Goal: Information Seeking & Learning: Learn about a topic

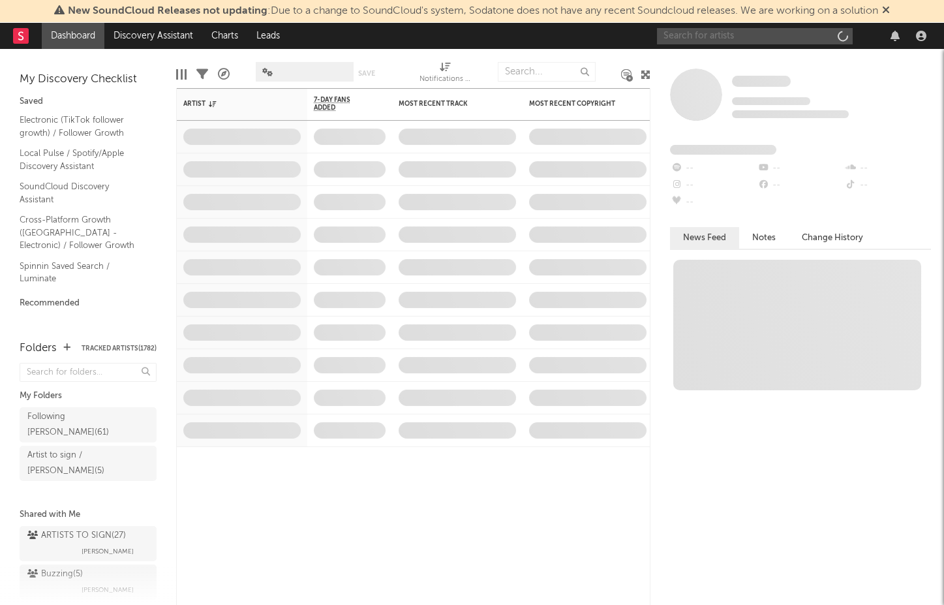
click at [699, 32] on input "text" at bounding box center [755, 36] width 196 height 16
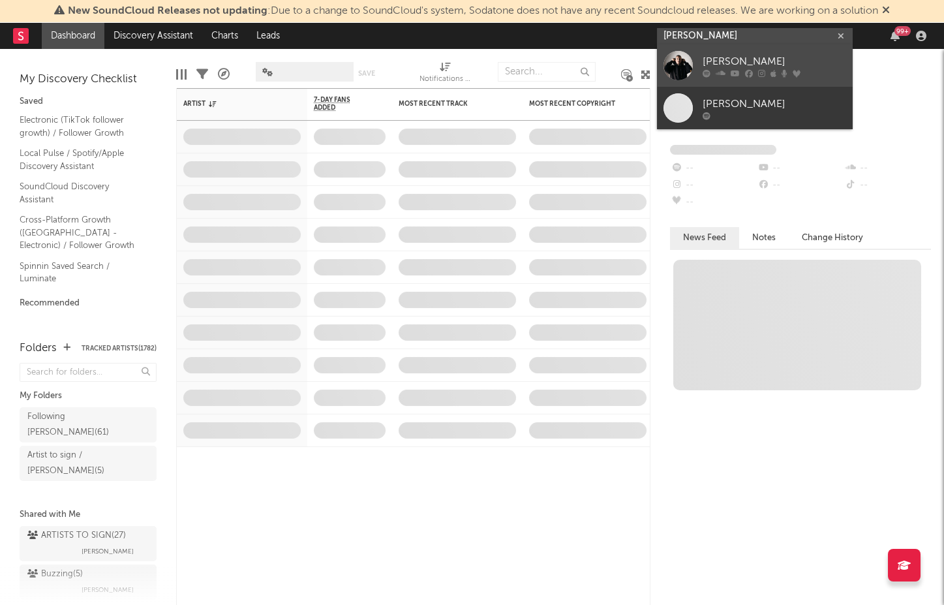
type input "piero pirupa"
click at [728, 60] on div "Piero Pirupa" at bounding box center [773, 62] width 143 height 16
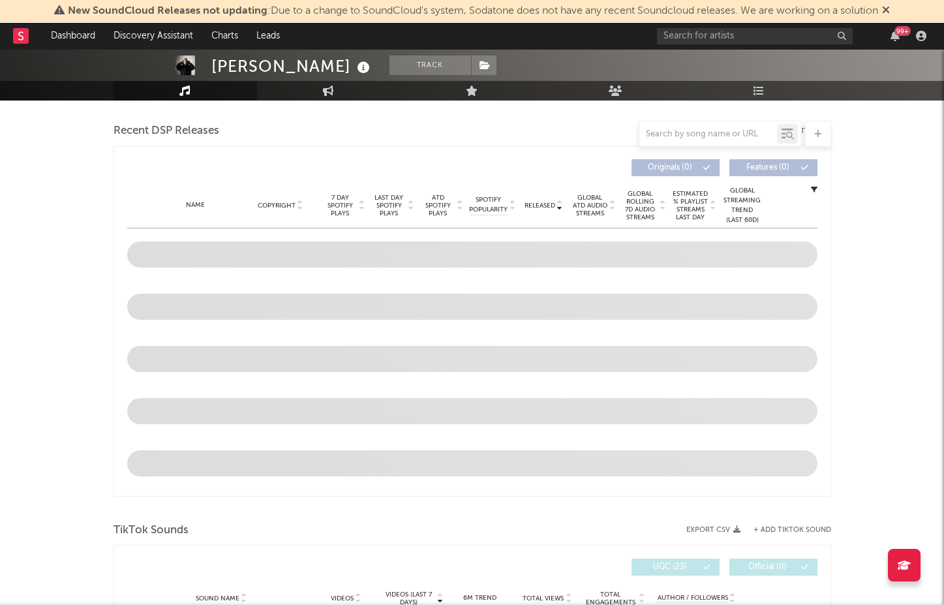
scroll to position [374, 0]
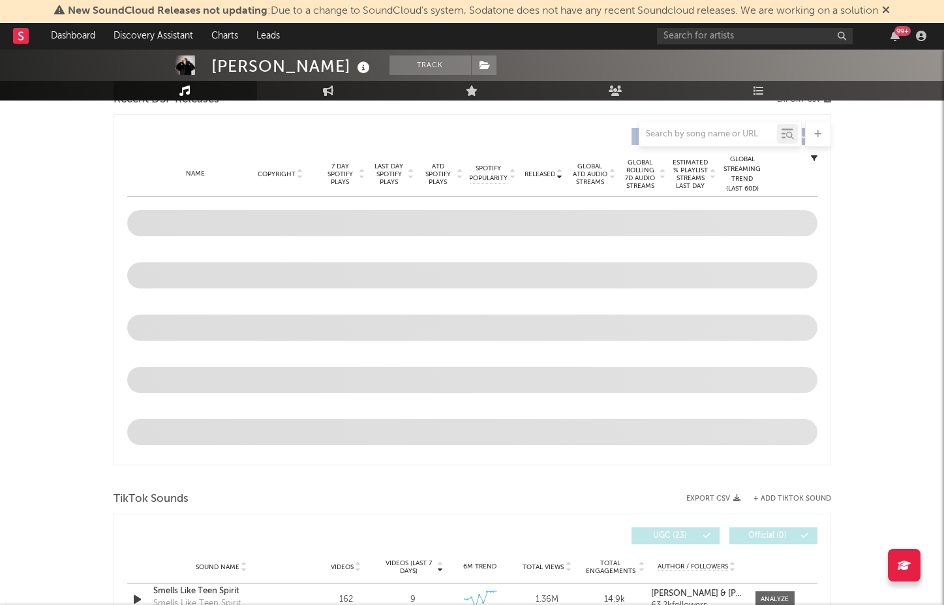
select select "6m"
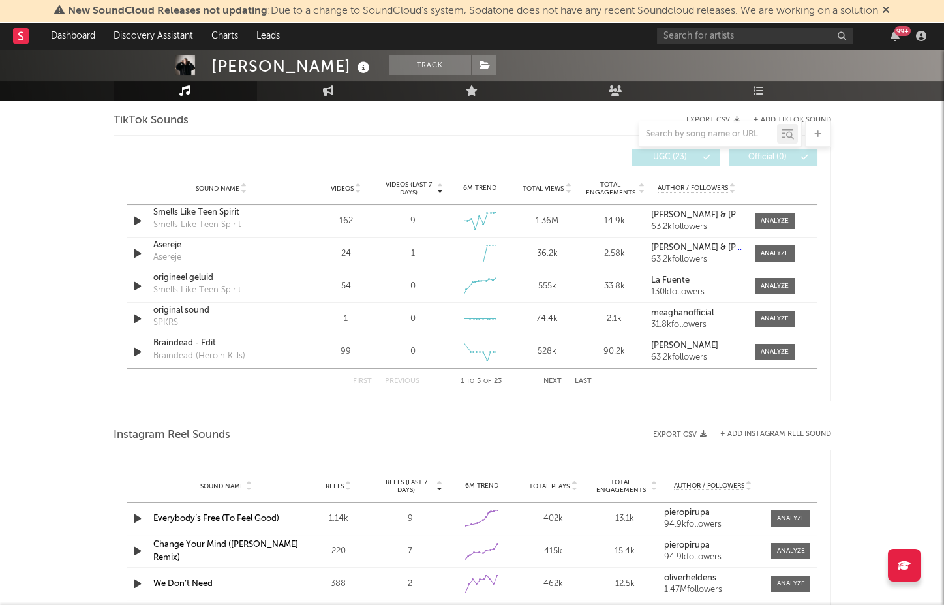
scroll to position [882, 0]
click at [710, 134] on input "text" at bounding box center [708, 134] width 138 height 10
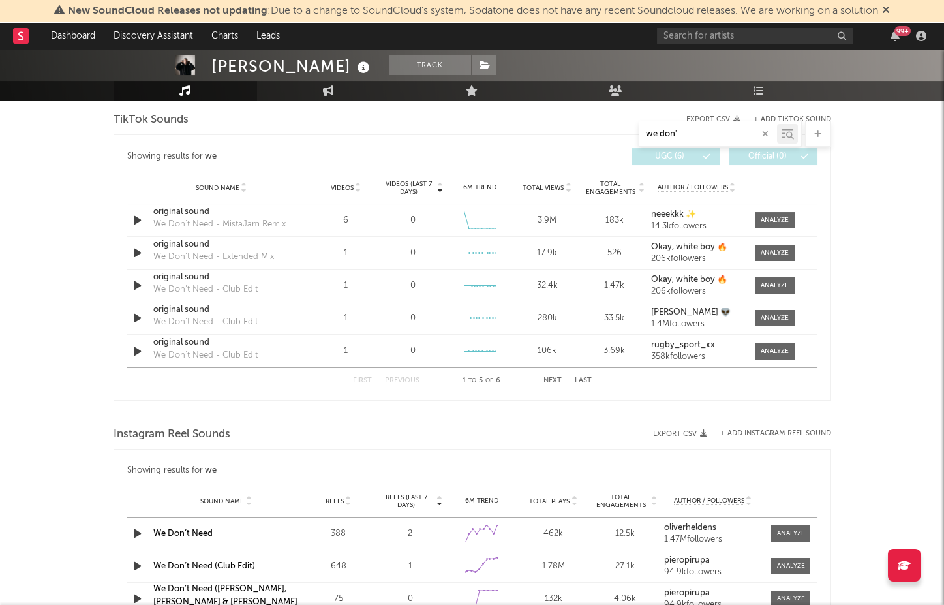
type input "we don't"
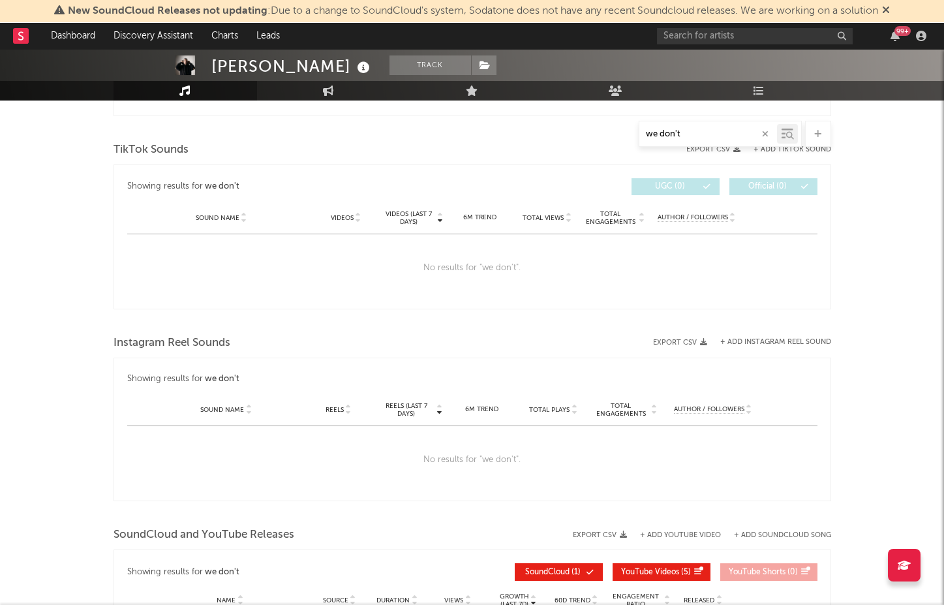
scroll to position [577, 0]
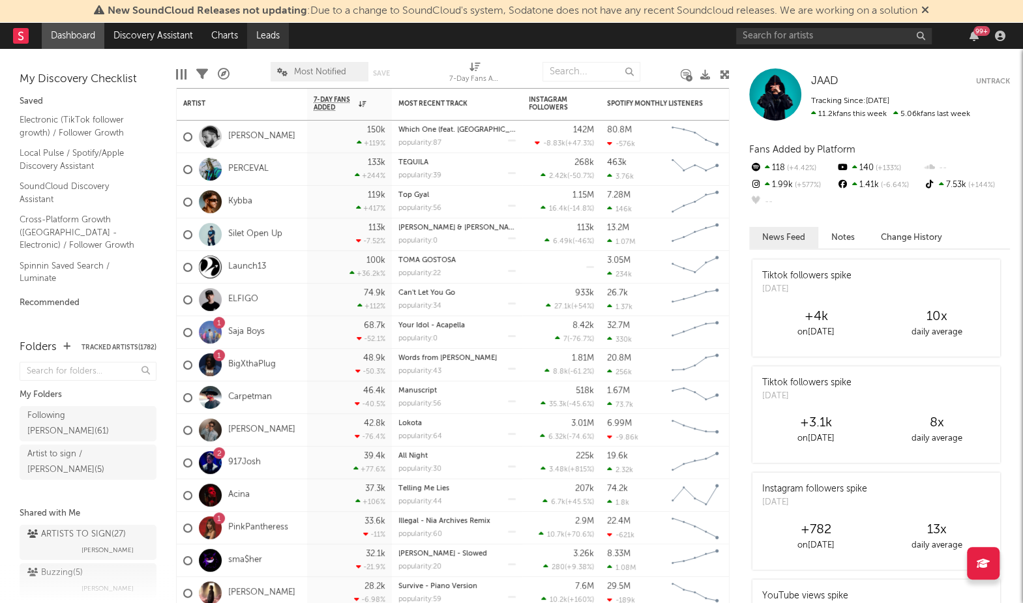
click at [248, 33] on link "Leads" at bounding box center [268, 36] width 42 height 26
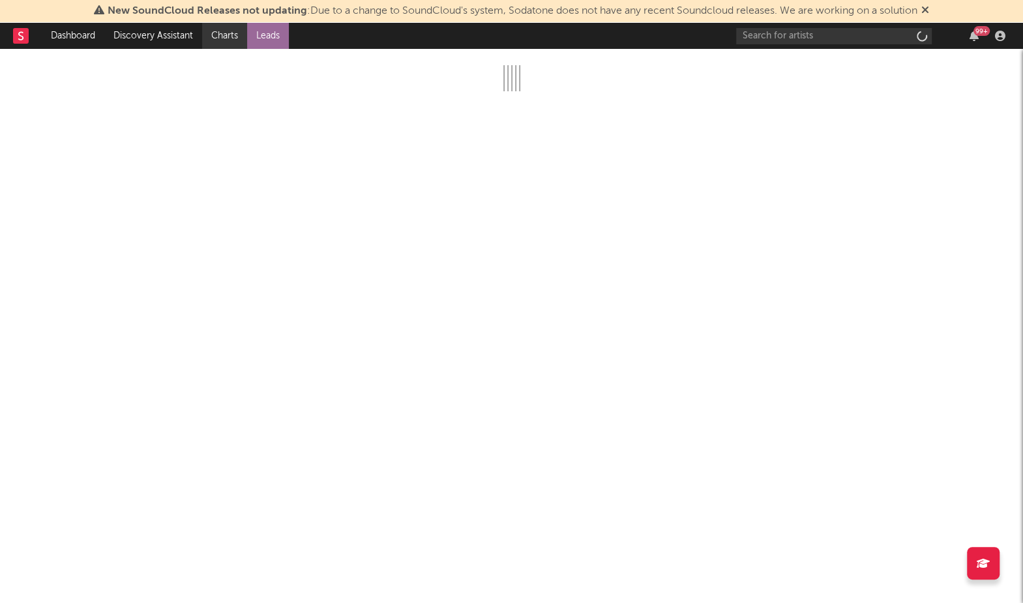
click at [237, 35] on link "Charts" at bounding box center [224, 36] width 45 height 26
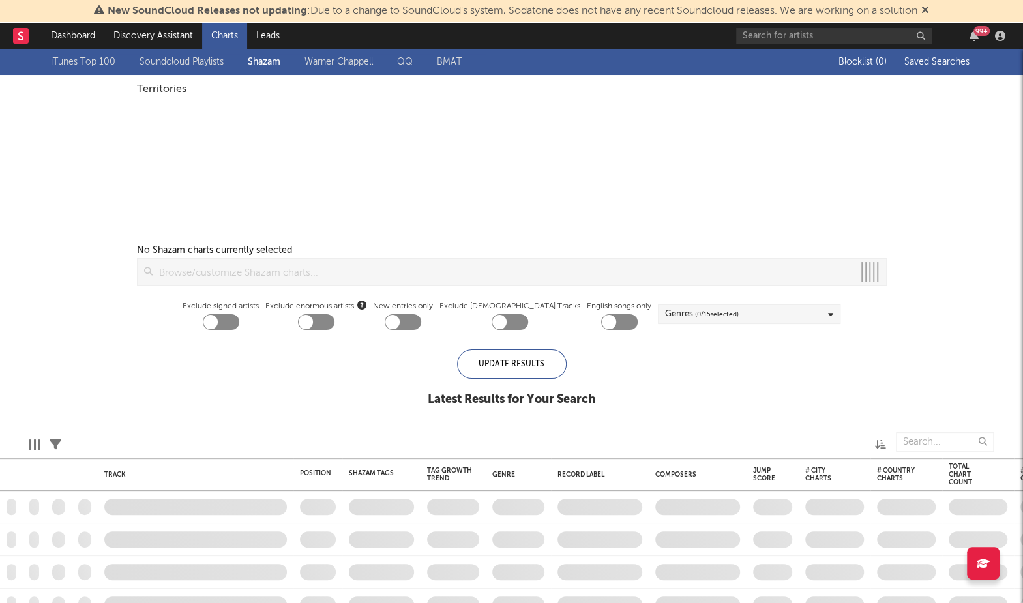
checkbox input "true"
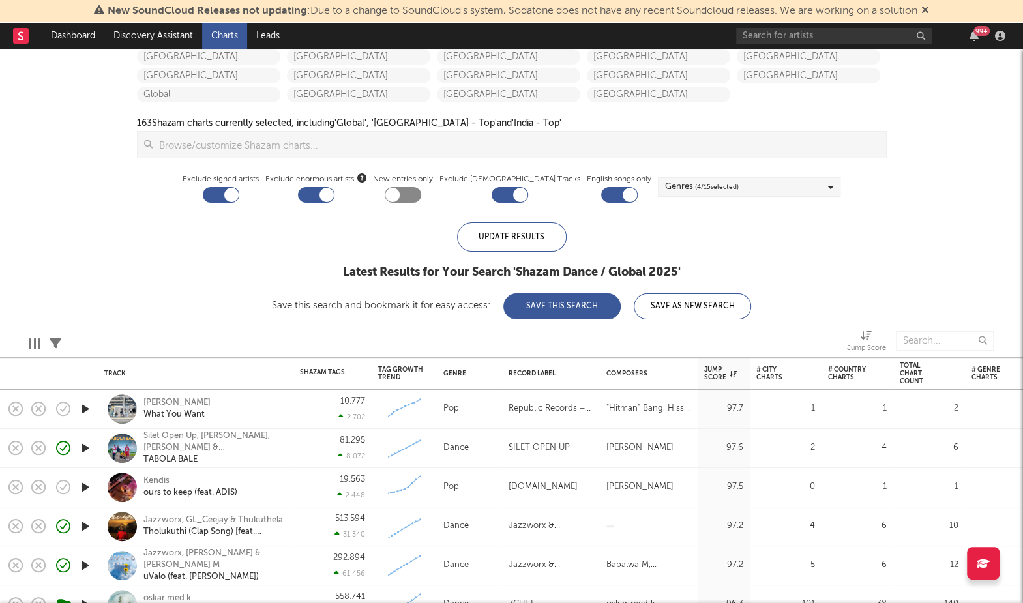
click at [86, 410] on icon "button" at bounding box center [85, 409] width 14 height 16
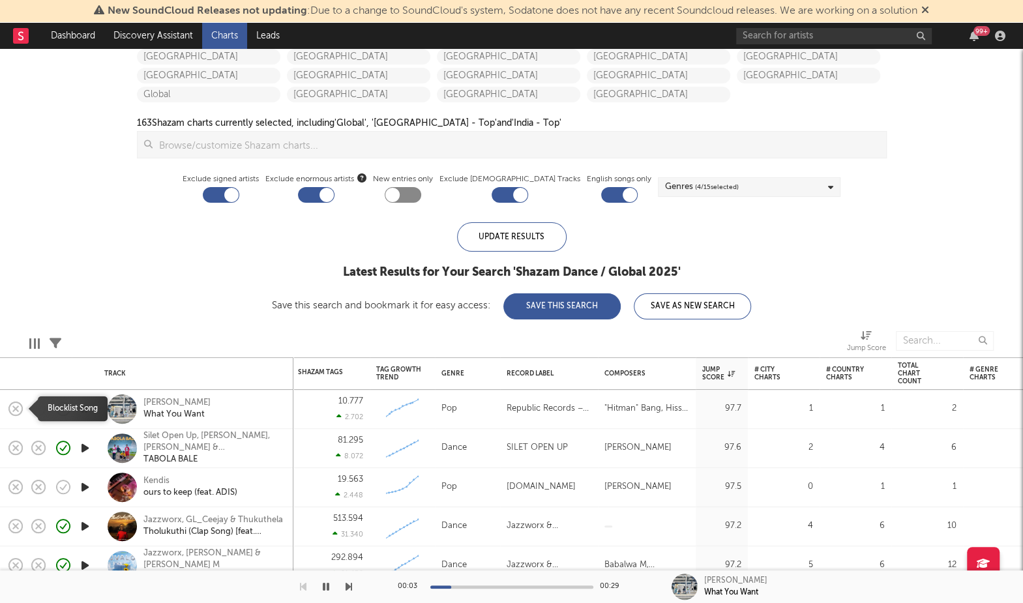
click at [20, 410] on icon "button" at bounding box center [16, 409] width 18 height 18
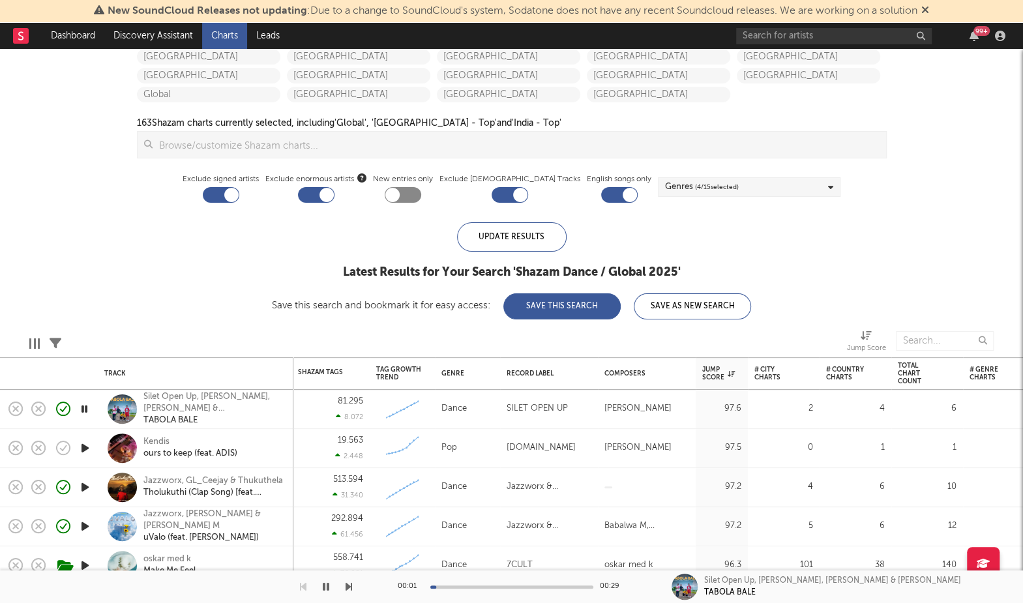
click at [85, 447] on icon "button" at bounding box center [85, 448] width 14 height 16
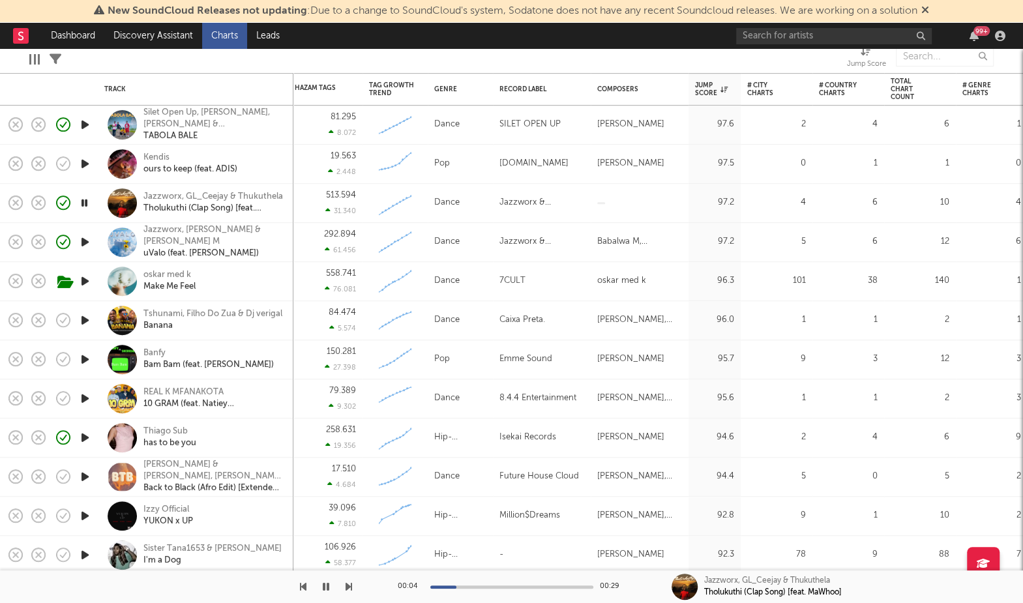
click at [83, 326] on icon "button" at bounding box center [85, 320] width 14 height 16
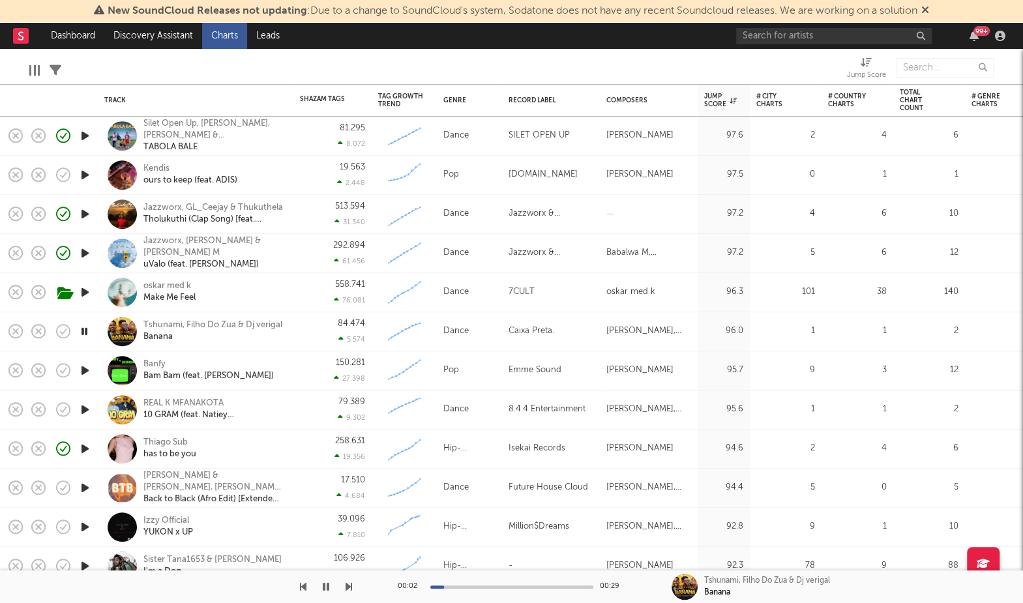
click at [87, 372] on icon "button" at bounding box center [85, 371] width 14 height 16
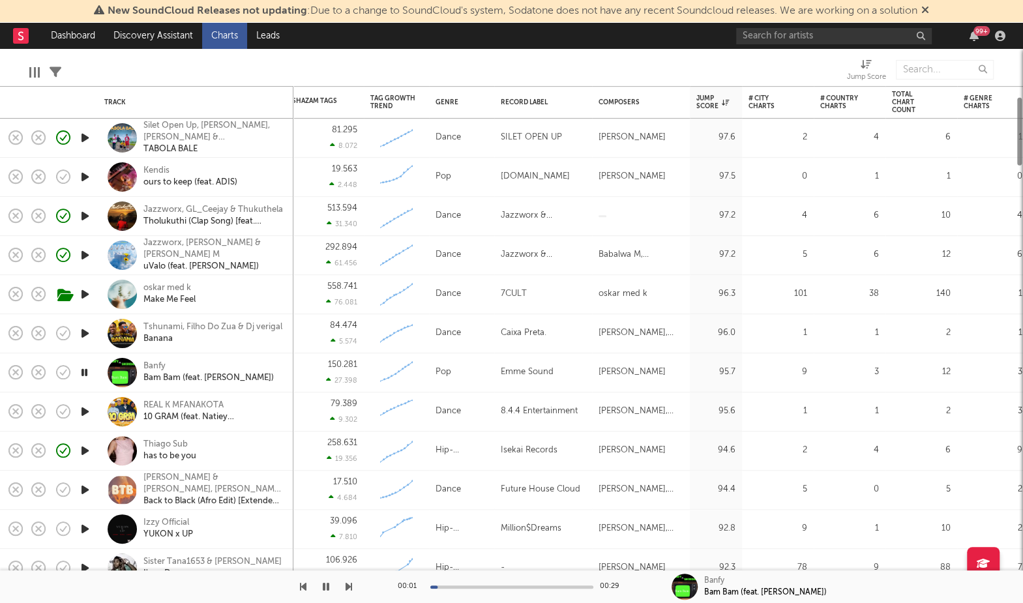
click at [21, 370] on icon "button" at bounding box center [16, 372] width 18 height 18
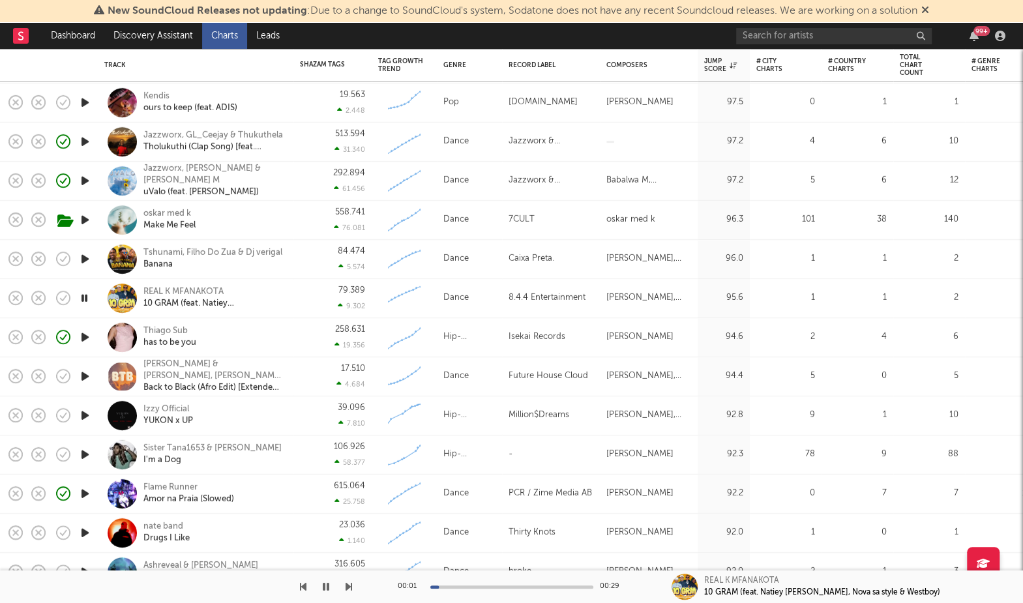
click at [91, 379] on icon "button" at bounding box center [85, 376] width 14 height 16
click at [92, 423] on div at bounding box center [85, 416] width 26 height 39
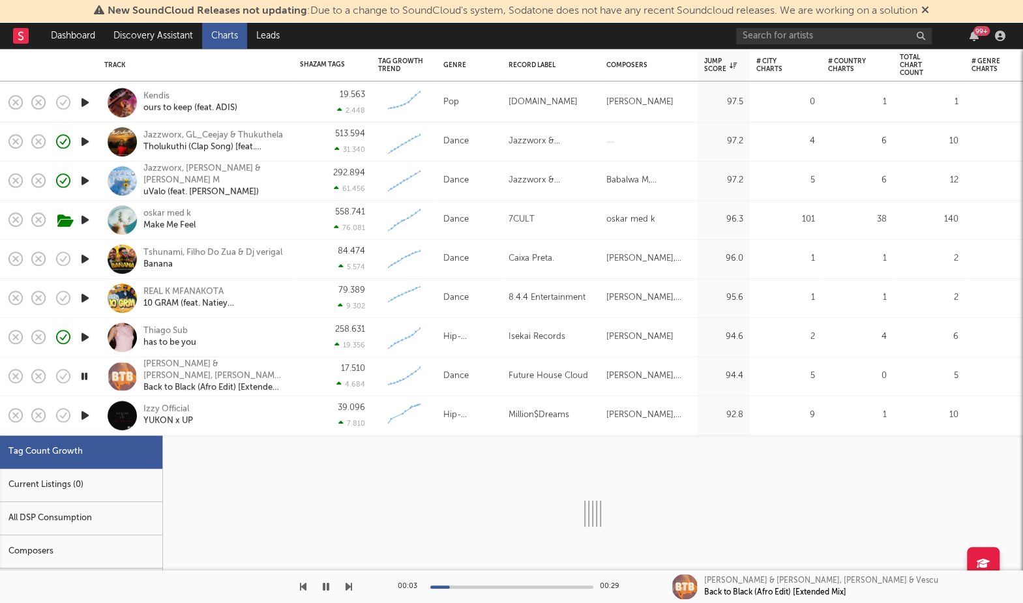
click at [91, 415] on icon "button" at bounding box center [85, 416] width 14 height 16
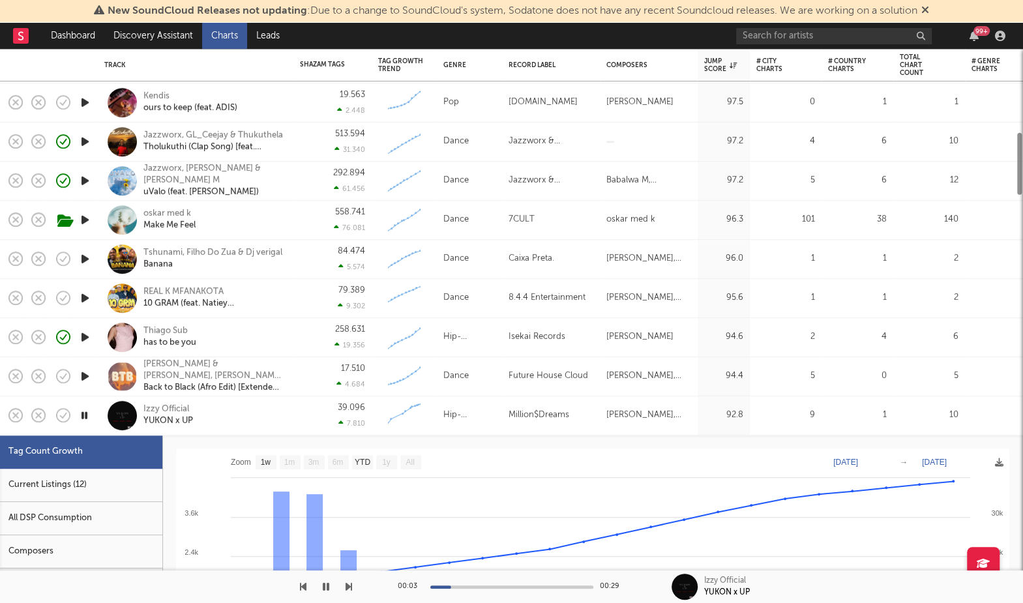
click at [265, 420] on div "Izzy Official YUKON x UP" at bounding box center [213, 415] width 140 height 23
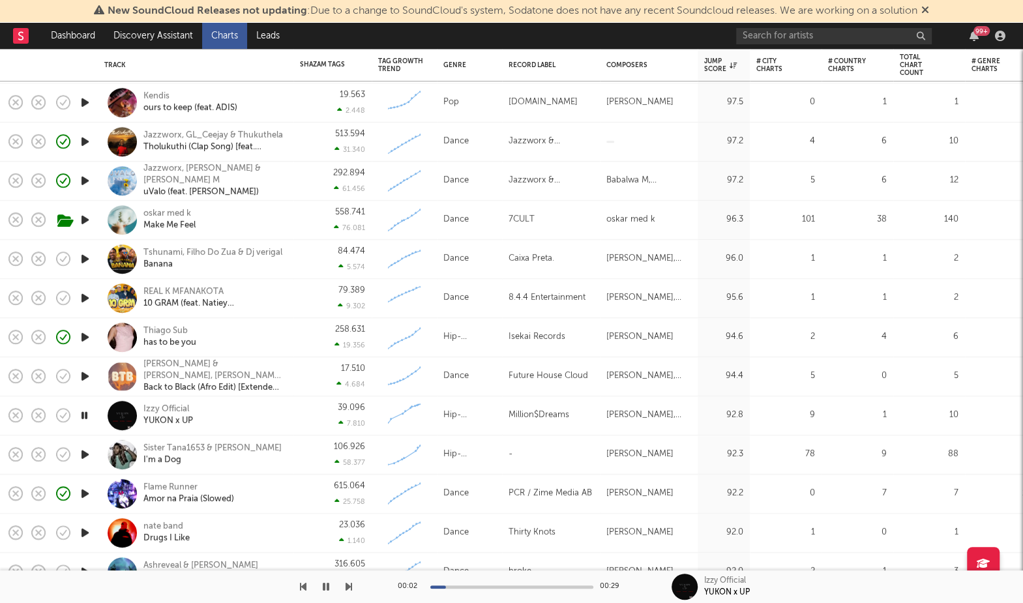
click at [87, 457] on icon "button" at bounding box center [85, 455] width 14 height 16
click at [85, 527] on icon "button" at bounding box center [85, 533] width 14 height 16
click at [173, 526] on div "nate band" at bounding box center [166, 527] width 46 height 12
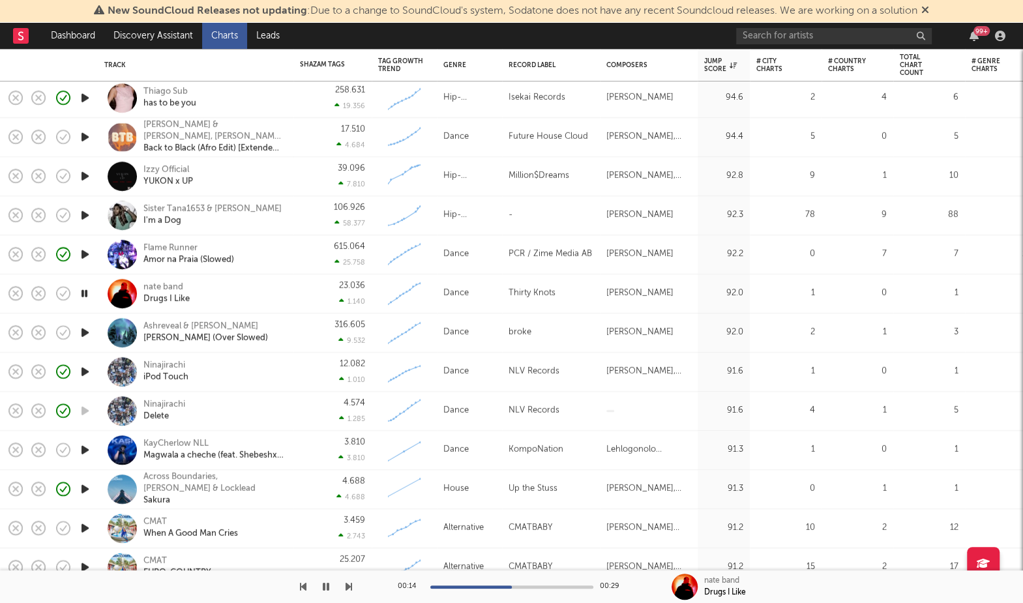
click at [83, 332] on icon "button" at bounding box center [85, 333] width 14 height 16
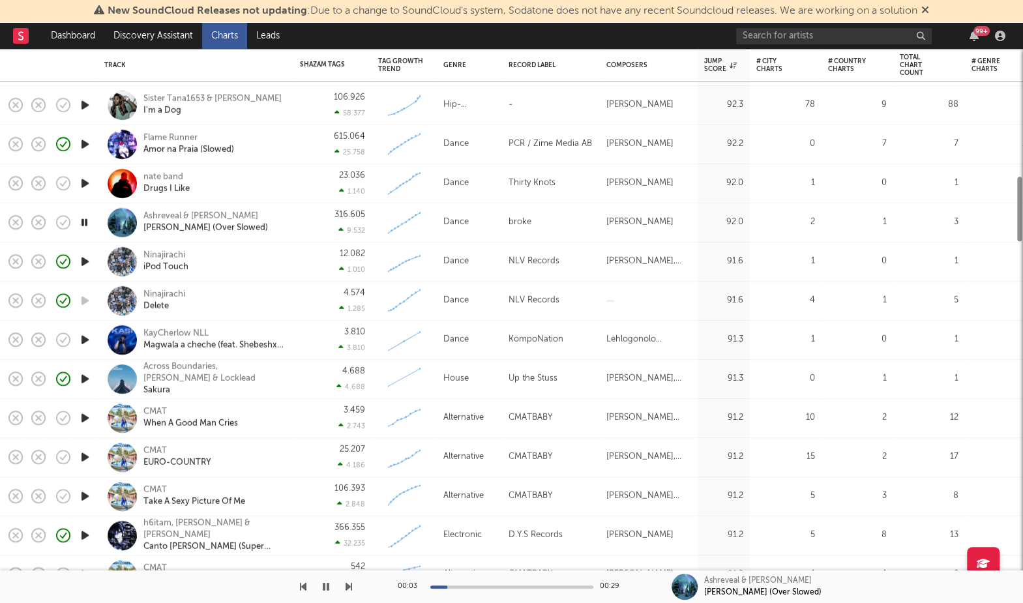
click at [84, 329] on div at bounding box center [85, 340] width 26 height 39
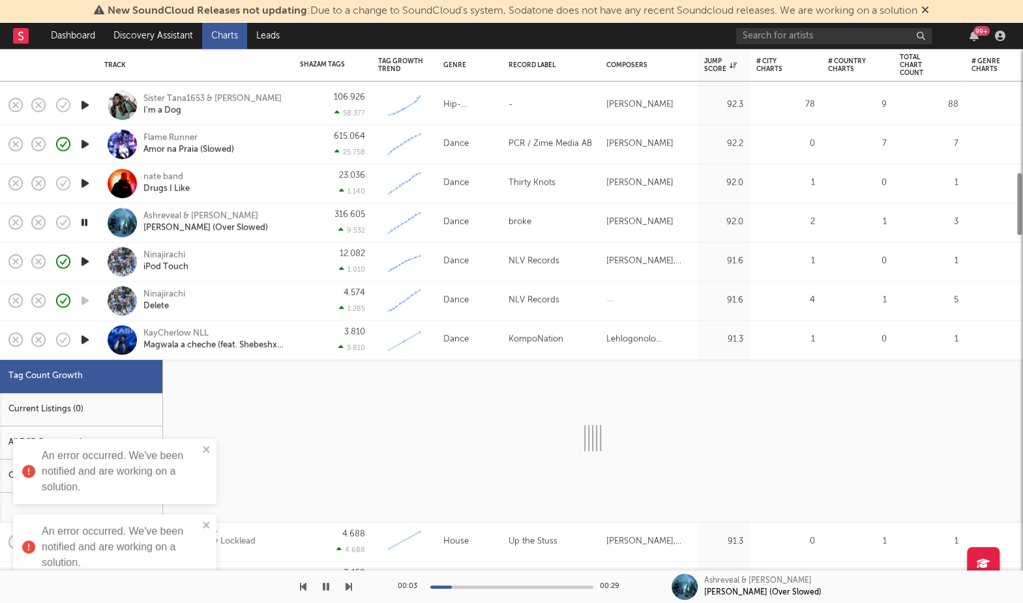
click at [86, 333] on icon "button" at bounding box center [85, 340] width 14 height 16
click at [318, 342] on div "3.810 3.810" at bounding box center [332, 340] width 65 height 38
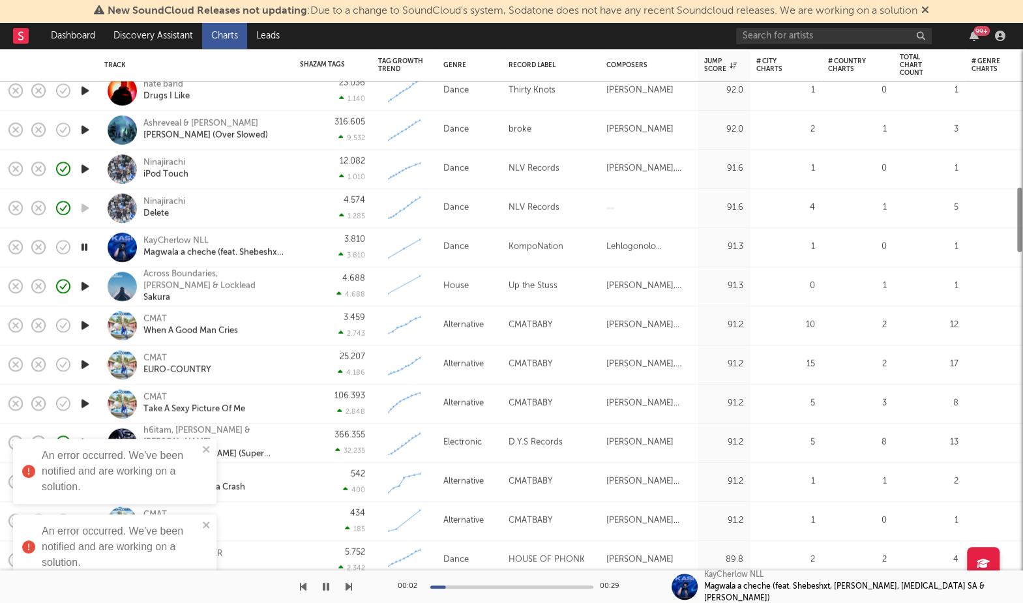
click at [87, 324] on icon "button" at bounding box center [85, 326] width 14 height 16
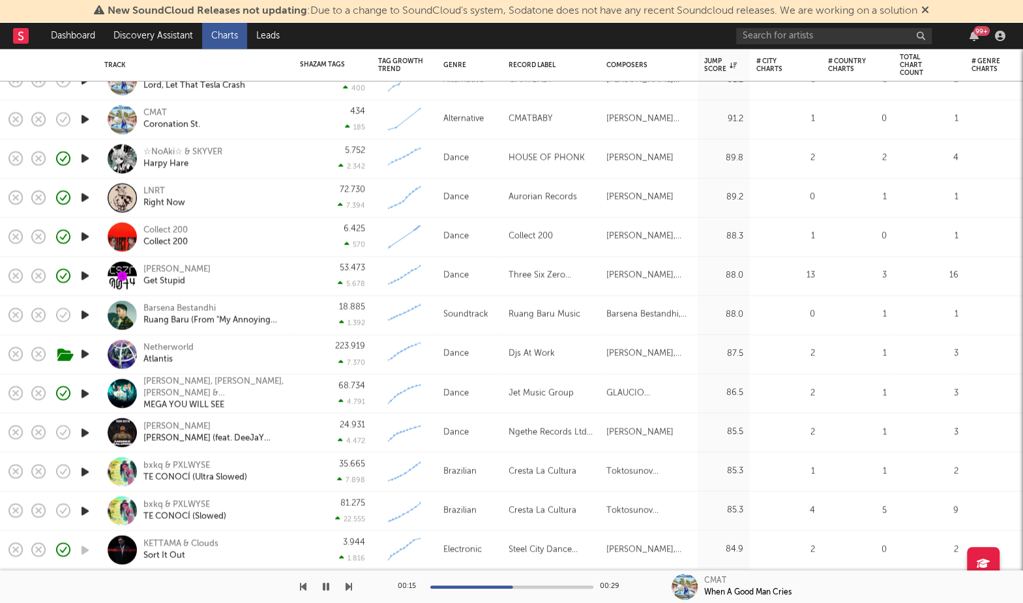
click at [85, 316] on icon "button" at bounding box center [85, 315] width 14 height 16
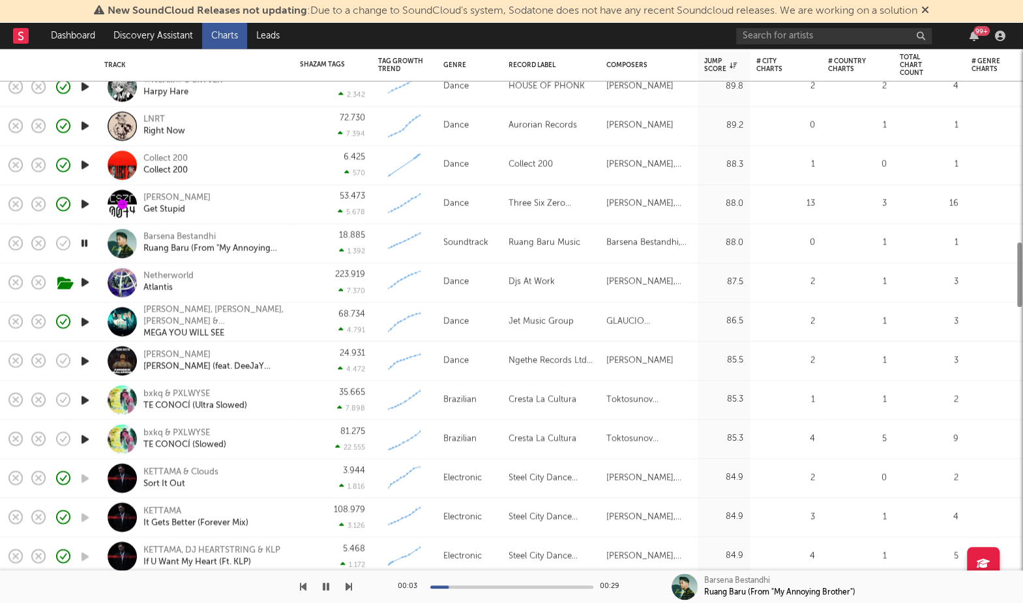
click at [85, 361] on icon "button" at bounding box center [85, 361] width 14 height 16
click at [323, 588] on icon "button" at bounding box center [326, 587] width 7 height 10
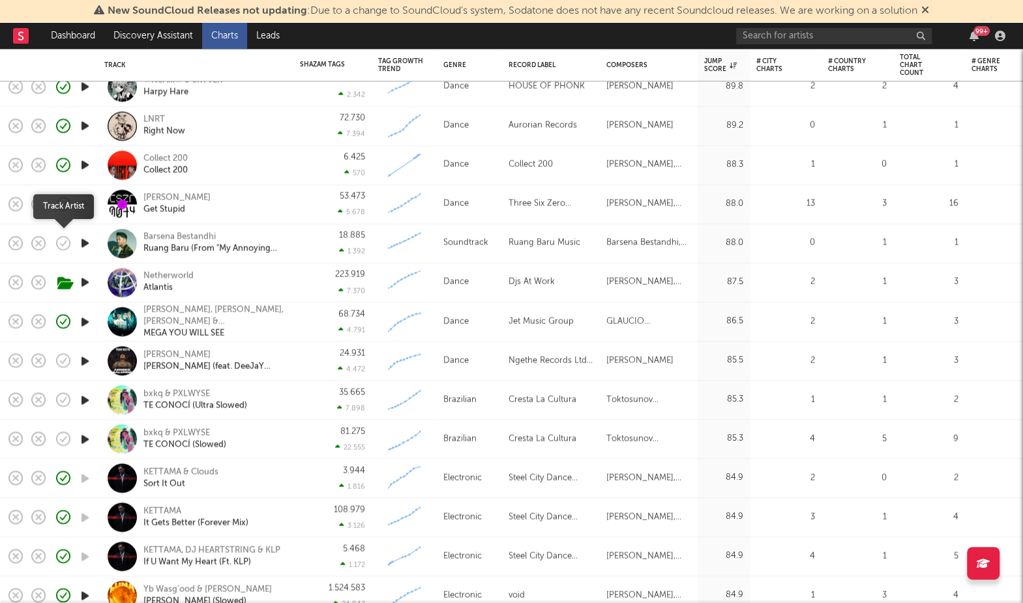
click at [70, 242] on icon "button" at bounding box center [63, 243] width 18 height 18
click at [63, 241] on icon "button" at bounding box center [63, 243] width 18 height 18
click at [85, 245] on icon "button" at bounding box center [85, 243] width 14 height 16
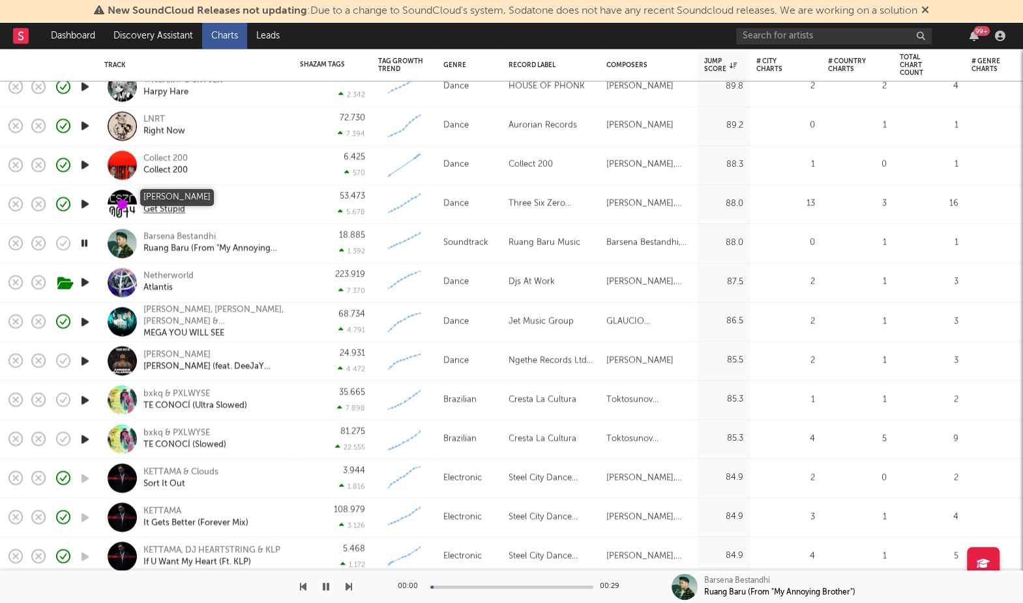
click at [170, 196] on div "Julian Fijma" at bounding box center [176, 198] width 67 height 12
click at [84, 362] on icon "button" at bounding box center [85, 361] width 14 height 16
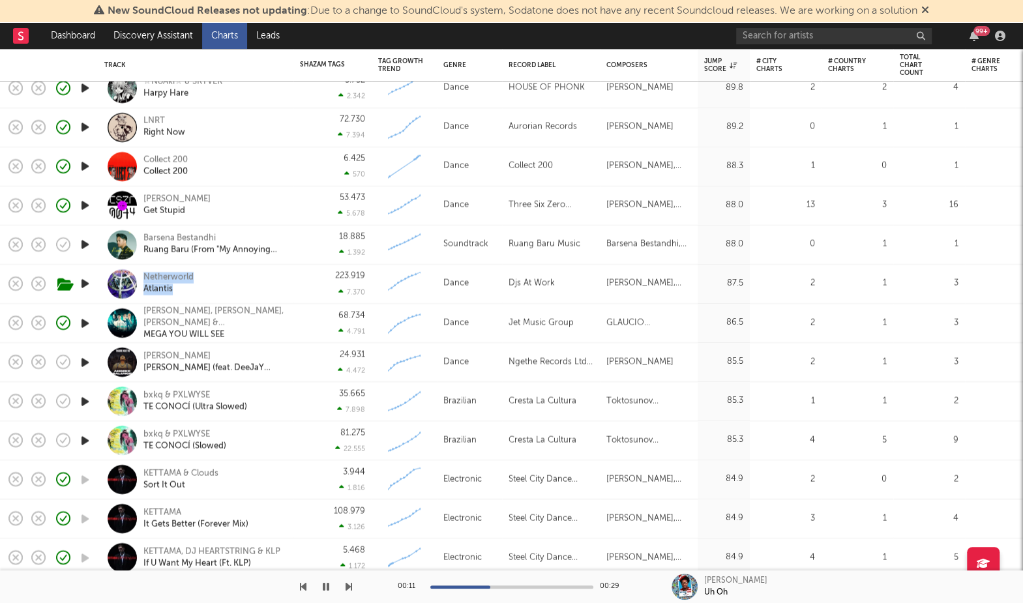
click at [85, 435] on icon "button" at bounding box center [85, 440] width 14 height 16
click at [183, 433] on div "bxkq & PXLWYSE" at bounding box center [184, 434] width 83 height 12
drag, startPoint x: 137, startPoint y: 391, endPoint x: 191, endPoint y: 412, distance: 58.0
click at [191, 412] on div "bxkq & PXLWYSE TE CONOCÍ (Ultra Slowed)" at bounding box center [195, 401] width 183 height 38
copy div "bxkq & PXLWYSE TE CONOCÍ (Ultra Slowed)"
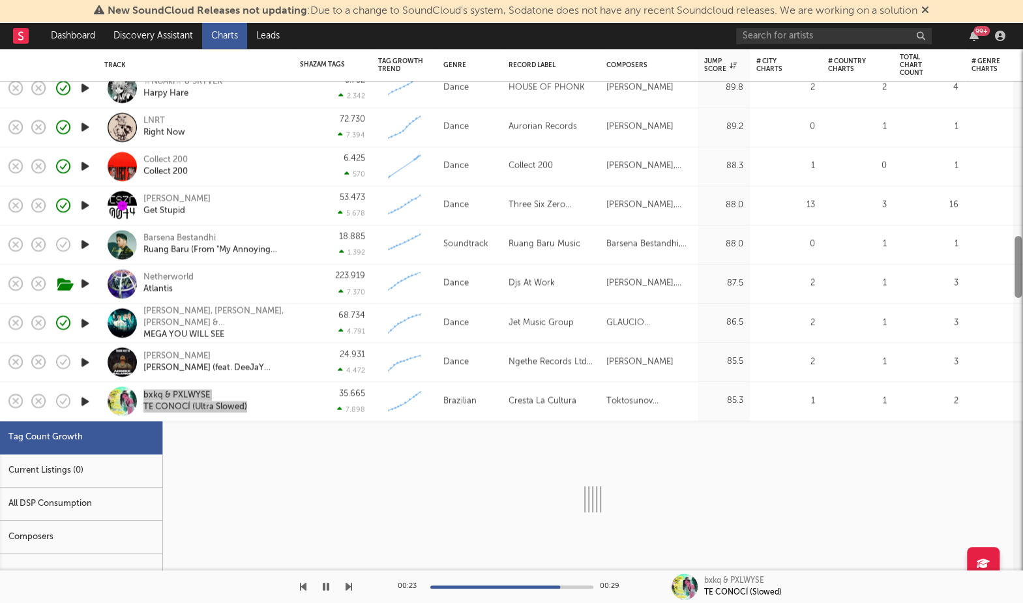
select select "1w"
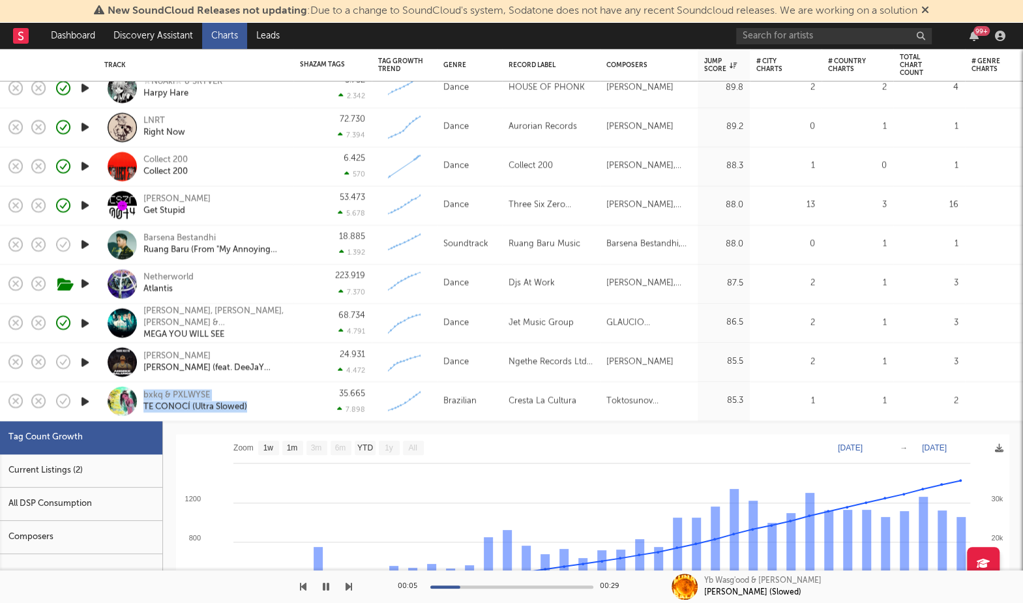
click at [82, 400] on icon "button" at bounding box center [85, 401] width 14 height 16
click at [323, 586] on icon "button" at bounding box center [326, 587] width 7 height 10
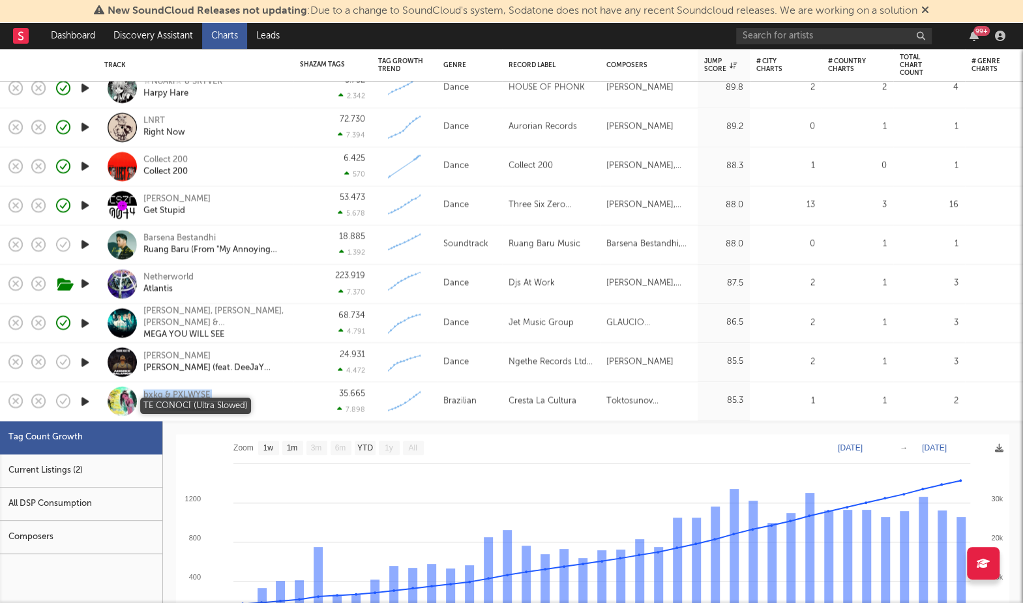
drag, startPoint x: 141, startPoint y: 395, endPoint x: 188, endPoint y: 407, distance: 49.2
click at [188, 407] on div "bxkq & PXLWYSE TE CONOCÍ (Ultra Slowed)" at bounding box center [195, 401] width 183 height 38
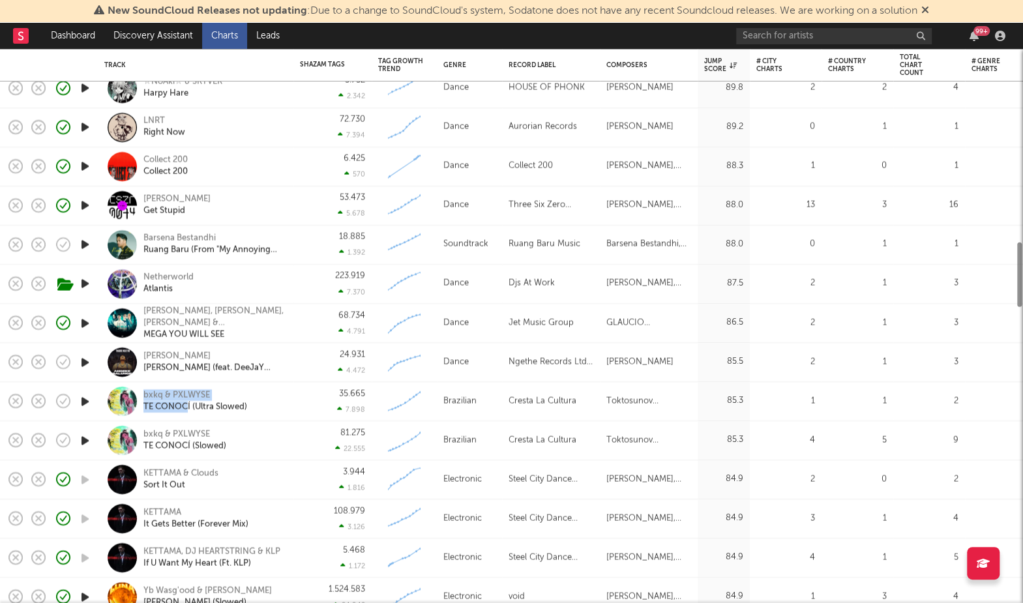
copy link "bxkq & PXLWYSE TE CONOC"
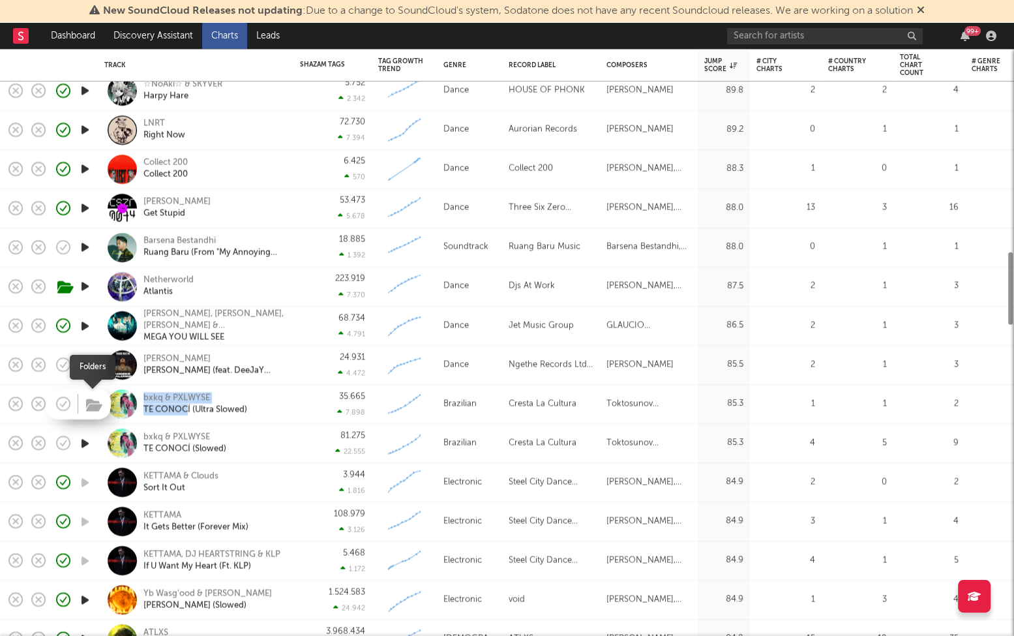
click at [89, 408] on icon "button" at bounding box center [94, 405] width 16 height 14
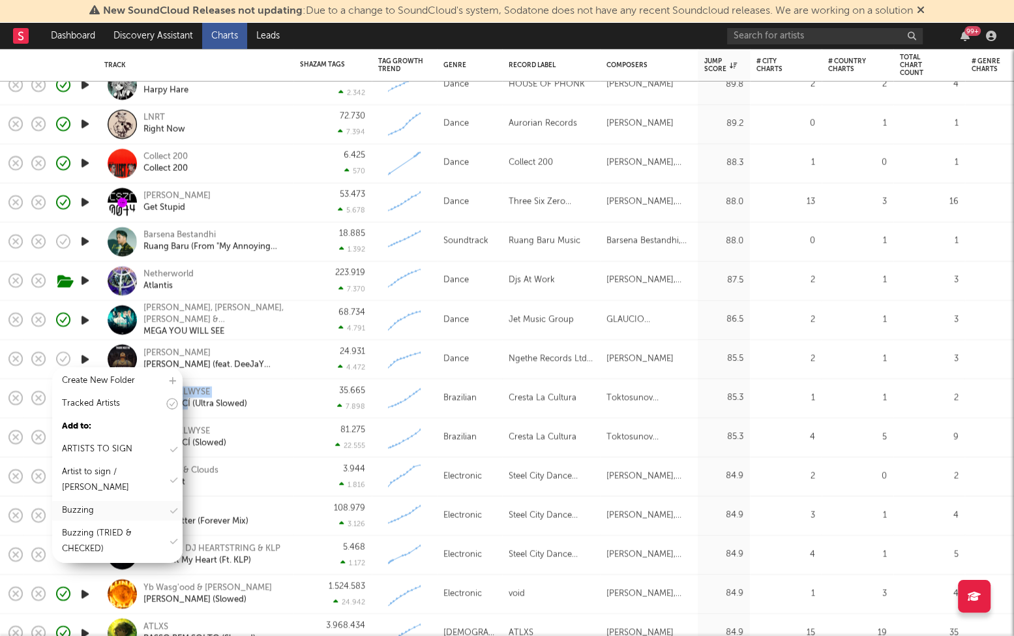
scroll to position [67, 0]
click at [104, 484] on div "Buzzing" at bounding box center [117, 489] width 130 height 20
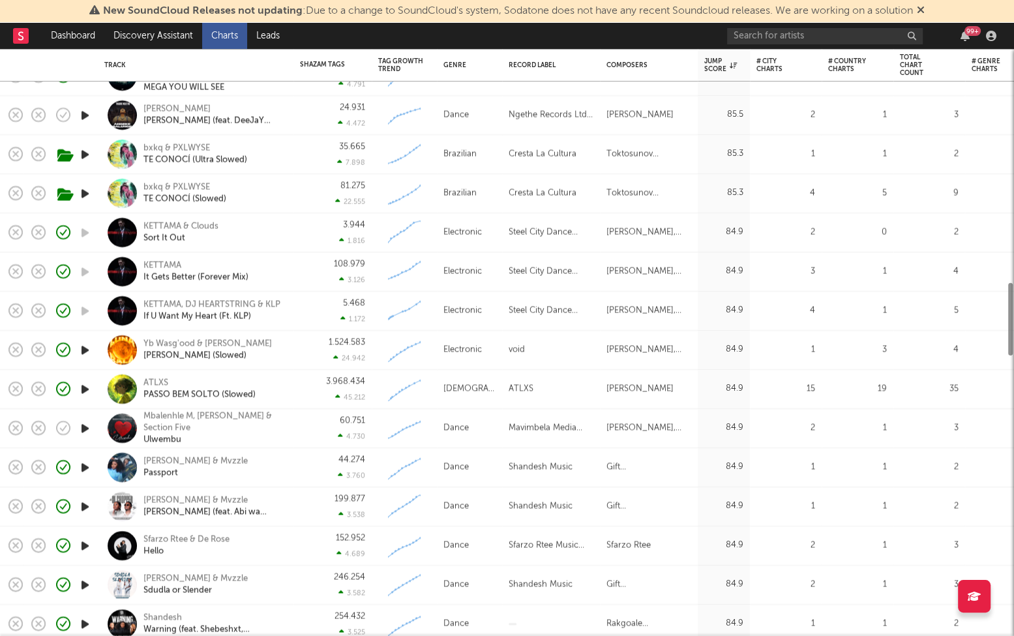
click at [81, 423] on icon "button" at bounding box center [85, 428] width 14 height 16
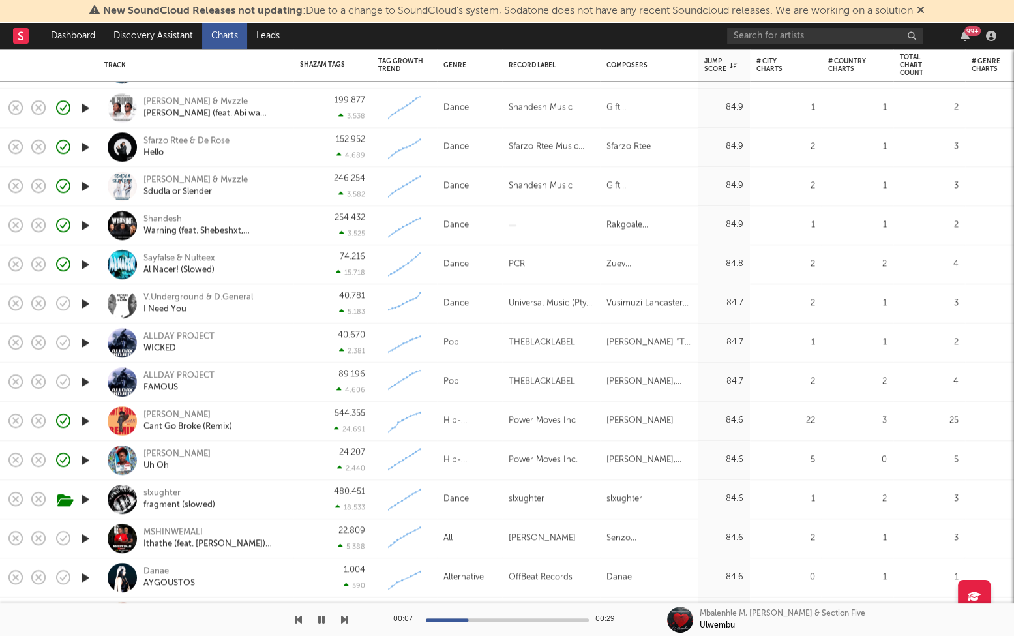
click at [87, 343] on icon "button" at bounding box center [85, 343] width 14 height 16
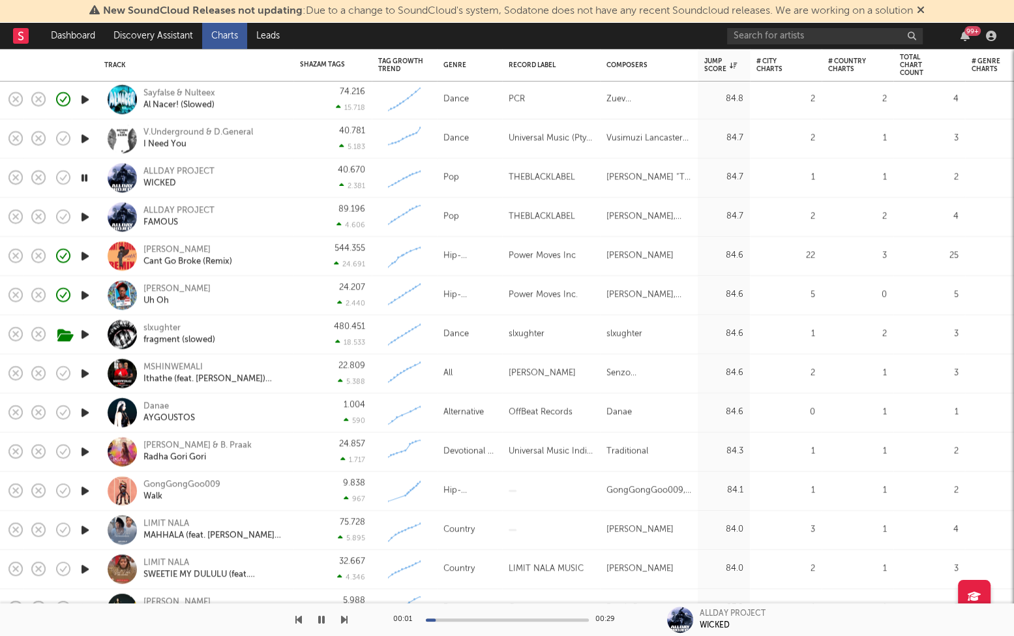
click at [87, 410] on icon "button" at bounding box center [85, 412] width 14 height 16
click at [162, 404] on div "Danae" at bounding box center [169, 406] width 52 height 12
click at [87, 451] on icon "button" at bounding box center [85, 451] width 14 height 16
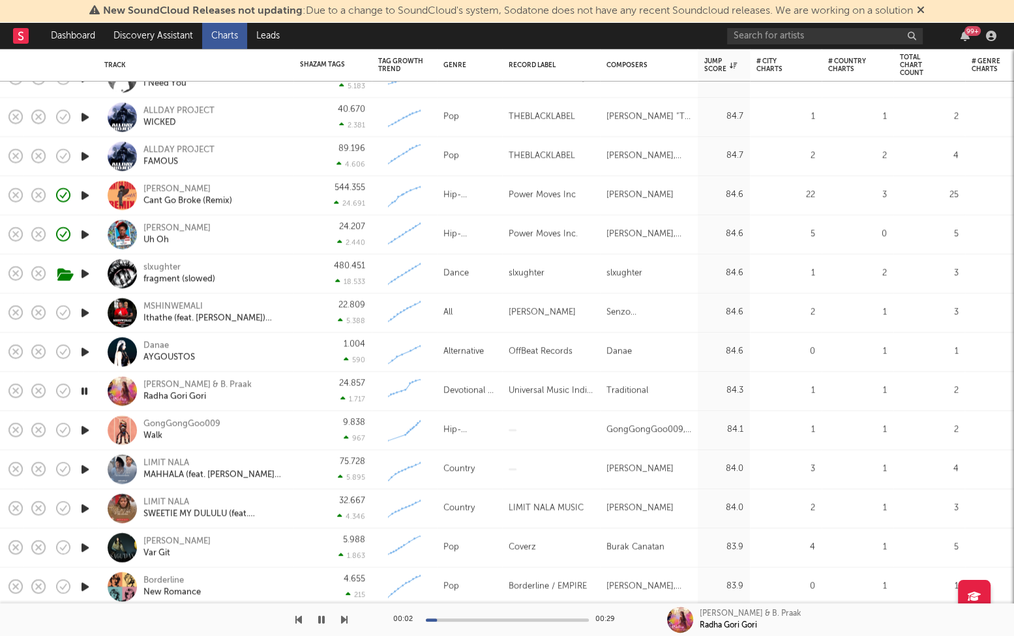
click at [87, 426] on icon "button" at bounding box center [85, 430] width 14 height 16
click at [90, 468] on icon "button" at bounding box center [85, 469] width 14 height 16
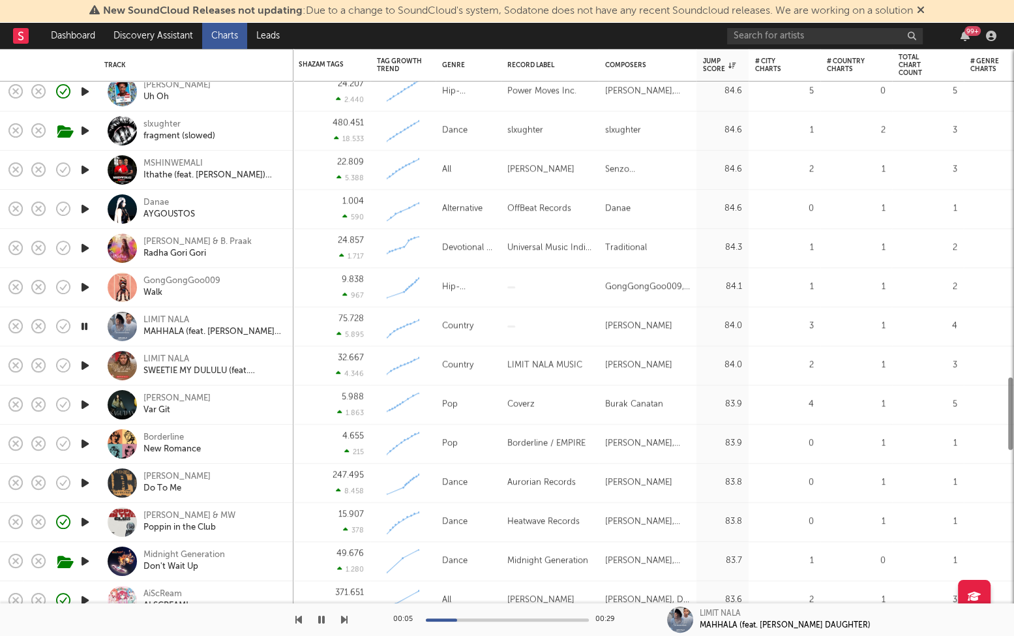
click at [89, 367] on icon "button" at bounding box center [85, 365] width 14 height 16
click at [85, 405] on icon "button" at bounding box center [85, 405] width 14 height 16
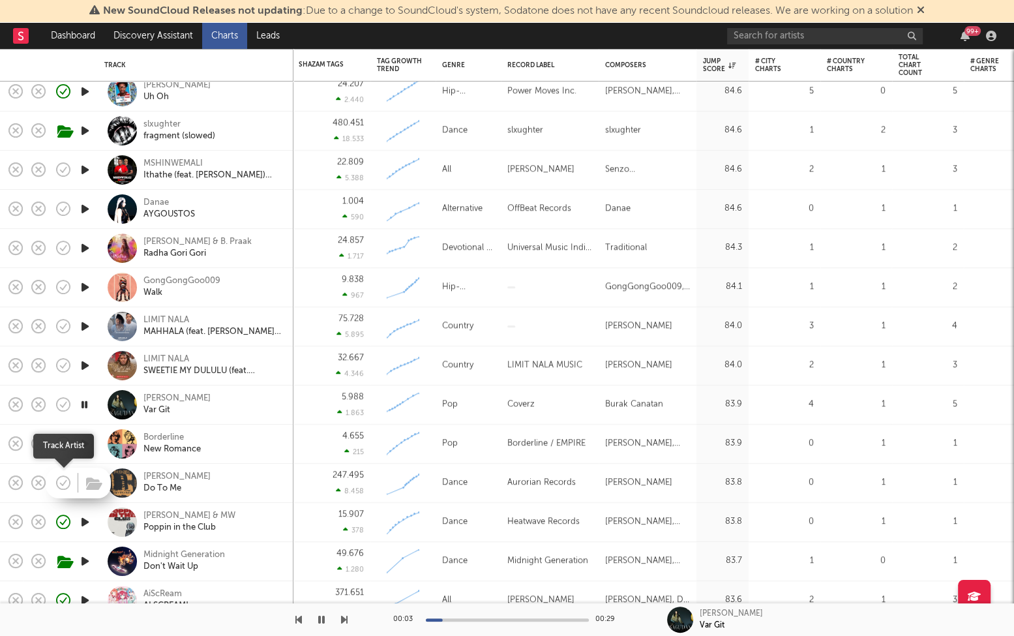
click at [63, 478] on icon "button" at bounding box center [63, 482] width 18 height 18
click at [83, 443] on icon "button" at bounding box center [85, 444] width 14 height 16
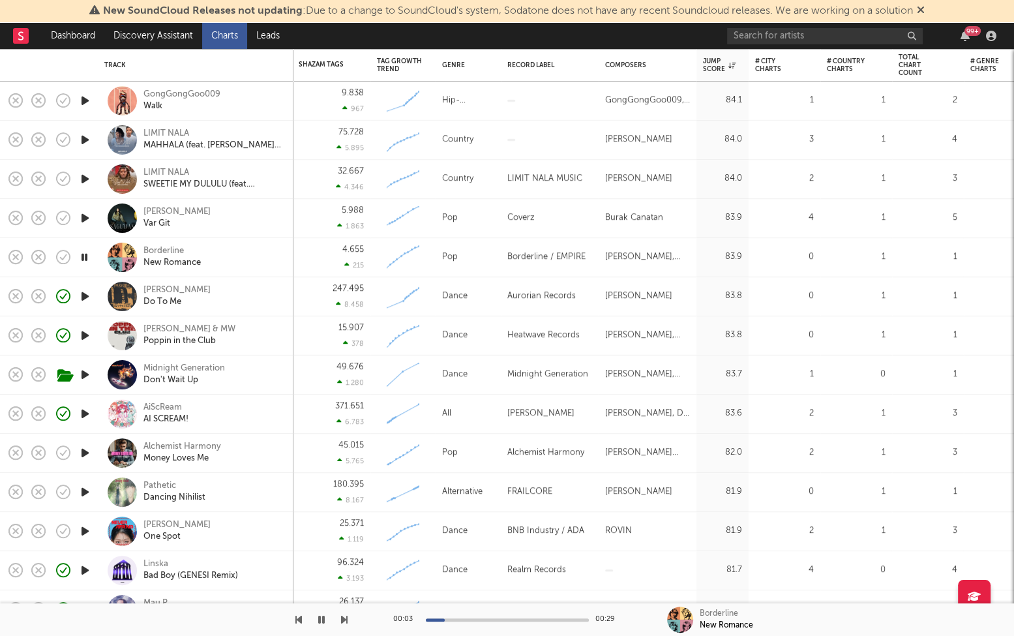
click at [85, 451] on icon "button" at bounding box center [85, 453] width 14 height 16
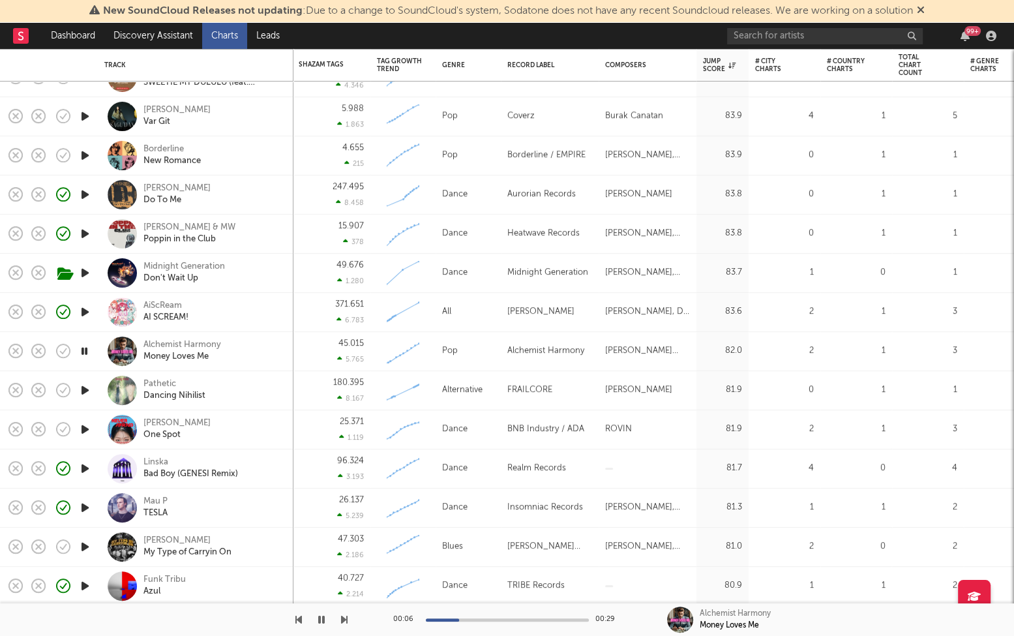
click at [87, 391] on icon "button" at bounding box center [85, 390] width 14 height 16
click at [165, 339] on div "Alchemist Harmony" at bounding box center [182, 345] width 78 height 12
click at [159, 384] on div "Pathetic" at bounding box center [174, 384] width 62 height 12
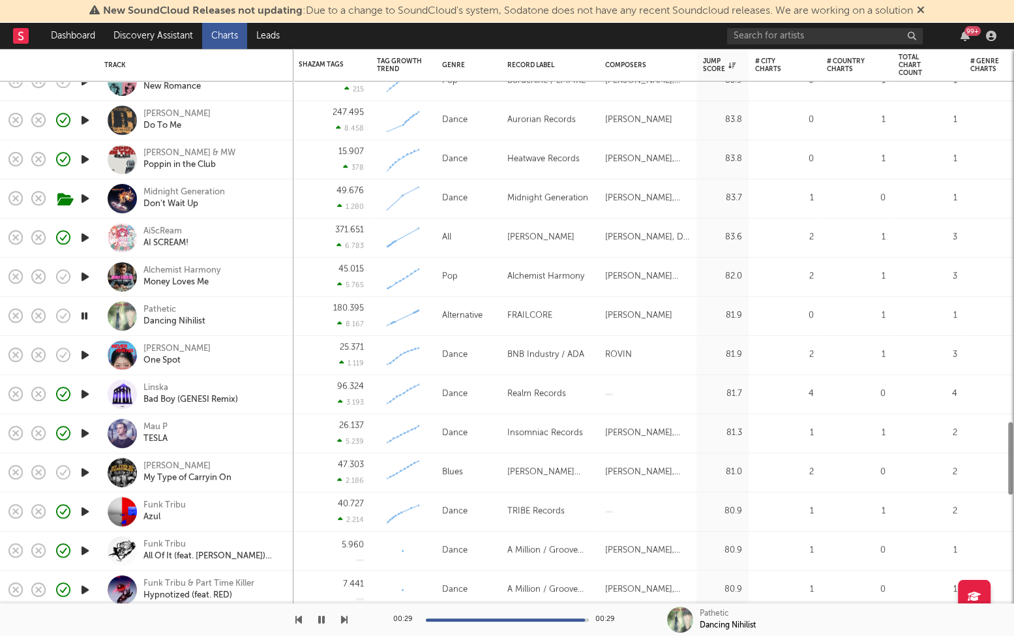
click at [83, 467] on icon "button" at bounding box center [85, 472] width 14 height 16
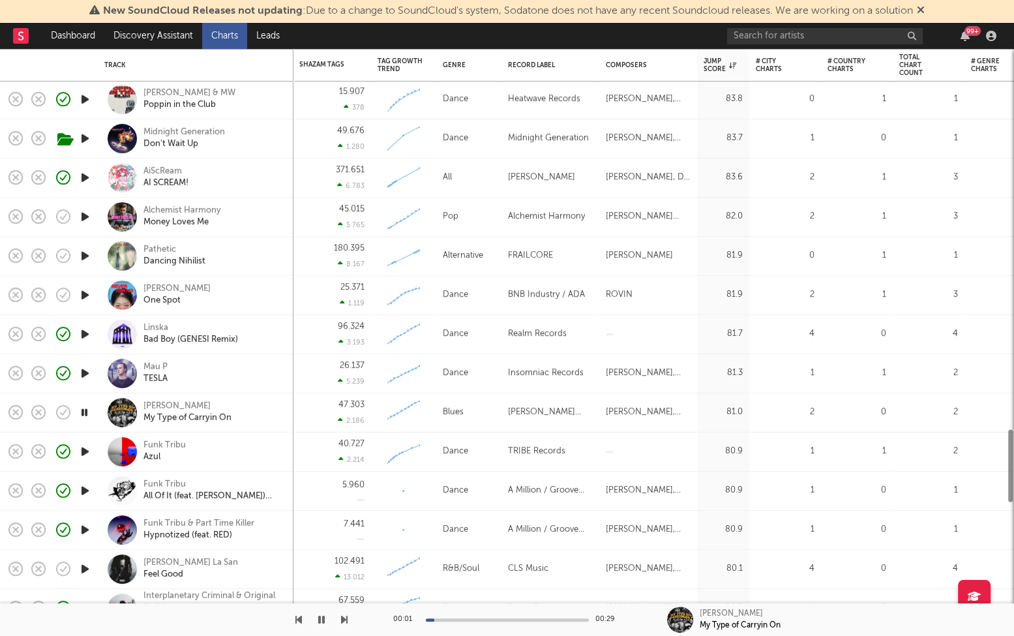
click at [88, 453] on icon "button" at bounding box center [85, 451] width 14 height 16
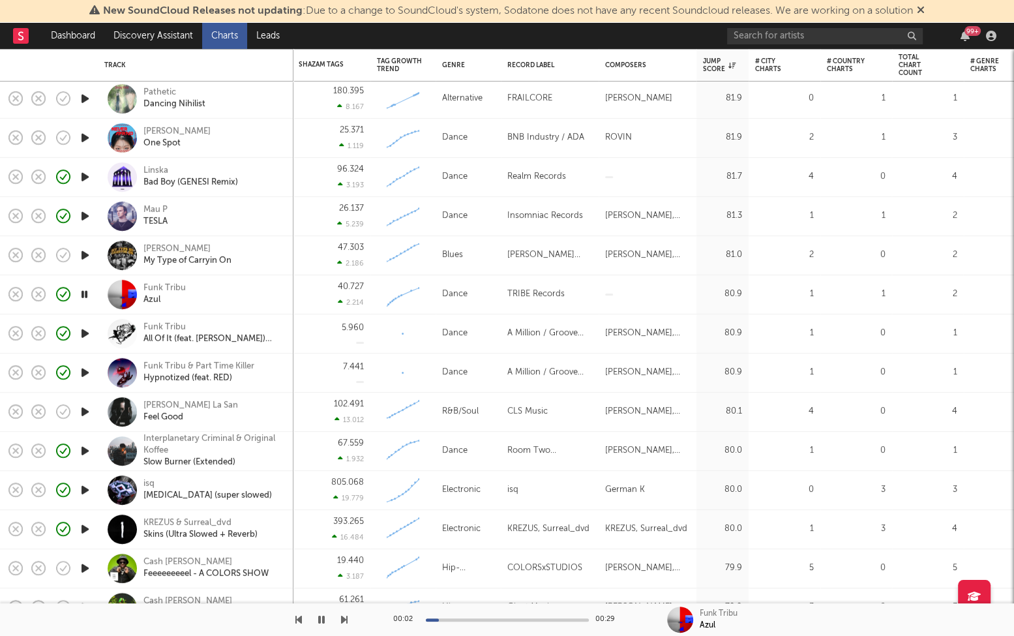
click at [83, 409] on icon "button" at bounding box center [85, 412] width 14 height 16
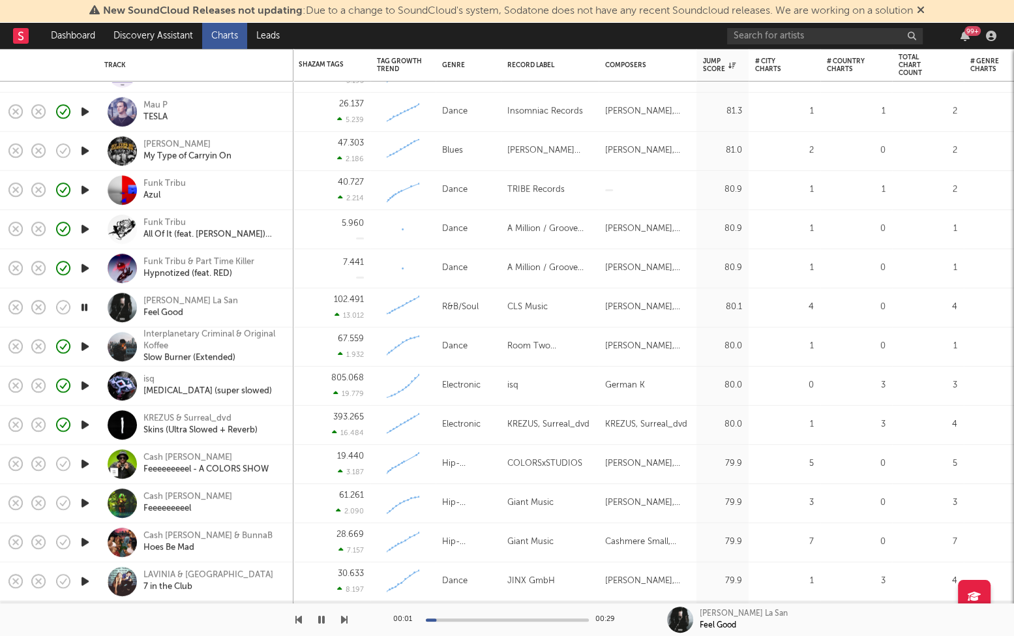
click at [80, 462] on icon "button" at bounding box center [85, 464] width 14 height 16
click at [80, 190] on icon "button" at bounding box center [85, 190] width 14 height 16
click at [87, 188] on icon "button" at bounding box center [84, 190] width 12 height 16
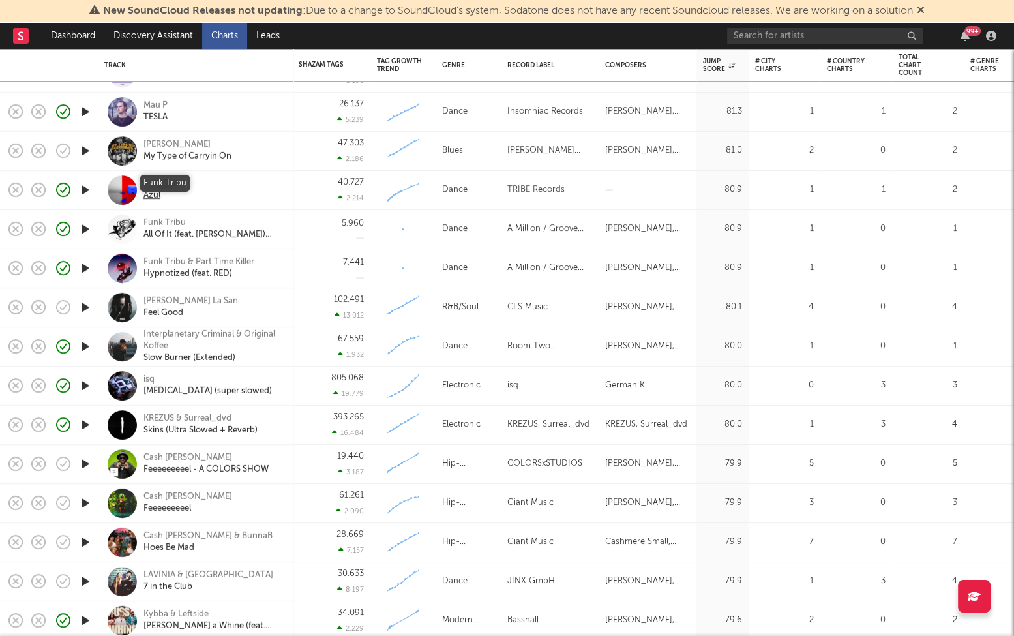
click at [168, 184] on div "Funk Tribu" at bounding box center [164, 184] width 42 height 12
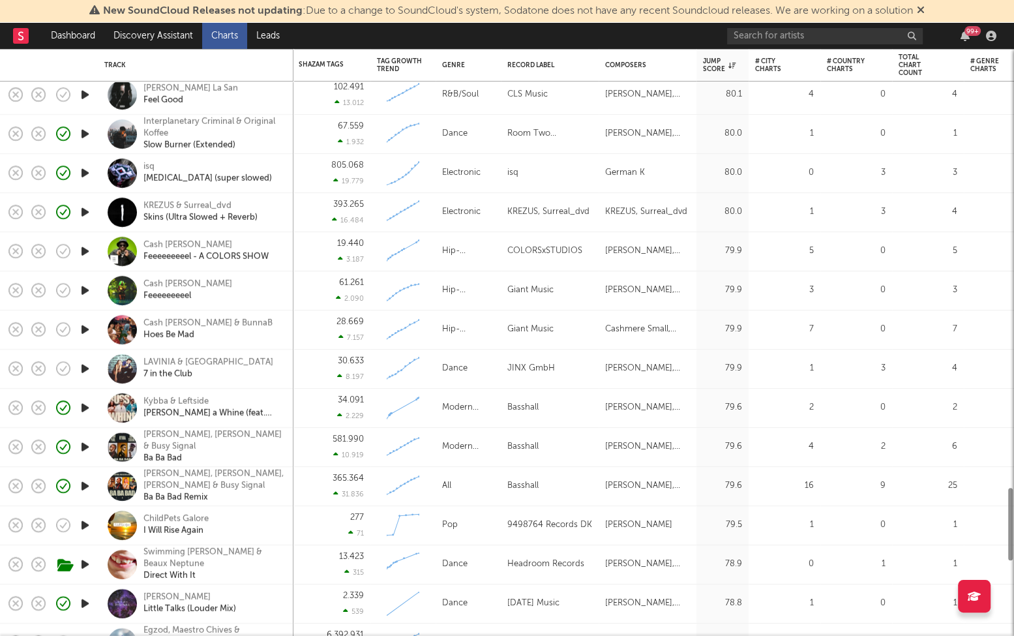
click at [87, 369] on icon "button" at bounding box center [85, 369] width 14 height 16
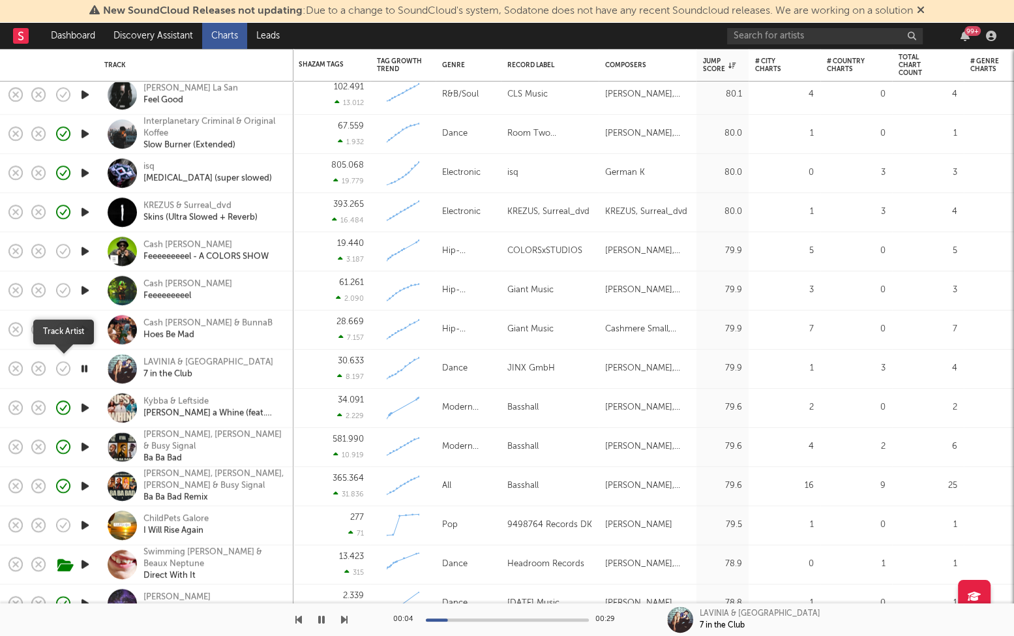
click at [65, 363] on icon "button" at bounding box center [63, 368] width 18 height 18
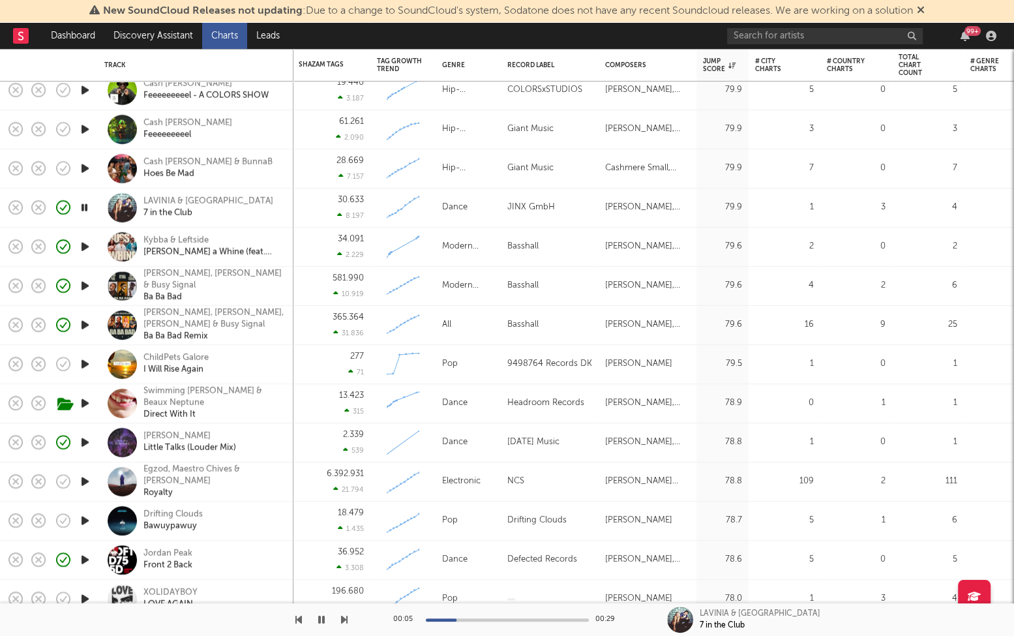
click at [82, 360] on icon "button" at bounding box center [85, 364] width 14 height 16
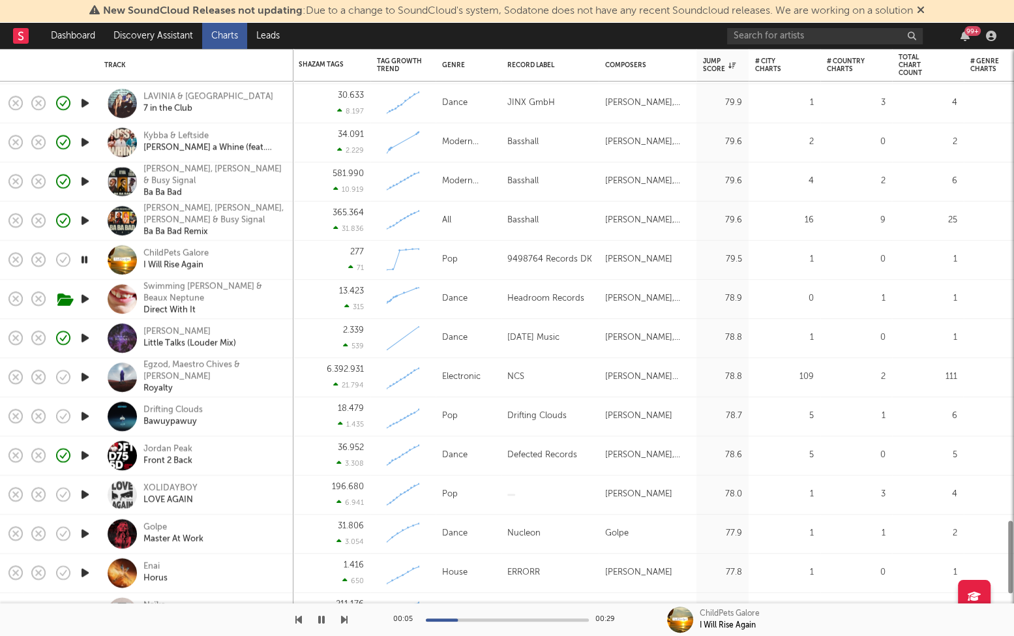
click at [81, 376] on icon "button" at bounding box center [85, 377] width 14 height 16
click at [82, 415] on icon "button" at bounding box center [85, 416] width 14 height 16
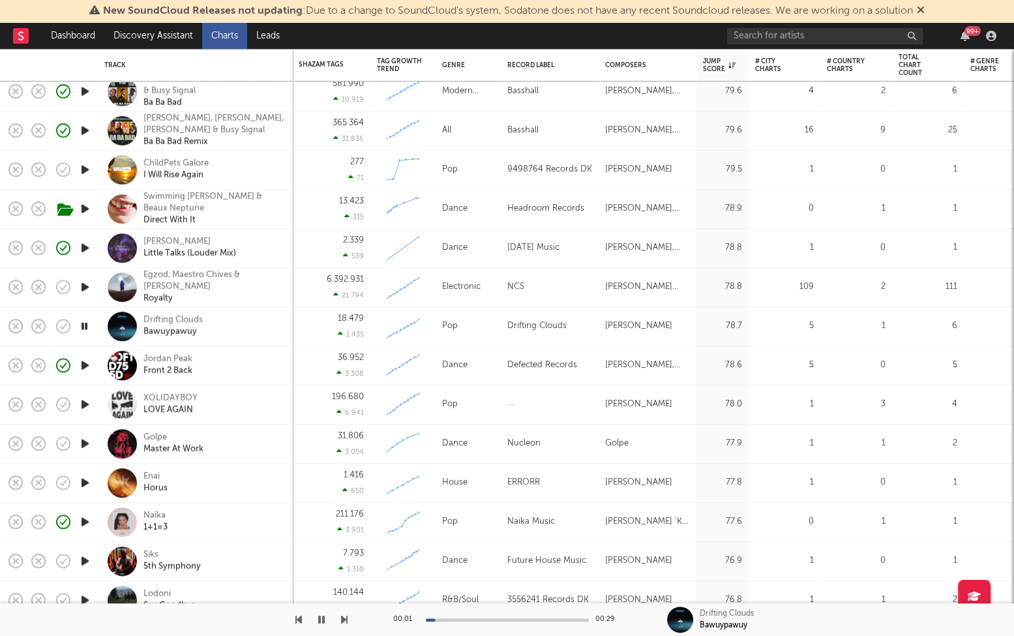
click at [85, 402] on icon "button" at bounding box center [85, 405] width 14 height 16
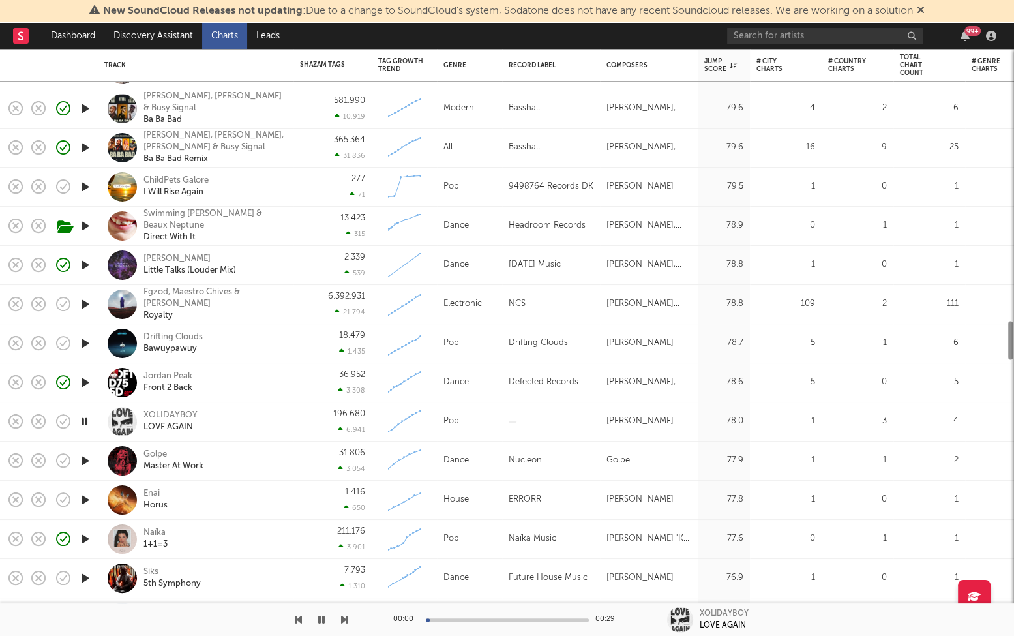
click at [83, 458] on icon "button" at bounding box center [85, 461] width 14 height 16
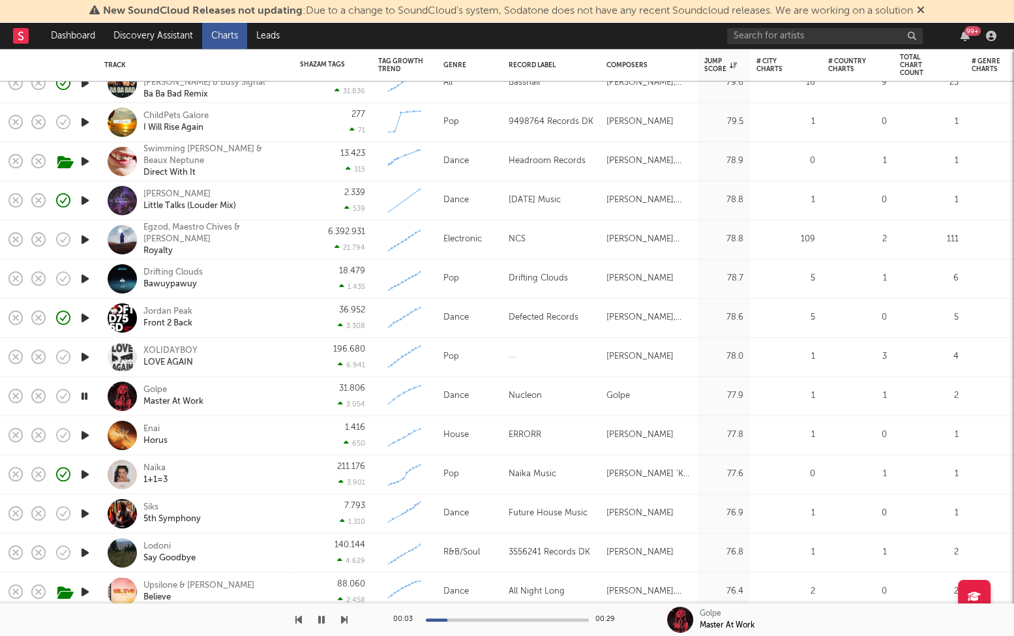
click at [89, 442] on icon "button" at bounding box center [85, 435] width 14 height 16
click at [88, 507] on icon "button" at bounding box center [85, 513] width 14 height 16
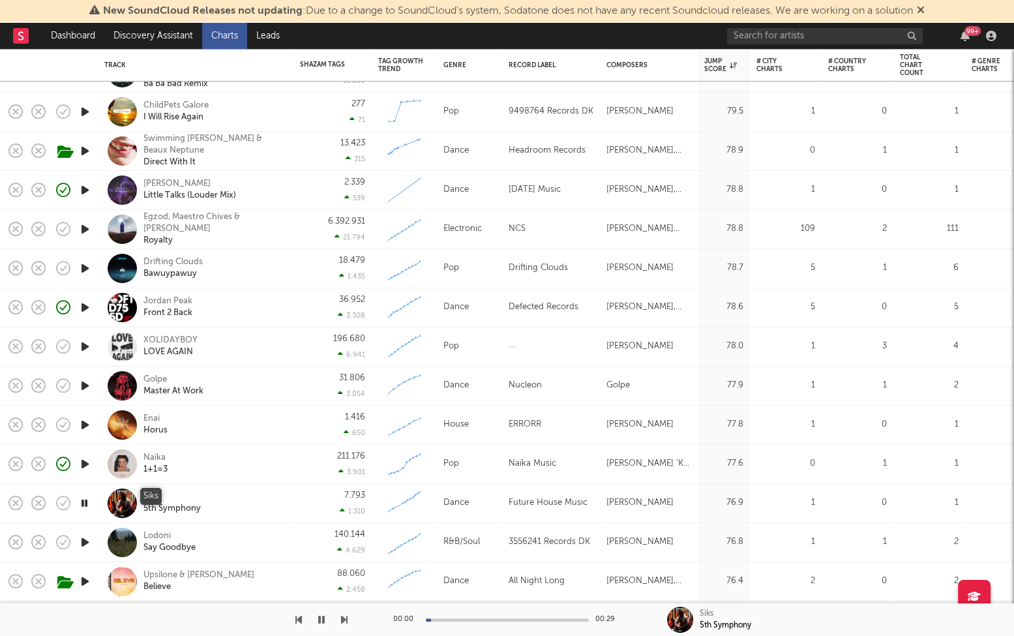
click at [219, 498] on div "Siks 5th Symphony" at bounding box center [213, 502] width 140 height 23
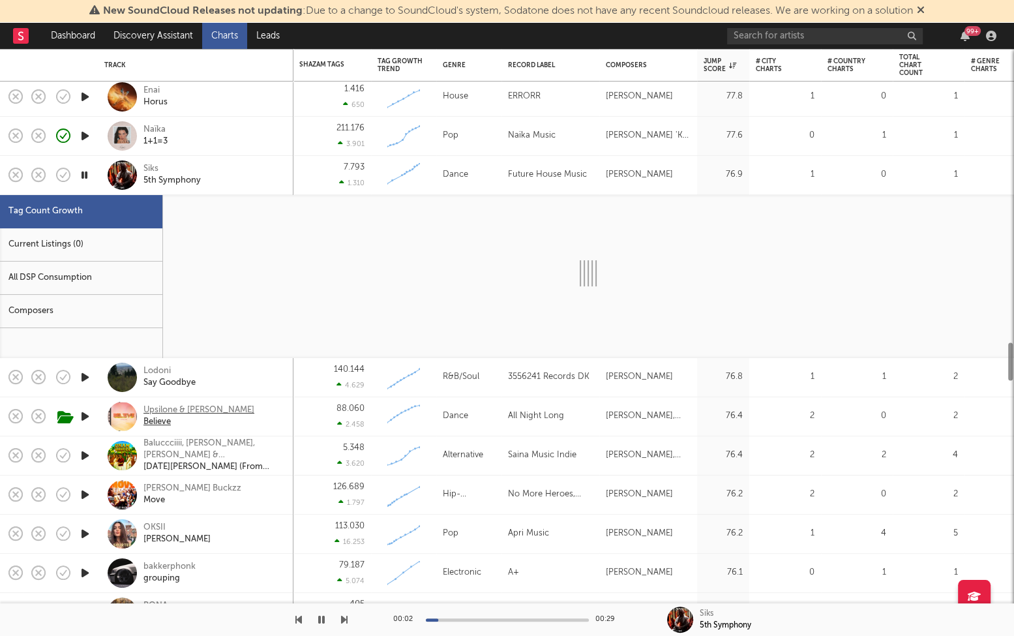
select select "1w"
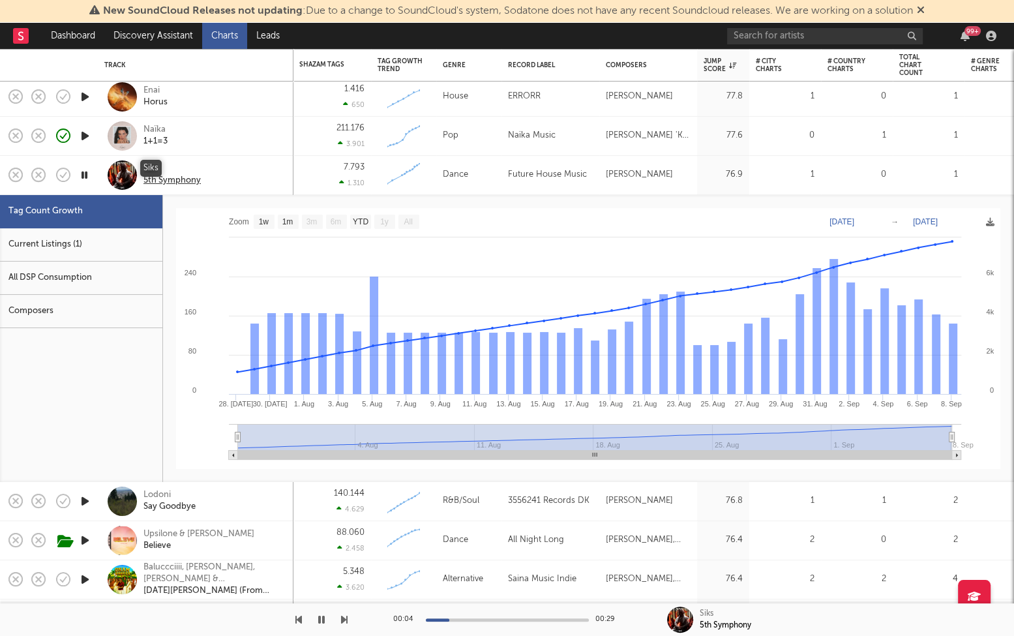
click at [152, 165] on div "Siks" at bounding box center [171, 169] width 57 height 12
click at [274, 3] on span "New SoundCloud Releases not updating : Due to a change to SoundCloud's system, …" at bounding box center [506, 11] width 835 height 16
click at [224, 165] on div "Siks 5th Symphony" at bounding box center [213, 174] width 140 height 23
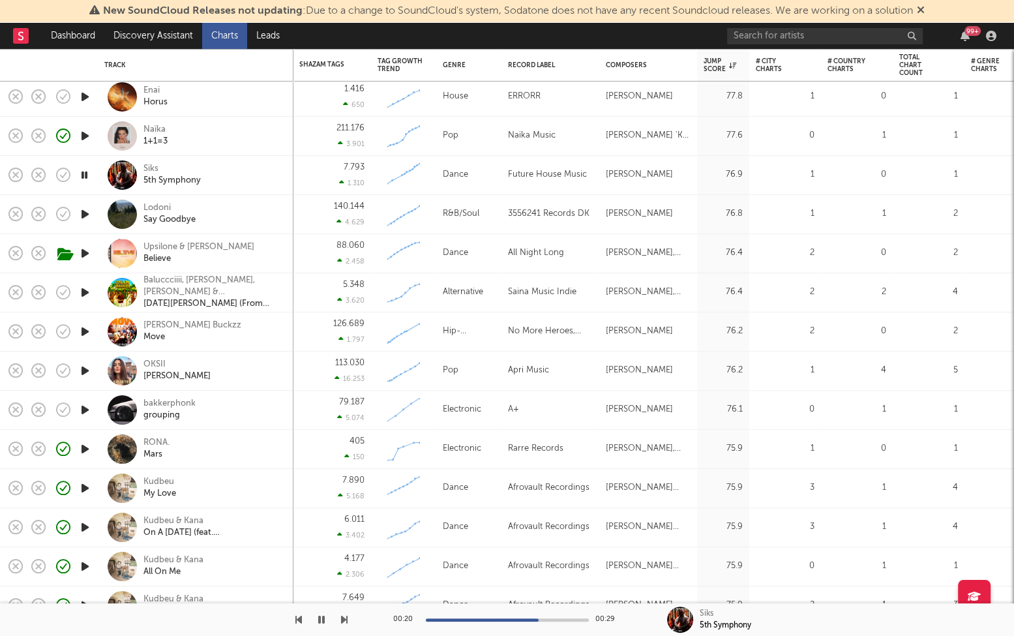
click at [87, 205] on div at bounding box center [85, 214] width 26 height 39
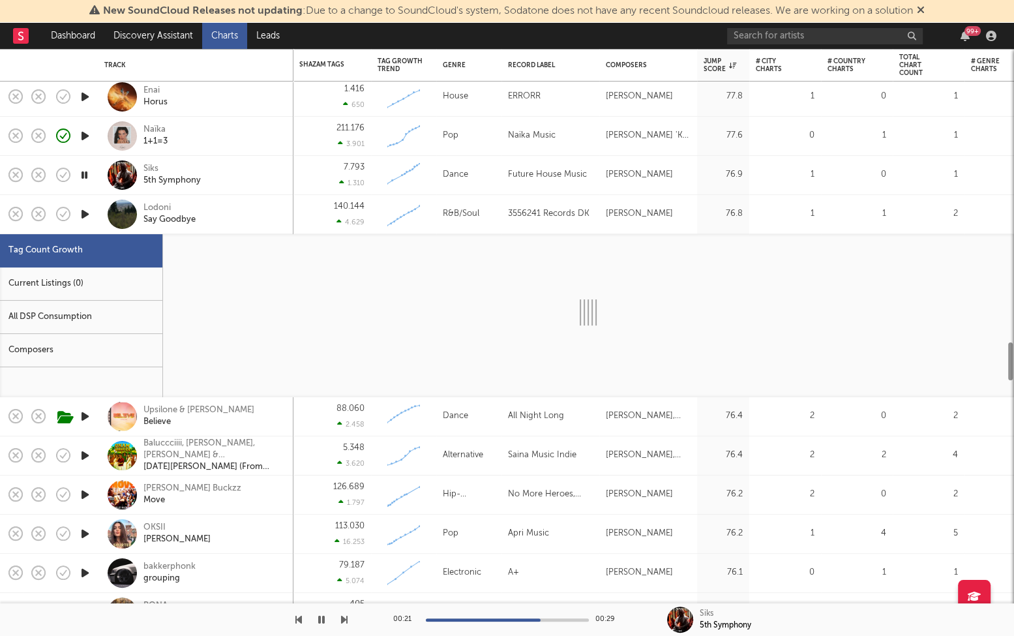
select select "3m"
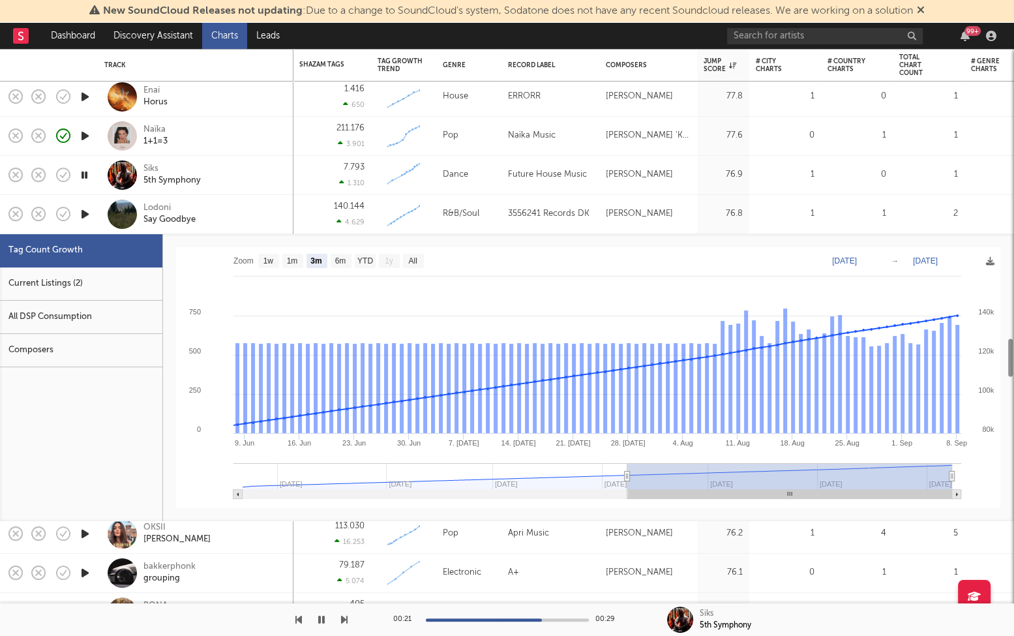
click at [82, 211] on icon "button" at bounding box center [85, 214] width 14 height 16
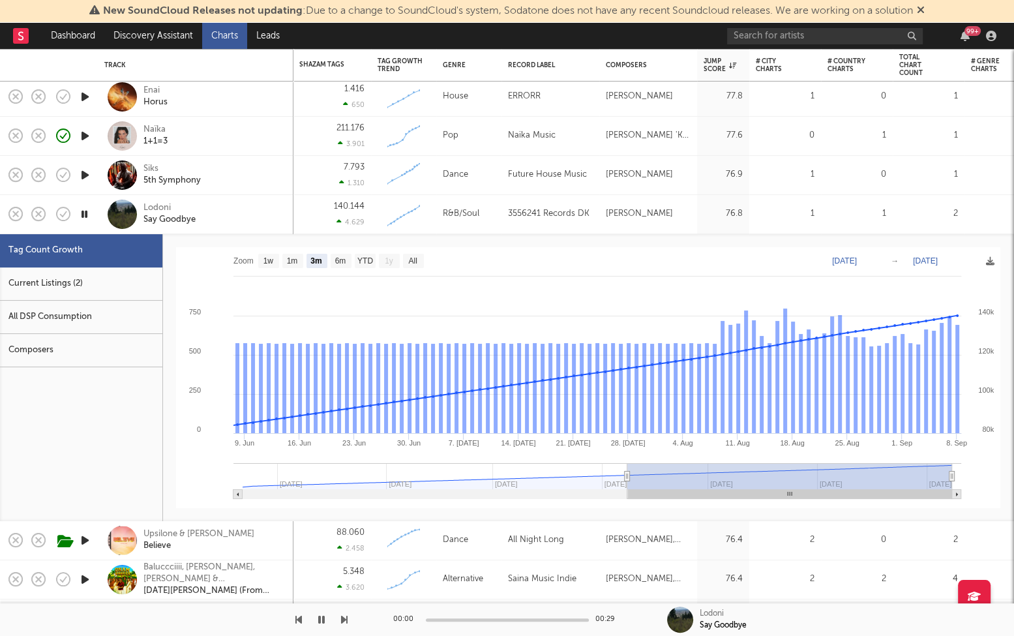
click at [241, 215] on div "Lodoni Say Goodbye" at bounding box center [213, 213] width 140 height 23
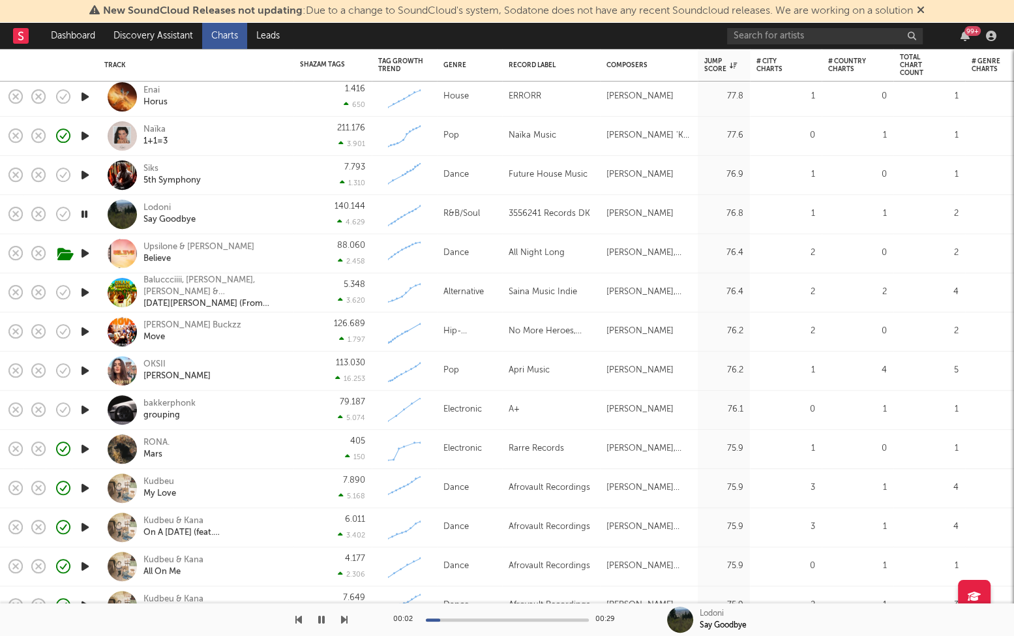
click at [76, 406] on div at bounding box center [85, 410] width 26 height 39
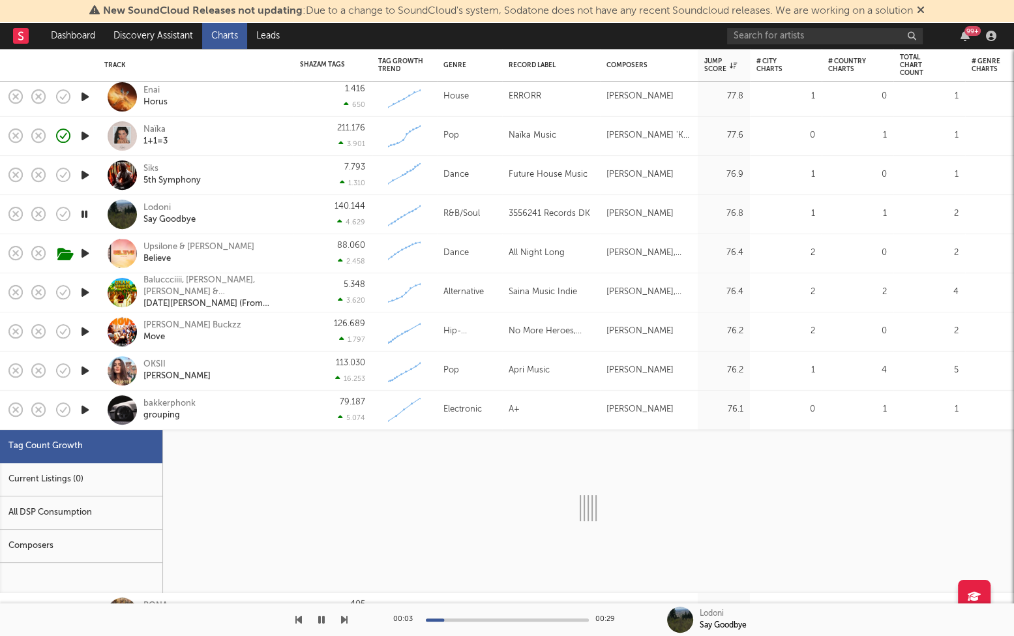
select select "3m"
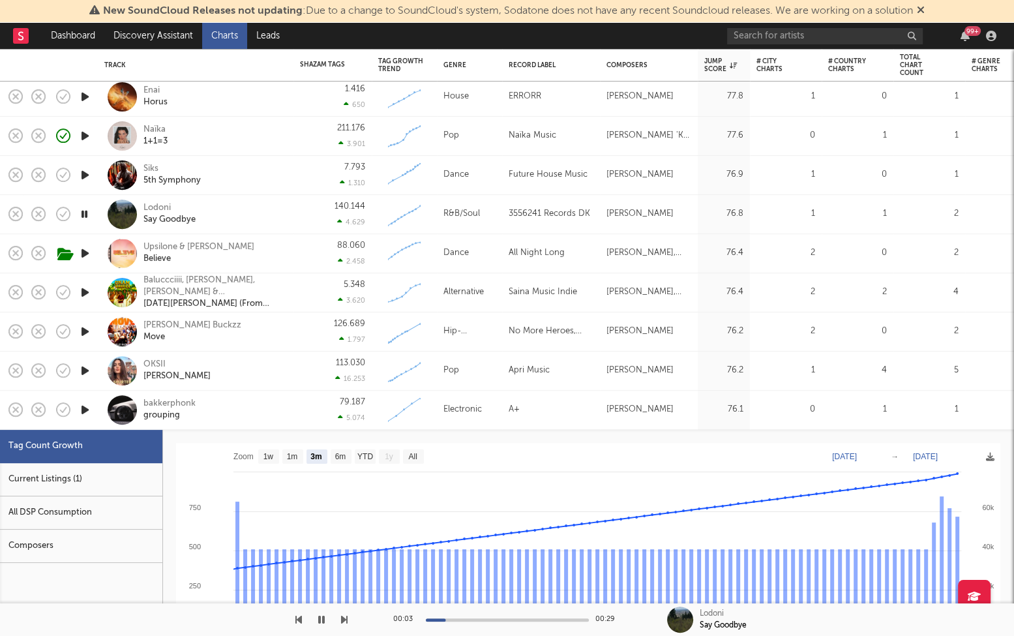
click at [83, 407] on icon "button" at bounding box center [85, 410] width 14 height 16
click at [236, 414] on div "bakkerphonk grouping" at bounding box center [213, 409] width 140 height 23
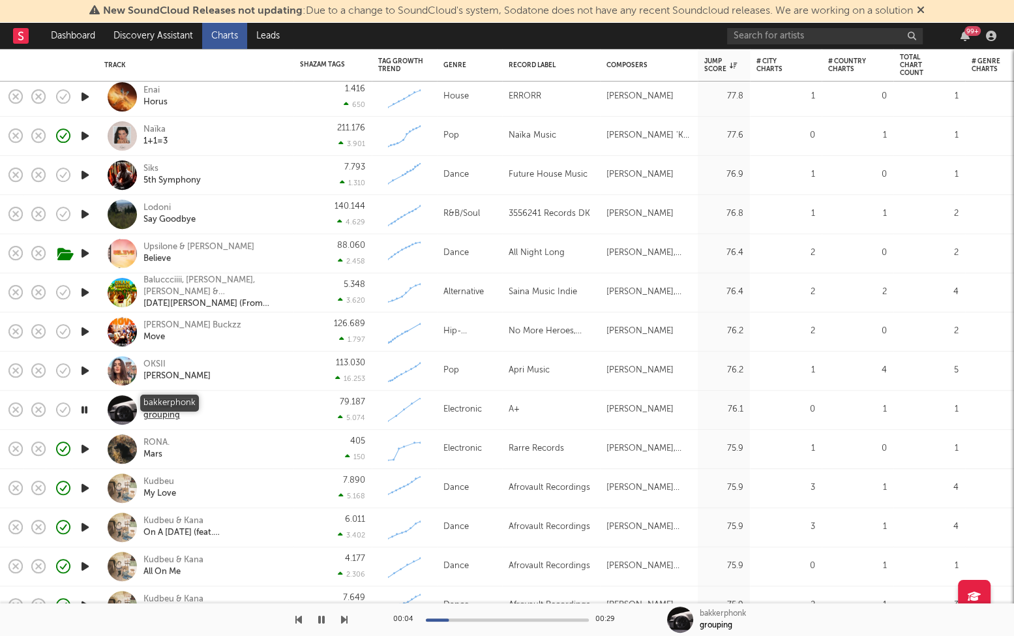
click at [185, 404] on div "bakkerphonk" at bounding box center [169, 404] width 52 height 12
click at [82, 487] on icon "button" at bounding box center [84, 488] width 12 height 16
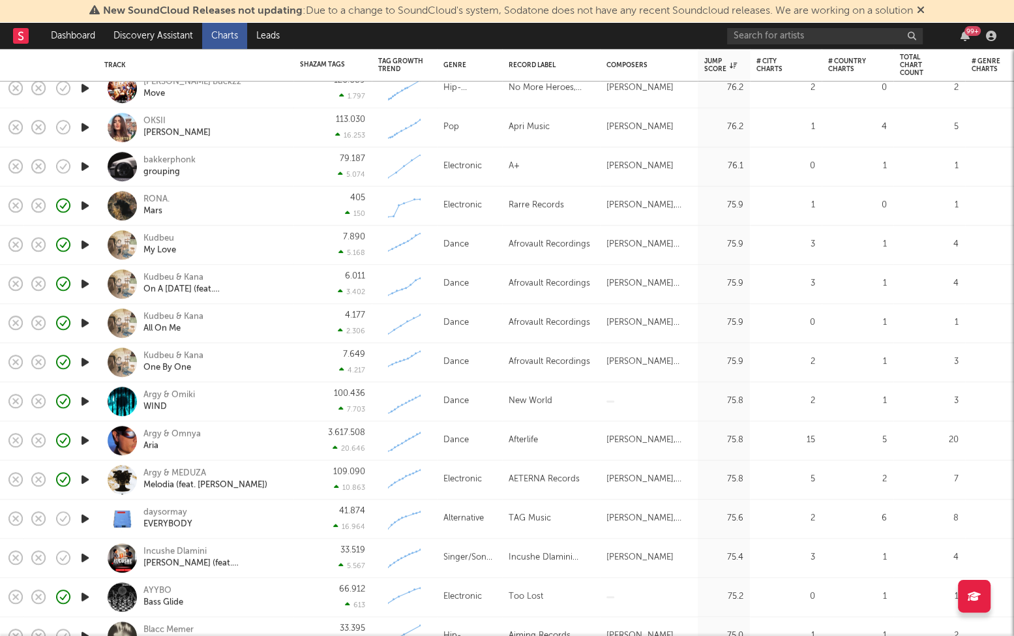
click at [85, 520] on icon "button" at bounding box center [85, 519] width 14 height 16
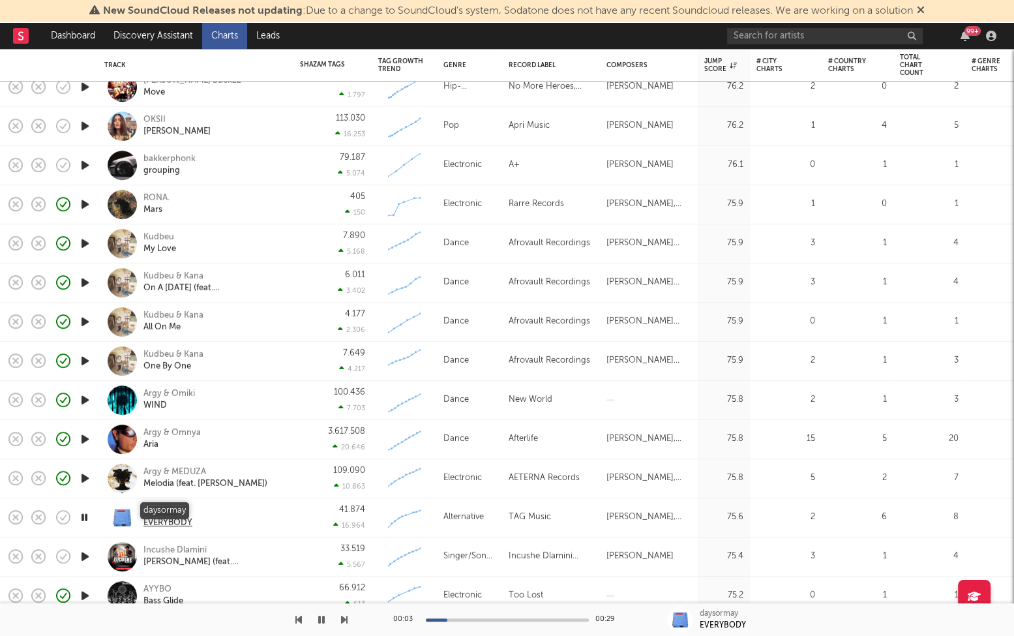
click at [177, 509] on div "daysormay" at bounding box center [167, 511] width 49 height 12
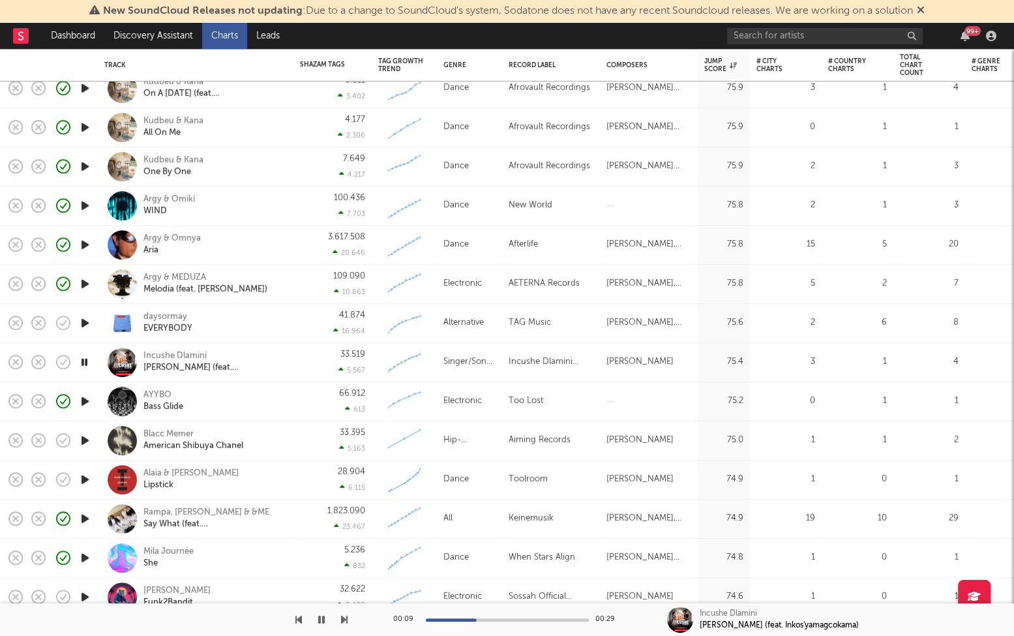
click at [82, 400] on icon "button" at bounding box center [85, 401] width 14 height 16
click at [83, 443] on icon "button" at bounding box center [85, 440] width 14 height 16
click at [83, 480] on icon "button" at bounding box center [85, 480] width 14 height 16
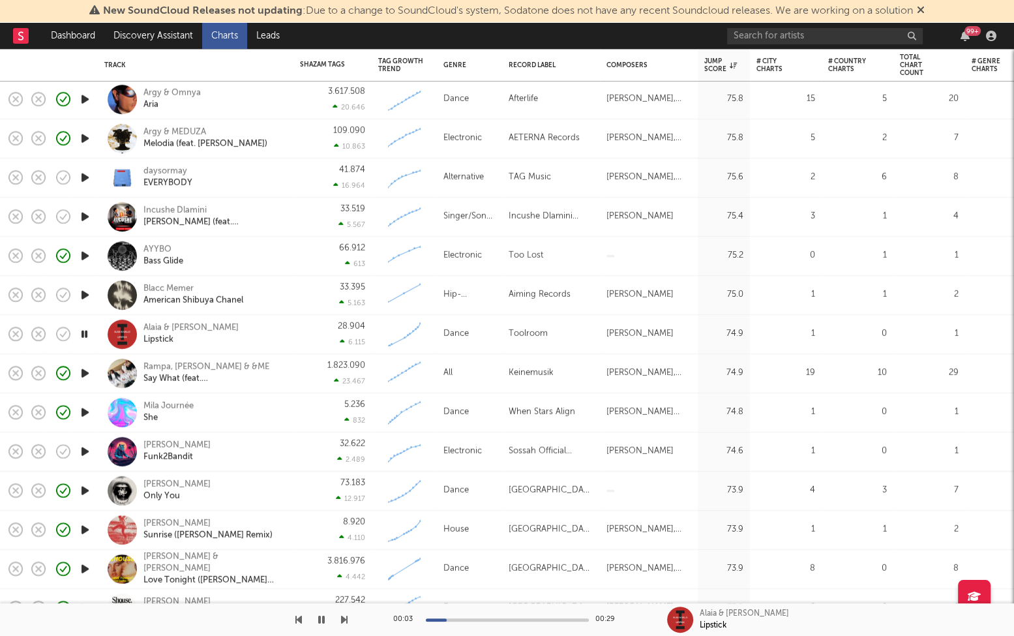
click at [82, 448] on icon "button" at bounding box center [85, 451] width 14 height 16
click at [85, 491] on icon "button" at bounding box center [85, 491] width 14 height 16
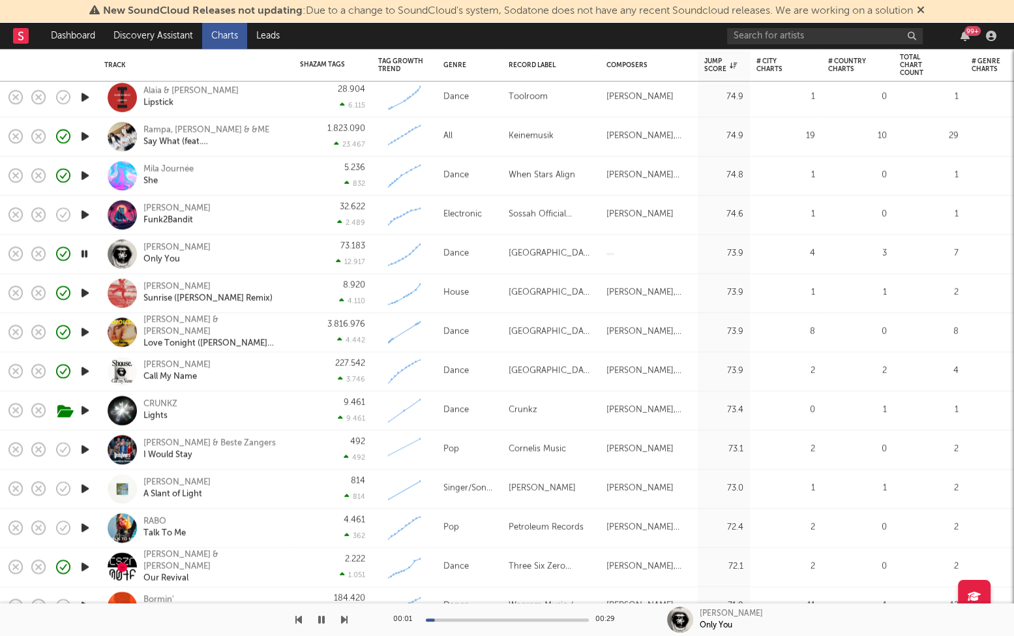
click at [86, 448] on icon "button" at bounding box center [85, 450] width 14 height 16
click at [85, 489] on icon "button" at bounding box center [85, 489] width 14 height 16
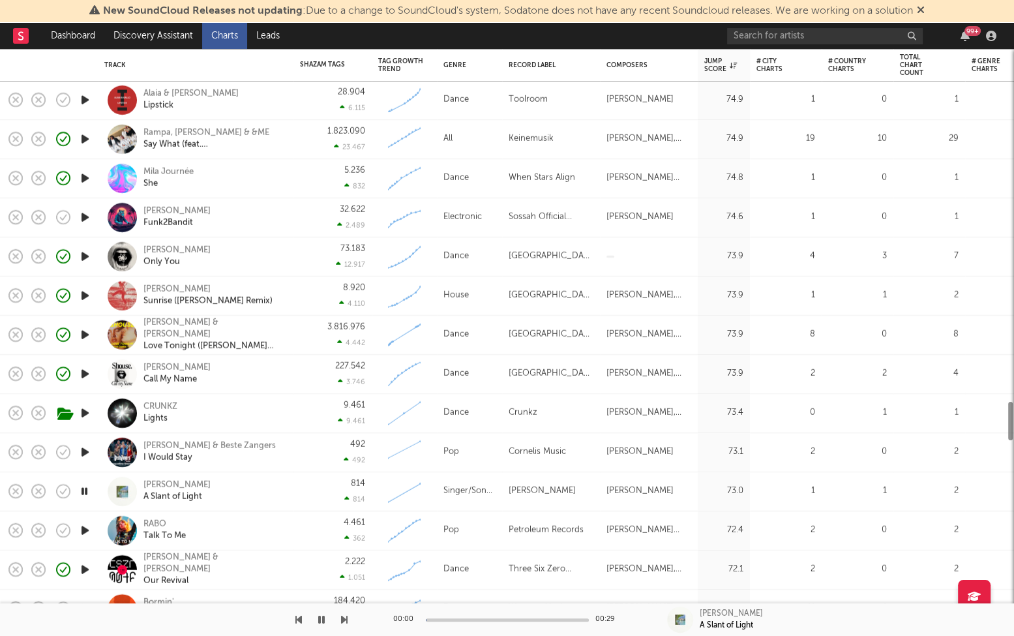
click at [90, 491] on icon "button" at bounding box center [84, 491] width 12 height 16
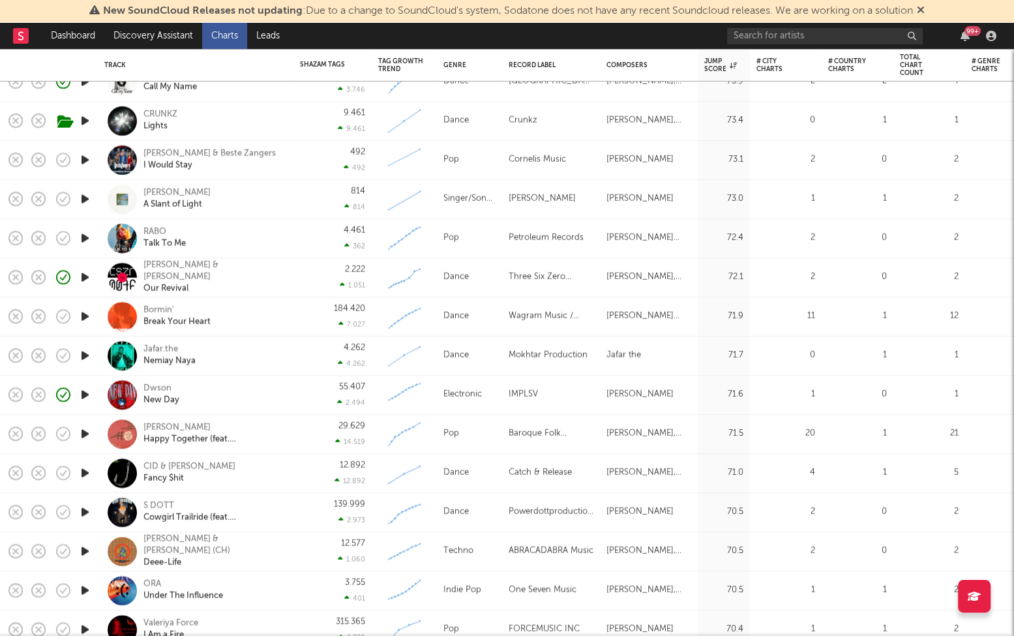
click at [82, 344] on div at bounding box center [85, 356] width 26 height 39
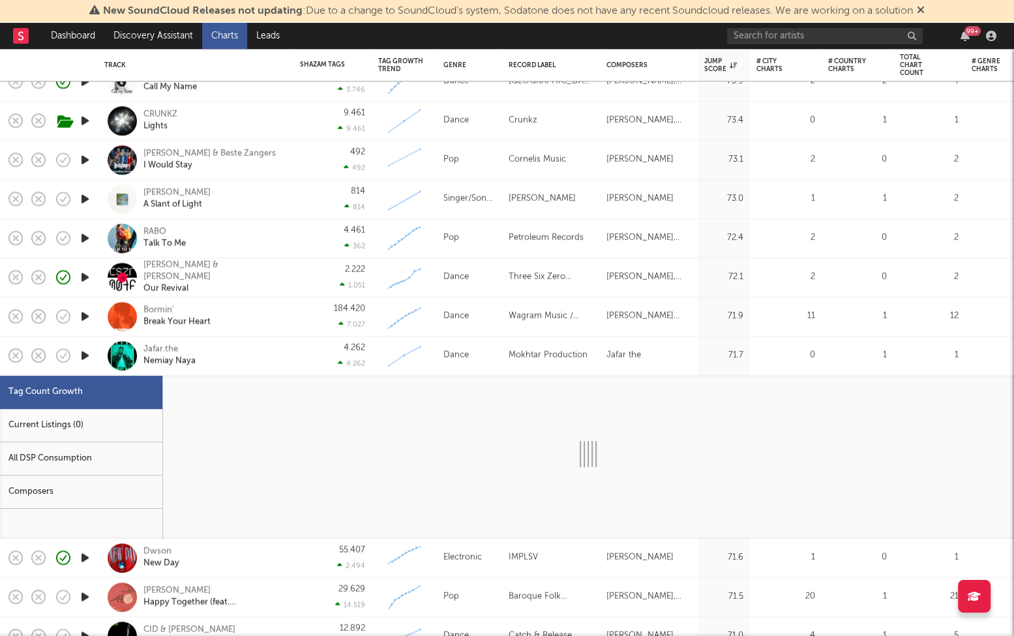
click at [83, 353] on icon "button" at bounding box center [85, 356] width 14 height 16
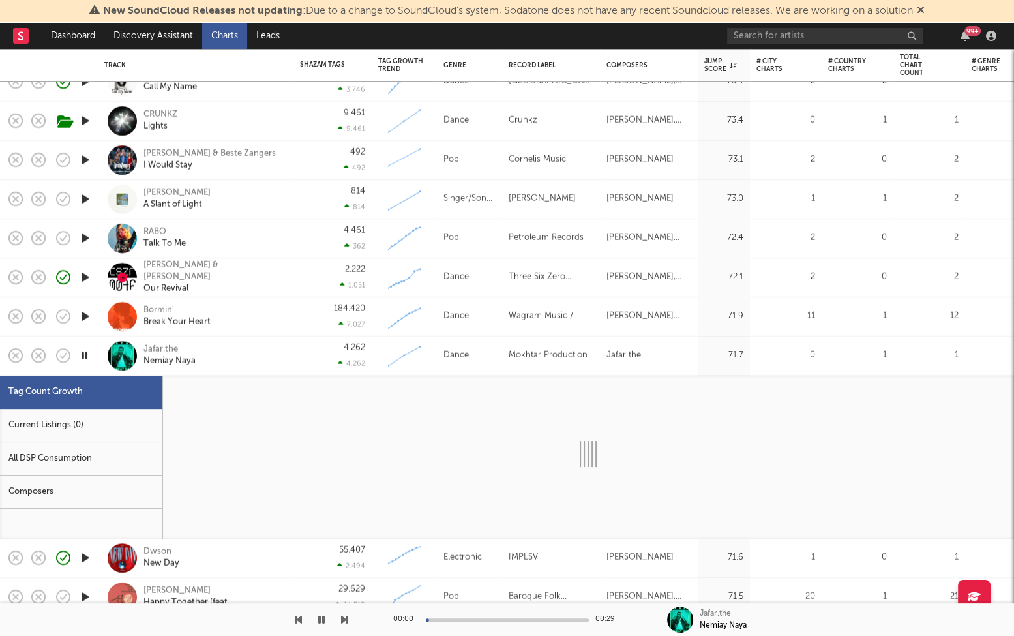
select select "1w"
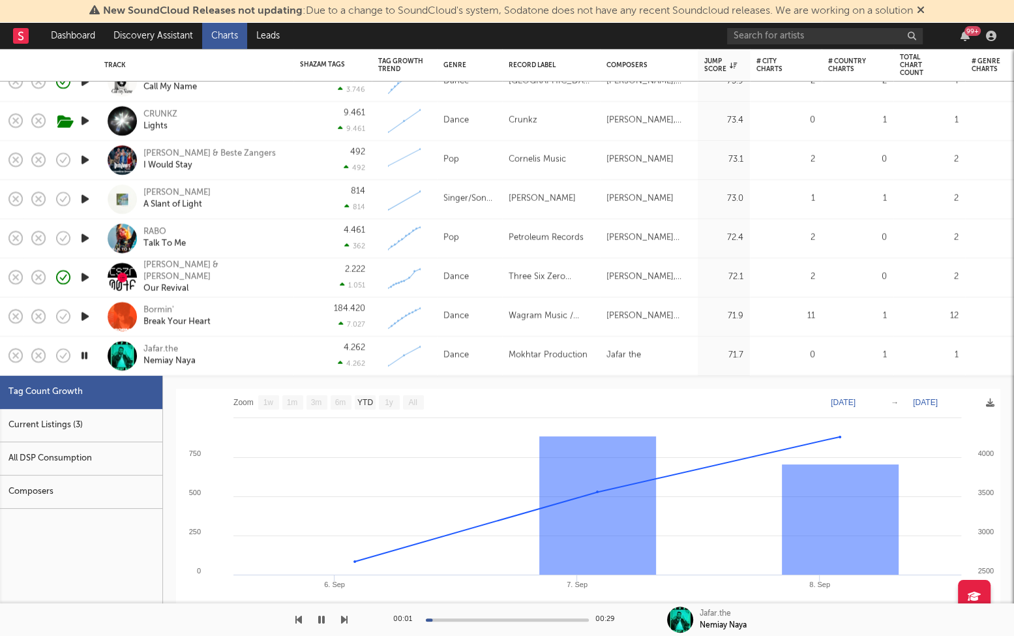
click at [291, 353] on div "Jafar.the Nemiay Naya" at bounding box center [196, 356] width 196 height 39
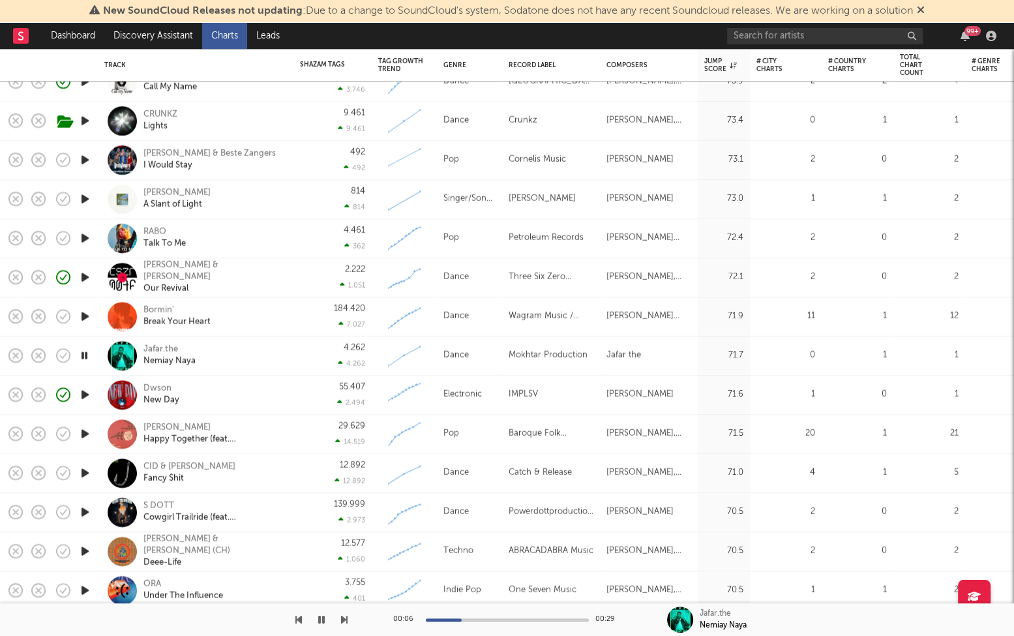
click at [89, 432] on icon "button" at bounding box center [85, 434] width 14 height 16
click at [65, 473] on icon "button" at bounding box center [63, 473] width 18 height 18
click at [89, 472] on icon "button" at bounding box center [85, 473] width 14 height 16
click at [217, 478] on div "CID & Taylr Renee Fancy $hit" at bounding box center [213, 472] width 140 height 23
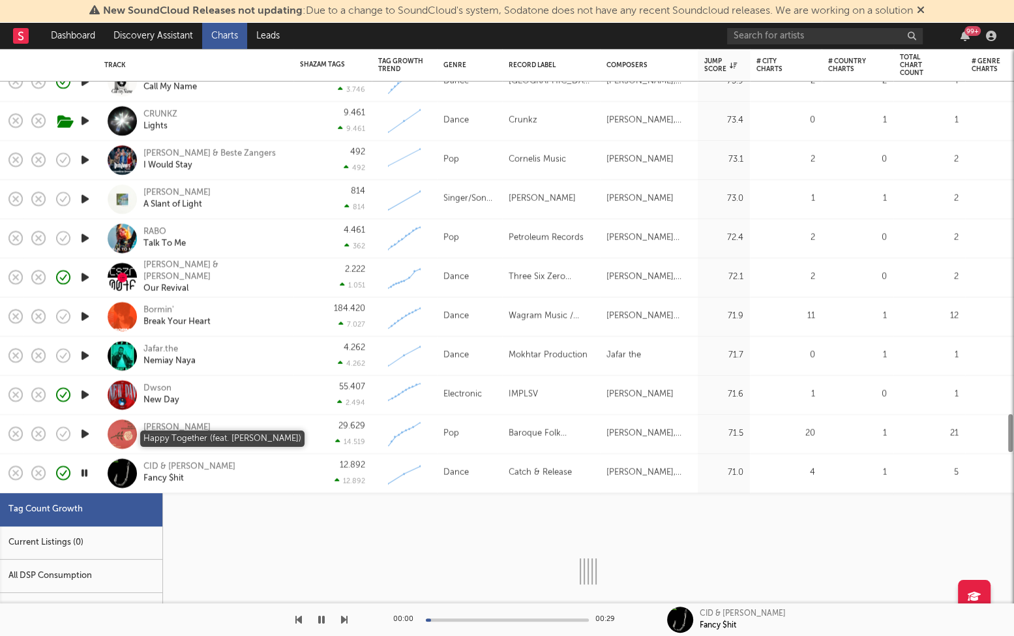
select select "1w"
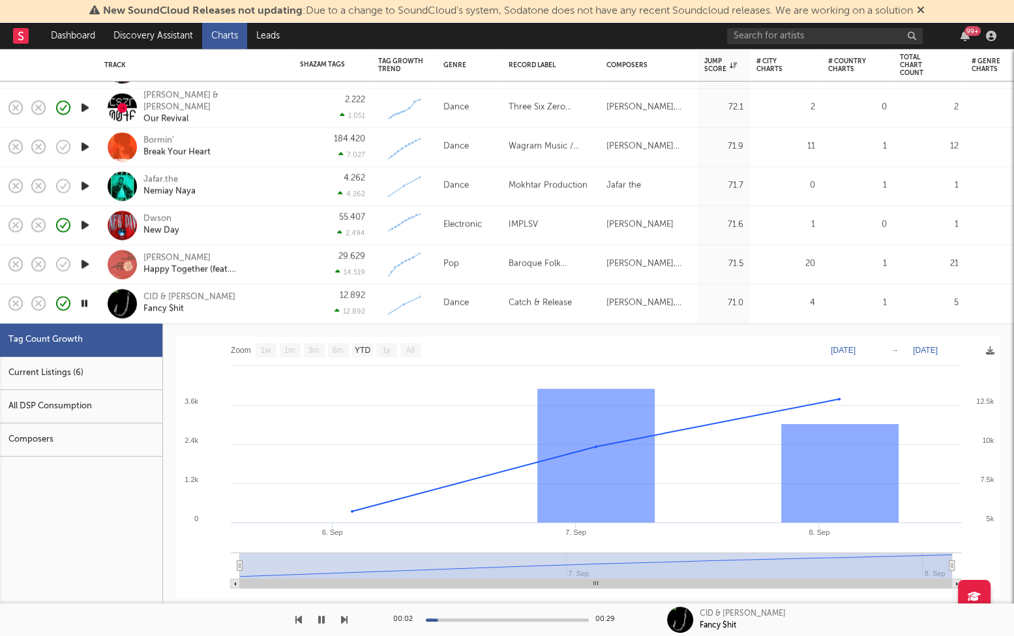
click at [82, 373] on div "Current Listings (6)" at bounding box center [81, 373] width 162 height 33
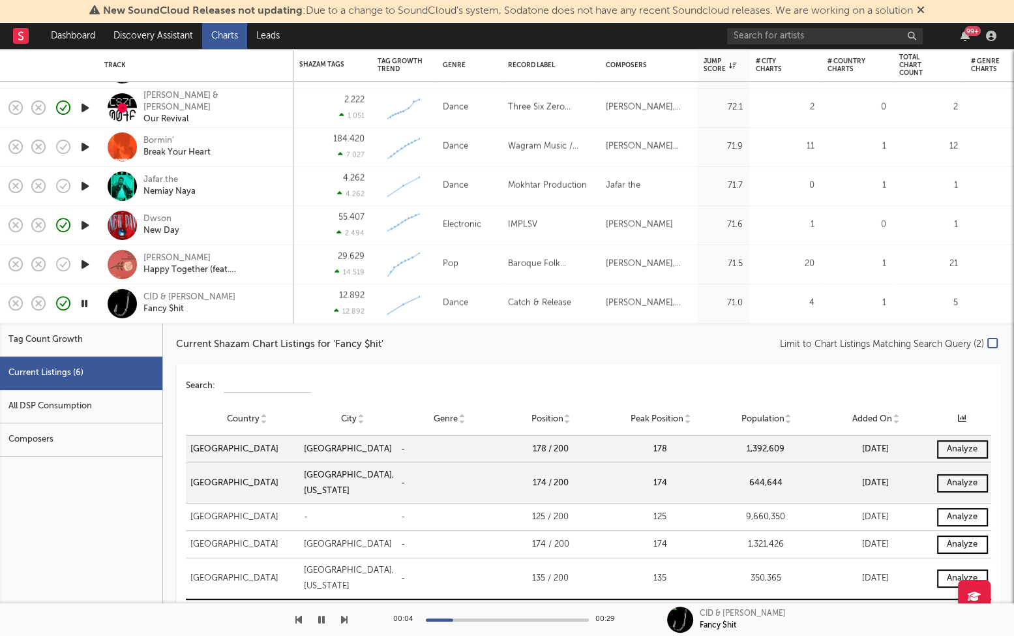
click at [241, 300] on div "CID & Taylr Renee Fancy $hit" at bounding box center [213, 303] width 140 height 23
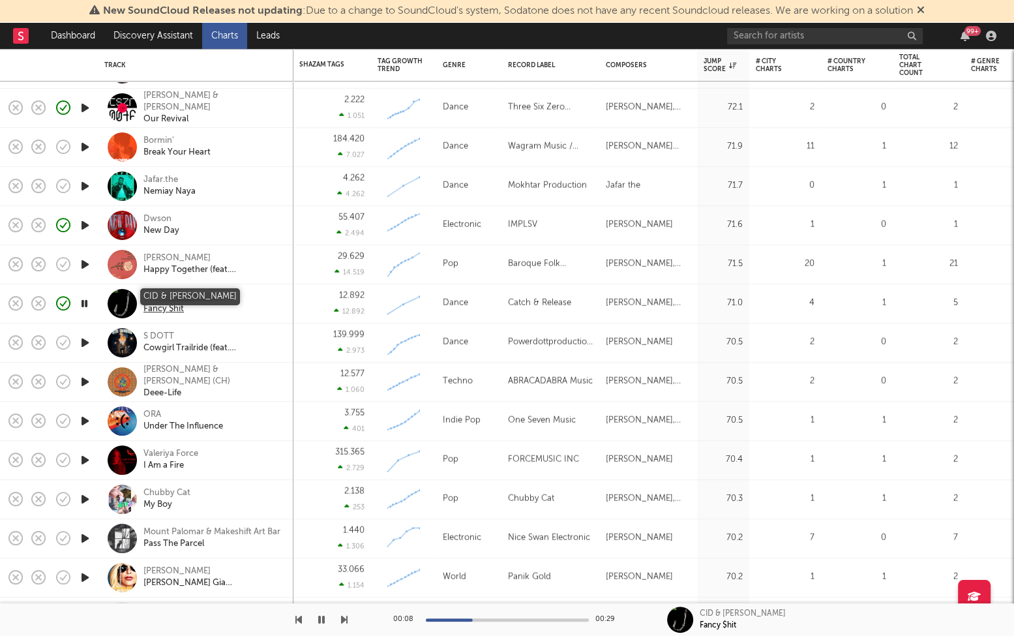
click at [181, 295] on div "CID & Taylr Renee" at bounding box center [189, 298] width 92 height 12
click at [84, 419] on icon "button" at bounding box center [85, 421] width 14 height 16
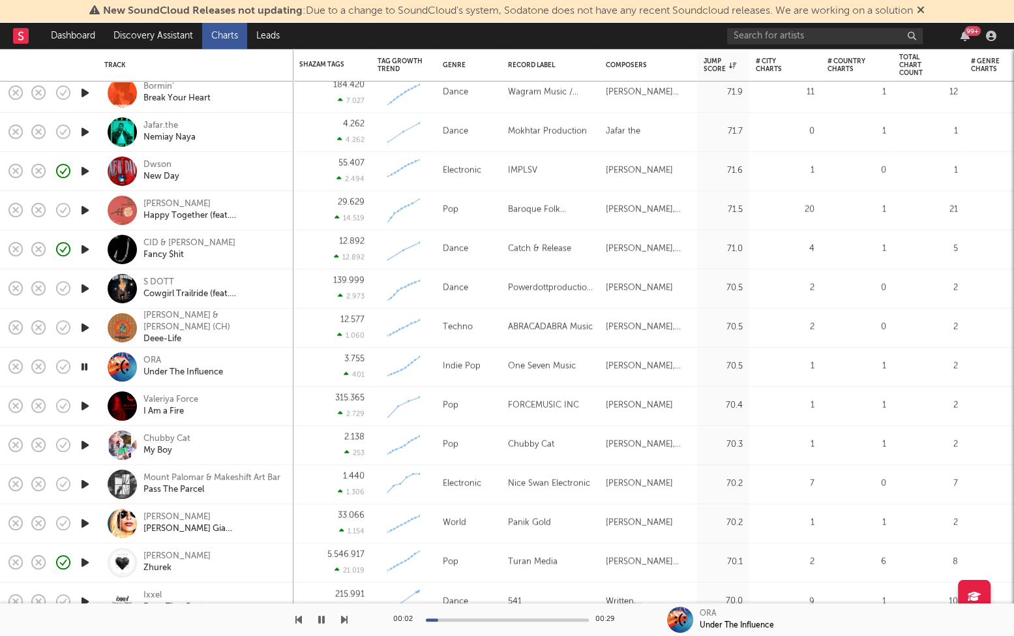
click at [80, 483] on icon "button" at bounding box center [85, 484] width 14 height 16
click at [500, 604] on div "00:01 00:29" at bounding box center [507, 619] width 228 height 33
click at [511, 604] on div at bounding box center [507, 619] width 163 height 3
click at [557, 604] on div at bounding box center [507, 619] width 163 height 3
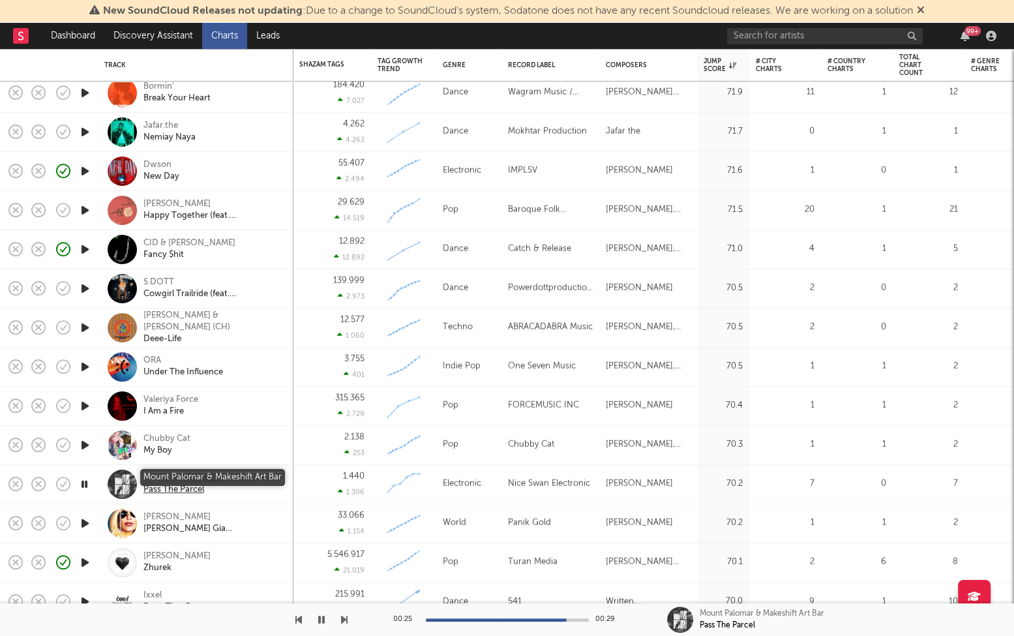
click at [220, 479] on div "Mount Palomar & Makeshift Art Bar" at bounding box center [211, 478] width 137 height 12
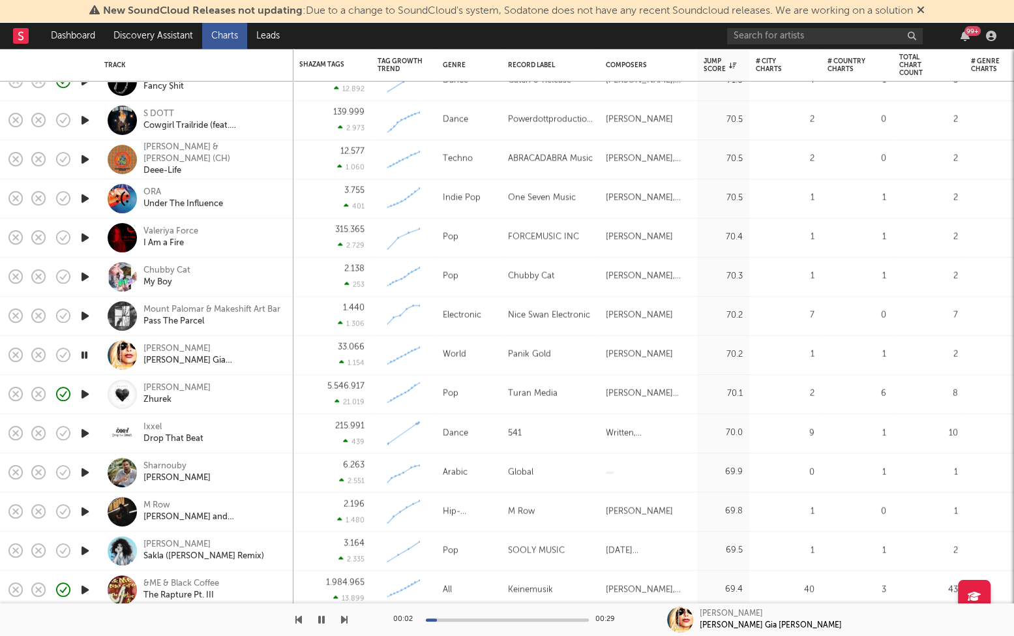
click at [83, 436] on icon "button" at bounding box center [85, 433] width 14 height 16
click at [155, 428] on div "Ixxel" at bounding box center [173, 427] width 60 height 12
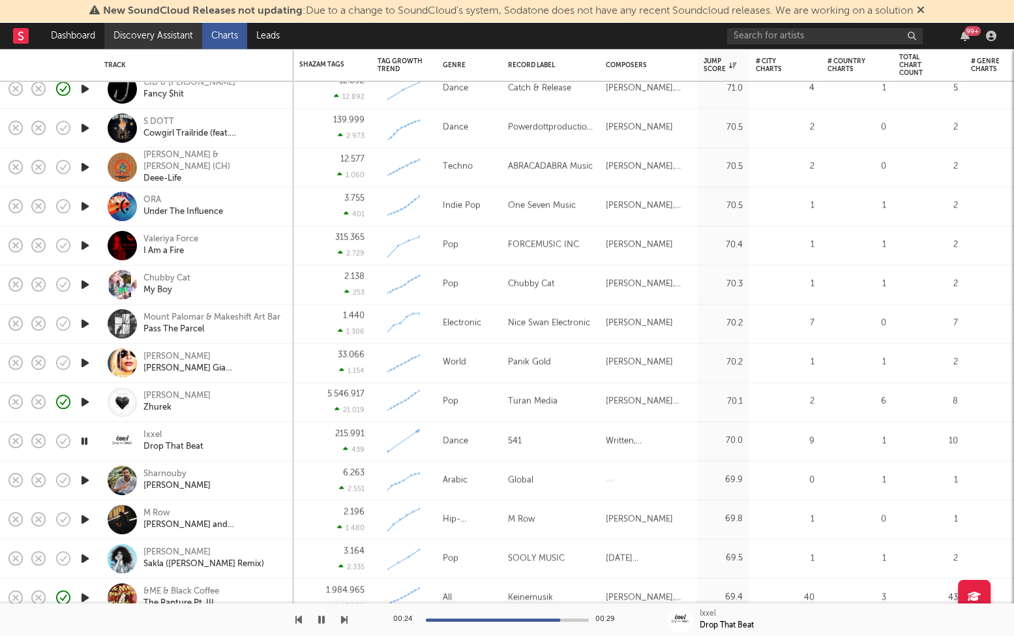
click at [155, 29] on link "Discovery Assistant" at bounding box center [153, 36] width 98 height 26
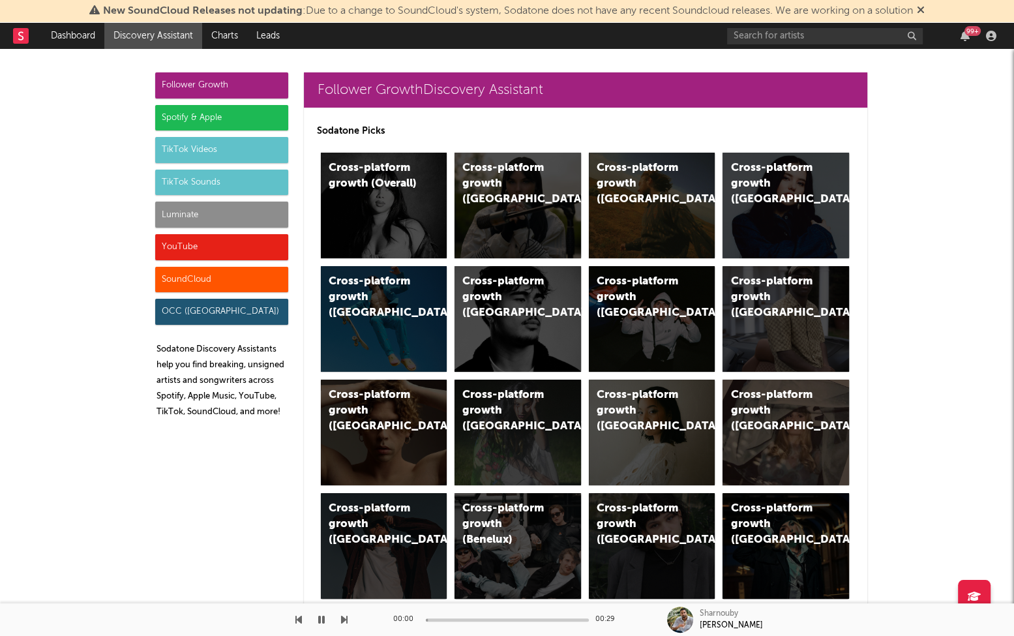
click at [205, 88] on div "Follower Growth" at bounding box center [221, 85] width 133 height 26
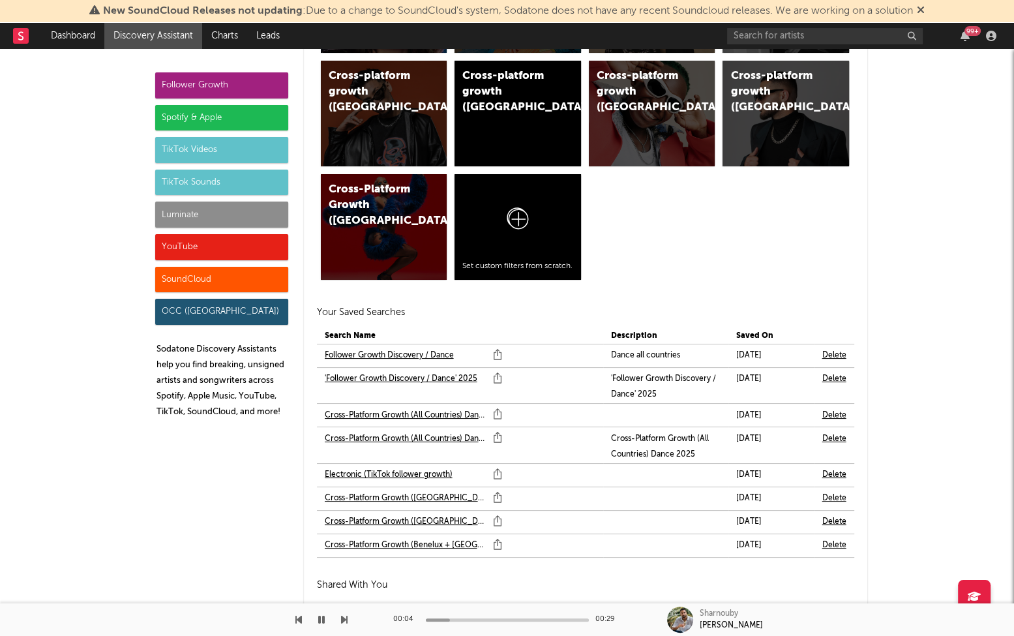
scroll to position [1167, 0]
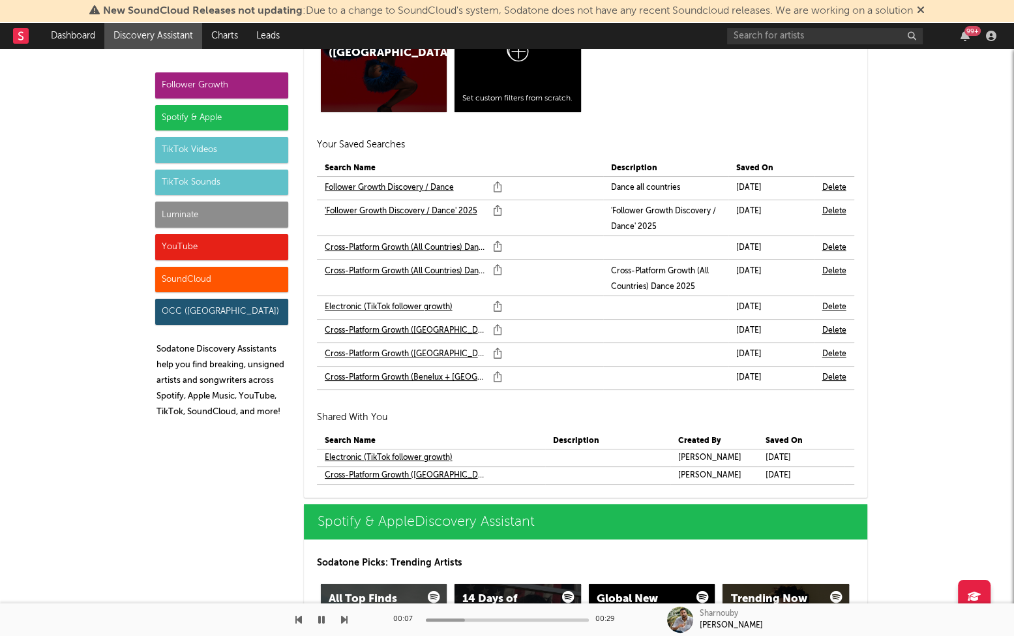
click at [400, 211] on link "'Follower Growth Discovery / Dance' 2025" at bounding box center [401, 211] width 153 height 16
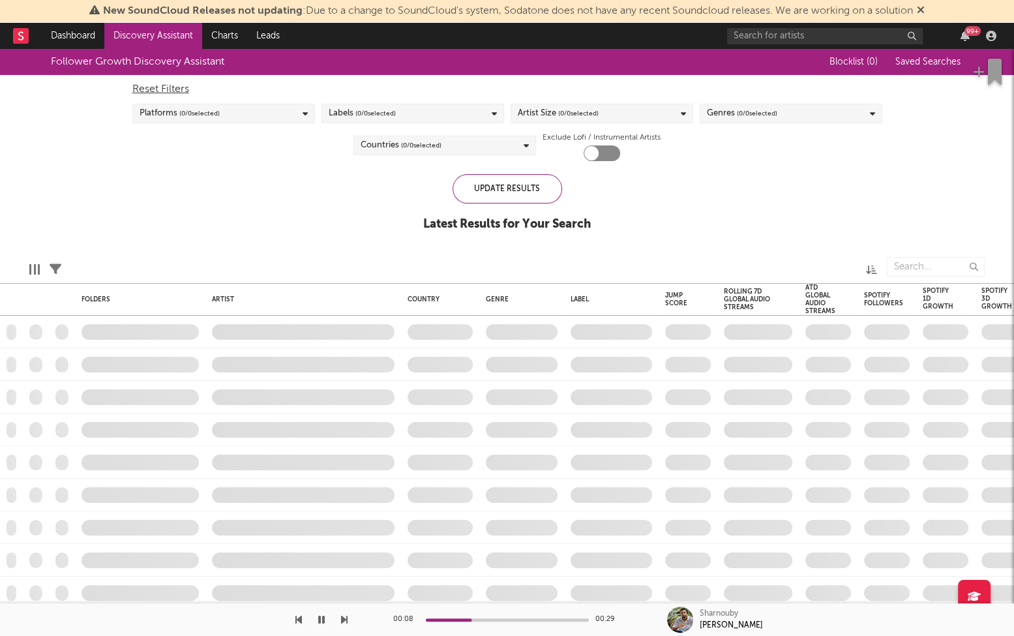
checkbox input "true"
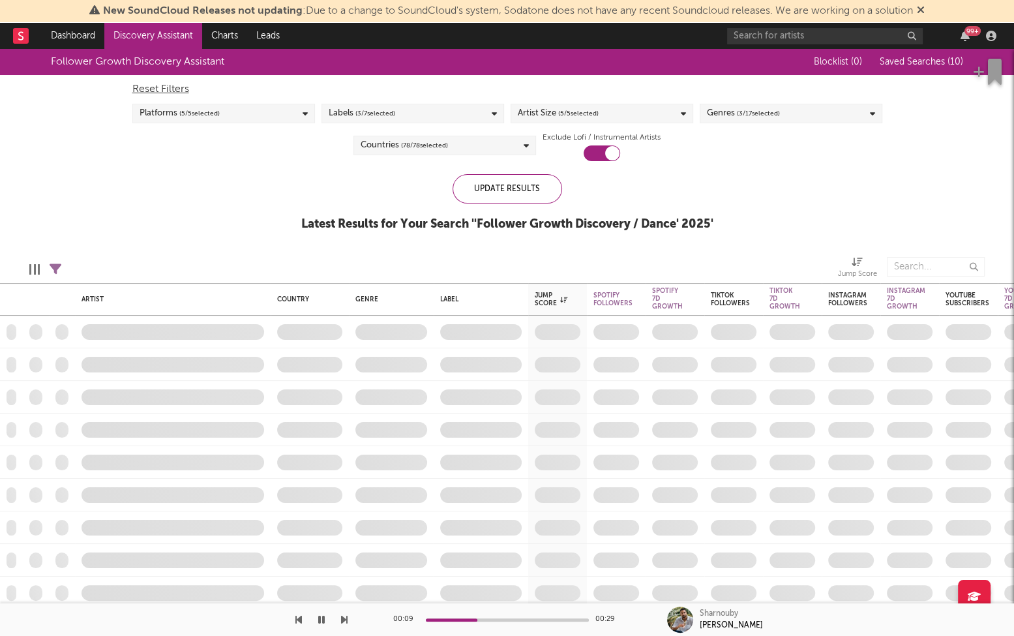
click at [325, 604] on button "button" at bounding box center [321, 619] width 13 height 33
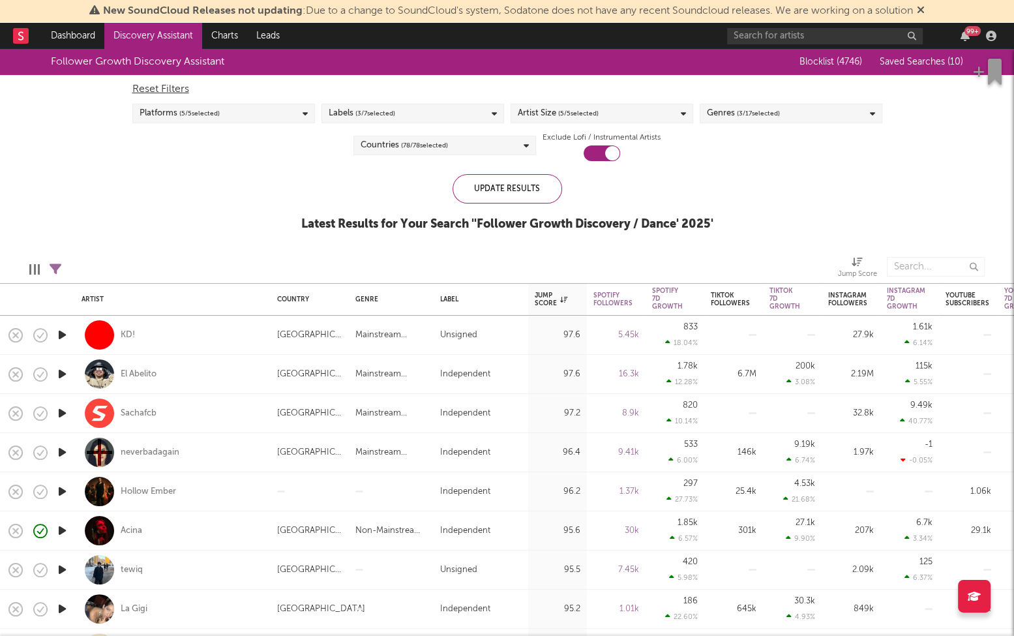
click at [68, 329] on icon "button" at bounding box center [62, 335] width 14 height 16
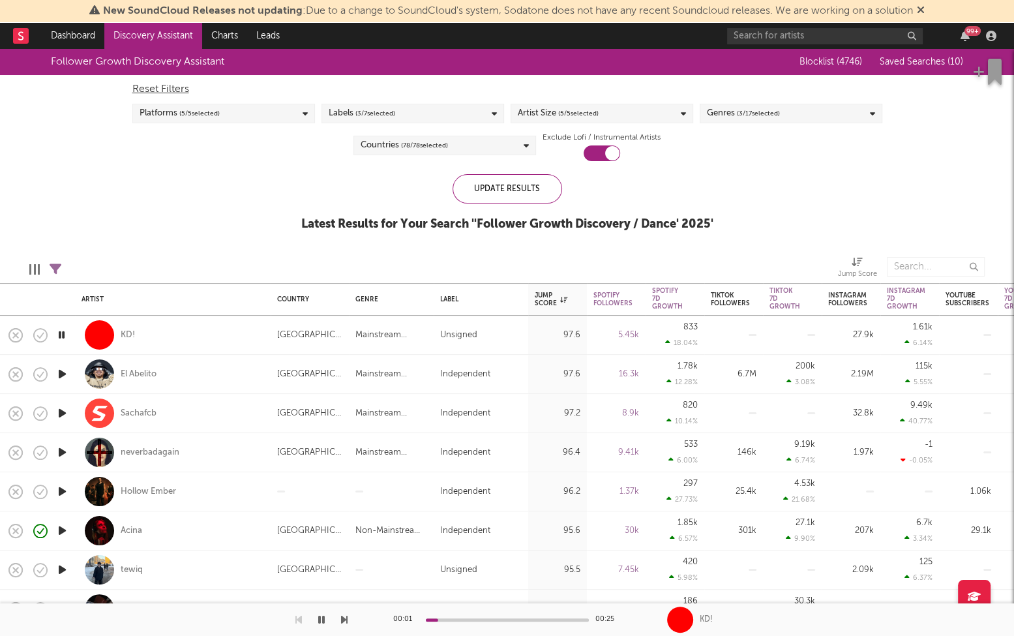
click at [65, 374] on icon "button" at bounding box center [62, 374] width 14 height 16
click at [750, 121] on div "Genres ( 3 / 17 selected)" at bounding box center [791, 114] width 183 height 20
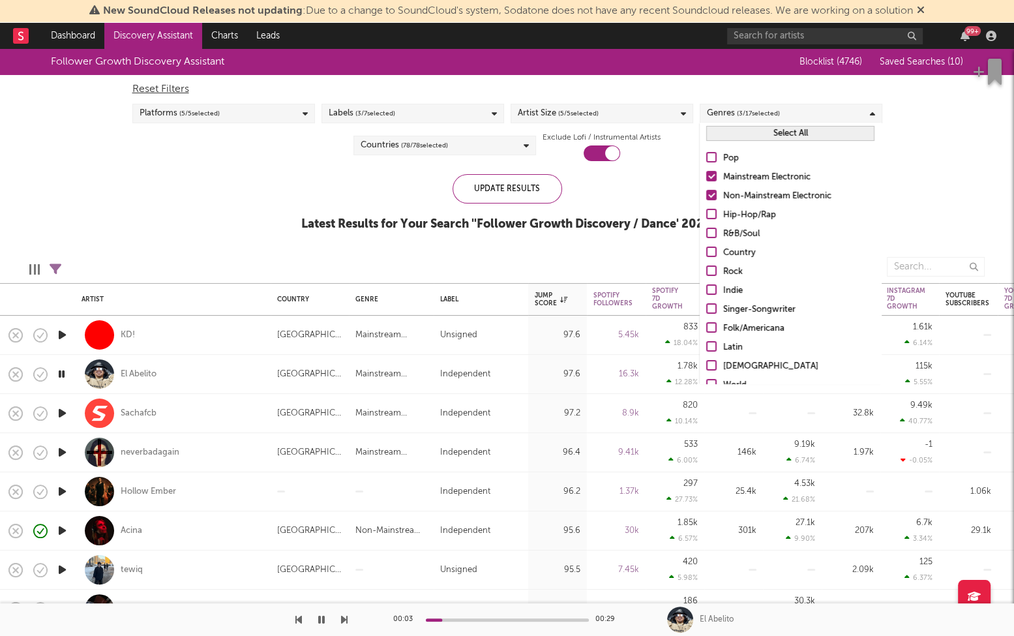
click at [943, 126] on div "Follower Growth Discovery Assistant Blocklist ( 4746 ) Saved Searches ( 10 ) Re…" at bounding box center [507, 147] width 1014 height 196
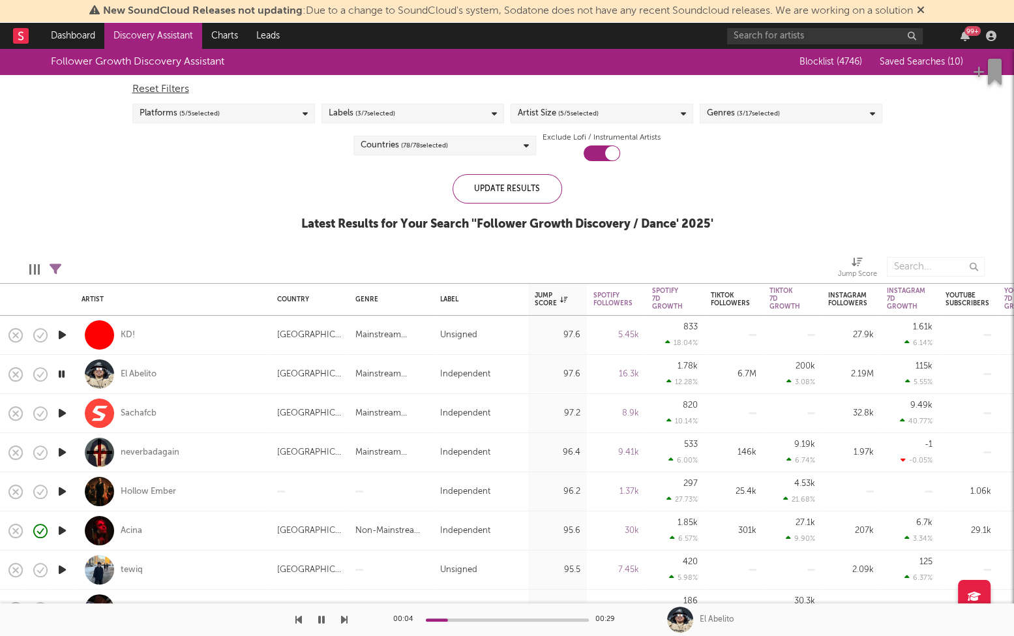
click at [65, 415] on icon "button" at bounding box center [62, 413] width 14 height 16
click at [62, 449] on icon "button" at bounding box center [62, 452] width 14 height 16
click at [61, 494] on icon "button" at bounding box center [62, 491] width 14 height 16
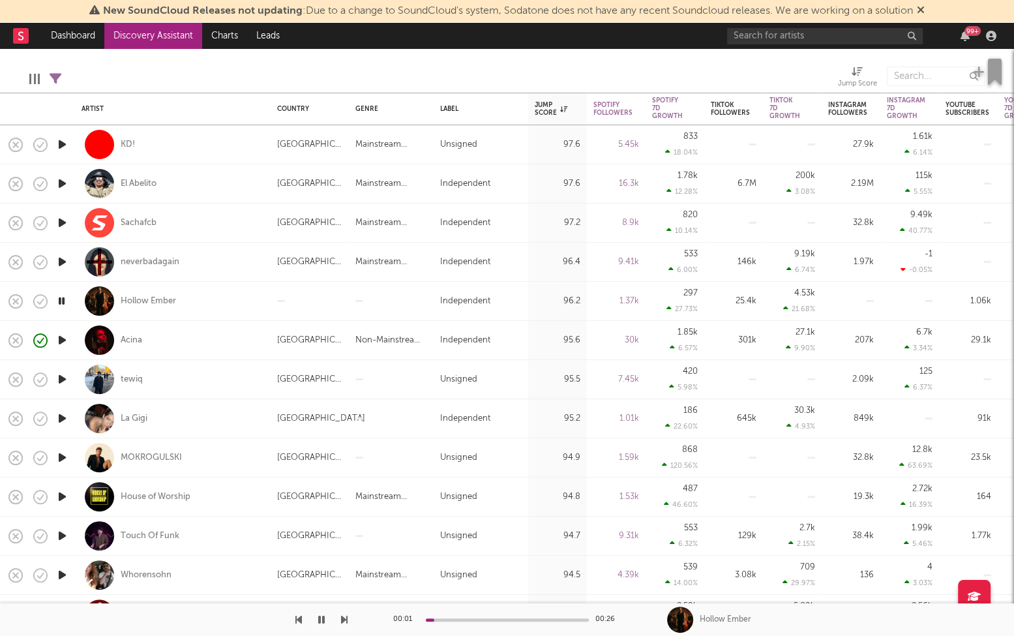
click at [66, 338] on icon "button" at bounding box center [62, 340] width 14 height 16
click at [61, 383] on icon "button" at bounding box center [62, 379] width 14 height 16
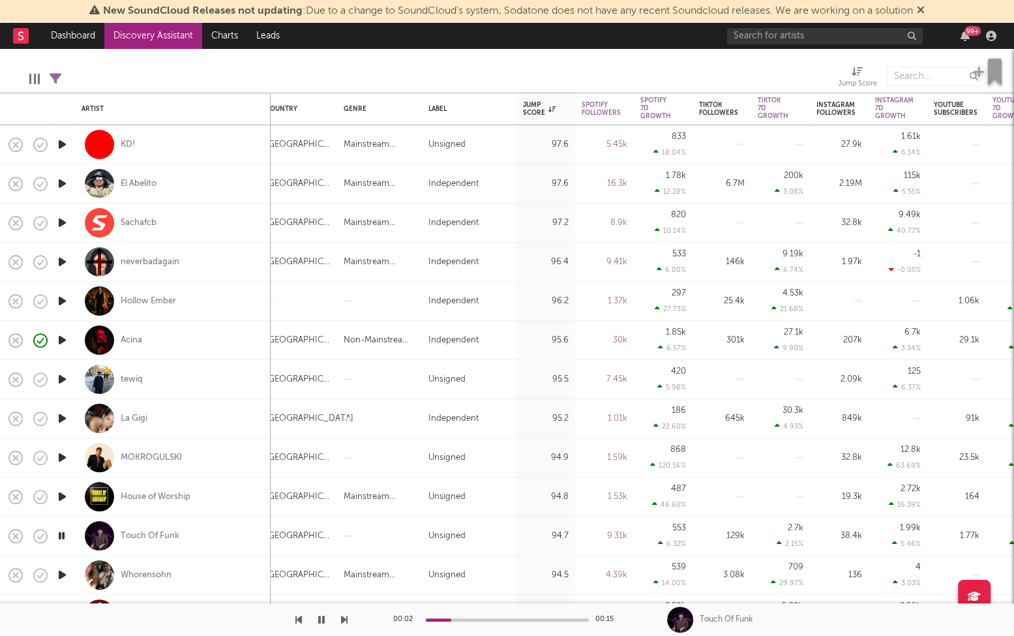
click at [64, 420] on icon "button" at bounding box center [62, 418] width 14 height 16
click at [65, 455] on icon "button" at bounding box center [62, 457] width 14 height 16
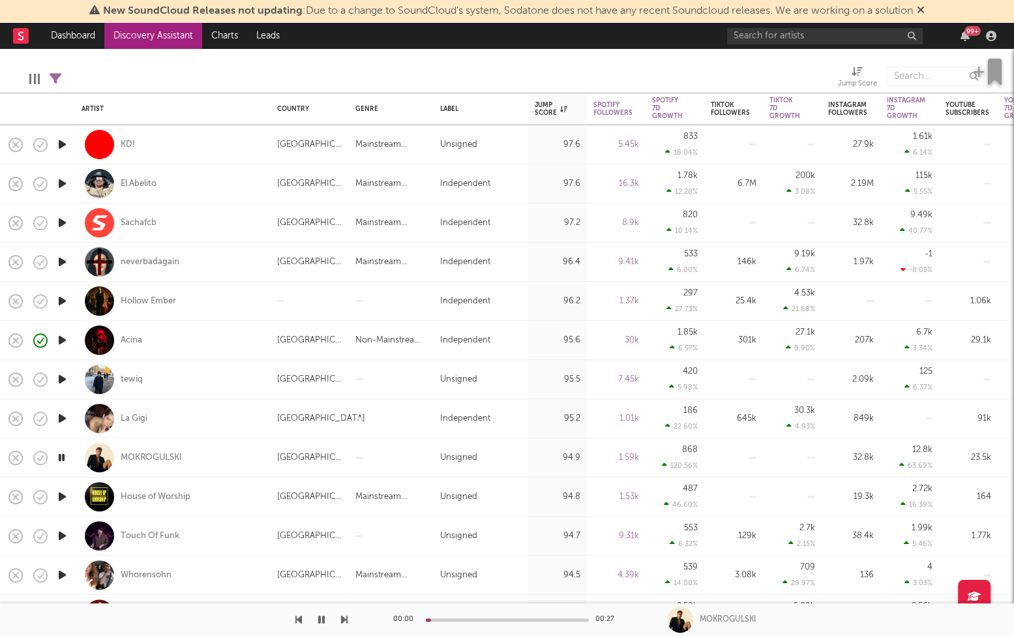
click at [65, 494] on icon "button" at bounding box center [62, 496] width 14 height 16
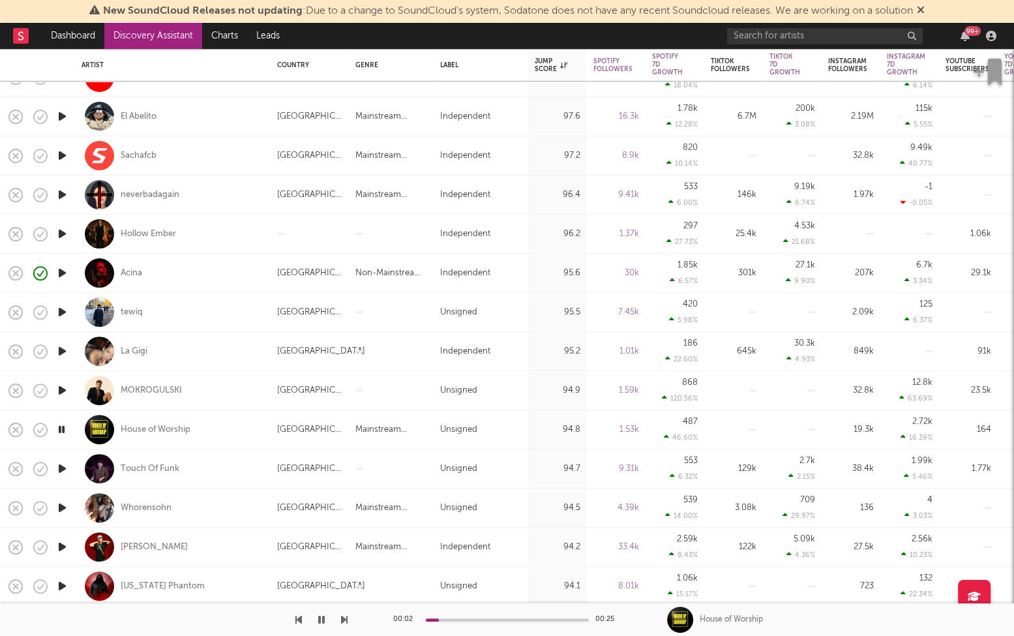
click at [61, 465] on icon "button" at bounding box center [62, 468] width 14 height 16
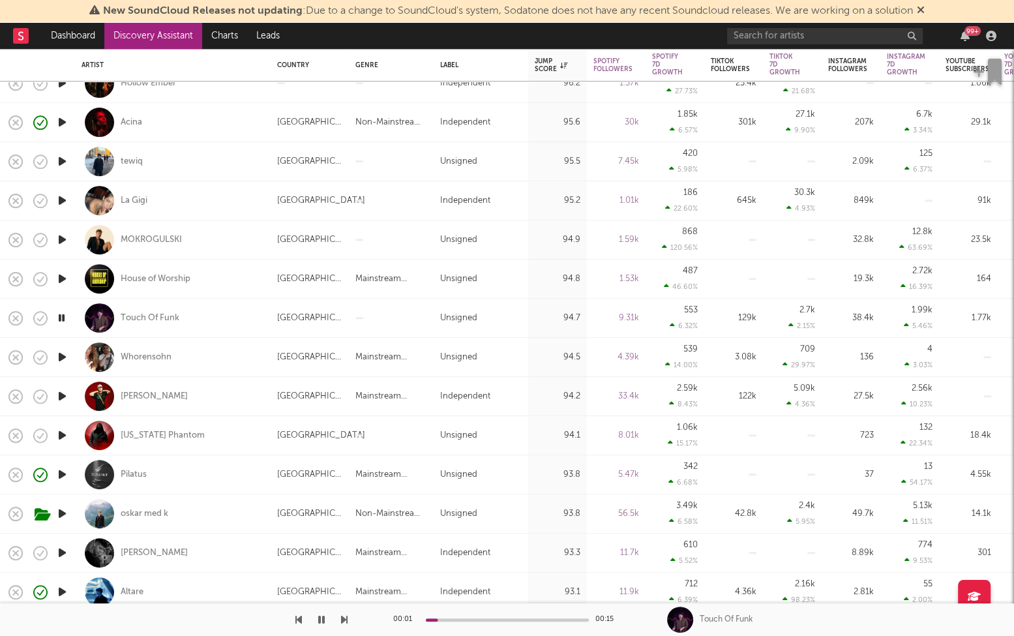
click at [343, 604] on icon "button" at bounding box center [344, 619] width 7 height 10
click at [347, 604] on icon "button" at bounding box center [344, 619] width 7 height 10
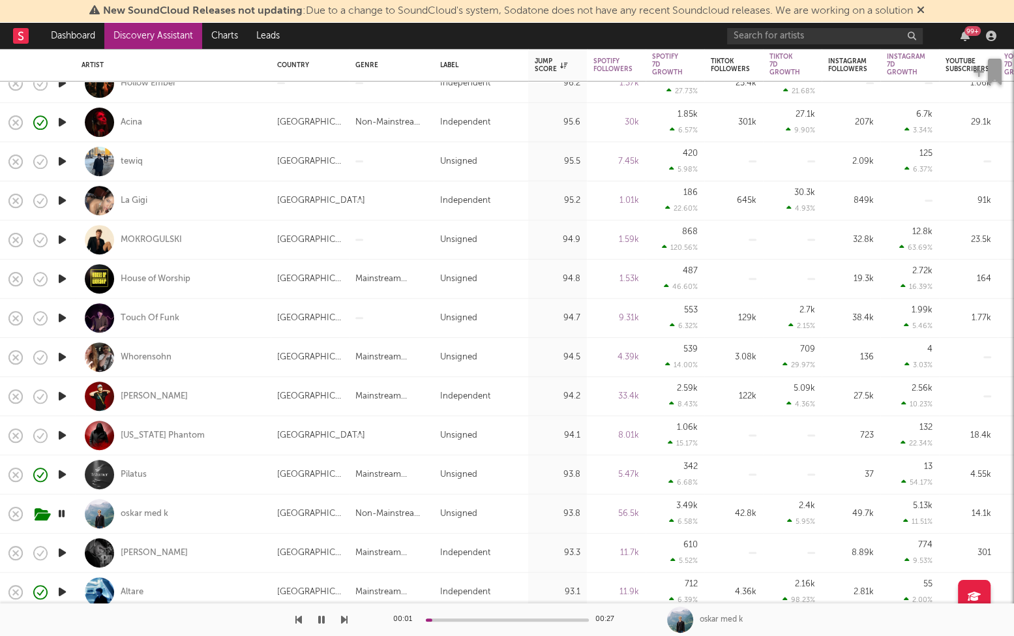
click at [347, 604] on icon "button" at bounding box center [344, 619] width 7 height 10
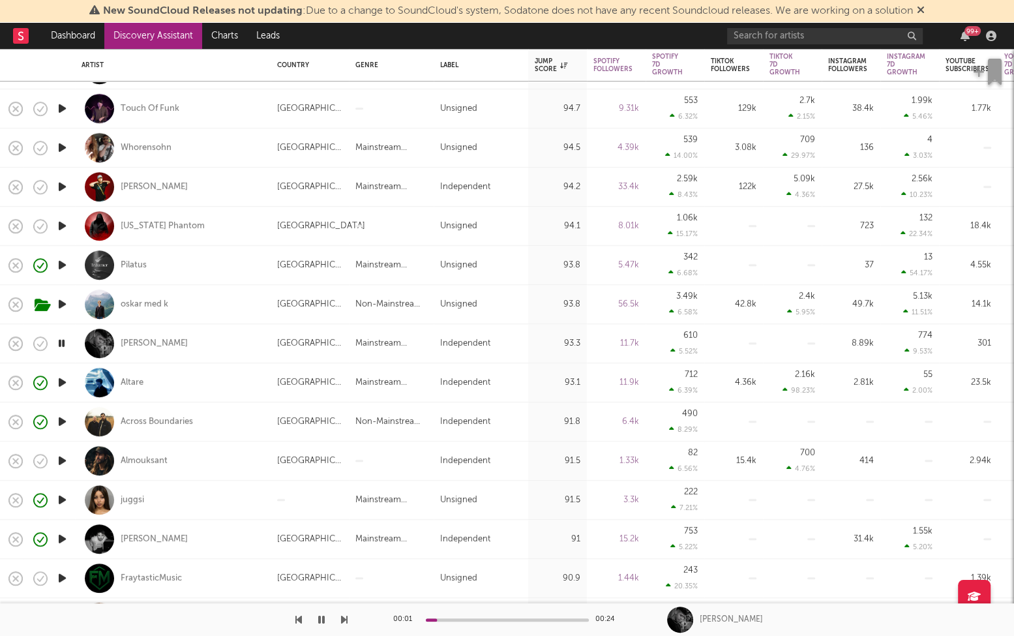
click at [226, 345] on div "Samuel Moriero" at bounding box center [173, 343] width 183 height 38
select select "1w"
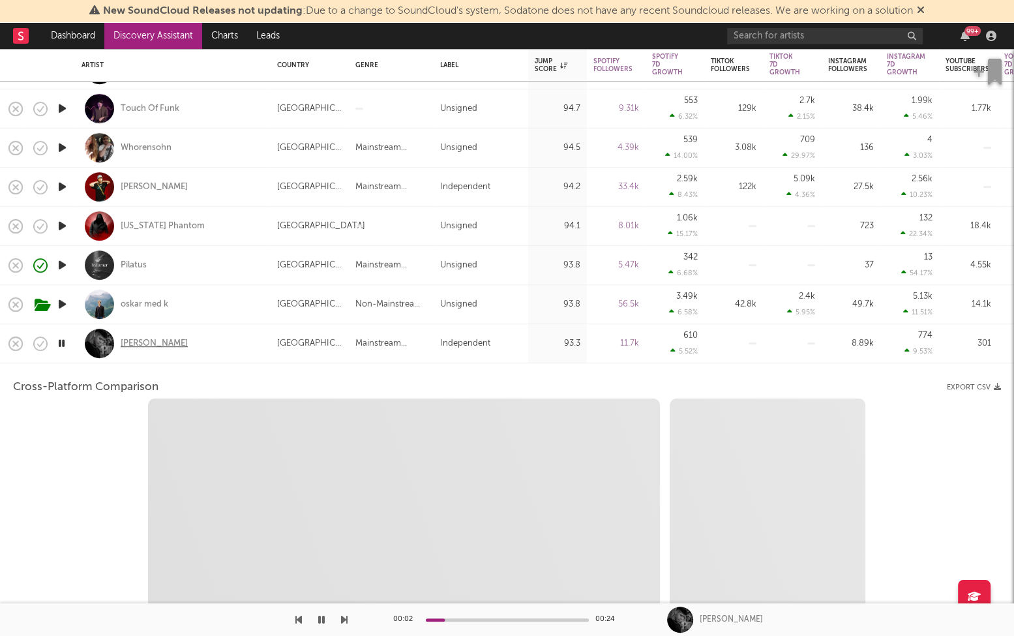
select select "1w"
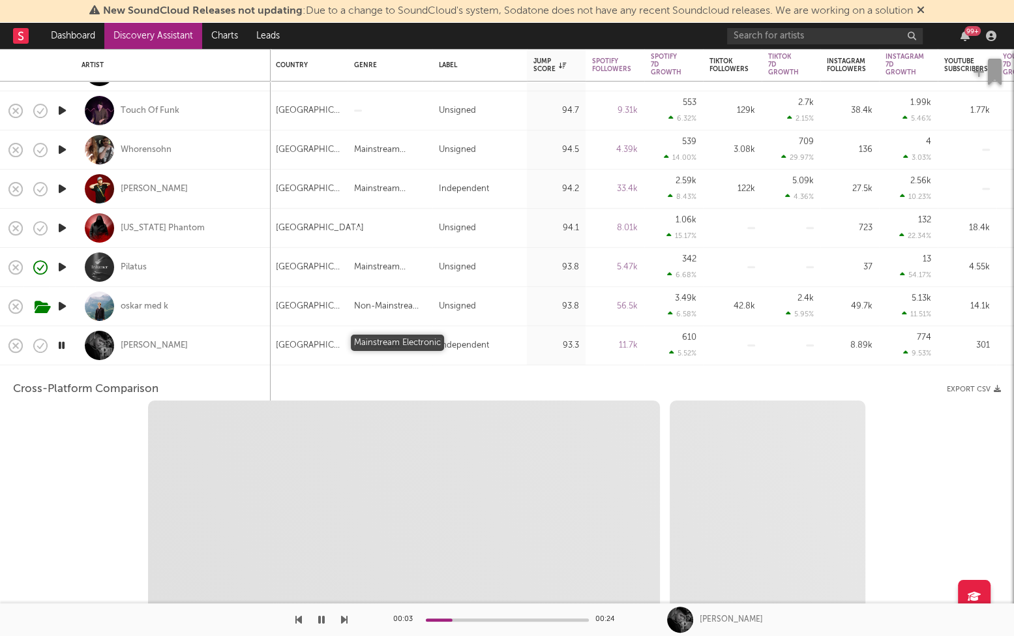
select select "1m"
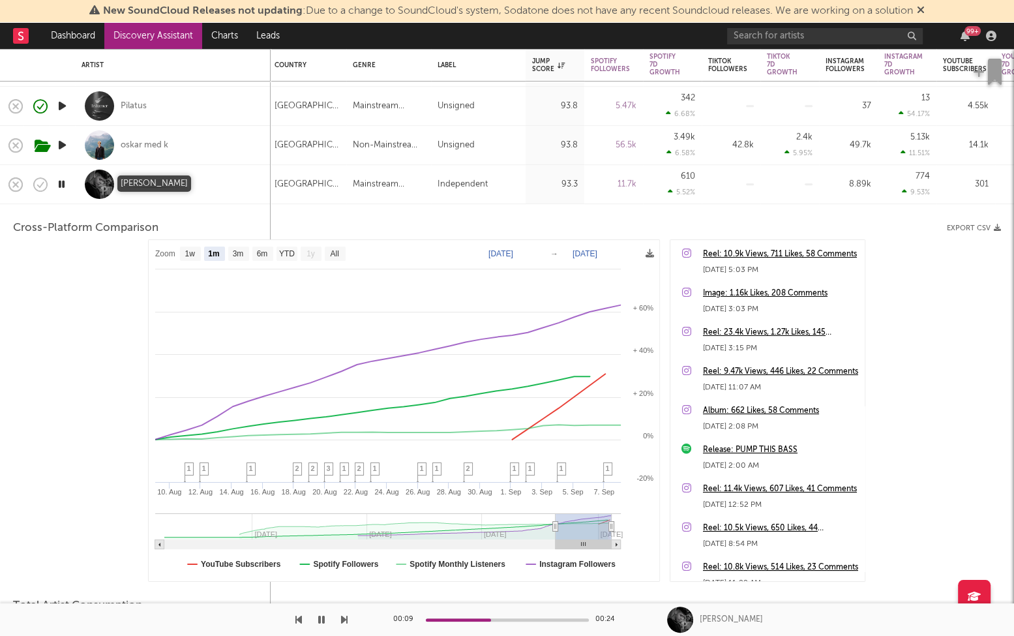
click at [142, 185] on div "Samuel Moriero" at bounding box center [154, 185] width 67 height 12
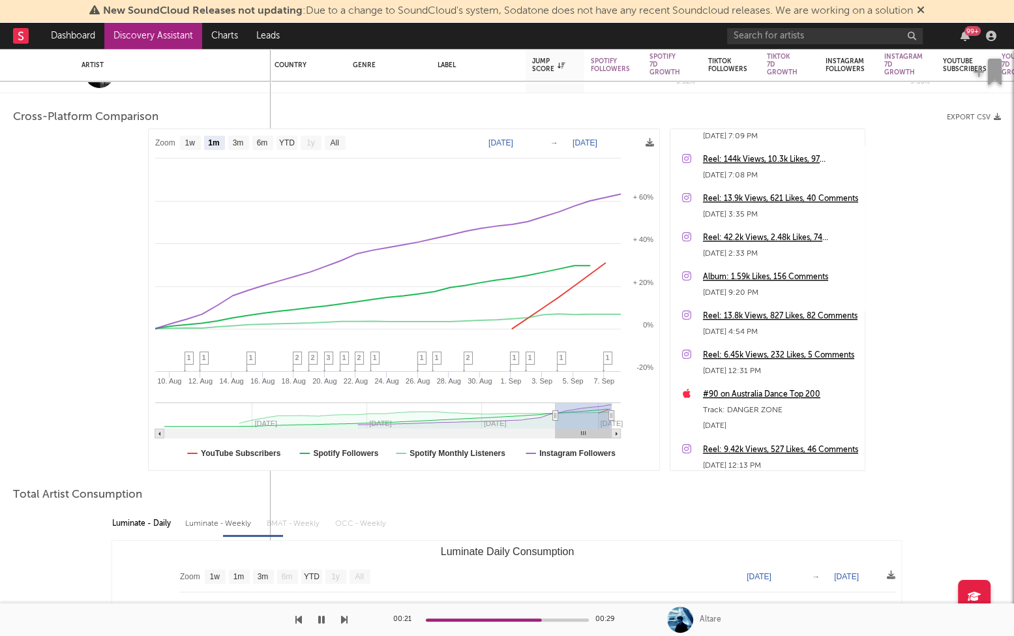
drag, startPoint x: 790, startPoint y: 319, endPoint x: 815, endPoint y: 472, distance: 155.3
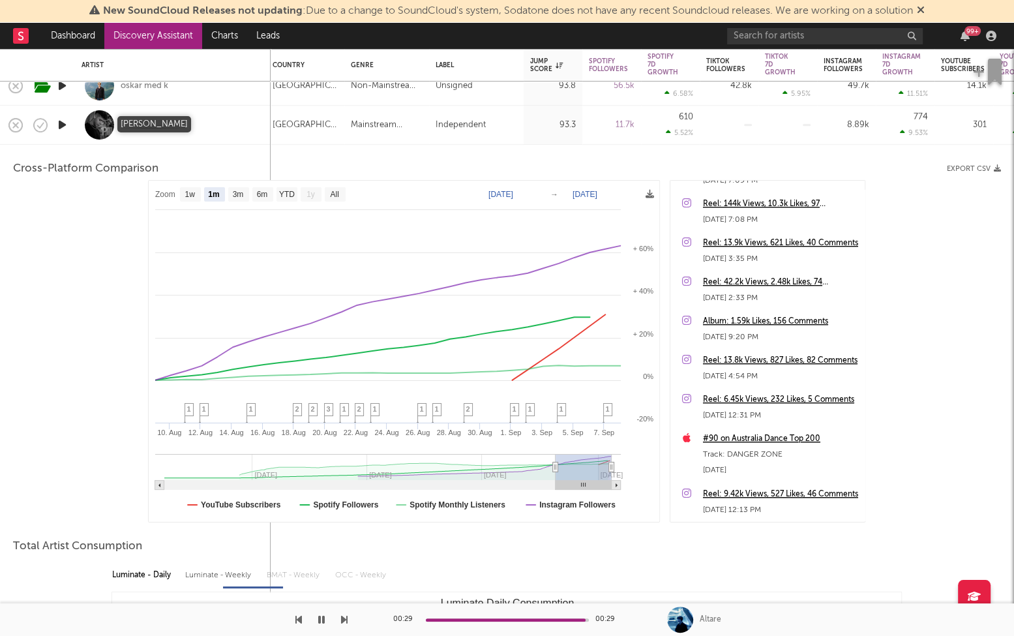
click at [141, 127] on div "Samuel Moriero" at bounding box center [154, 125] width 67 height 12
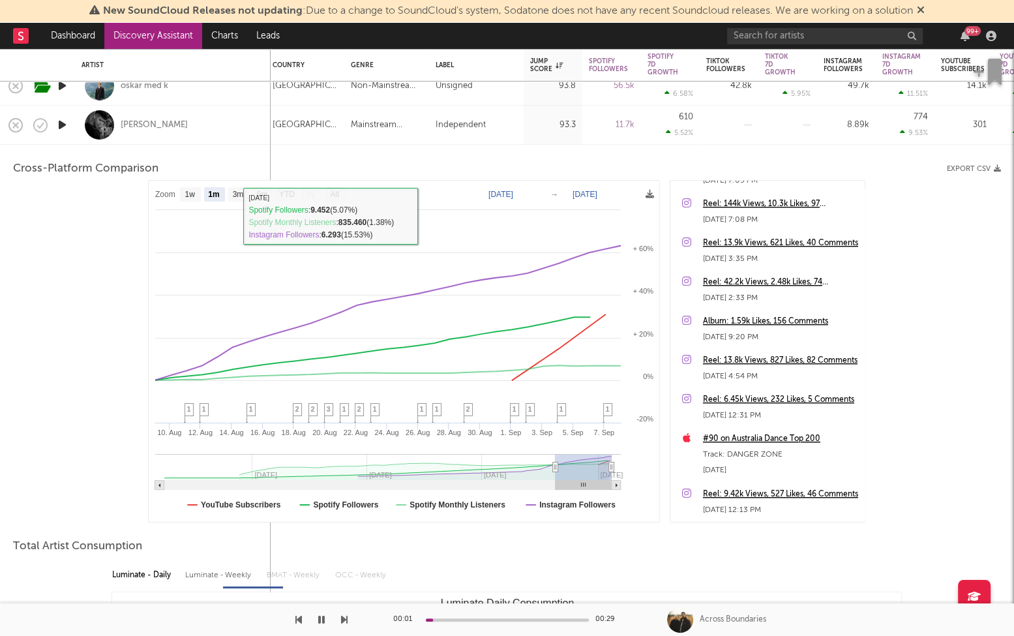
click at [232, 142] on div "Samuel Moriero" at bounding box center [173, 125] width 183 height 38
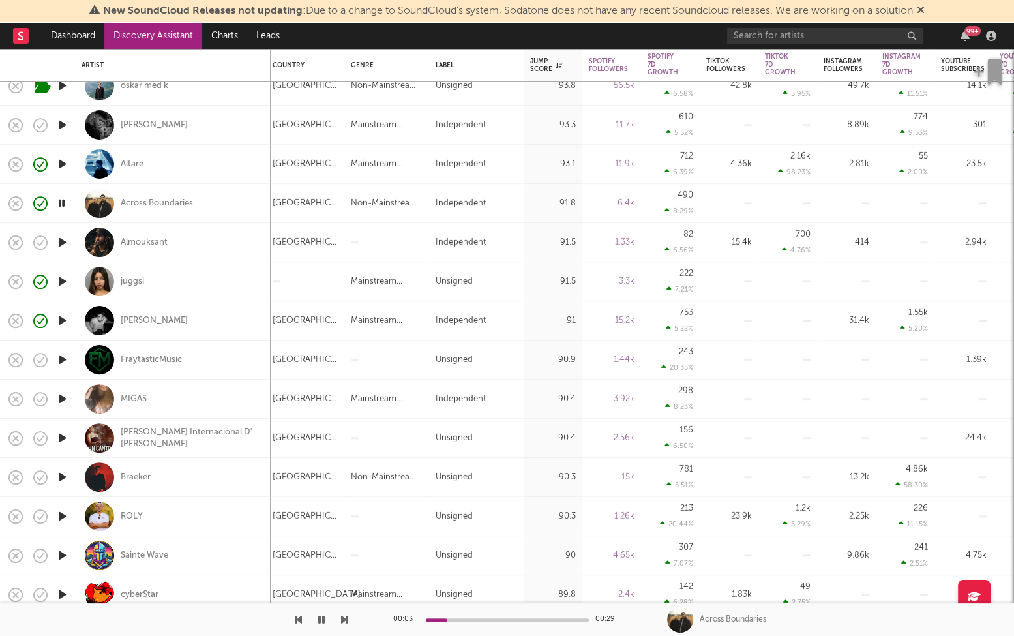
click at [65, 238] on icon "button" at bounding box center [62, 242] width 14 height 16
click at [65, 360] on icon "button" at bounding box center [62, 360] width 14 height 16
click at [65, 400] on icon "button" at bounding box center [62, 399] width 14 height 16
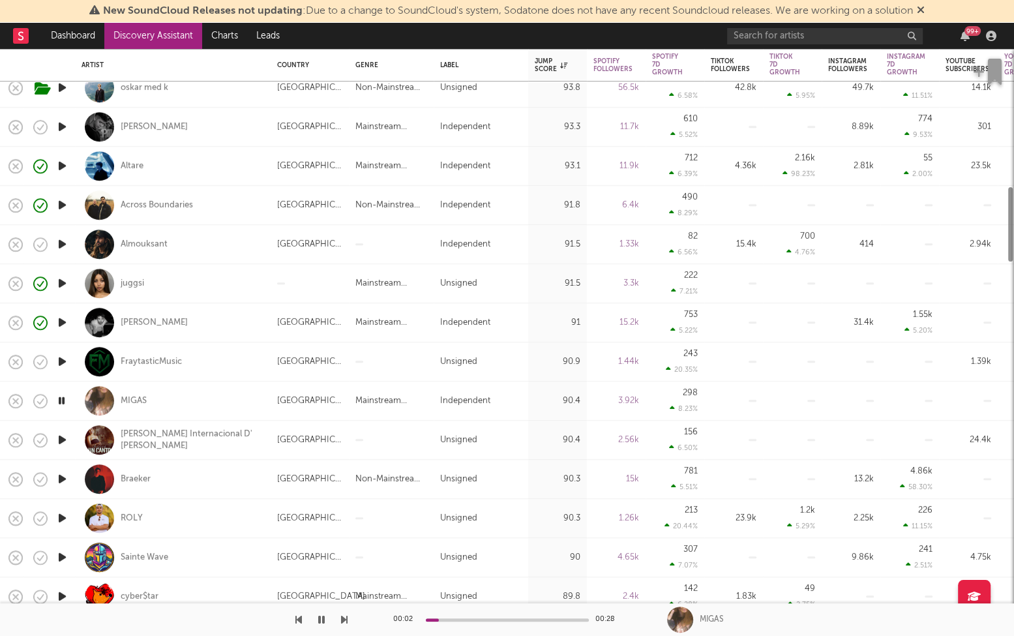
click at [61, 400] on icon "button" at bounding box center [61, 401] width 12 height 16
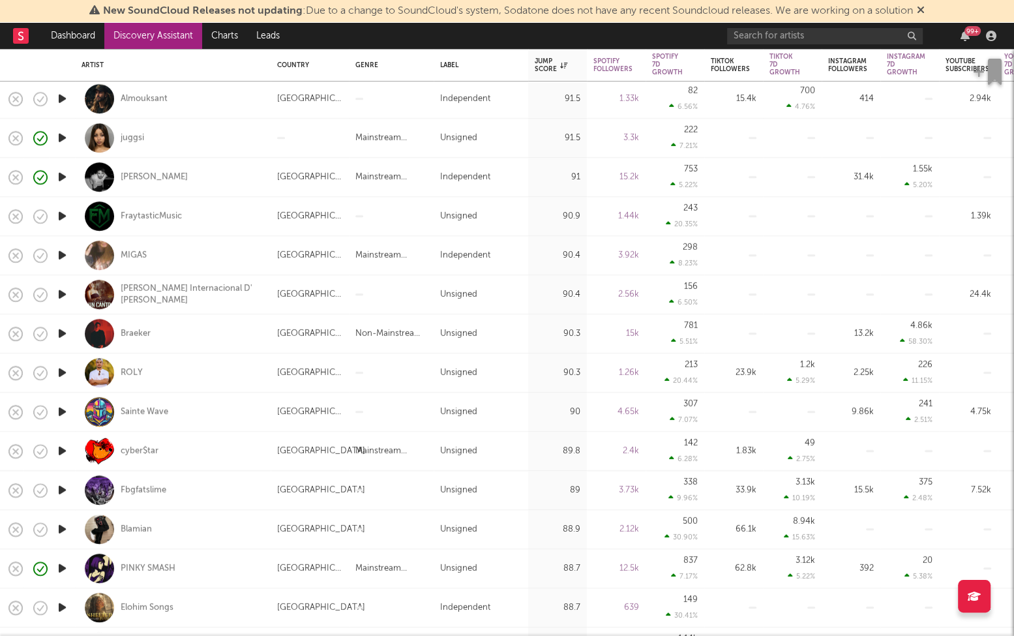
click at [59, 335] on icon "button" at bounding box center [62, 333] width 14 height 16
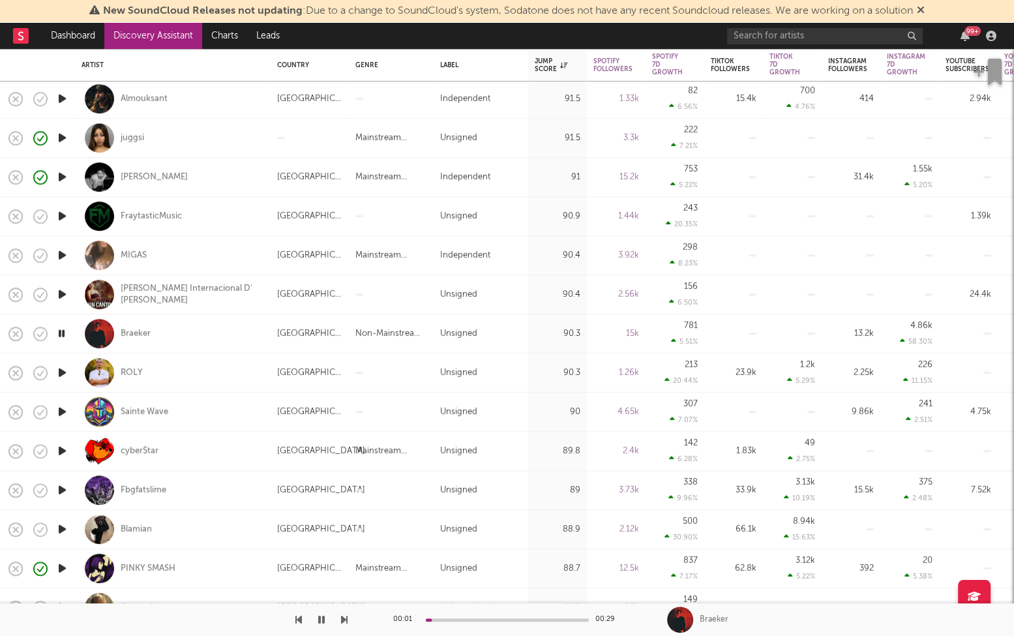
click at [59, 375] on icon "button" at bounding box center [62, 373] width 14 height 16
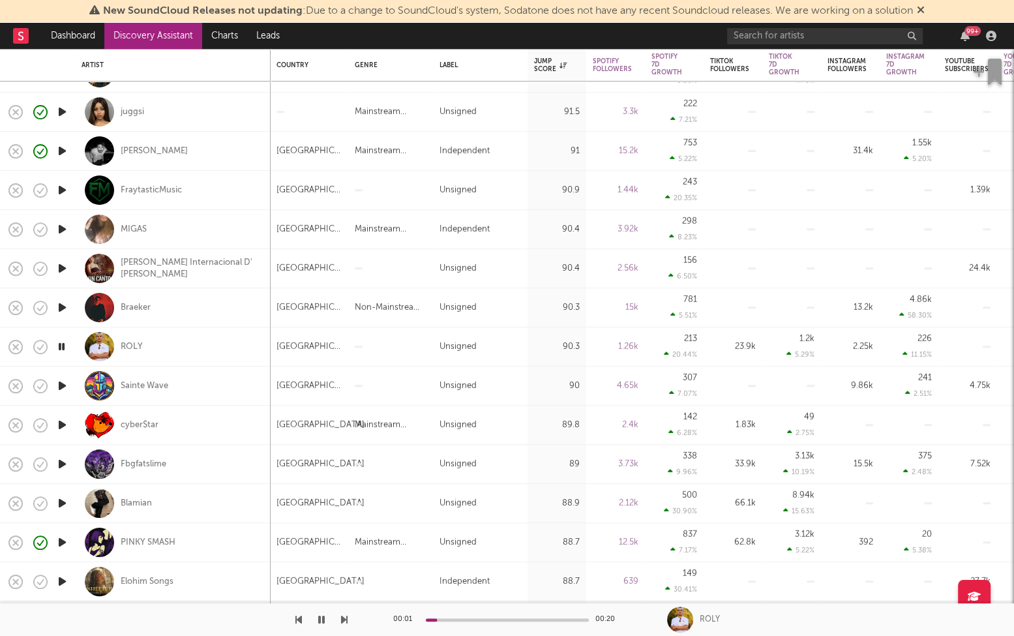
click at [62, 378] on icon "button" at bounding box center [62, 386] width 14 height 16
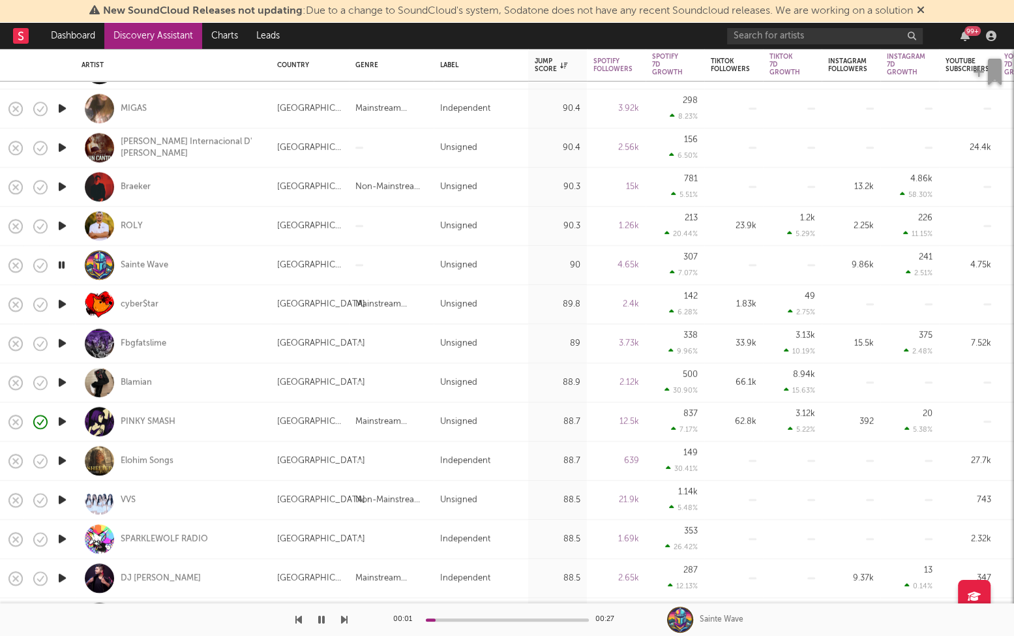
click at [60, 301] on icon "button" at bounding box center [62, 304] width 14 height 16
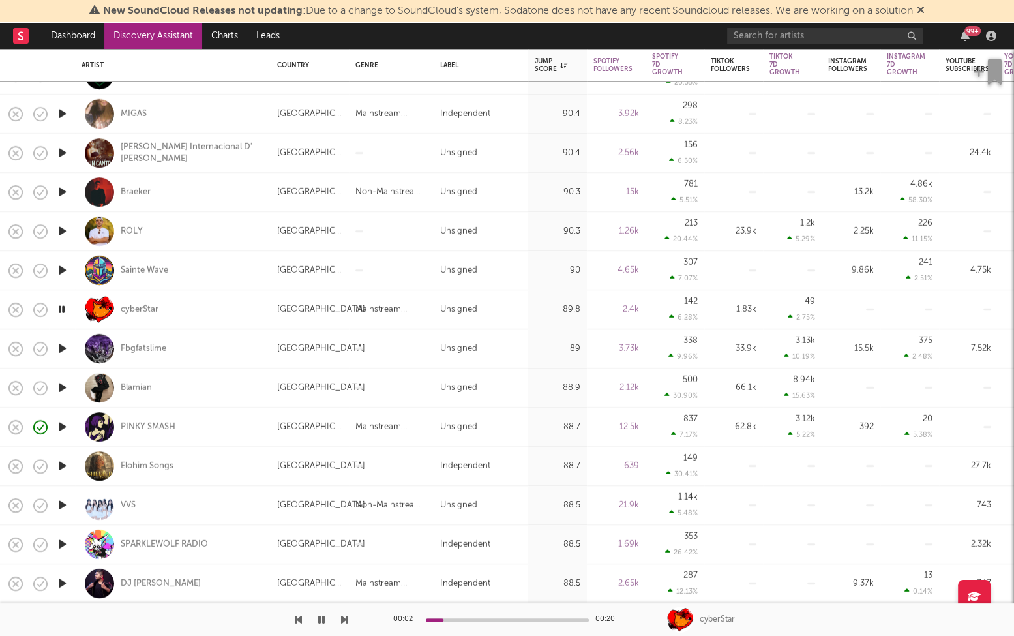
drag, startPoint x: 62, startPoint y: 350, endPoint x: 222, endPoint y: 309, distance: 165.0
click at [222, 309] on div "cyber$tar" at bounding box center [173, 309] width 183 height 38
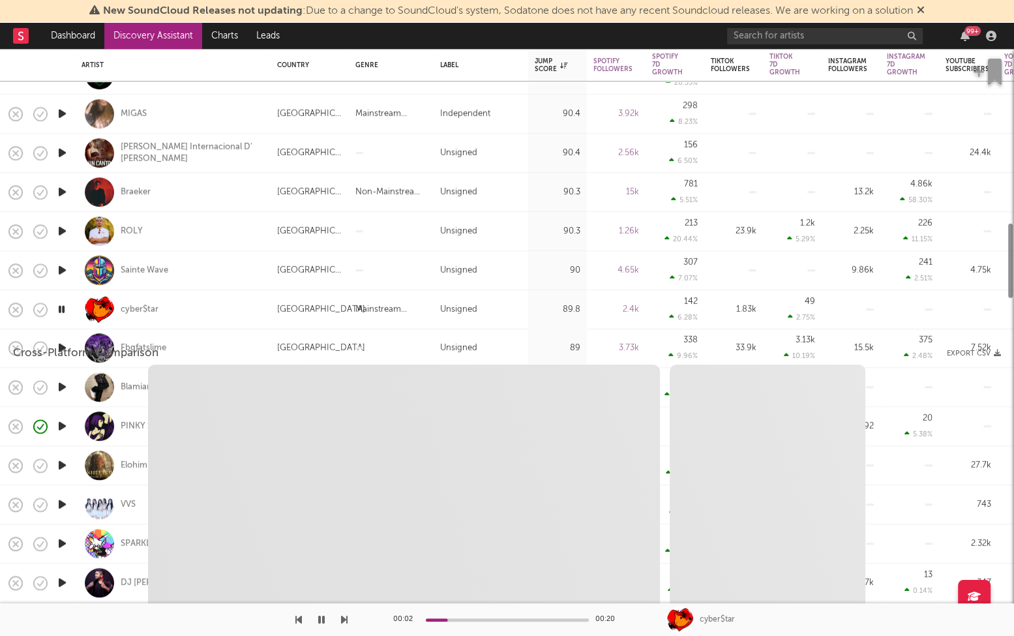
select select "1w"
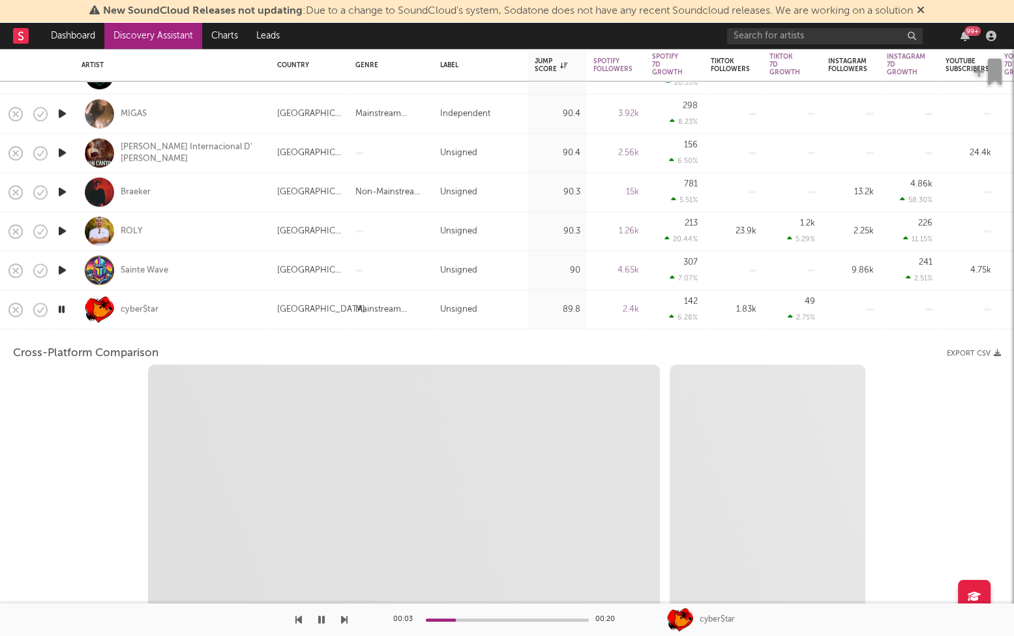
select select "1w"
select select "1m"
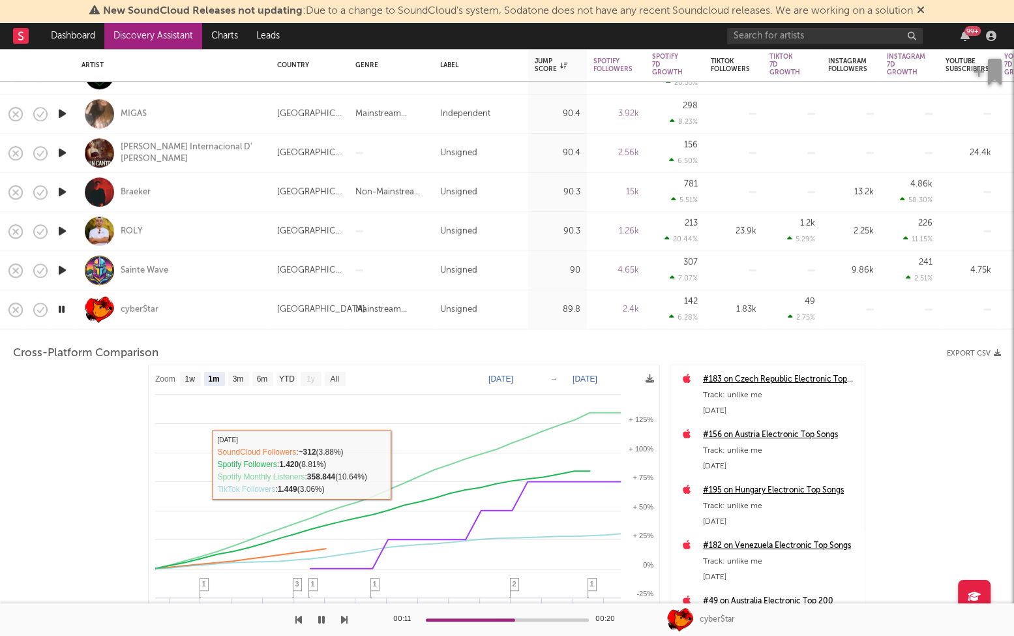
click at [217, 297] on div "cyber$tar" at bounding box center [173, 309] width 183 height 38
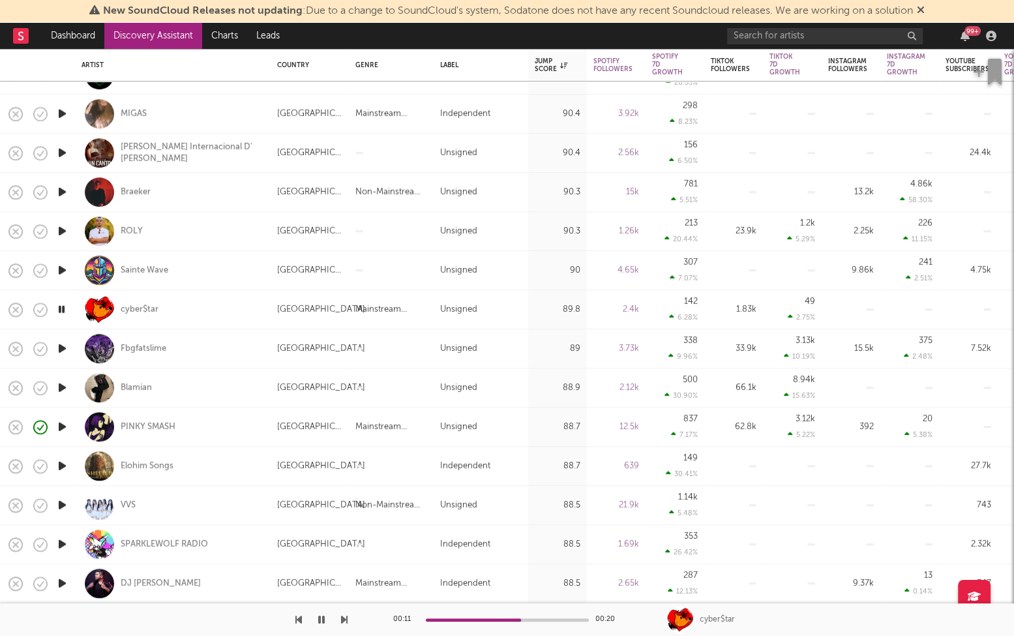
click at [67, 349] on icon "button" at bounding box center [62, 348] width 14 height 16
click at [60, 385] on icon "button" at bounding box center [62, 388] width 14 height 16
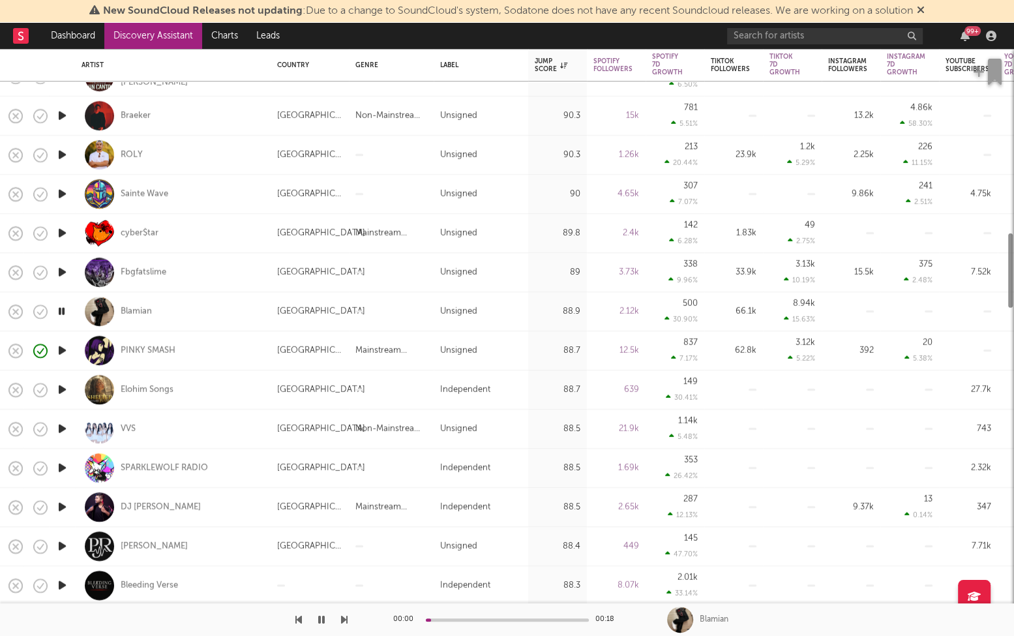
click at [64, 387] on icon "button" at bounding box center [62, 390] width 14 height 16
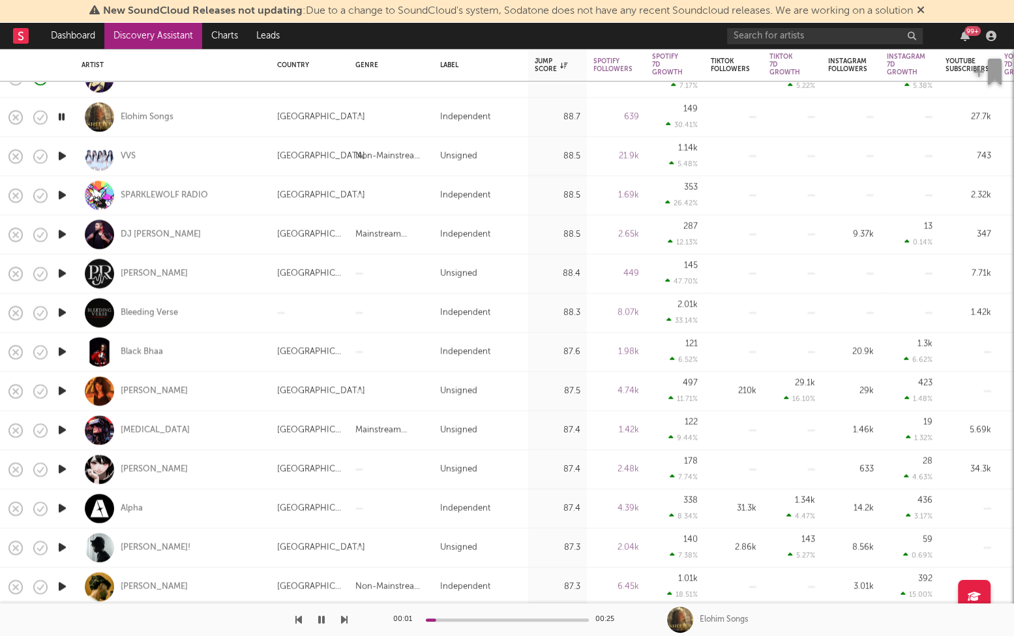
click at [61, 196] on icon "button" at bounding box center [62, 195] width 14 height 16
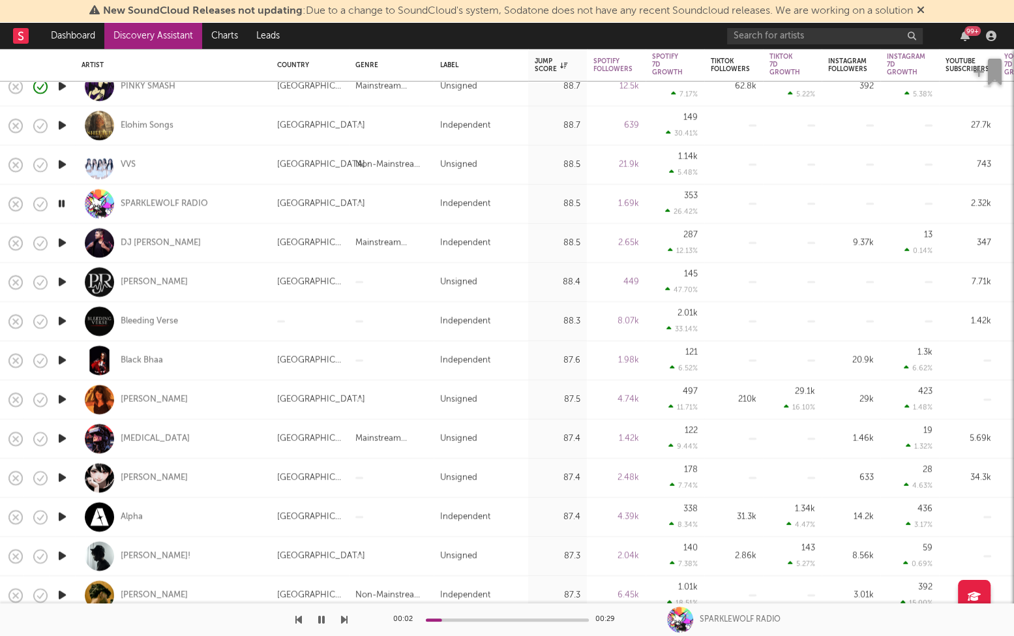
click at [59, 241] on icon "button" at bounding box center [62, 243] width 14 height 16
click at [63, 283] on icon "button" at bounding box center [62, 282] width 14 height 16
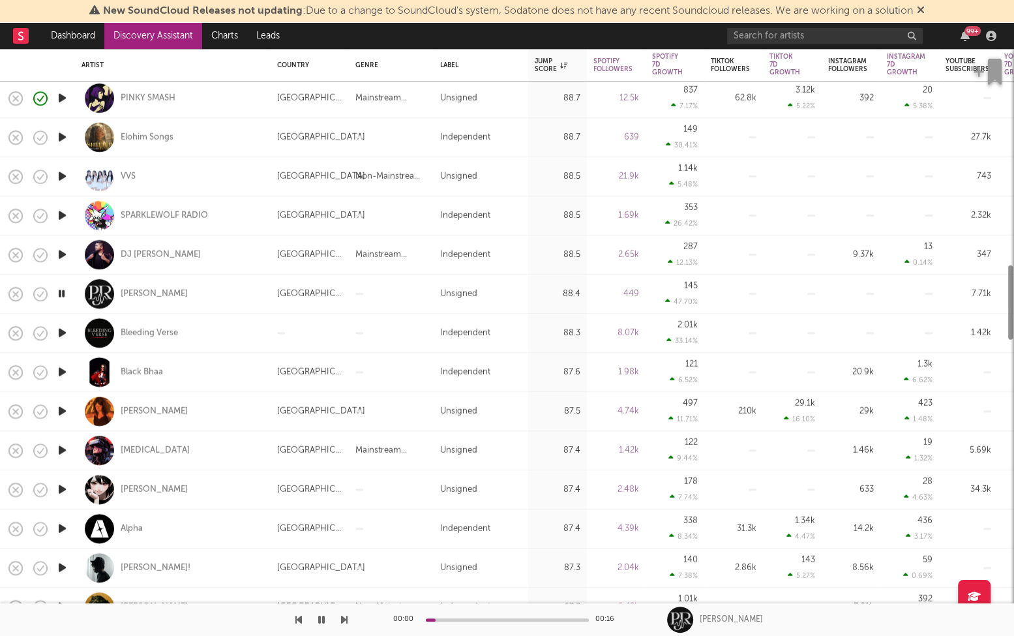
click at [63, 330] on icon "button" at bounding box center [62, 333] width 14 height 16
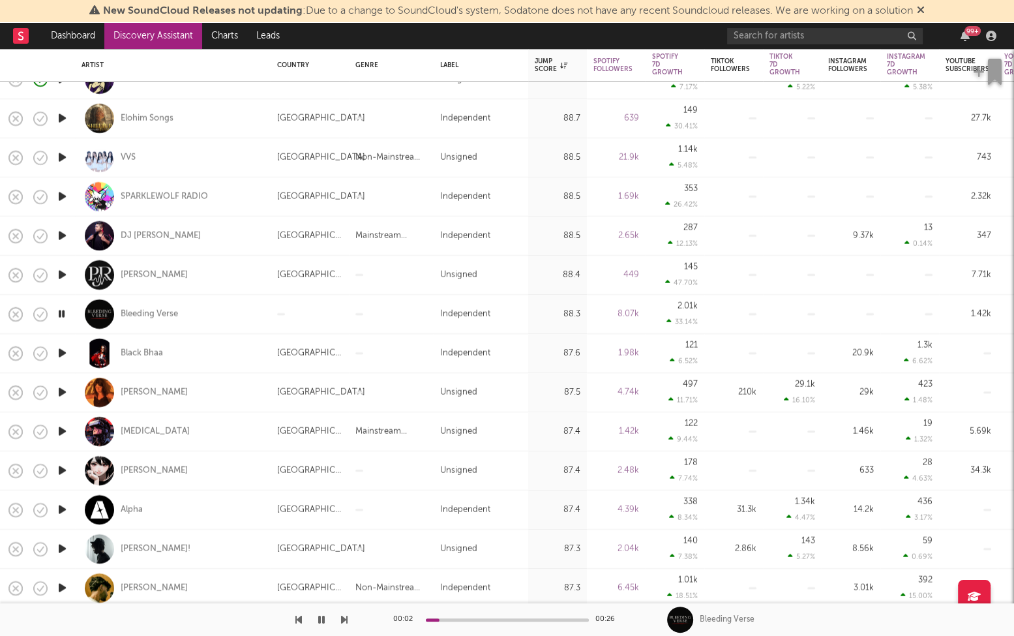
click at [342, 604] on icon "button" at bounding box center [344, 619] width 7 height 10
click at [350, 604] on div "00:02 00:24 Black Bhaa" at bounding box center [507, 619] width 1014 height 33
click at [348, 604] on div "00:02 00:24 Black Bhaa" at bounding box center [507, 619] width 1014 height 33
click at [342, 604] on icon "button" at bounding box center [344, 619] width 7 height 10
click at [346, 604] on icon "button" at bounding box center [344, 619] width 7 height 10
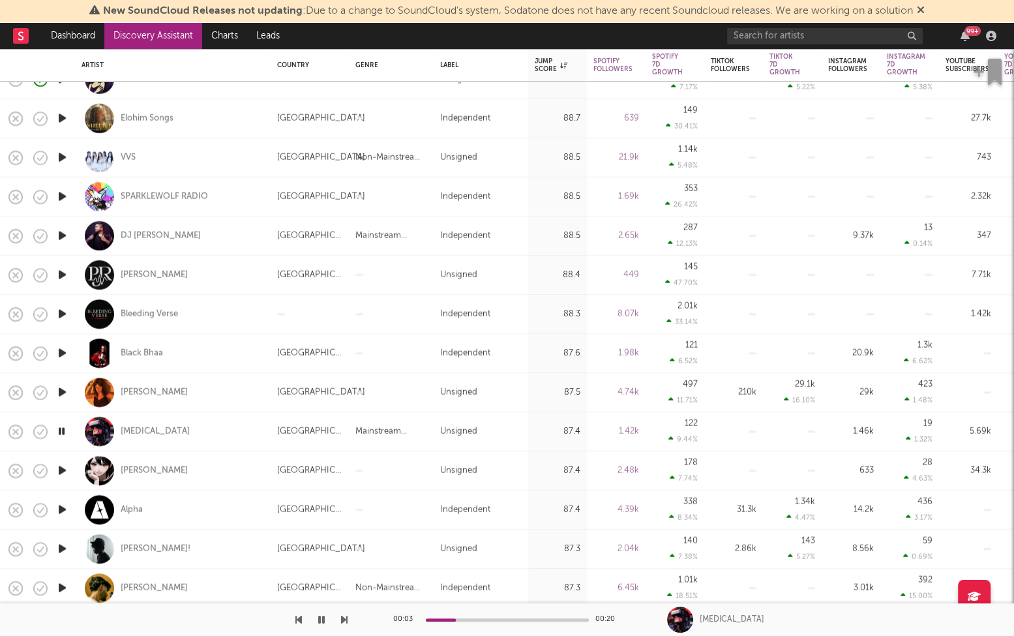
click at [213, 431] on div "Weightlessness" at bounding box center [173, 431] width 183 height 38
select select "1w"
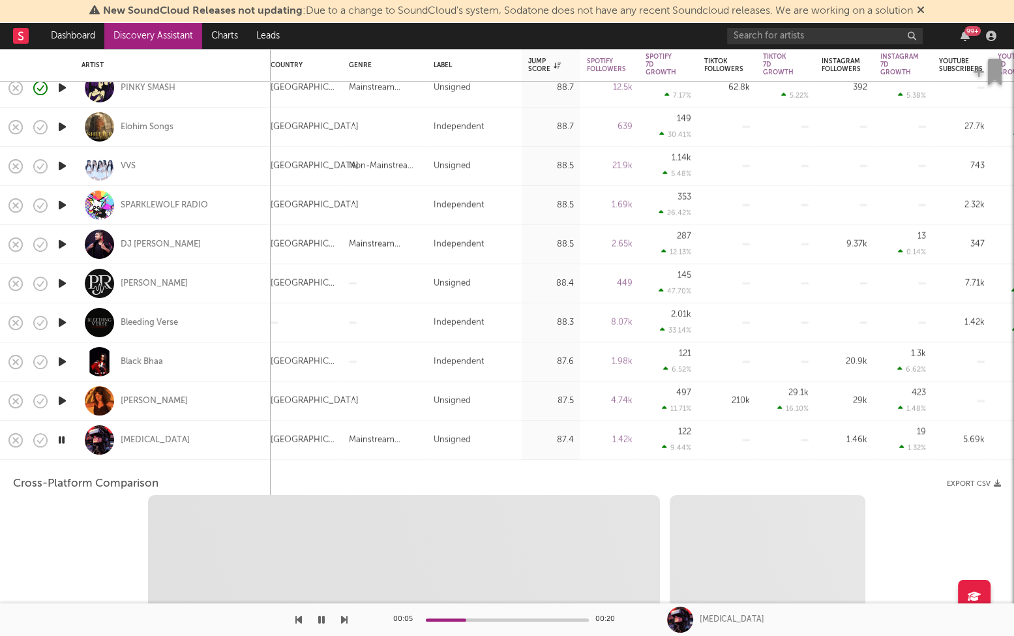
select select "1w"
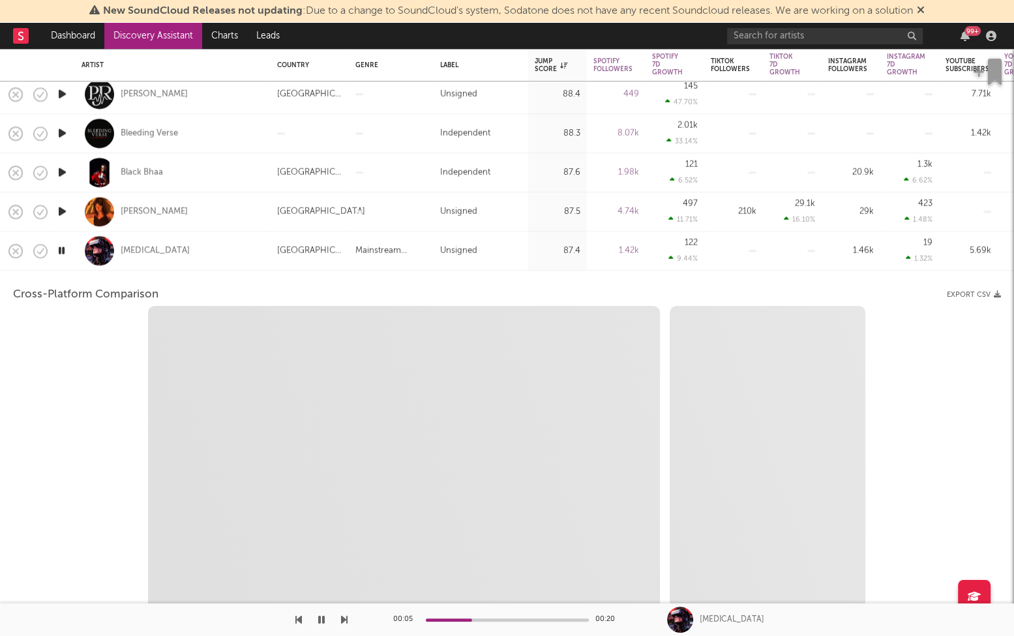
select select "1m"
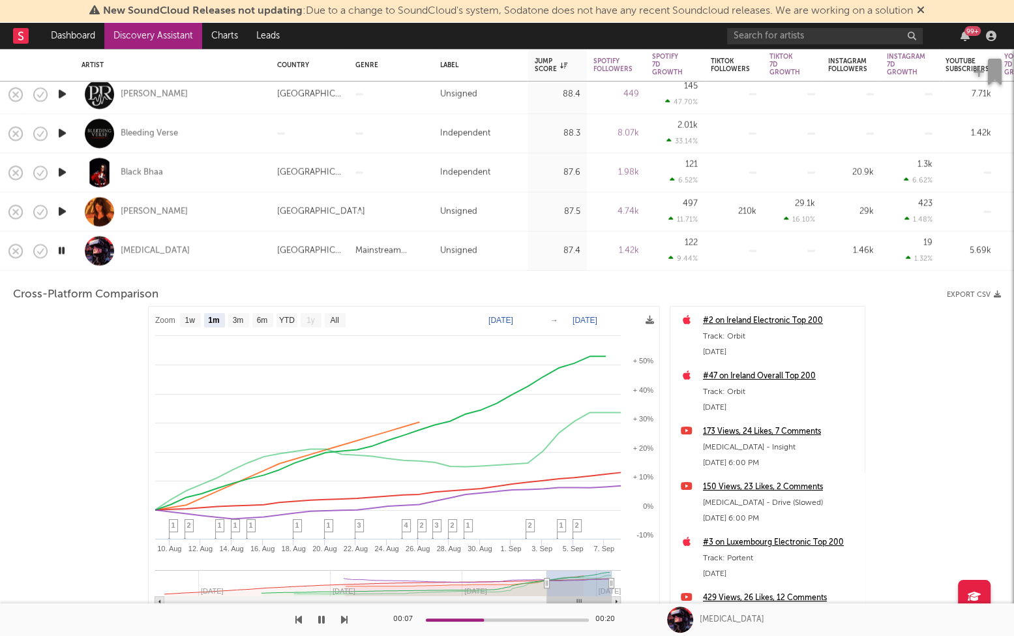
click at [152, 42] on link "Discovery Assistant" at bounding box center [153, 36] width 98 height 26
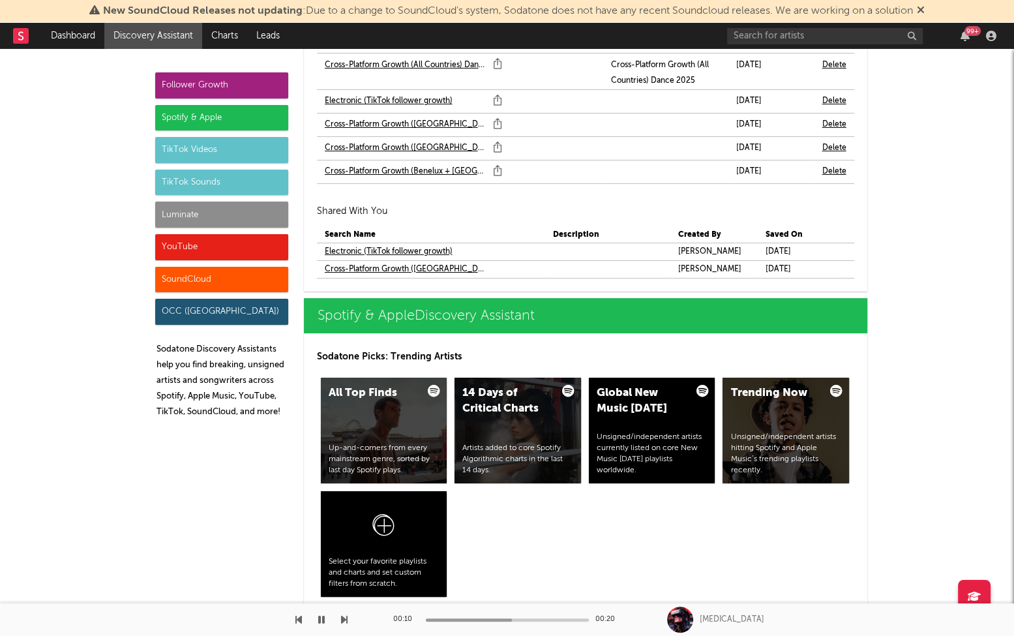
scroll to position [1373, 0]
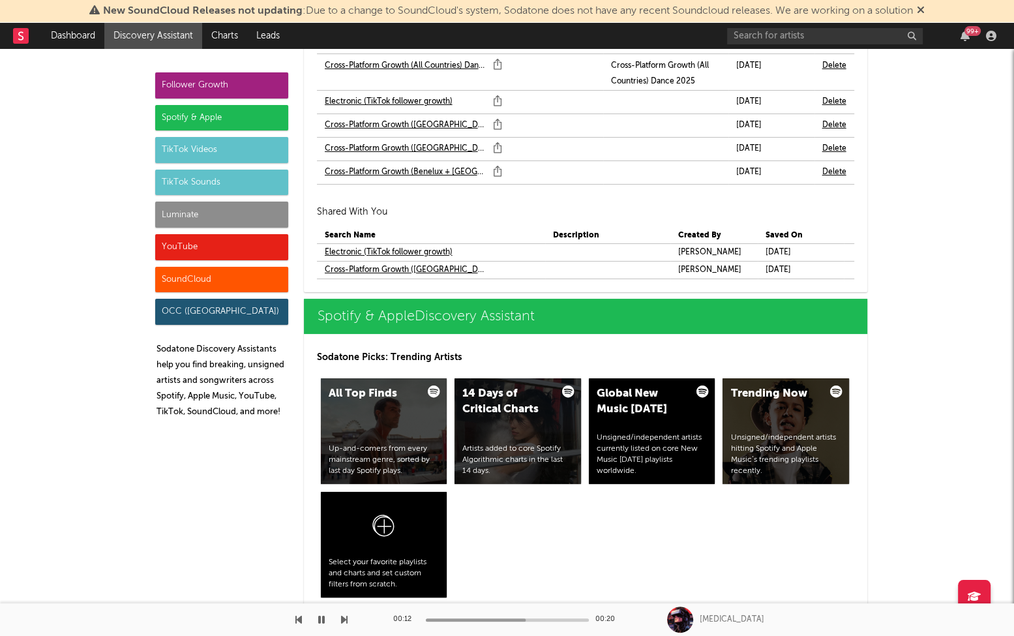
click at [393, 245] on link "Electronic (TikTok follower growth)" at bounding box center [389, 253] width 128 height 16
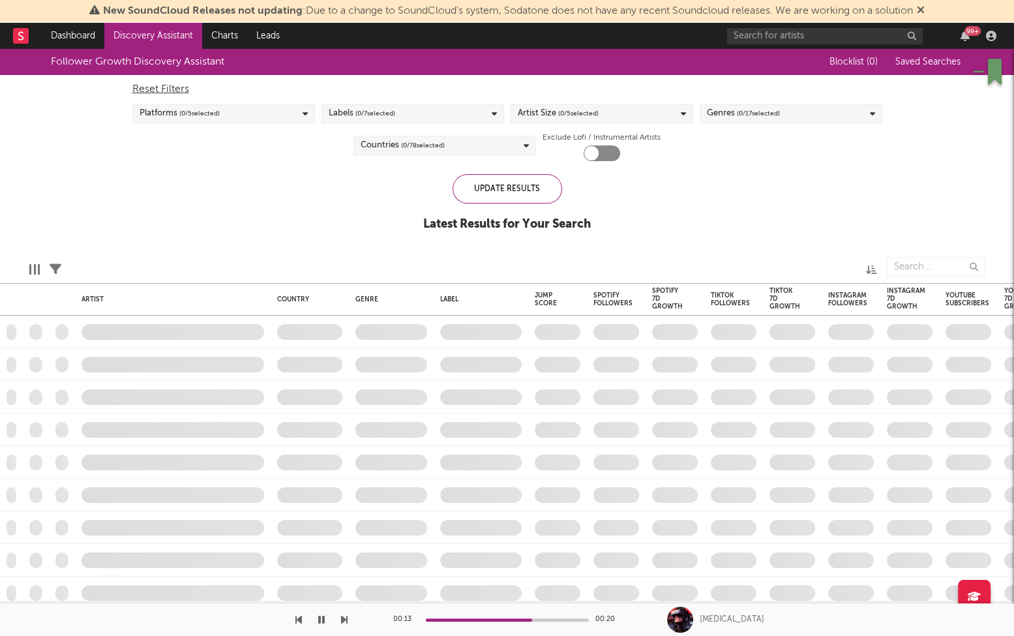
checkbox input "true"
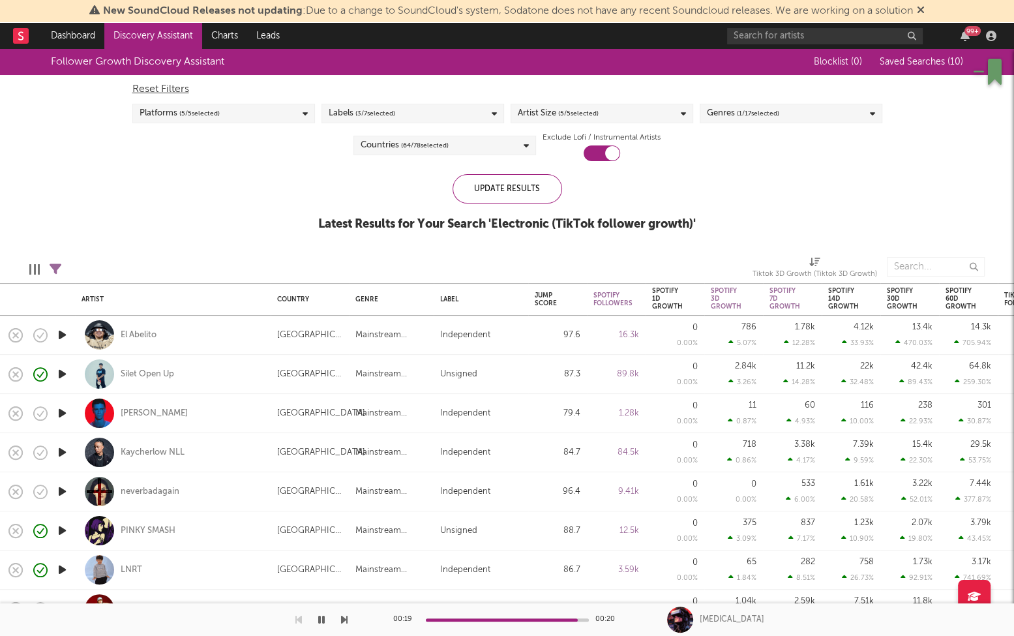
click at [63, 330] on icon "button" at bounding box center [62, 335] width 14 height 16
click at [61, 412] on icon "button" at bounding box center [62, 413] width 14 height 16
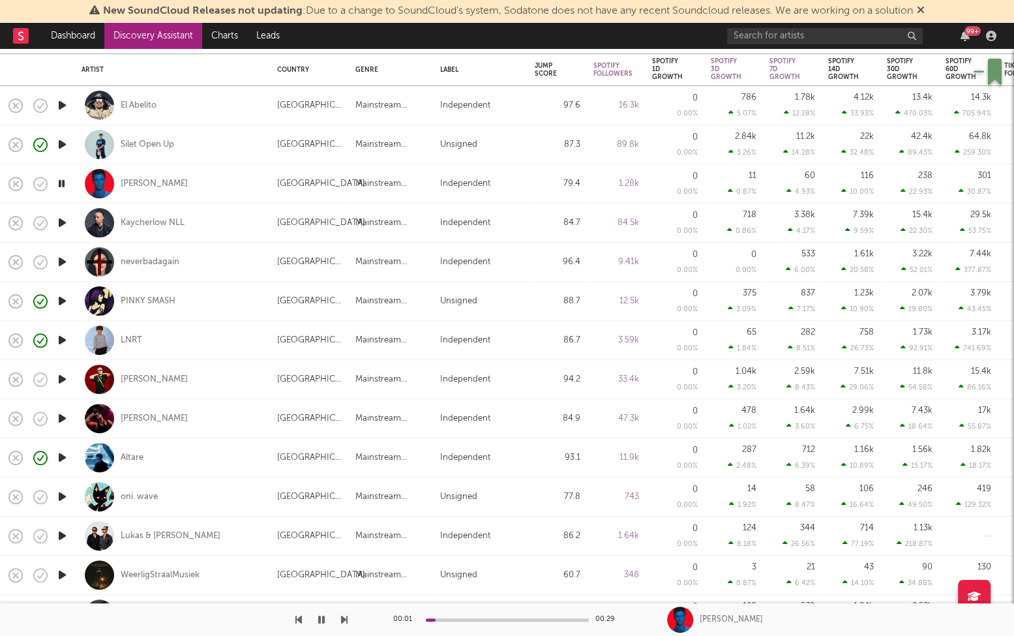
click at [220, 187] on div "Mike Archangelo" at bounding box center [173, 183] width 183 height 38
select select "1w"
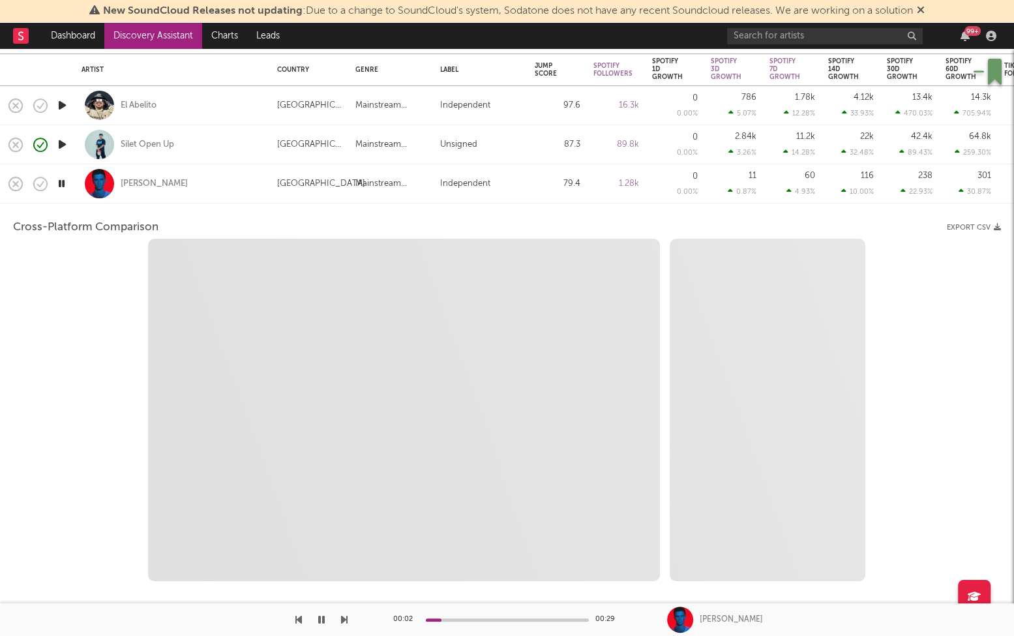
select select "6m"
select select "1m"
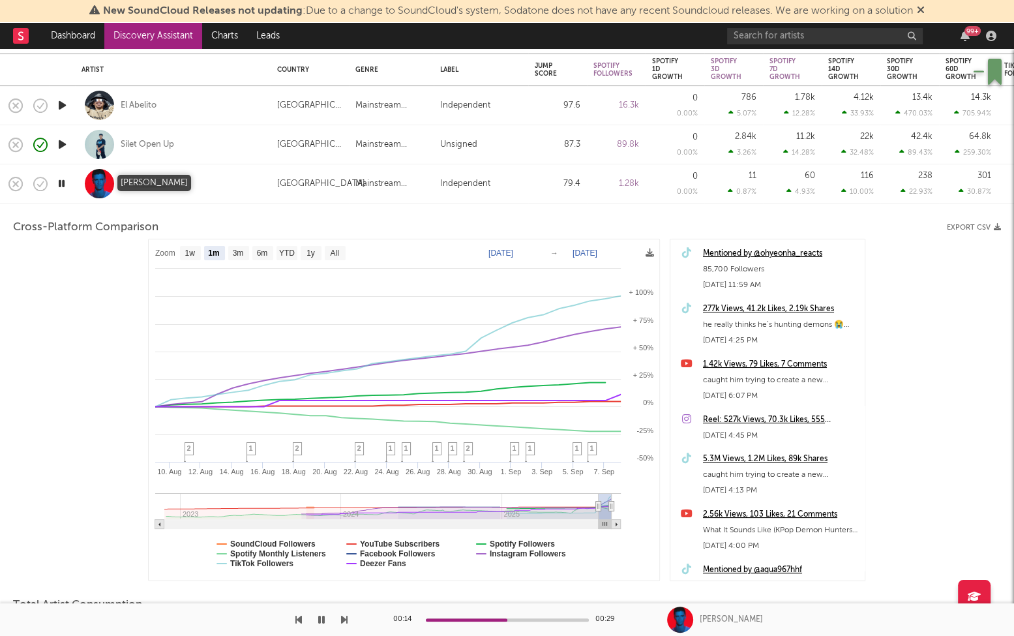
click at [171, 183] on div "Mike Archangelo" at bounding box center [154, 184] width 67 height 12
click at [813, 305] on div "277k Views, 41.2k Likes, 2.19k Shares" at bounding box center [780, 309] width 155 height 16
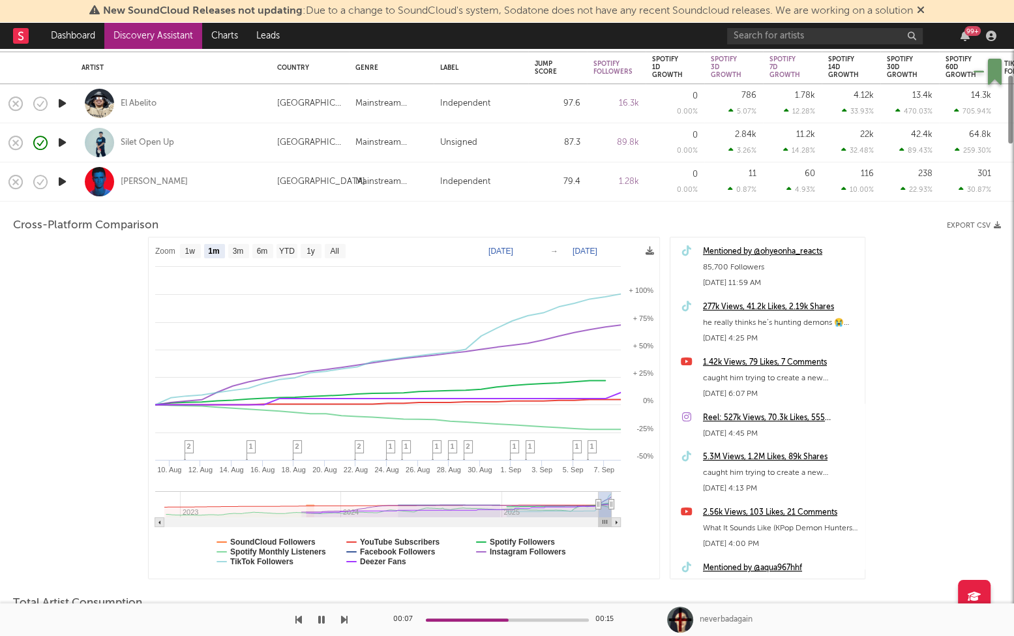
click at [209, 182] on div "Mike Archangelo" at bounding box center [173, 181] width 183 height 38
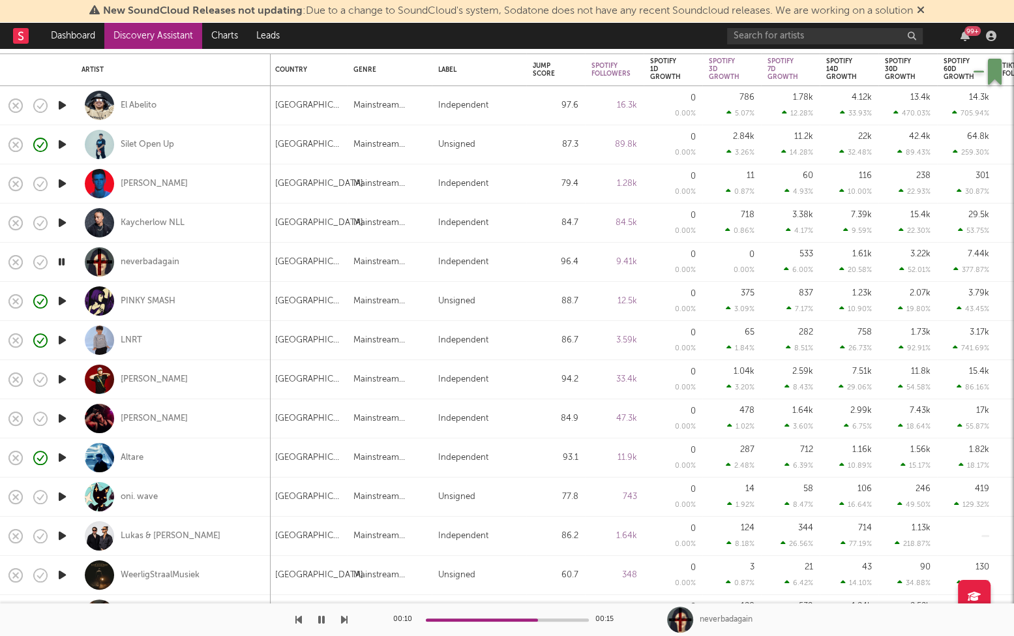
click at [63, 380] on icon "button" at bounding box center [62, 379] width 14 height 16
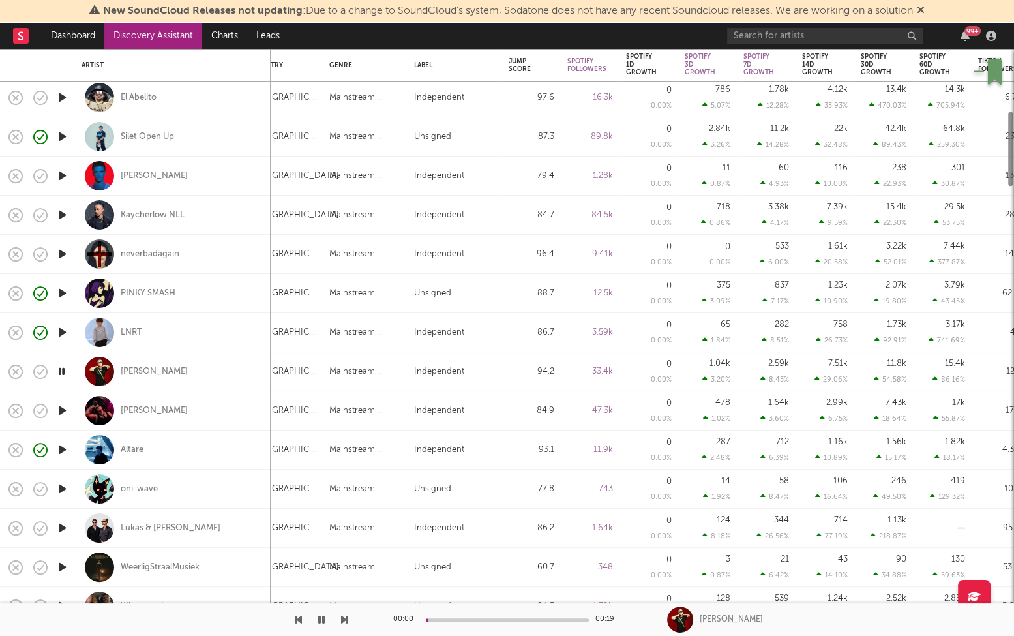
click at [64, 412] on icon "button" at bounding box center [62, 410] width 14 height 16
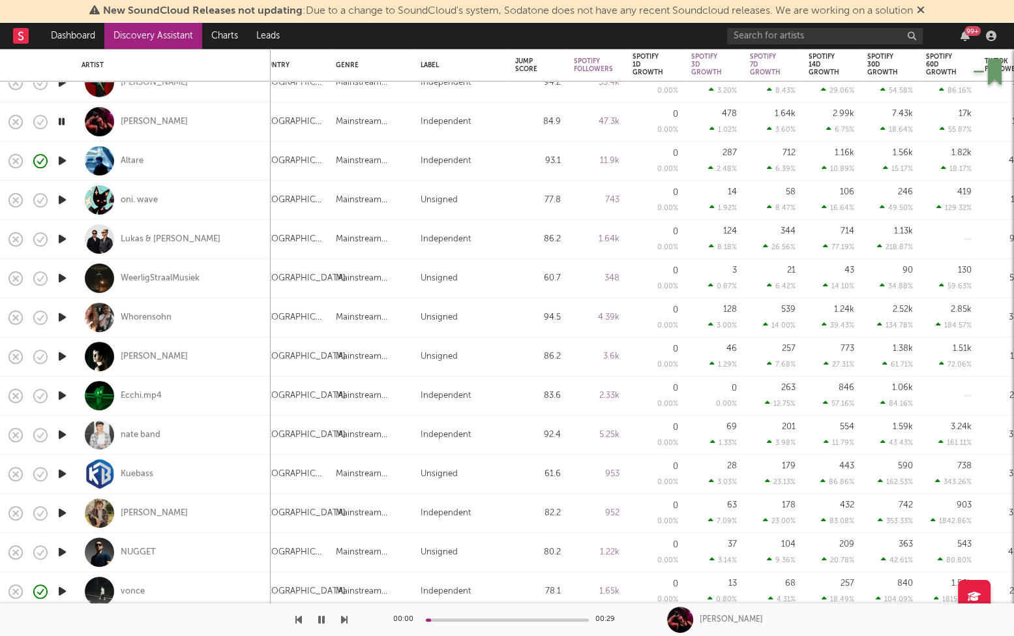
click at [62, 235] on icon "button" at bounding box center [62, 239] width 14 height 16
click at [63, 198] on icon "button" at bounding box center [62, 200] width 14 height 16
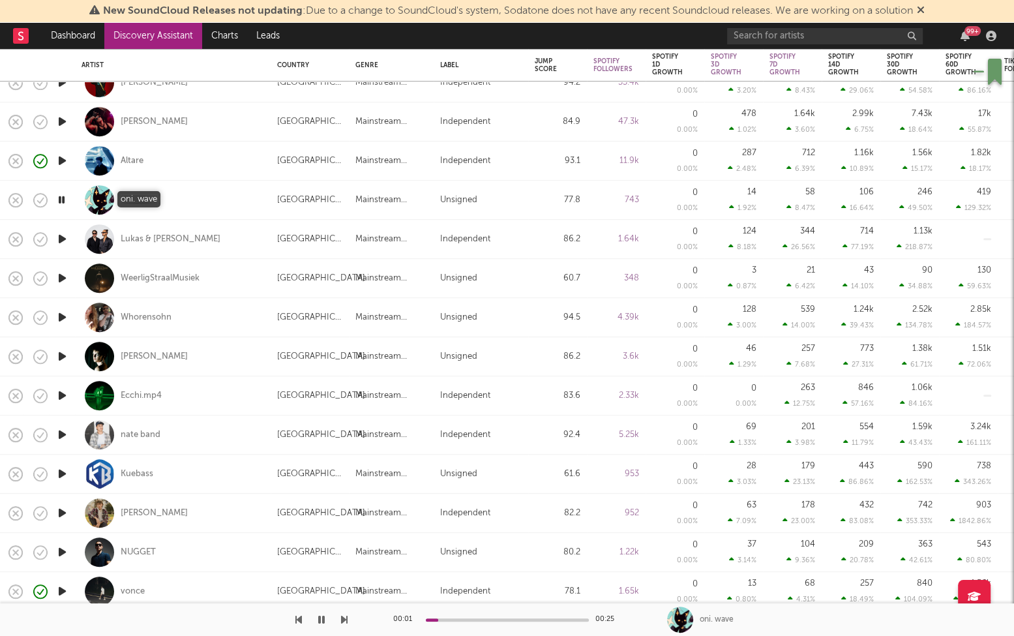
click at [134, 199] on div "oni. wave" at bounding box center [139, 200] width 37 height 12
click at [60, 233] on icon "button" at bounding box center [62, 239] width 14 height 16
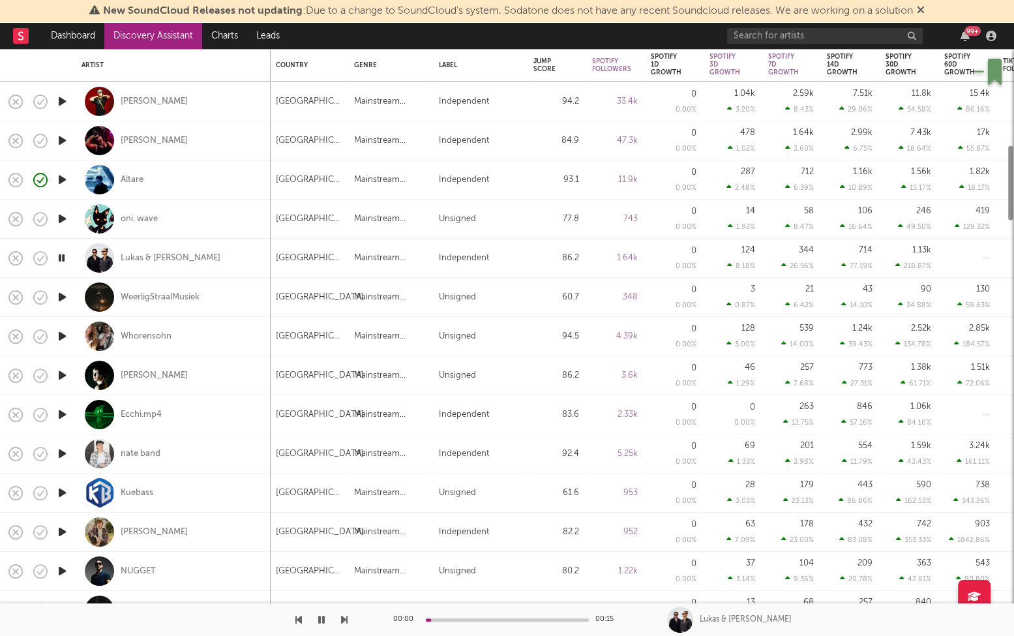
click at [232, 252] on div "Lukas & Frank" at bounding box center [173, 258] width 183 height 38
select select "1w"
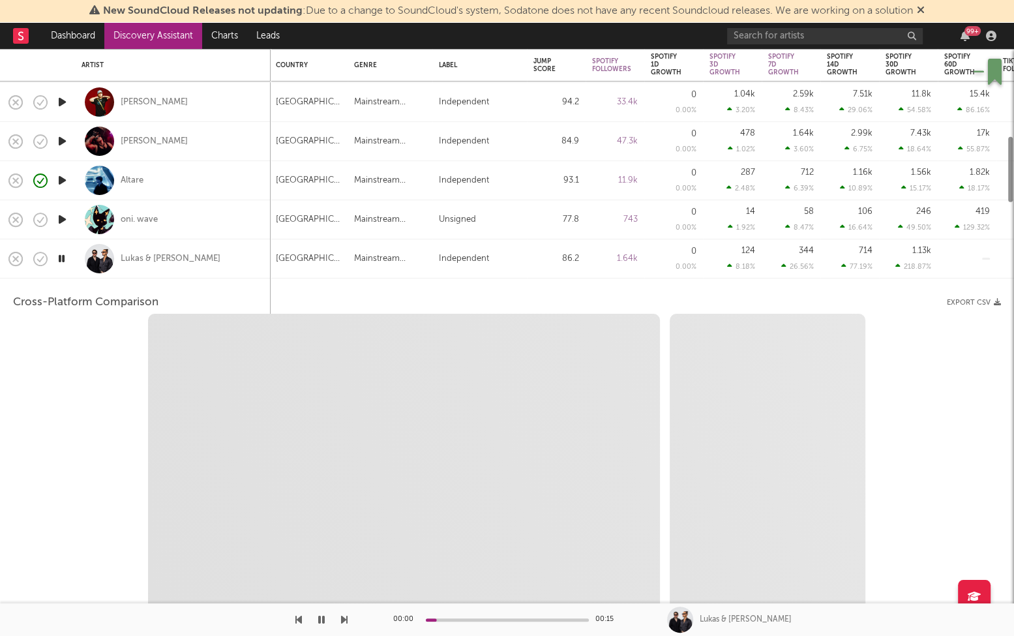
select select "1w"
select select "1m"
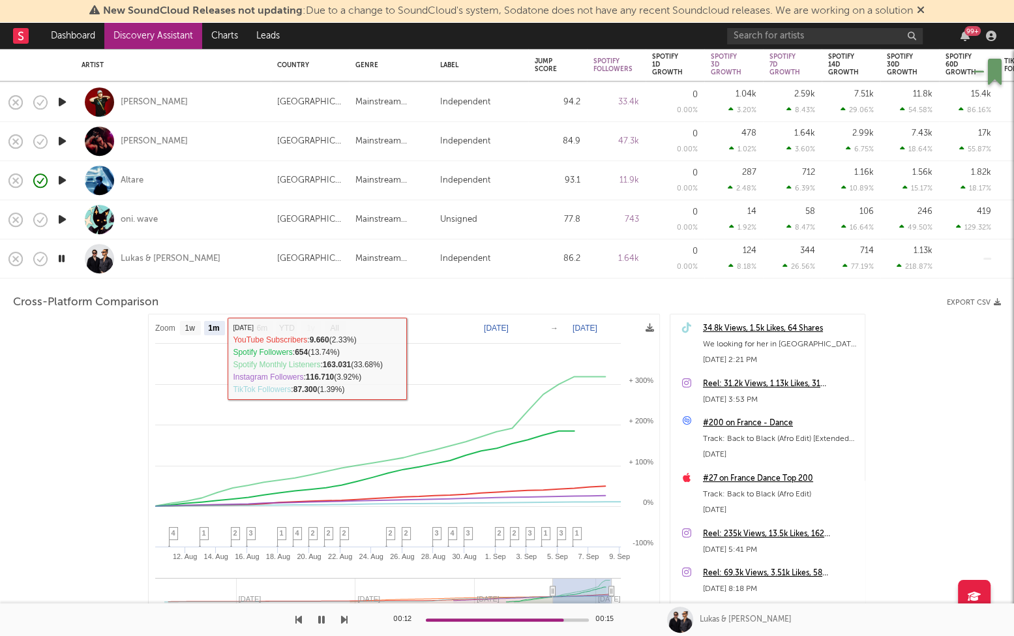
click at [149, 246] on div "Lukas & Frank" at bounding box center [173, 258] width 183 height 38
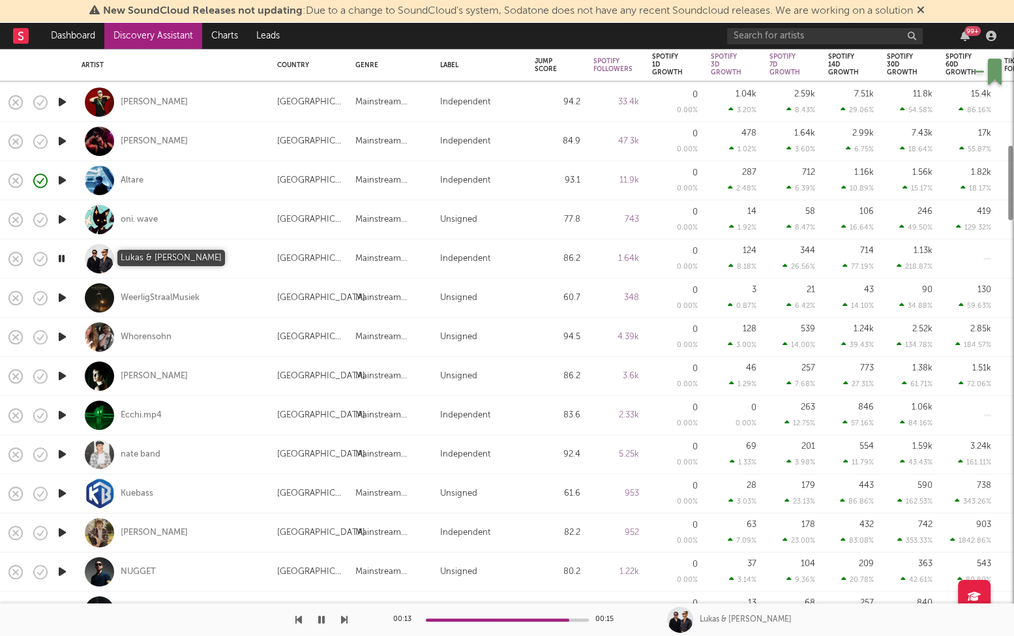
click at [155, 256] on div "Lukas & Frank" at bounding box center [171, 259] width 100 height 12
click at [63, 338] on icon "button" at bounding box center [62, 337] width 14 height 16
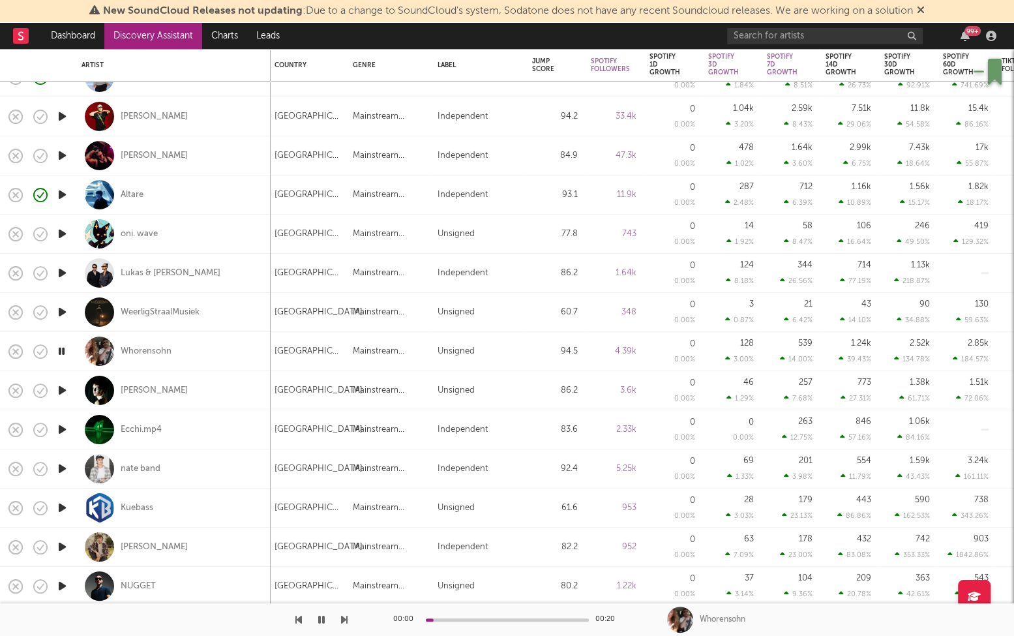
click at [60, 385] on icon "button" at bounding box center [62, 390] width 14 height 16
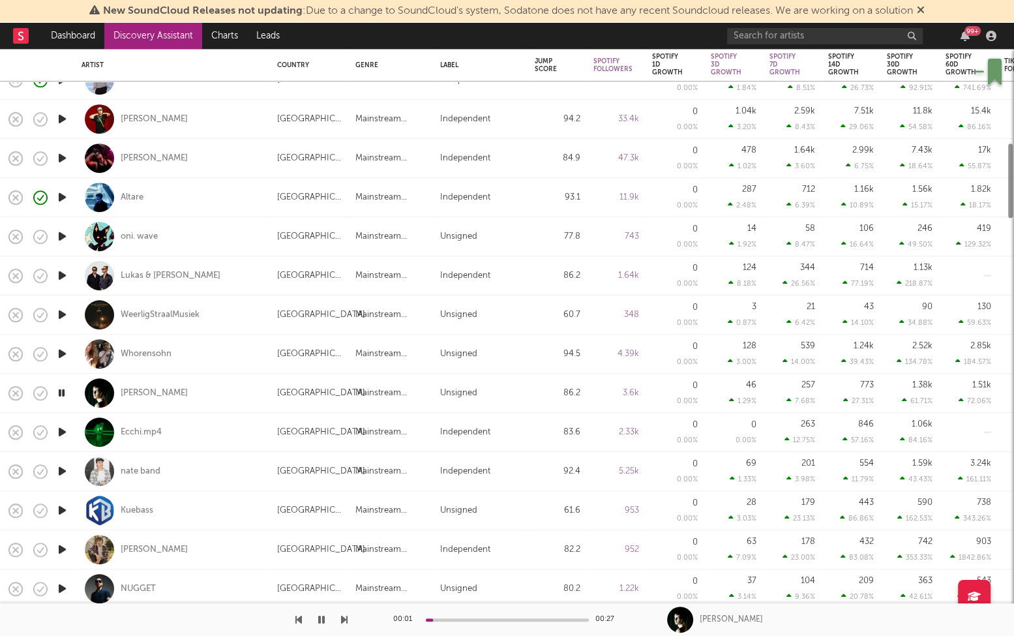
click at [63, 471] on icon "button" at bounding box center [62, 471] width 14 height 16
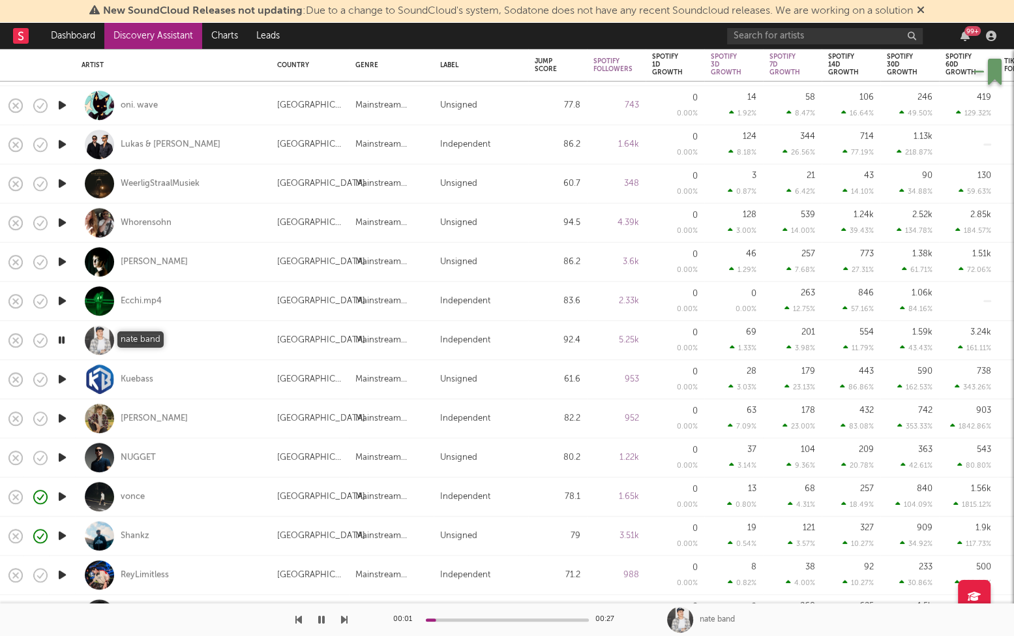
click at [147, 337] on div "nate band" at bounding box center [141, 341] width 40 height 12
click at [132, 338] on div "nate band" at bounding box center [141, 341] width 40 height 12
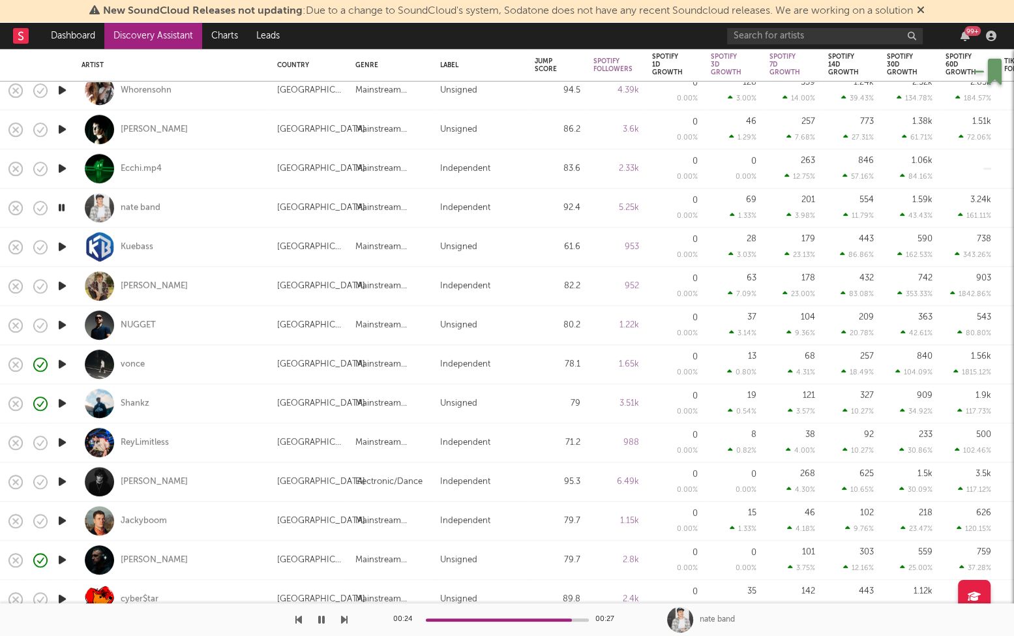
click at [348, 604] on div "00:24 00:27 nate band" at bounding box center [507, 619] width 1014 height 33
click at [342, 604] on icon "button" at bounding box center [344, 619] width 7 height 10
click at [341, 604] on icon "button" at bounding box center [344, 619] width 7 height 10
click at [166, 283] on div "[PERSON_NAME]" at bounding box center [154, 286] width 67 height 12
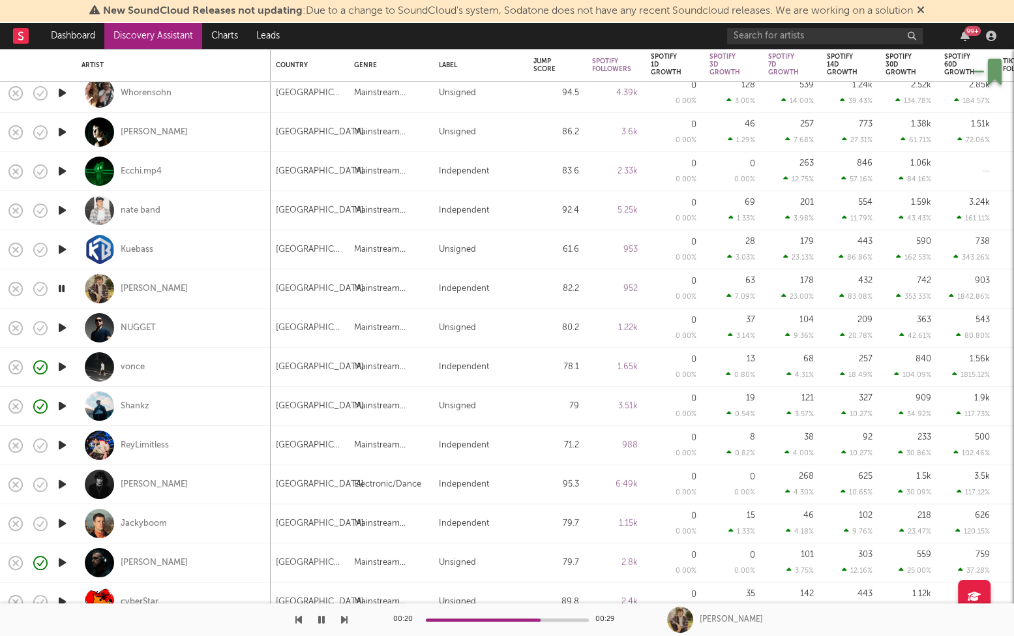
click at [61, 290] on icon "button" at bounding box center [61, 288] width 12 height 16
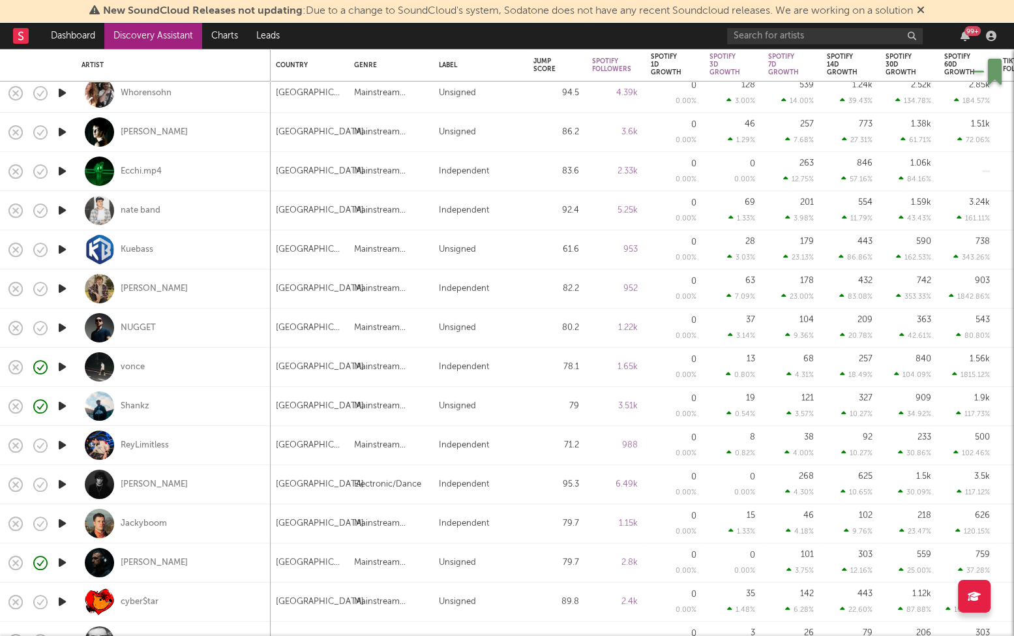
click at [232, 288] on div "[PERSON_NAME]" at bounding box center [173, 288] width 183 height 38
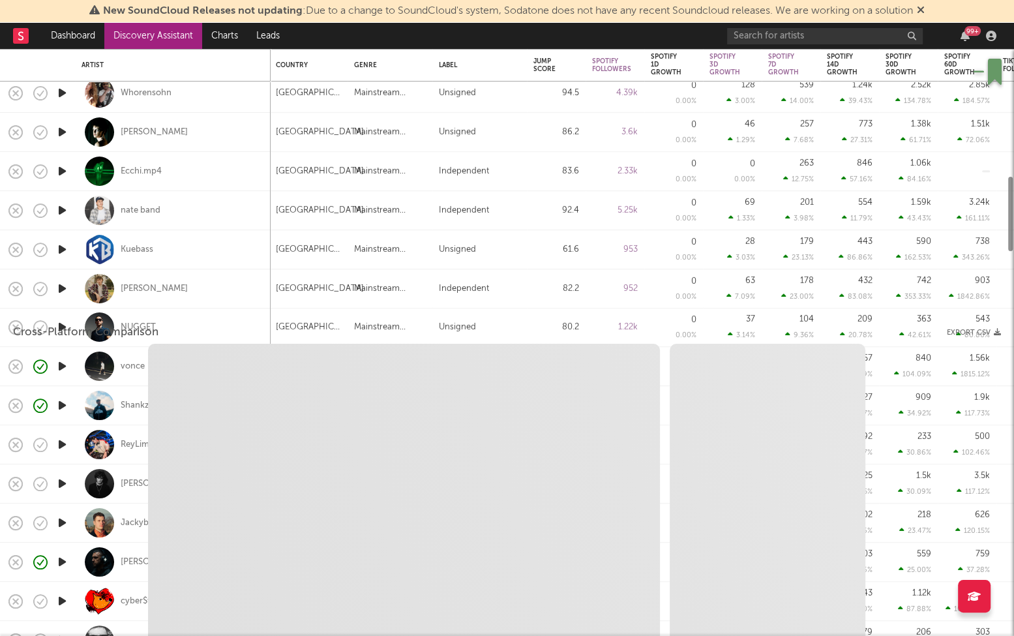
select select "1w"
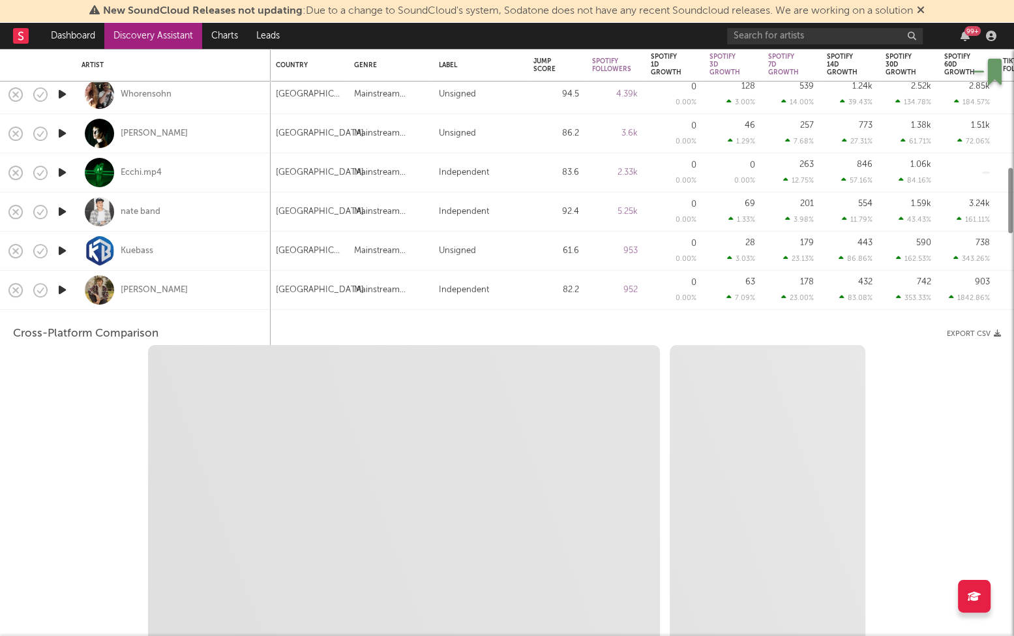
select select "1w"
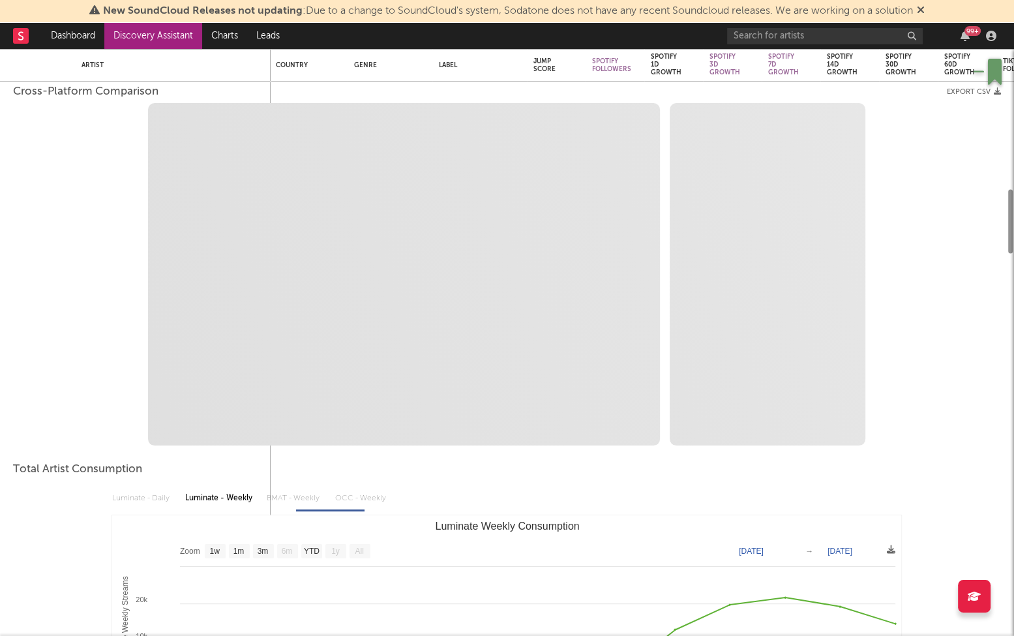
select select "1m"
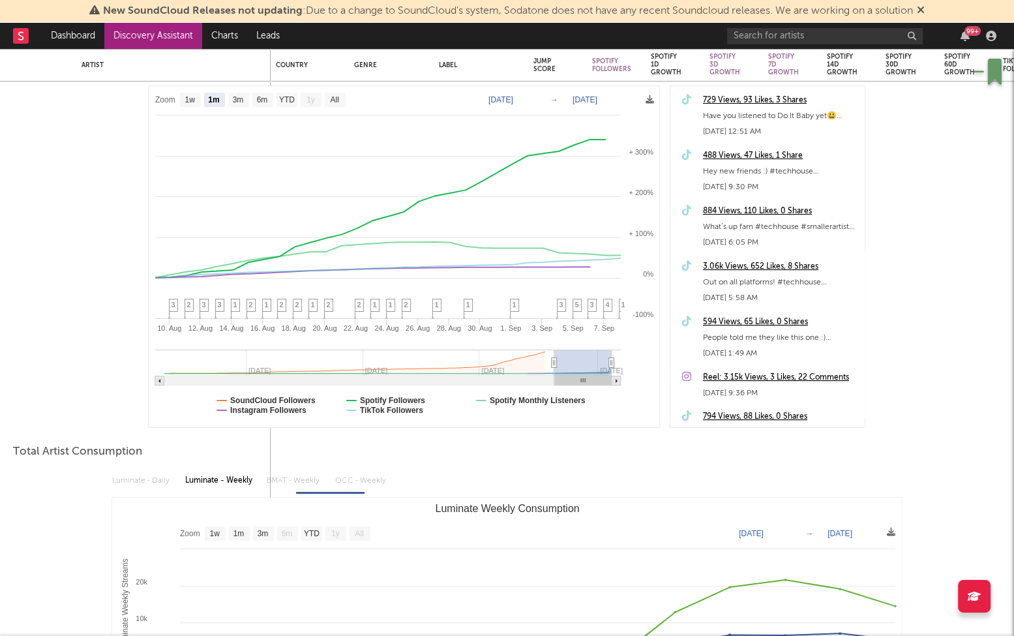
drag, startPoint x: 837, startPoint y: 269, endPoint x: 828, endPoint y: 297, distance: 29.5
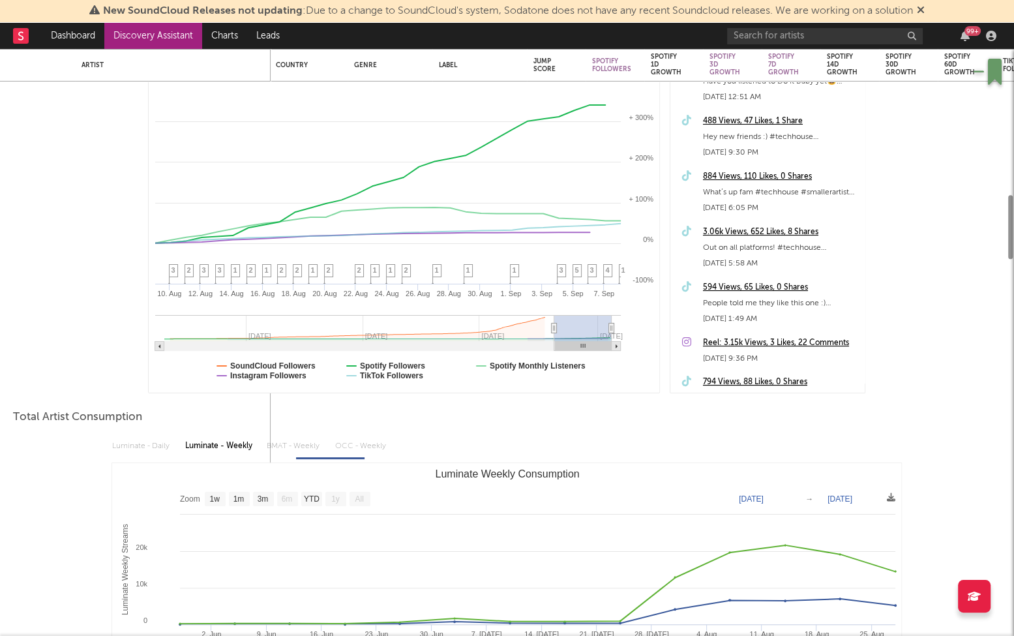
click at [780, 395] on div "Cross-Platform Comparison Export CSV Zoom 1w 1m 3m 6m YTD 1y All 2025-08-09 202…" at bounding box center [507, 375] width 988 height 719
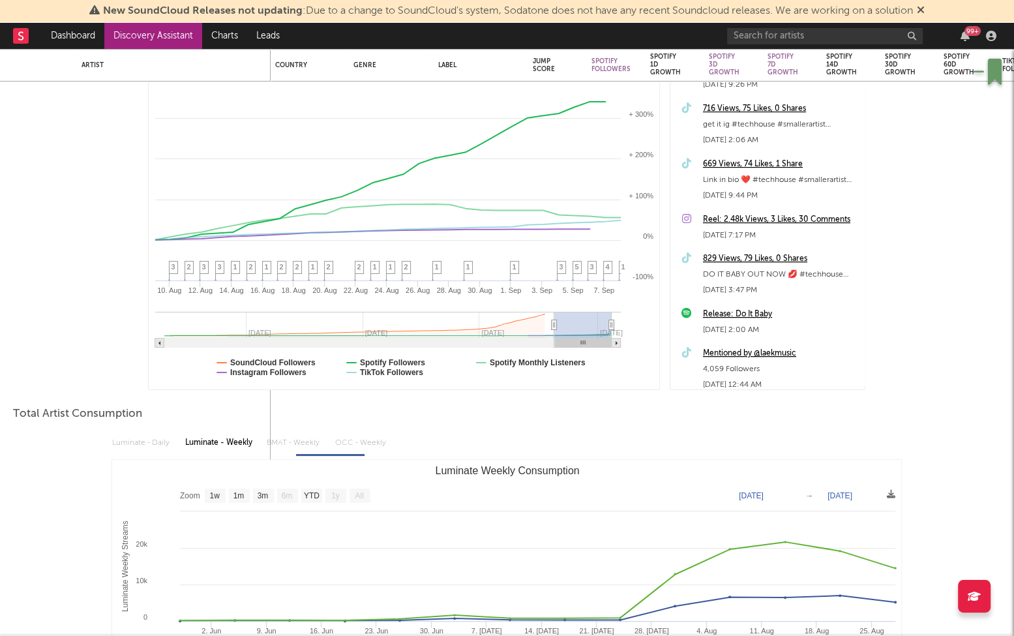
drag, startPoint x: 794, startPoint y: 312, endPoint x: 794, endPoint y: 395, distance: 83.5
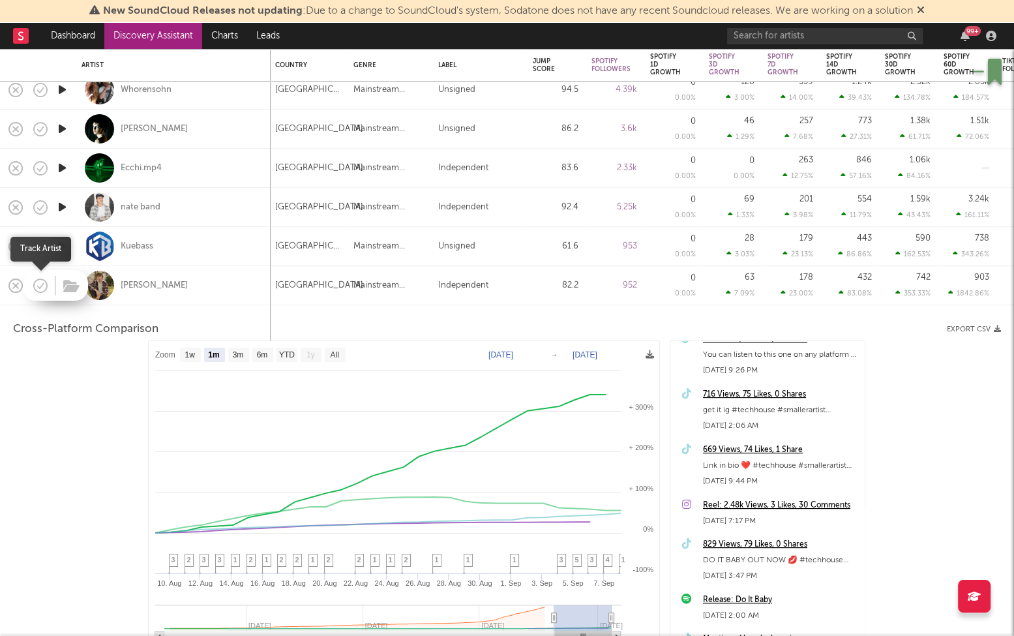
click at [38, 290] on icon "button" at bounding box center [40, 286] width 18 height 18
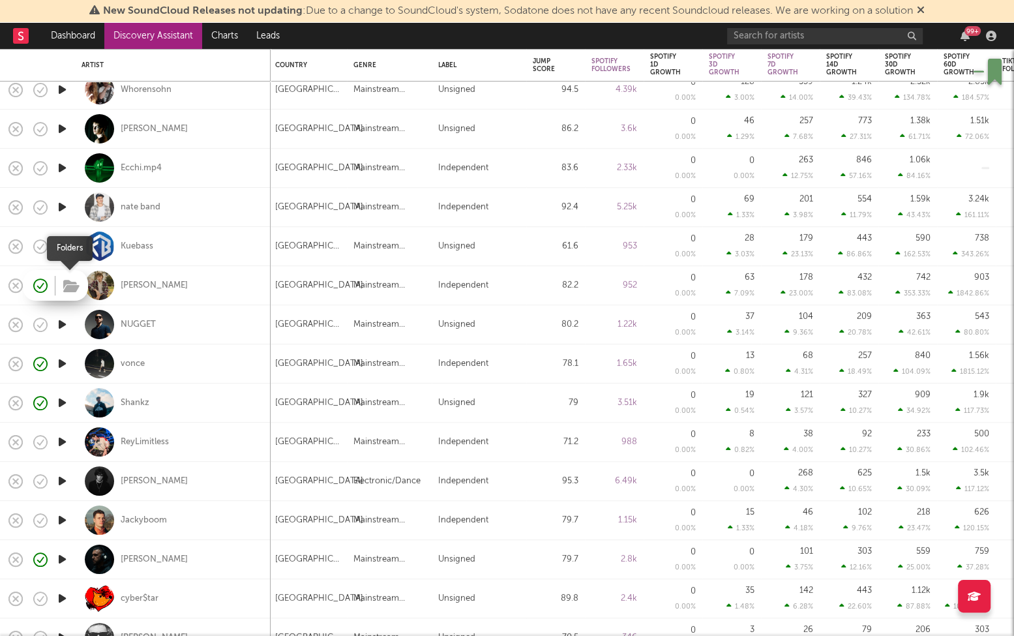
click at [67, 286] on icon "button" at bounding box center [71, 286] width 16 height 14
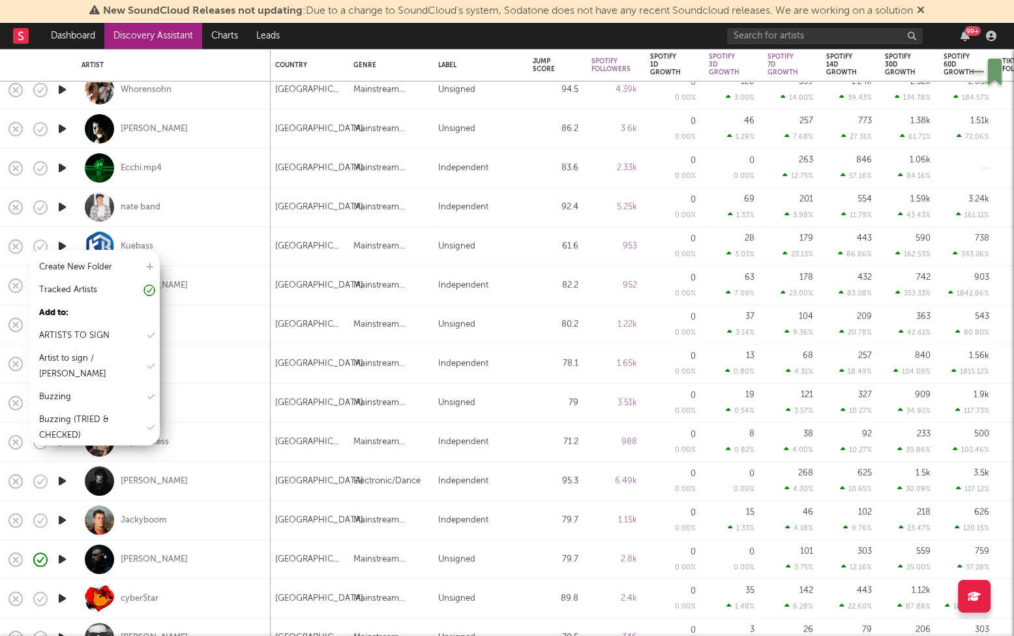
scroll to position [40, 0]
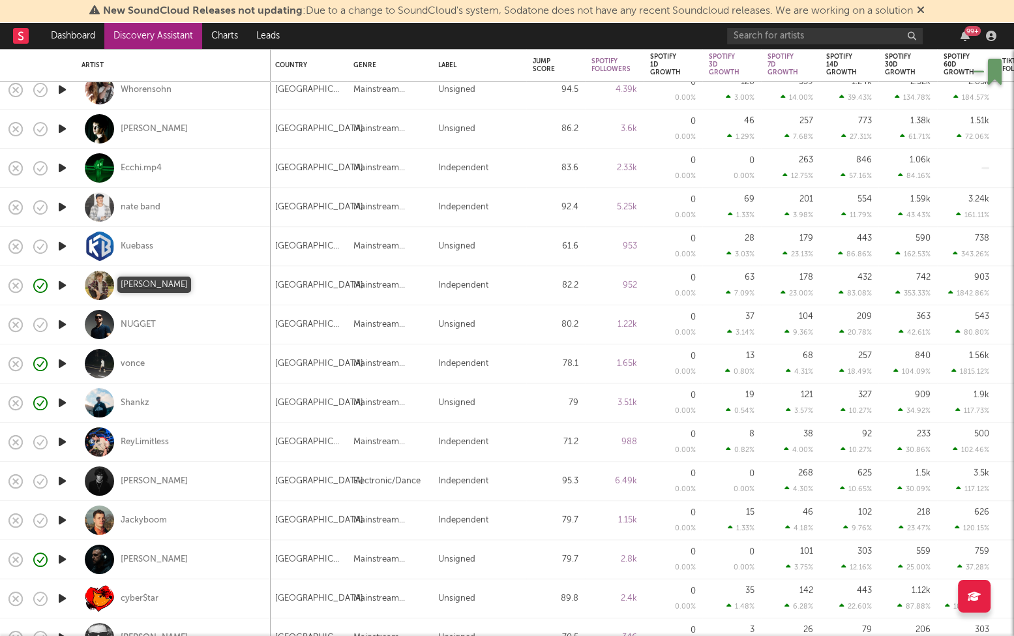
click at [149, 286] on div "[PERSON_NAME]" at bounding box center [154, 286] width 67 height 12
click at [58, 319] on icon "button" at bounding box center [62, 324] width 14 height 16
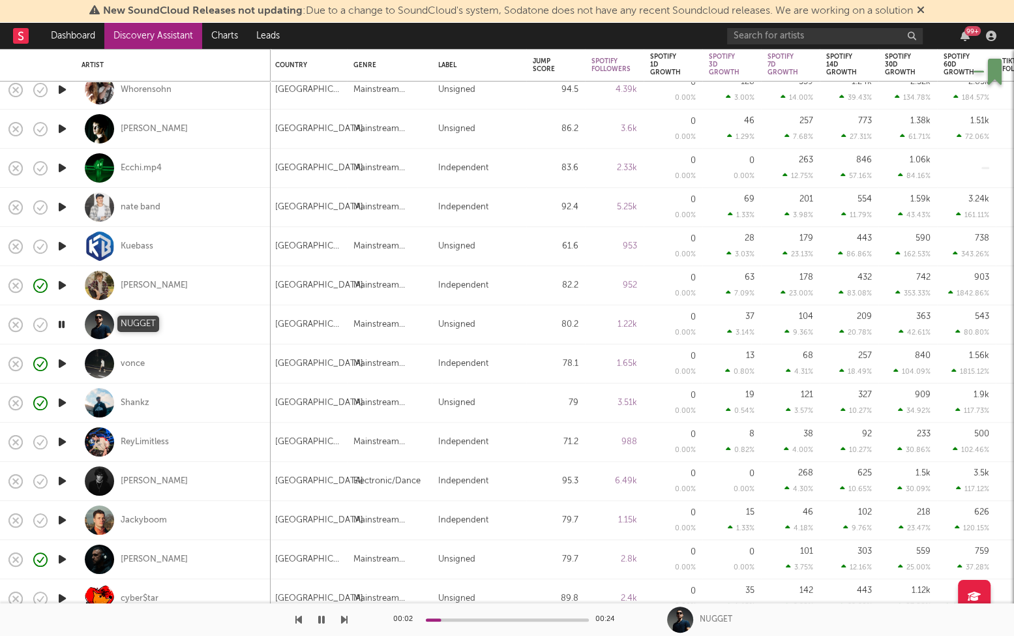
click at [146, 322] on div "NUGGET" at bounding box center [138, 325] width 35 height 12
click at [57, 439] on icon "button" at bounding box center [62, 442] width 14 height 16
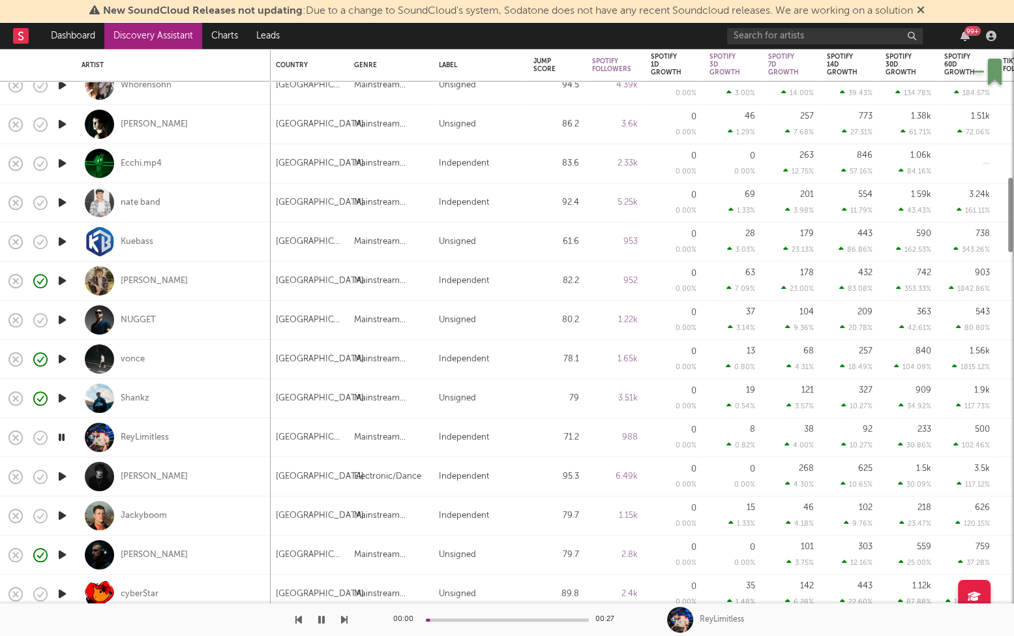
click at [67, 466] on div at bounding box center [62, 476] width 26 height 39
select select "1w"
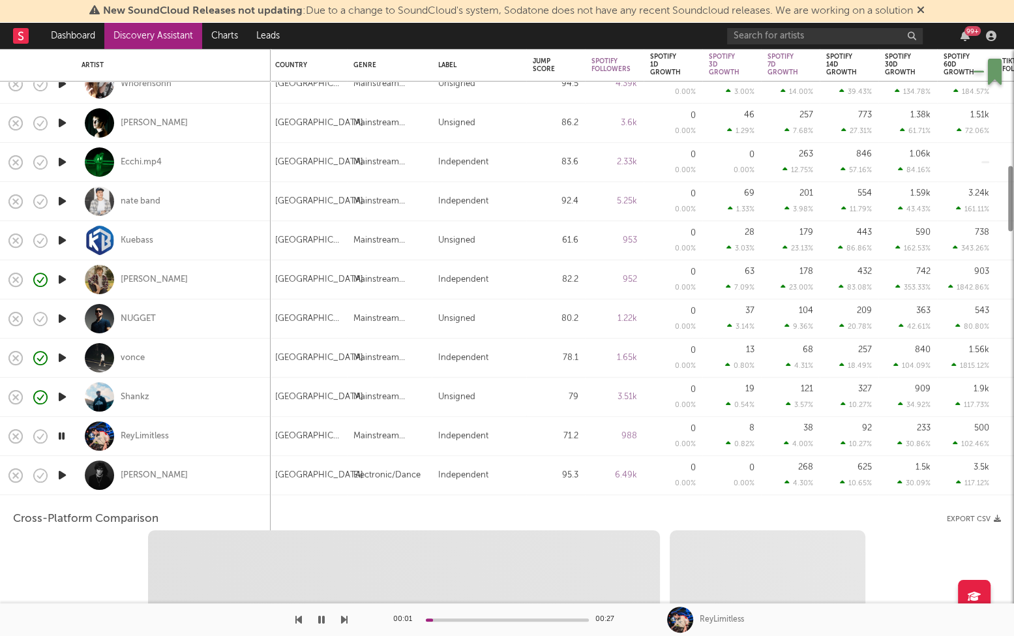
click at [67, 469] on icon "button" at bounding box center [62, 475] width 14 height 16
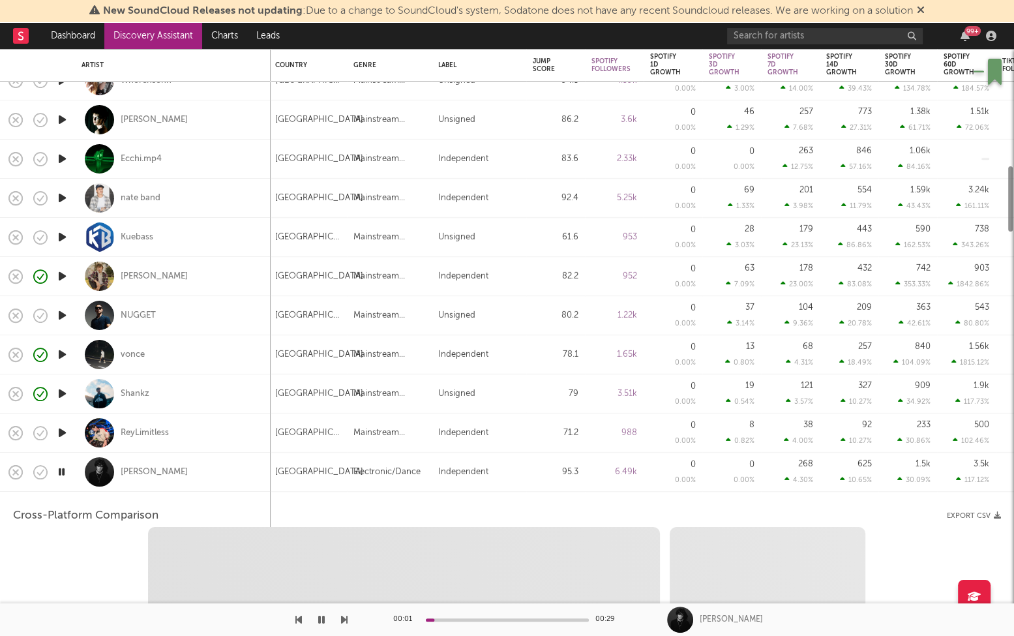
click at [209, 472] on div "[PERSON_NAME]" at bounding box center [173, 472] width 183 height 38
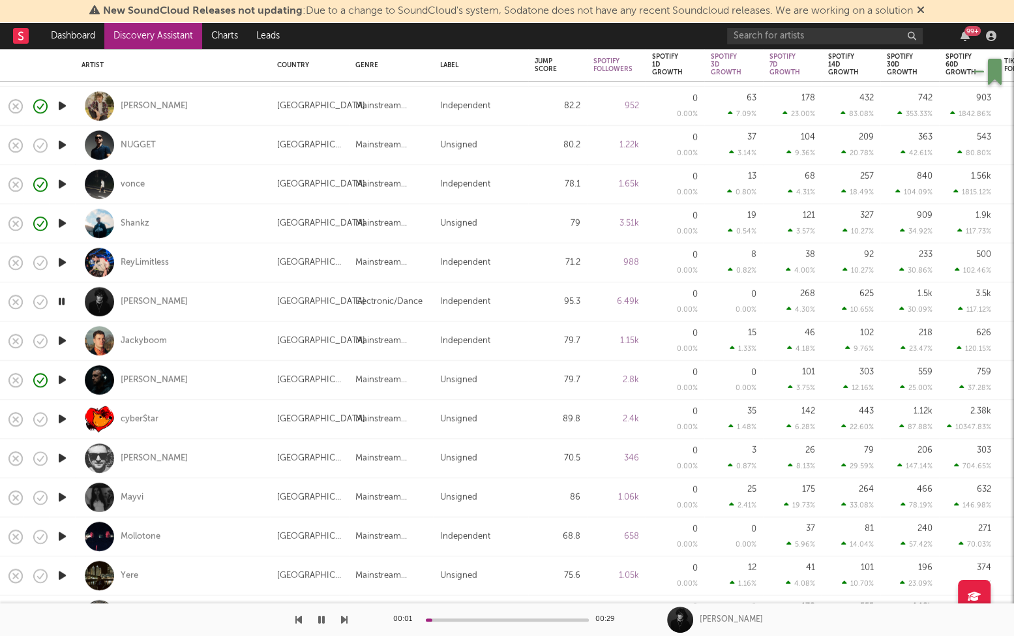
click at [61, 339] on icon "button" at bounding box center [62, 341] width 14 height 16
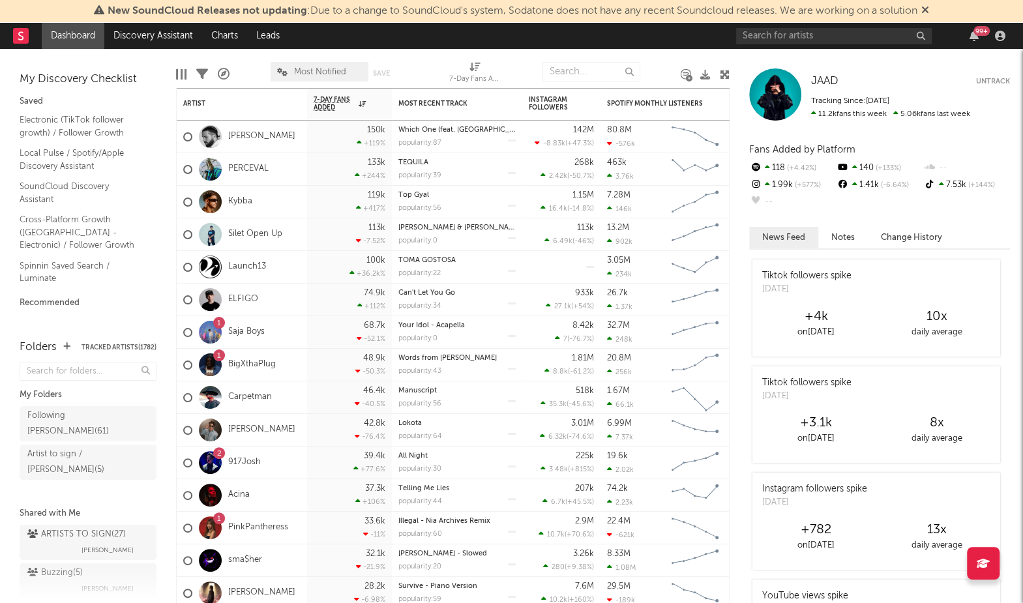
click at [180, 1] on div "New SoundCloud Releases not updating : Due to a change to SoundCloud's system, …" at bounding box center [511, 11] width 1023 height 23
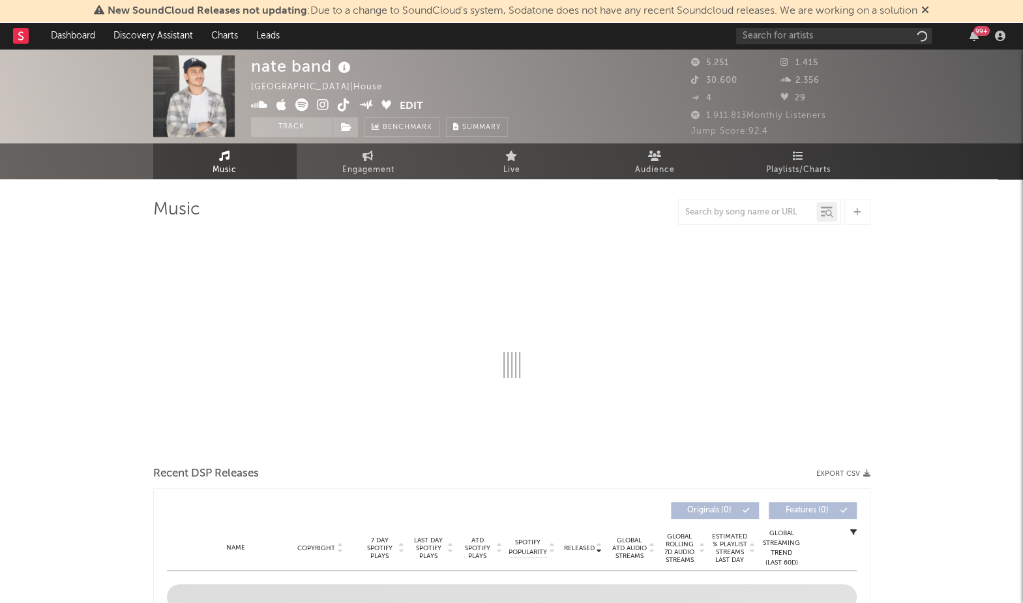
select select "1w"
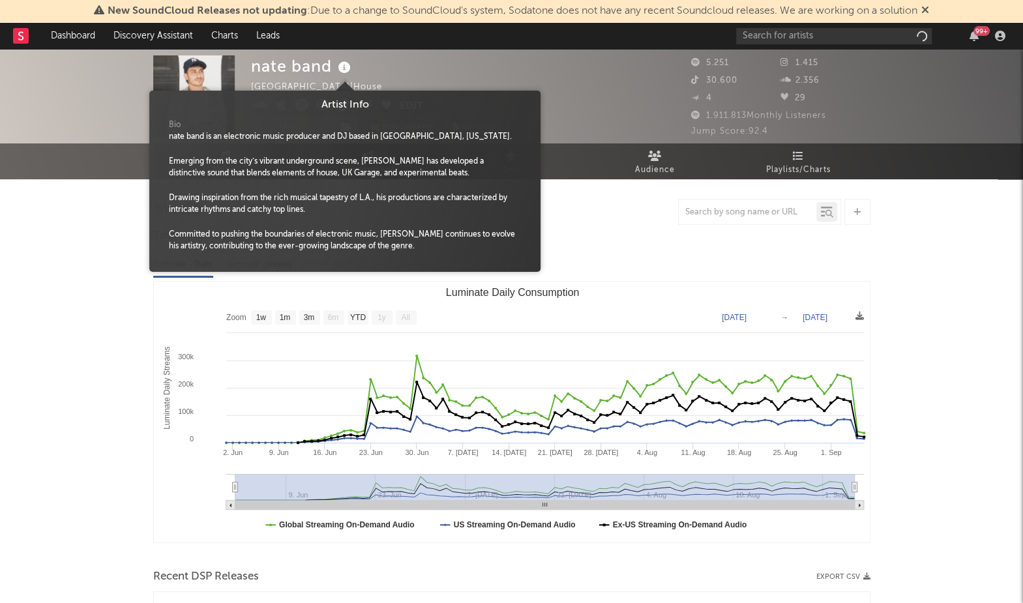
click at [350, 67] on icon at bounding box center [344, 68] width 19 height 18
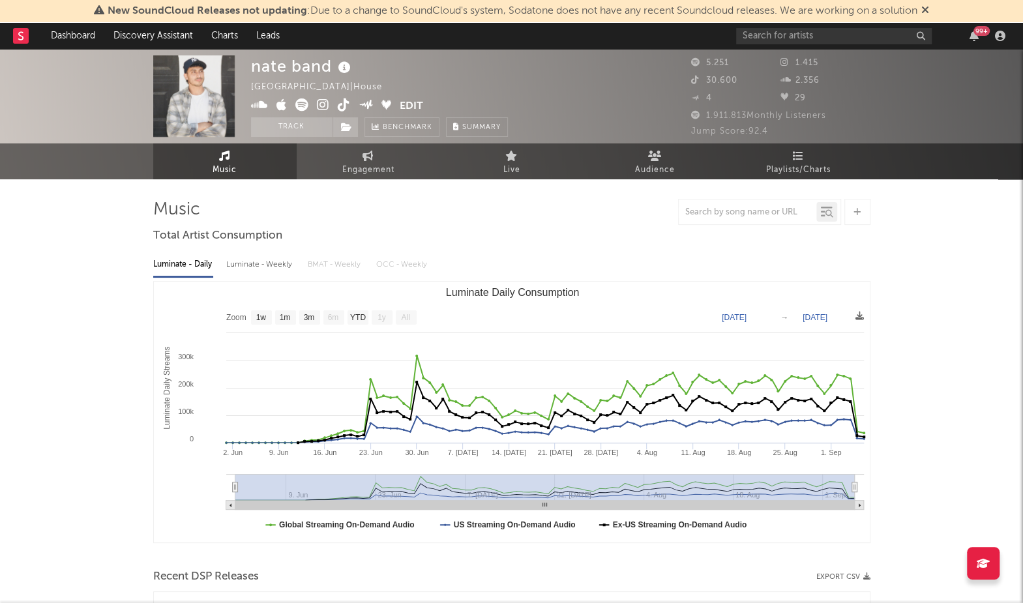
click at [345, 74] on icon at bounding box center [344, 68] width 19 height 18
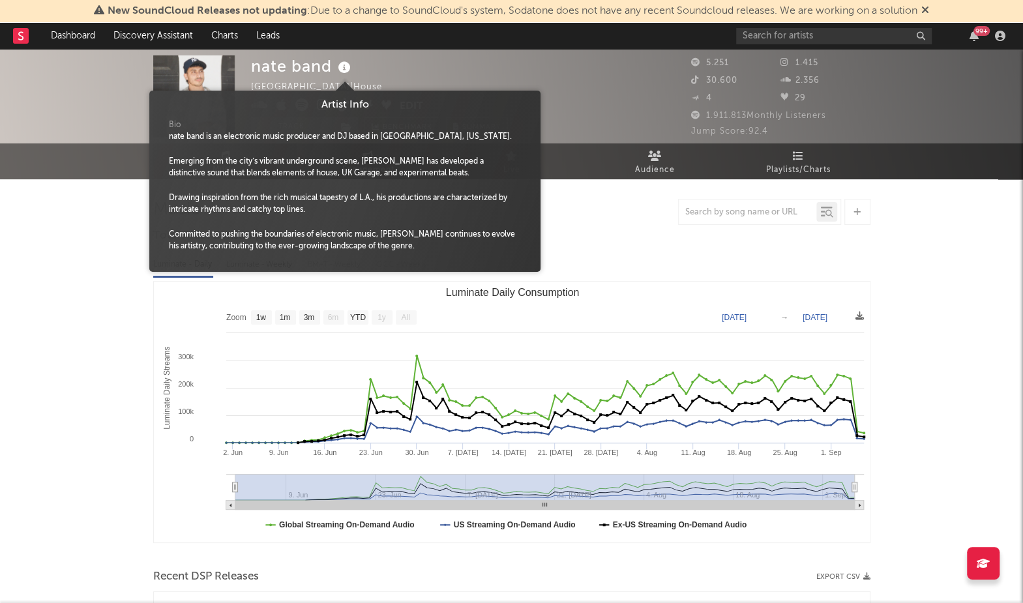
click at [347, 74] on icon at bounding box center [344, 68] width 19 height 18
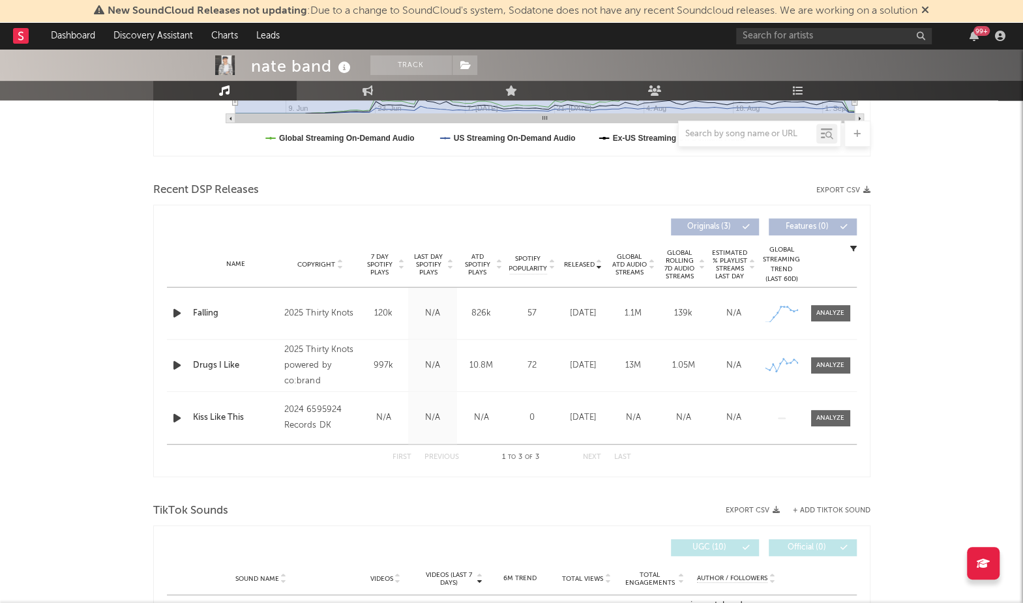
scroll to position [391, 0]
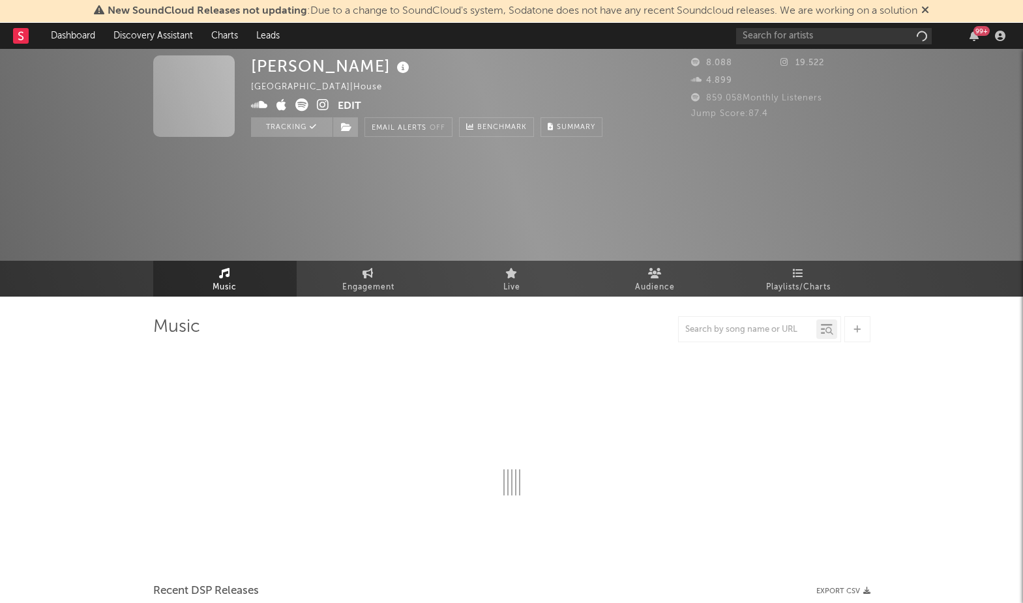
select select "6m"
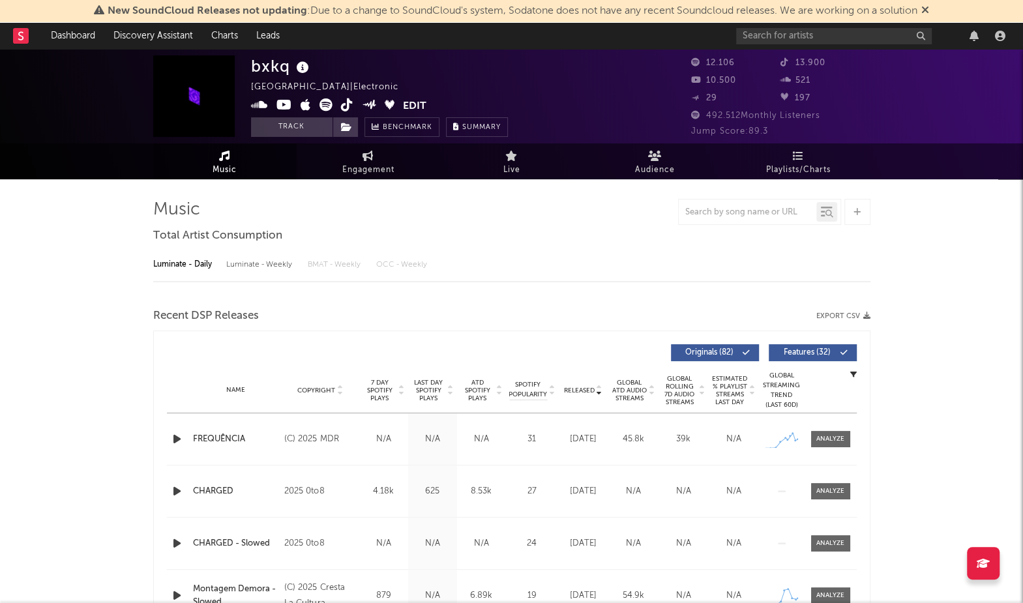
select select "6m"
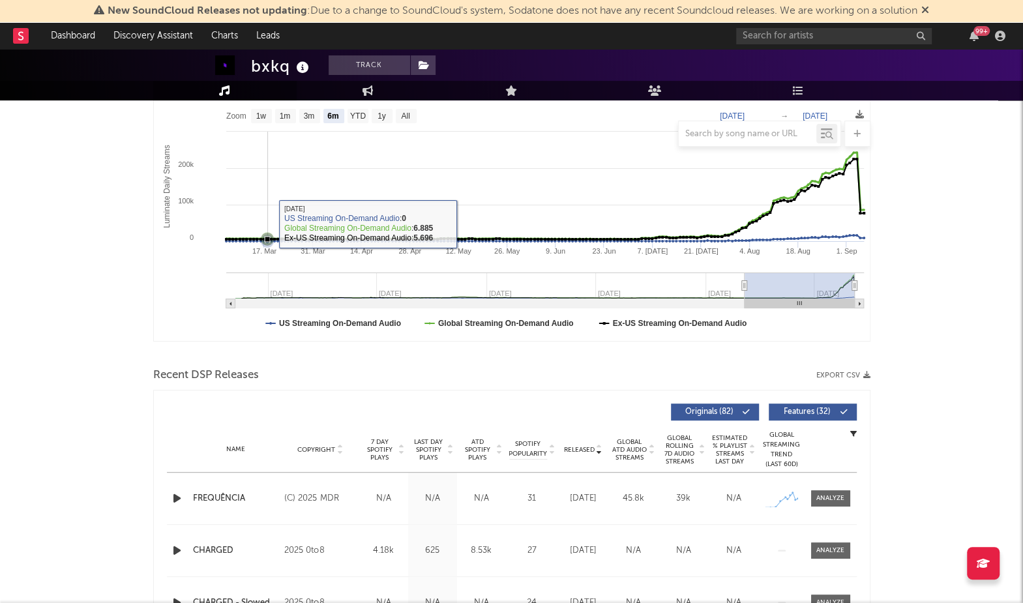
scroll to position [352, 0]
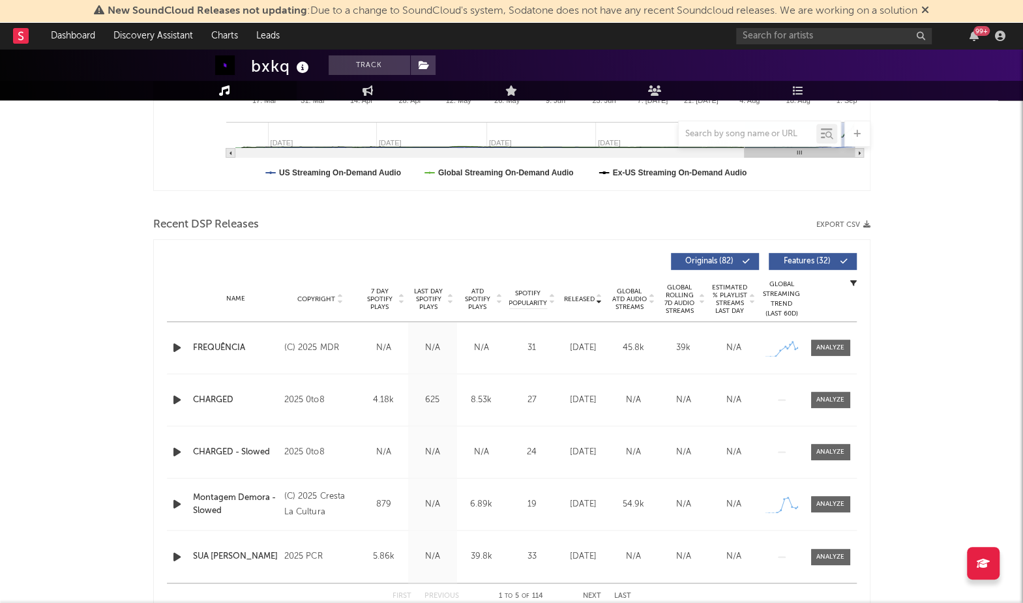
click at [420, 294] on span "Last Day Spotify Plays" at bounding box center [429, 299] width 35 height 23
click at [308, 61] on icon at bounding box center [302, 68] width 19 height 18
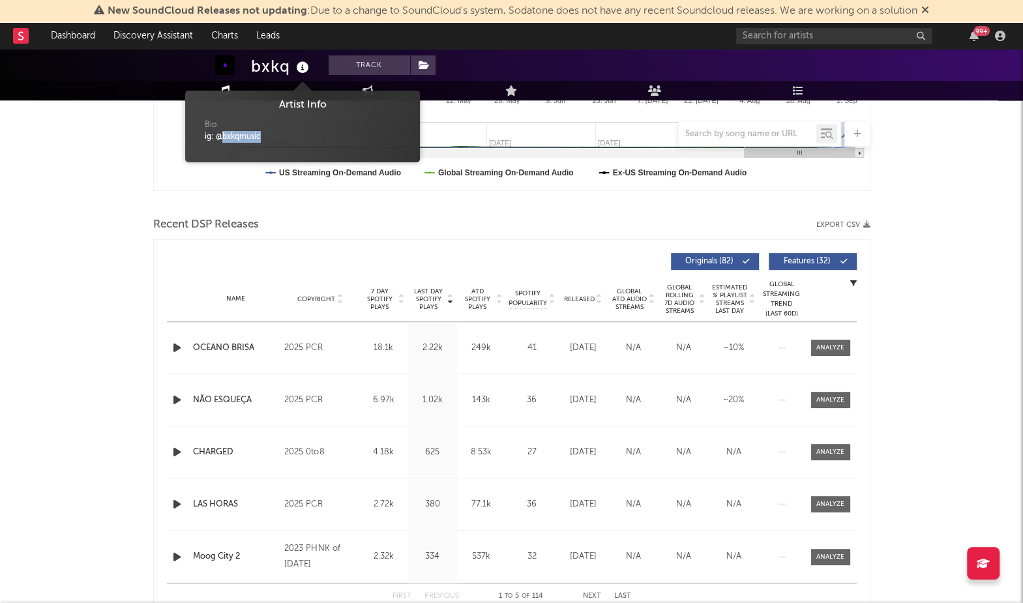
drag, startPoint x: 253, startPoint y: 134, endPoint x: 222, endPoint y: 138, distance: 30.8
click at [222, 138] on div "ig: @bxkqmusic" at bounding box center [303, 137] width 196 height 12
copy div "bxkqmusic"
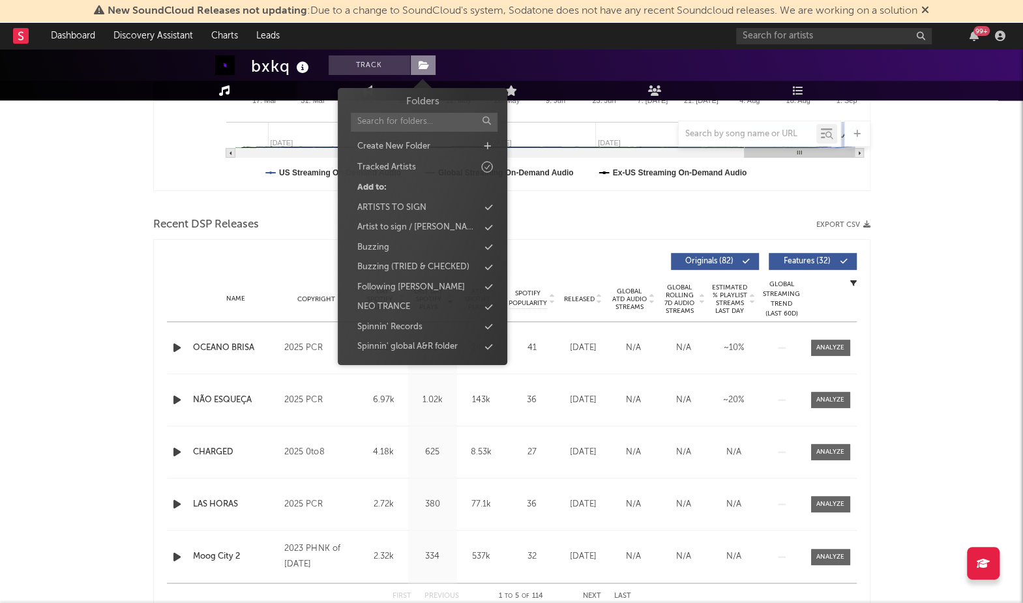
click at [430, 65] on span at bounding box center [423, 65] width 26 height 20
drag, startPoint x: 371, startPoint y: 248, endPoint x: 183, endPoint y: 266, distance: 189.4
click at [371, 248] on div "Buzzing" at bounding box center [373, 247] width 32 height 13
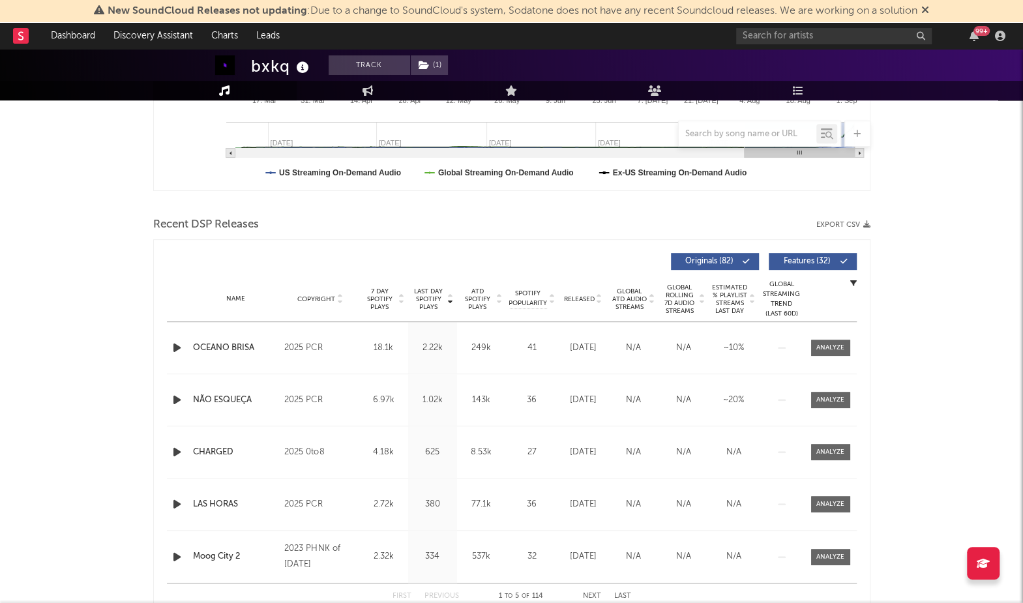
drag, startPoint x: 130, startPoint y: 314, endPoint x: 198, endPoint y: 273, distance: 79.0
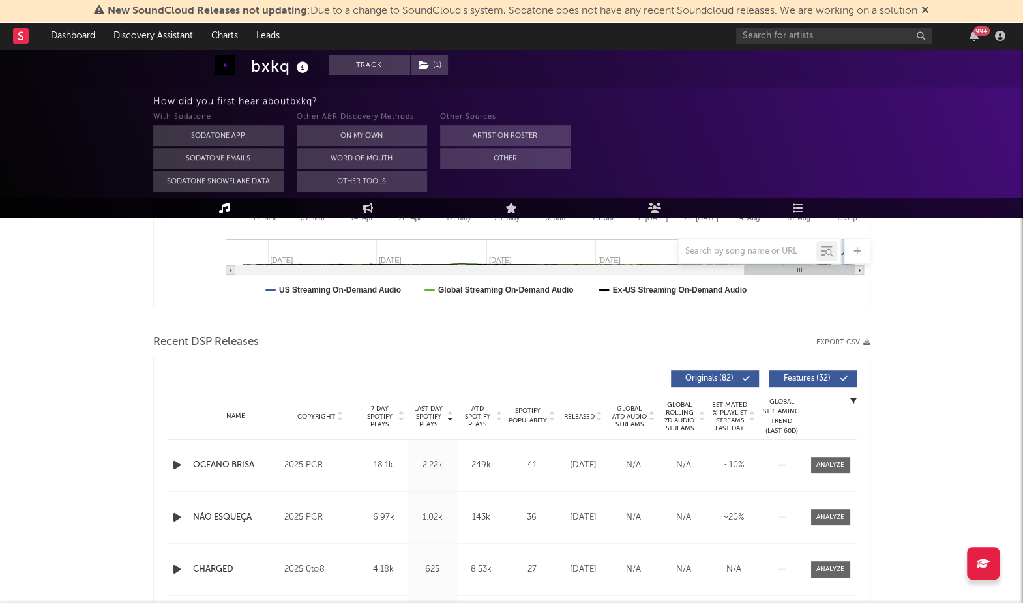
click at [416, 297] on rect "Luminate Daily Consumption" at bounding box center [512, 177] width 717 height 261
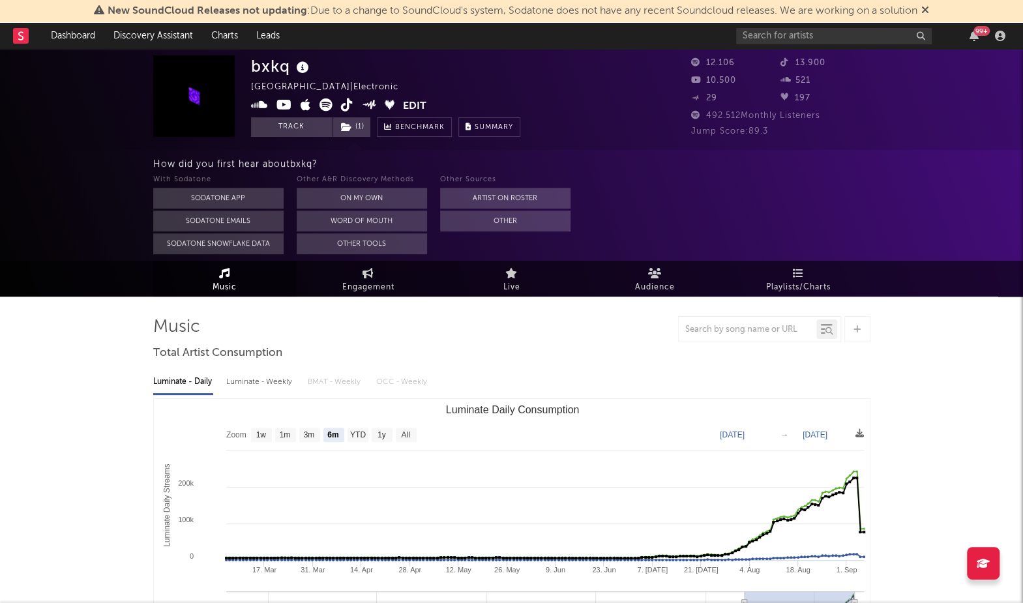
scroll to position [0, 0]
click at [783, 39] on input "text" at bounding box center [834, 36] width 196 height 16
click at [252, 108] on icon at bounding box center [259, 104] width 17 height 13
click at [282, 108] on icon at bounding box center [285, 104] width 16 height 13
click at [350, 106] on icon at bounding box center [347, 104] width 12 height 13
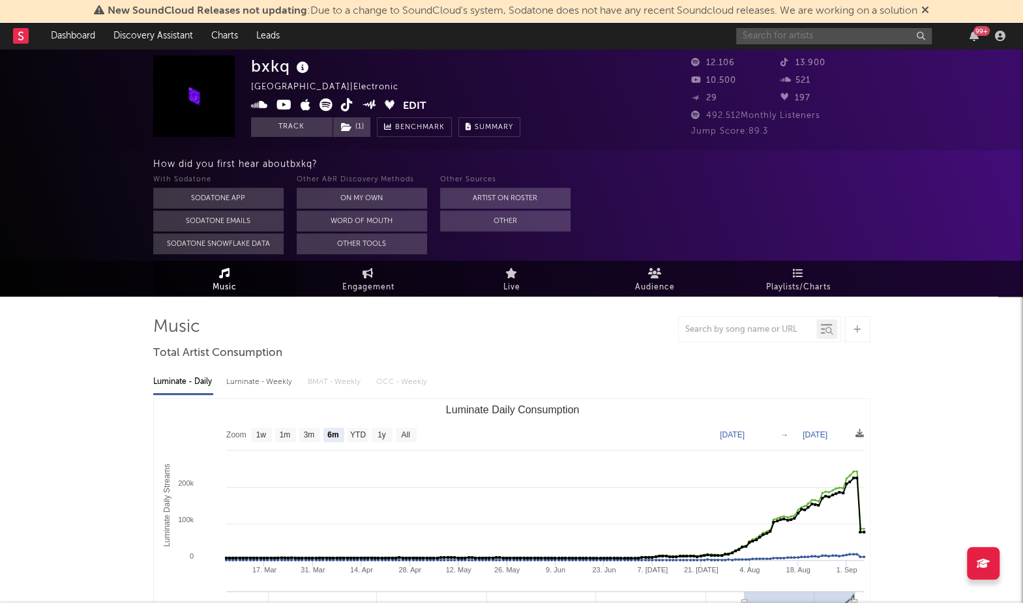
click at [779, 40] on input "text" at bounding box center [834, 36] width 196 height 16
paste input "pxlwyse"
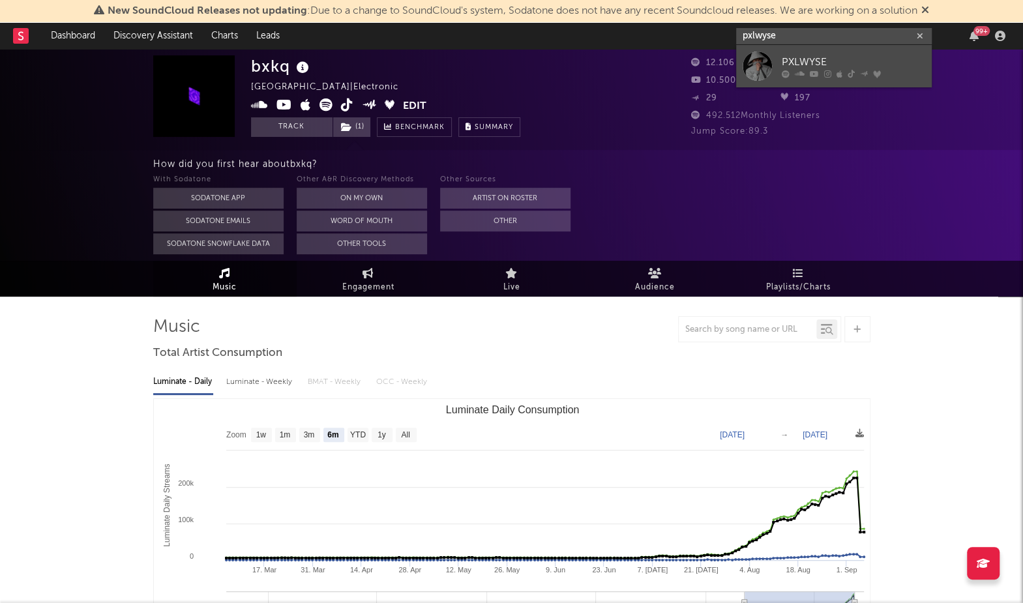
type input "pxlwyse"
click at [783, 48] on link "PXLWYSE" at bounding box center [834, 66] width 196 height 42
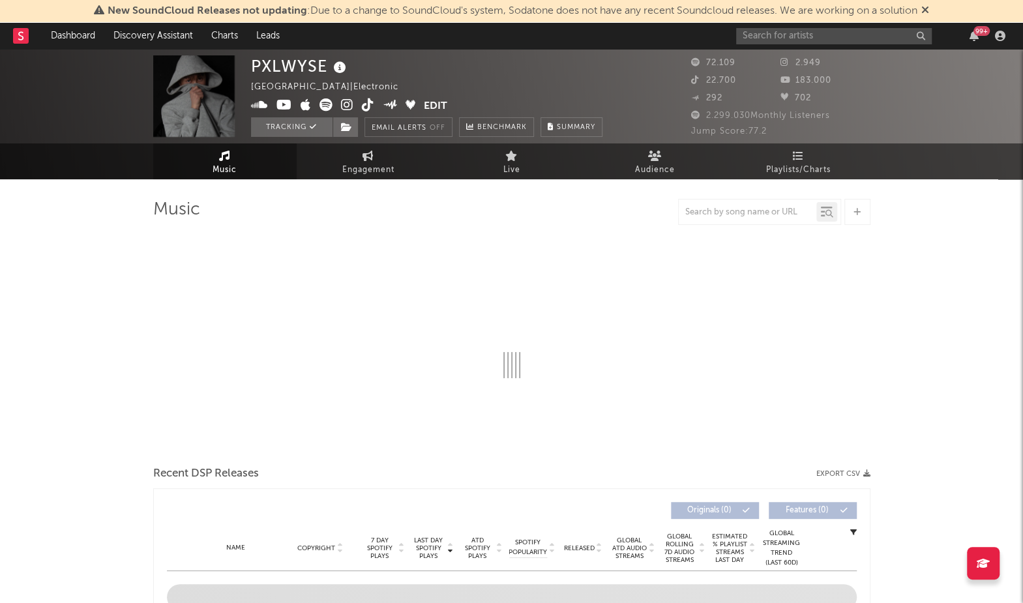
click at [346, 67] on icon at bounding box center [340, 68] width 19 height 18
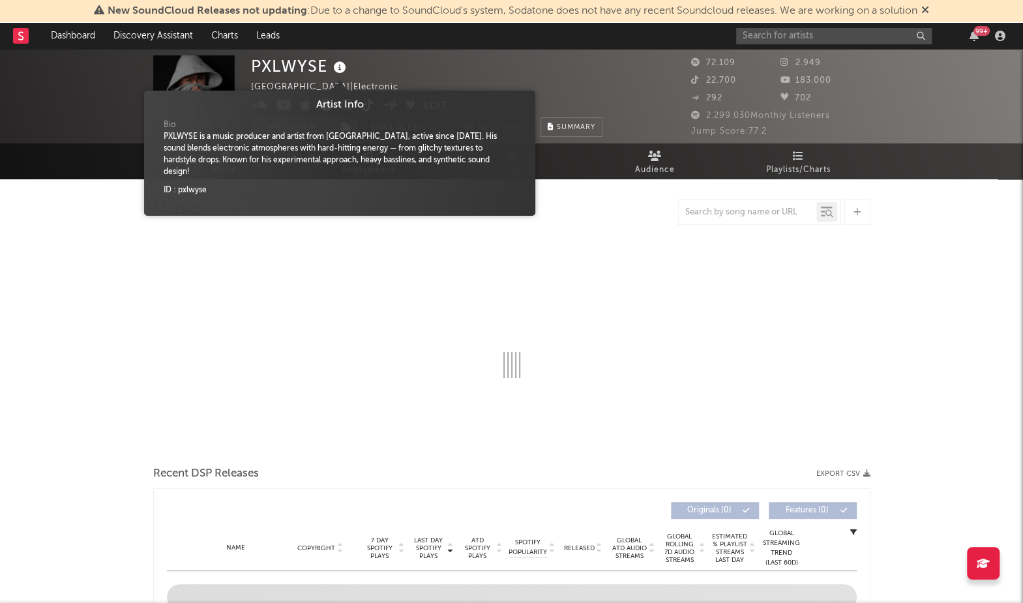
select select "6m"
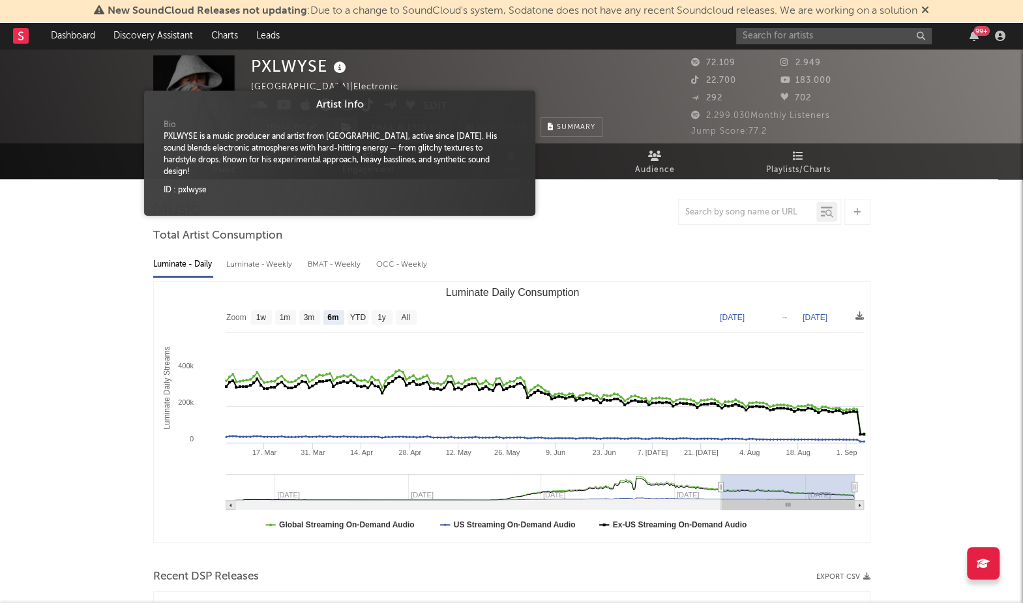
click at [339, 66] on icon at bounding box center [340, 68] width 19 height 18
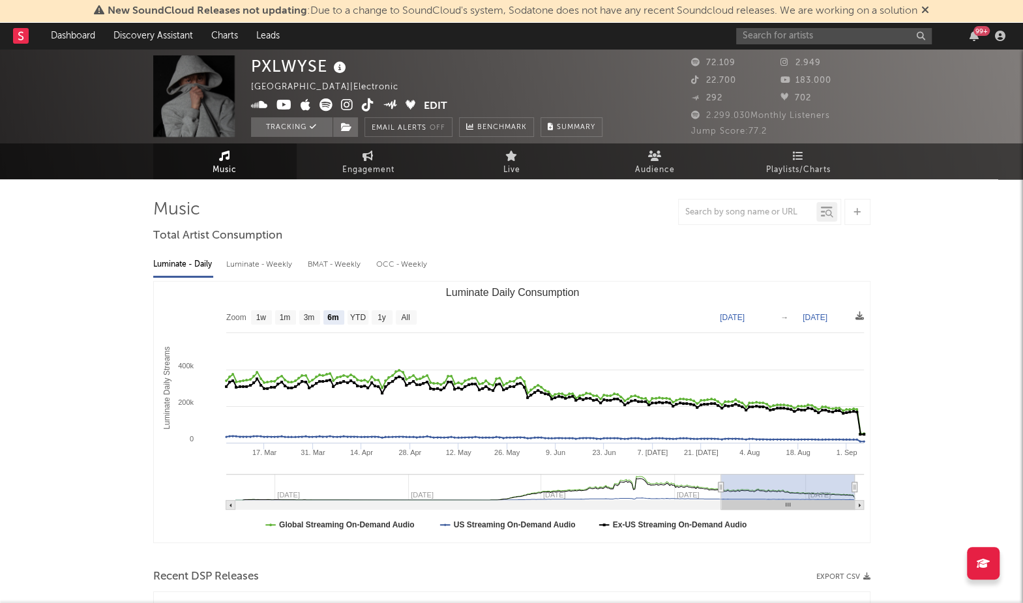
click at [352, 59] on div "PXLWYSE Kyrgyzstan | Electronic Edit Tracking Email Alerts Off Benchmark Summary" at bounding box center [427, 96] width 352 height 82
drag, startPoint x: 259, startPoint y: 103, endPoint x: 284, endPoint y: 104, distance: 24.8
click at [259, 104] on icon at bounding box center [259, 104] width 17 height 13
drag, startPoint x: 284, startPoint y: 104, endPoint x: 303, endPoint y: 104, distance: 18.9
click at [284, 104] on icon at bounding box center [285, 104] width 16 height 13
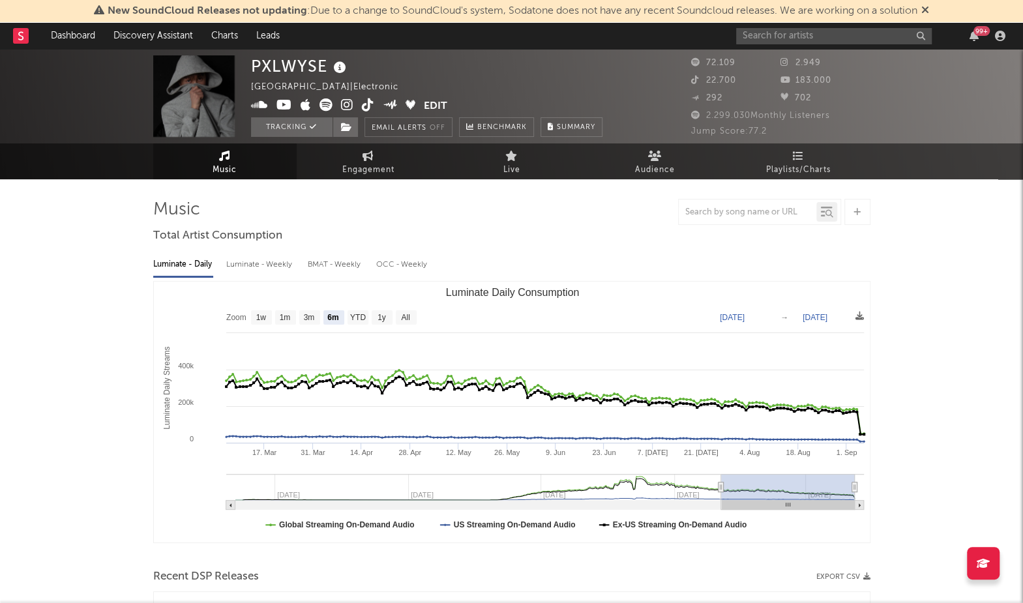
drag, startPoint x: 340, startPoint y: 103, endPoint x: 359, endPoint y: 104, distance: 18.3
click at [342, 103] on icon at bounding box center [347, 104] width 12 height 13
drag, startPoint x: 364, startPoint y: 104, endPoint x: 359, endPoint y: 94, distance: 11.4
click at [364, 104] on icon at bounding box center [368, 104] width 12 height 13
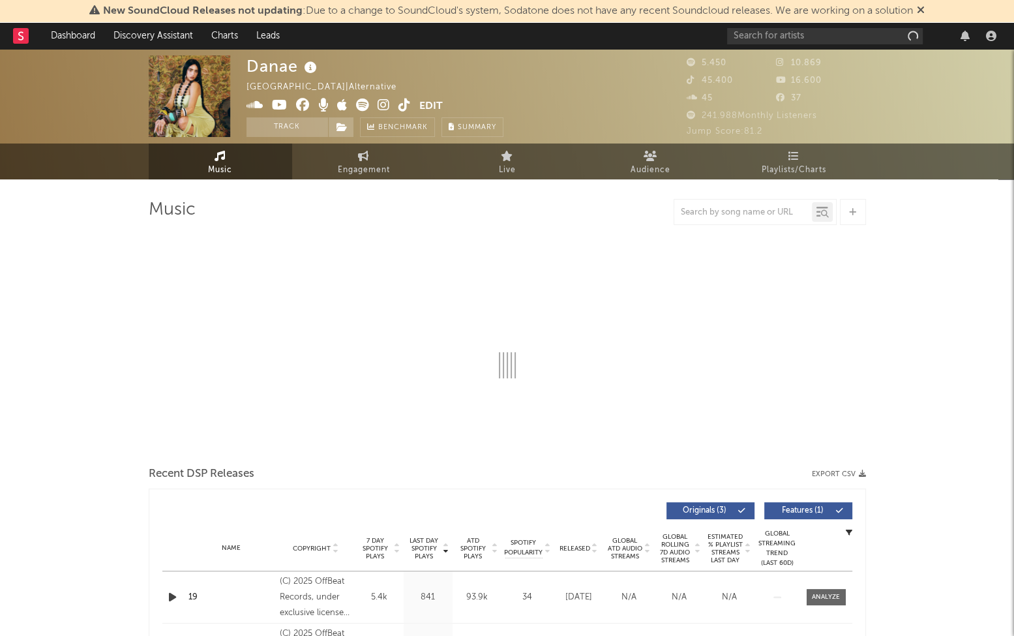
click at [316, 67] on icon at bounding box center [310, 68] width 19 height 18
click at [313, 68] on icon at bounding box center [310, 68] width 19 height 18
select select "1w"
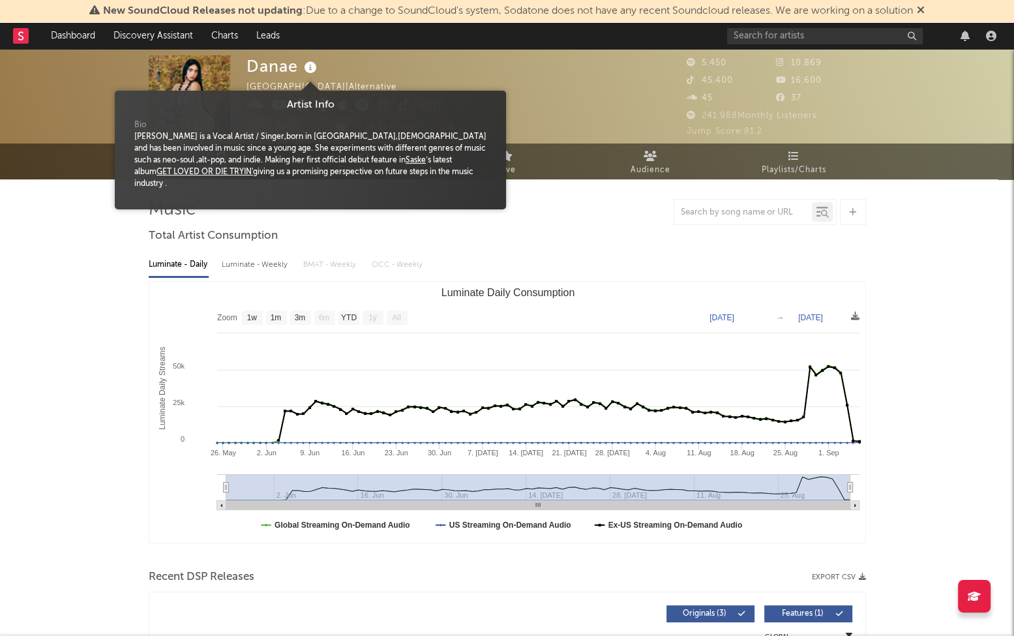
click at [306, 68] on icon at bounding box center [310, 68] width 19 height 18
click at [337, 65] on div "Danae Greece | Alternative Edit Track Benchmark Summary" at bounding box center [375, 96] width 257 height 82
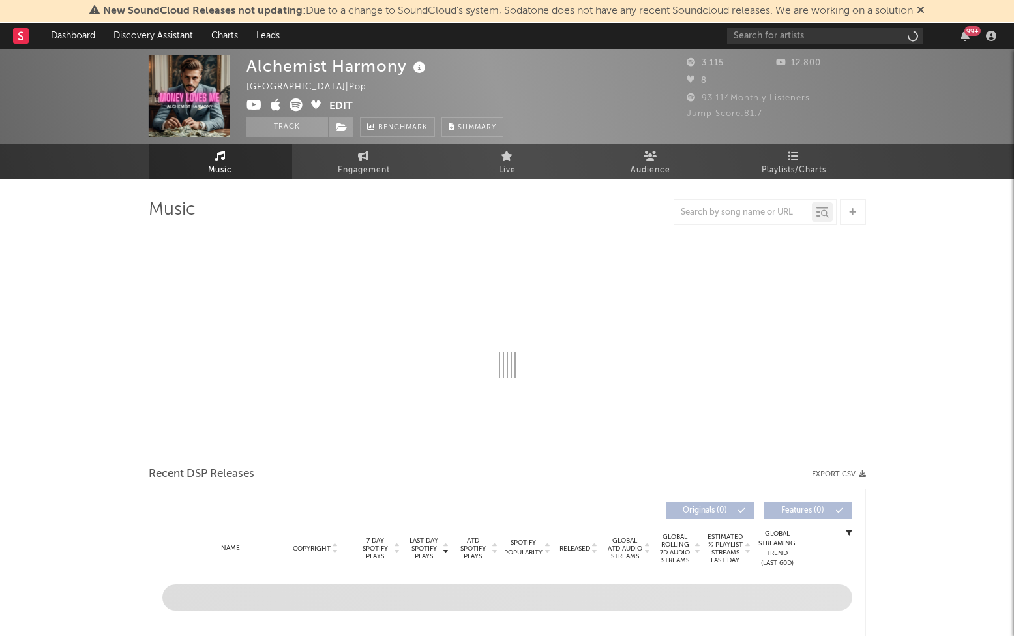
select select "1w"
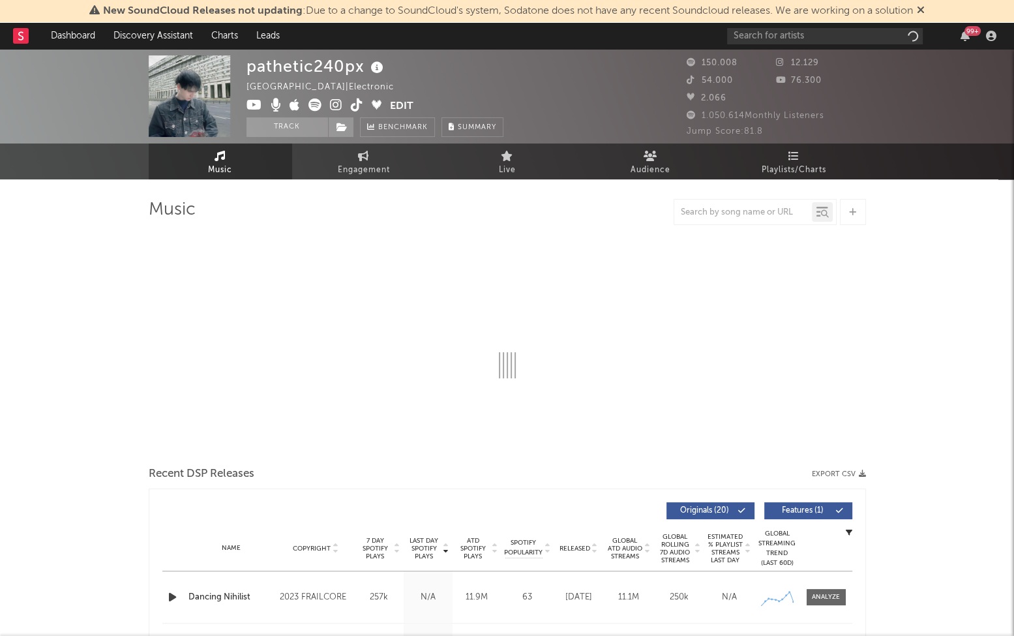
select select "6m"
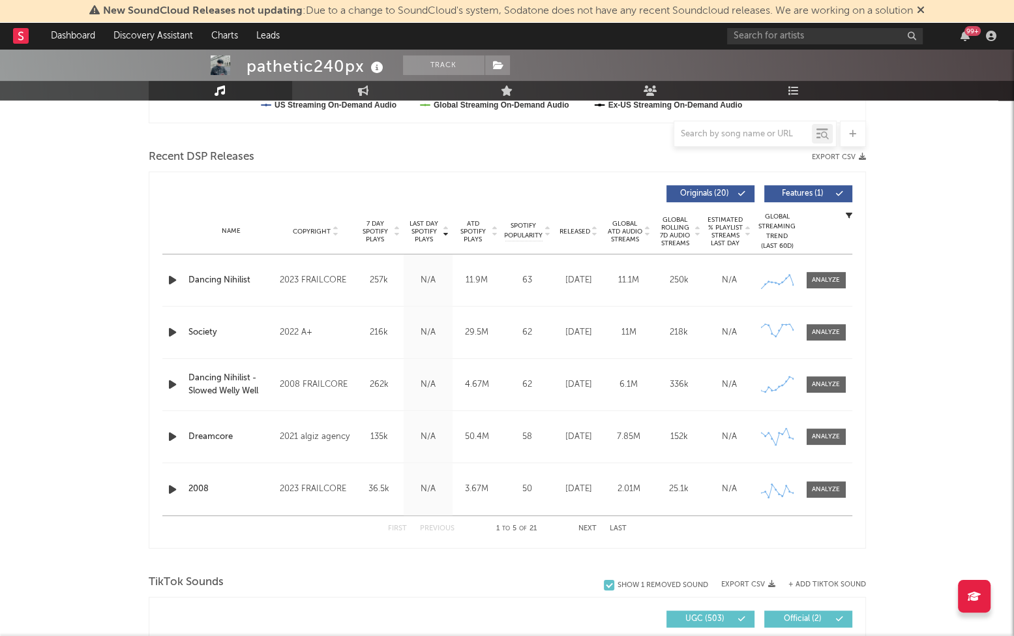
scroll to position [466, 0]
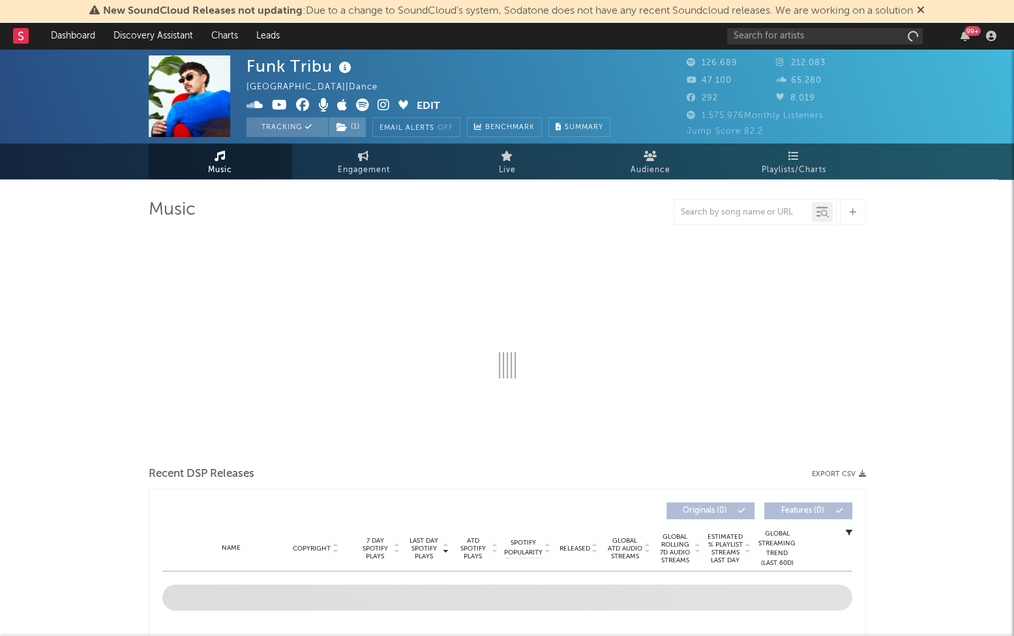
select select "6m"
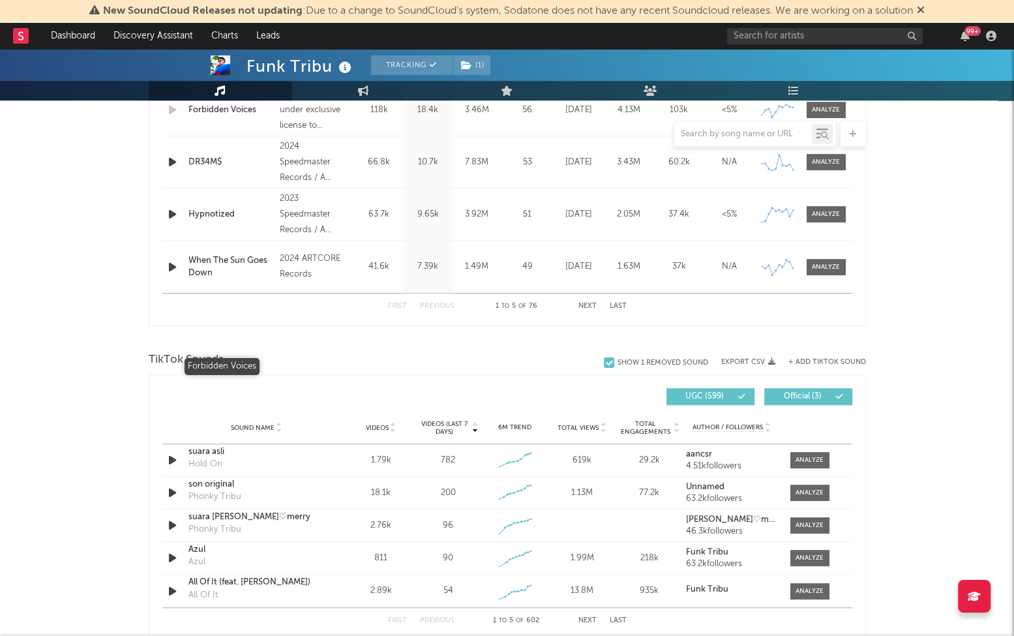
scroll to position [768, 0]
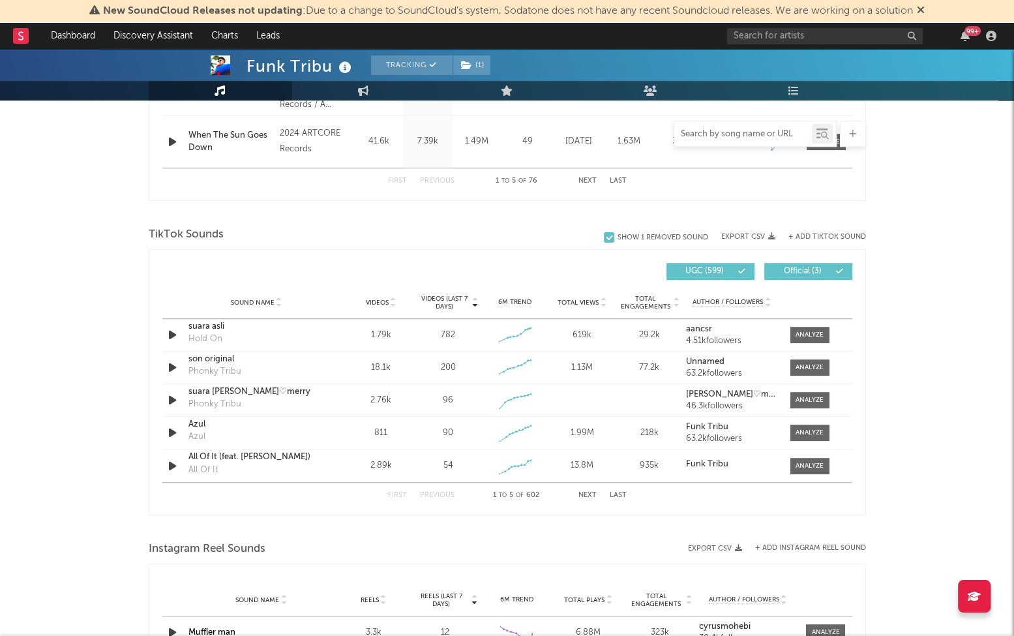
click at [777, 134] on input "text" at bounding box center [743, 134] width 138 height 10
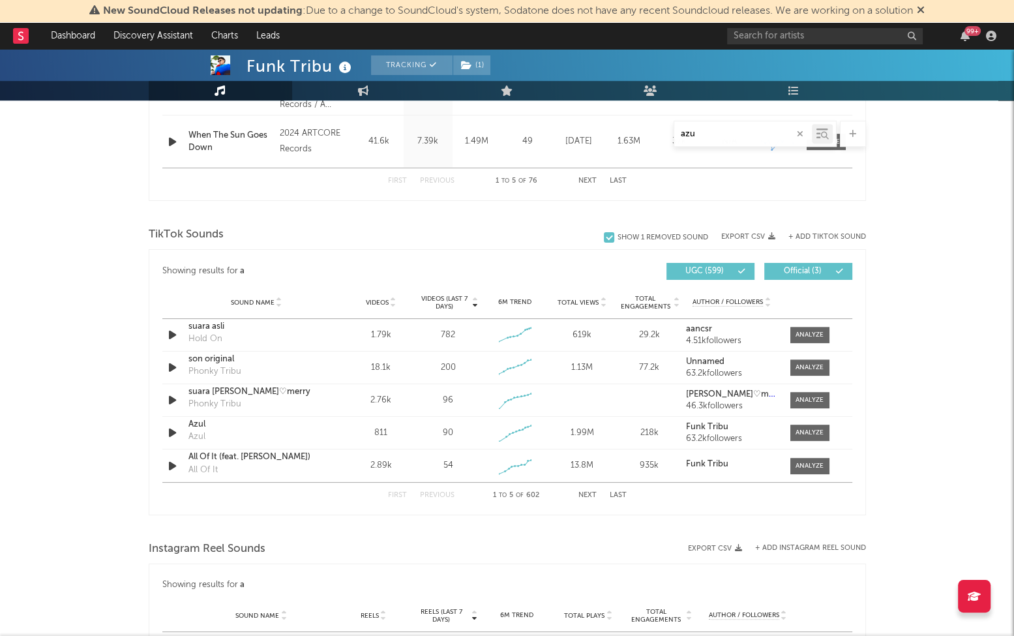
type input "azul"
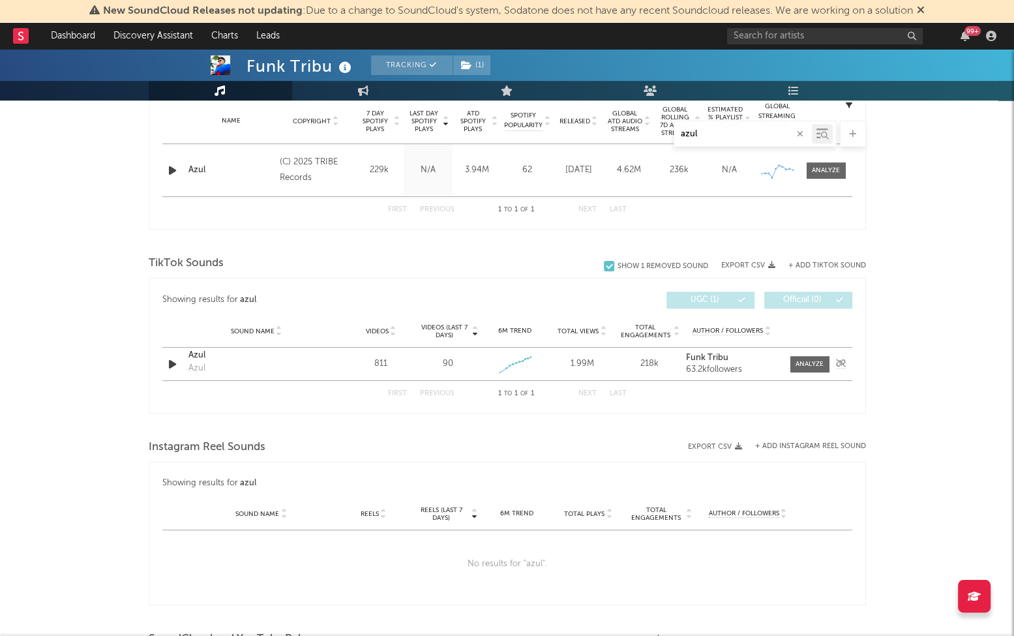
scroll to position [324, 0]
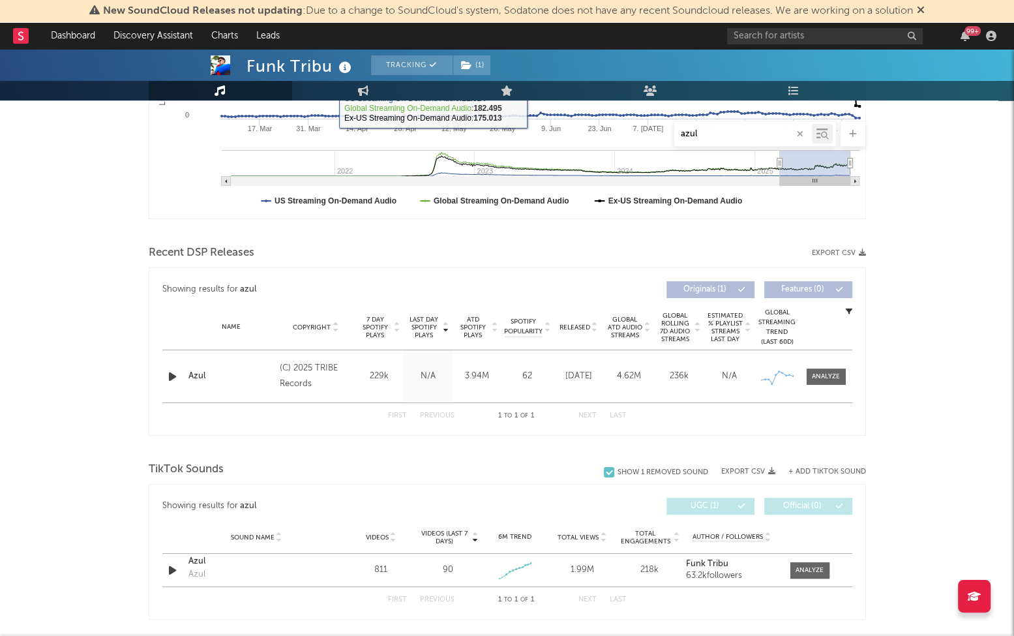
click at [801, 134] on icon "button" at bounding box center [800, 134] width 7 height 8
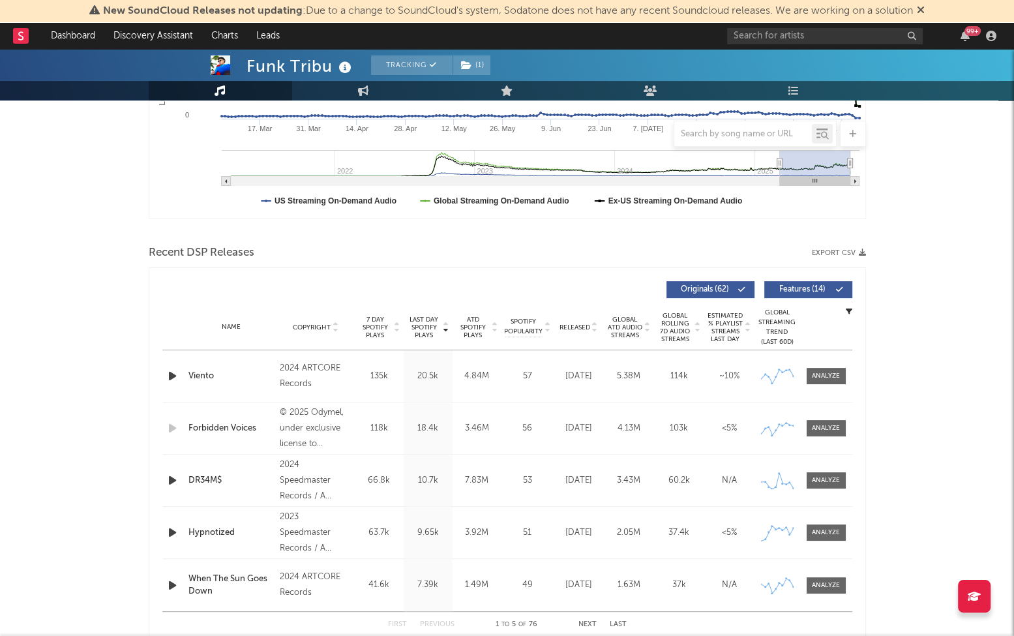
click at [565, 324] on span "Released" at bounding box center [575, 327] width 31 height 8
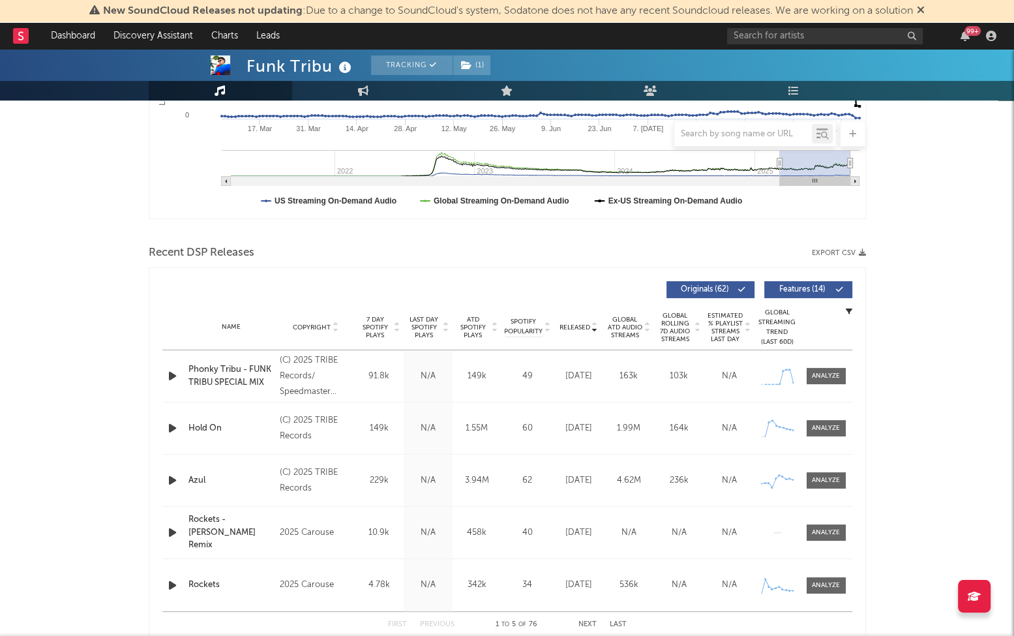
click at [570, 323] on span "Released" at bounding box center [575, 327] width 31 height 8
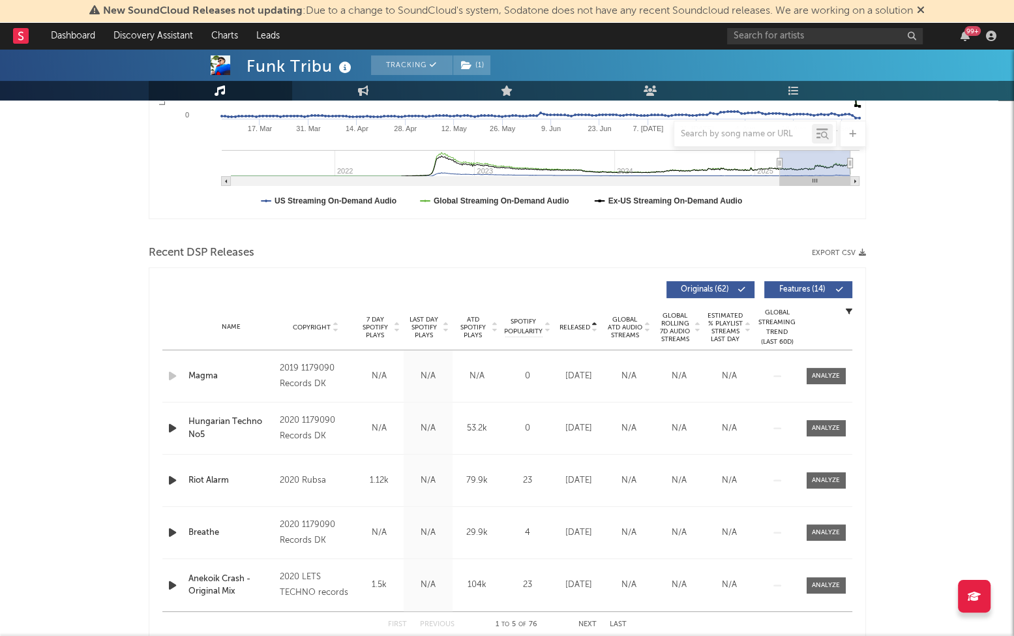
click at [570, 323] on span "Released" at bounding box center [575, 327] width 31 height 8
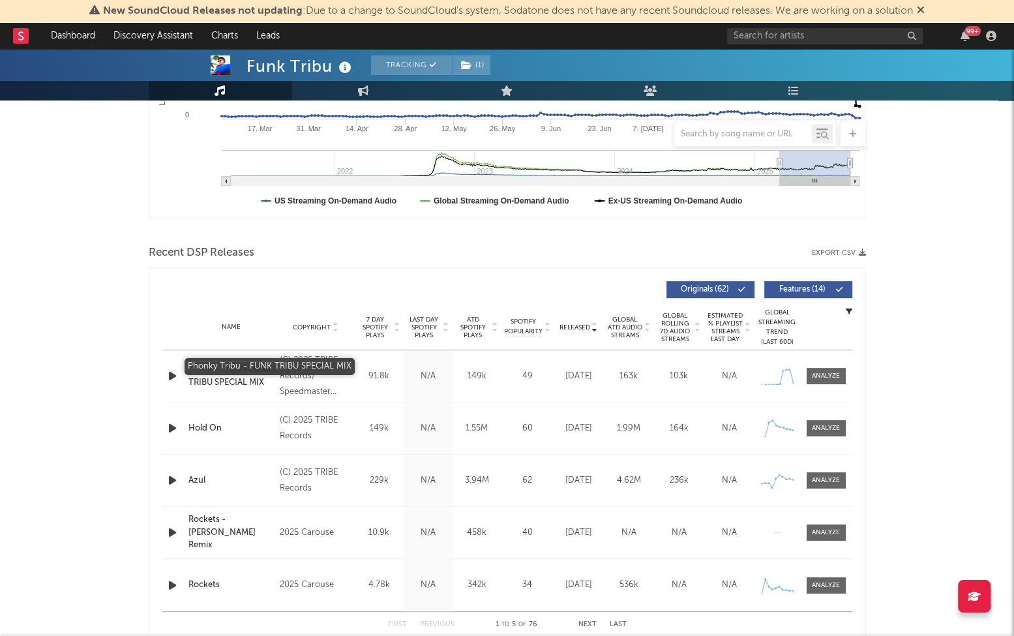
click at [213, 365] on div "Phonky Tribu - FUNK TRIBU SPECIAL MIX" at bounding box center [230, 375] width 85 height 25
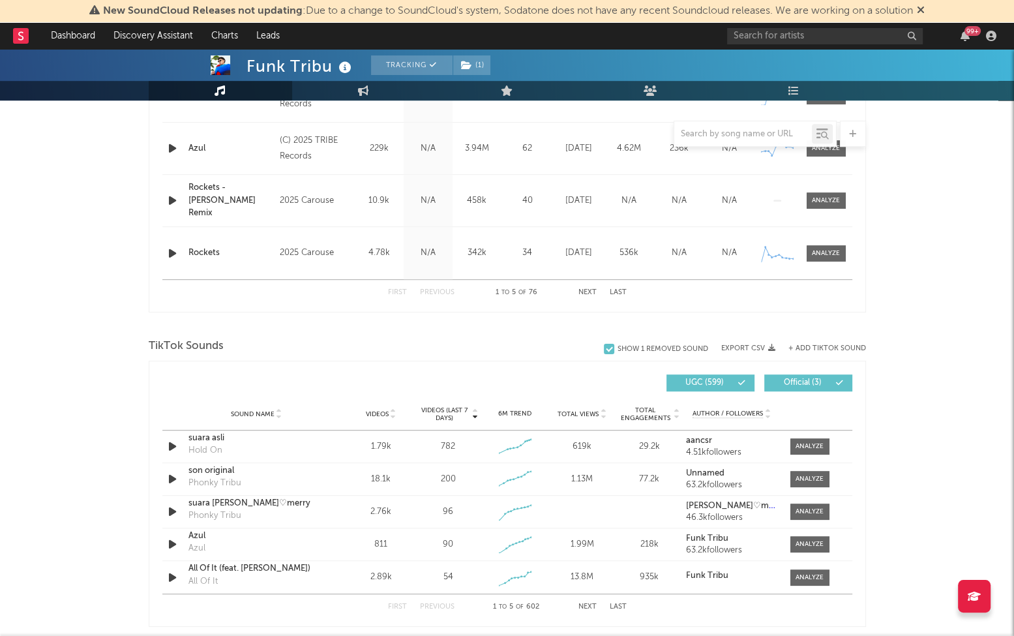
scroll to position [673, 0]
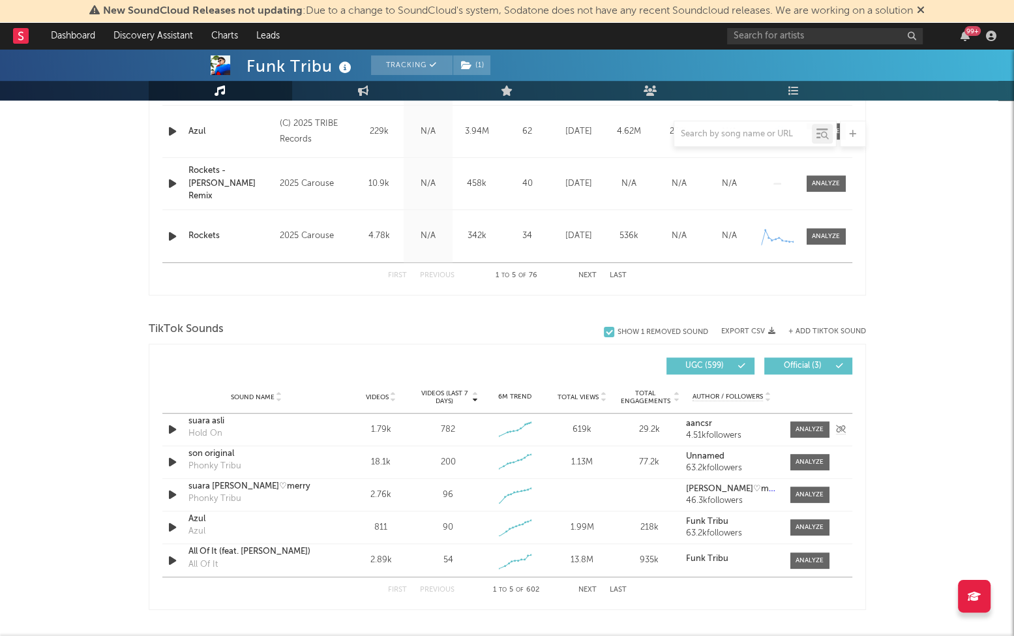
click at [177, 432] on icon "button" at bounding box center [173, 429] width 14 height 16
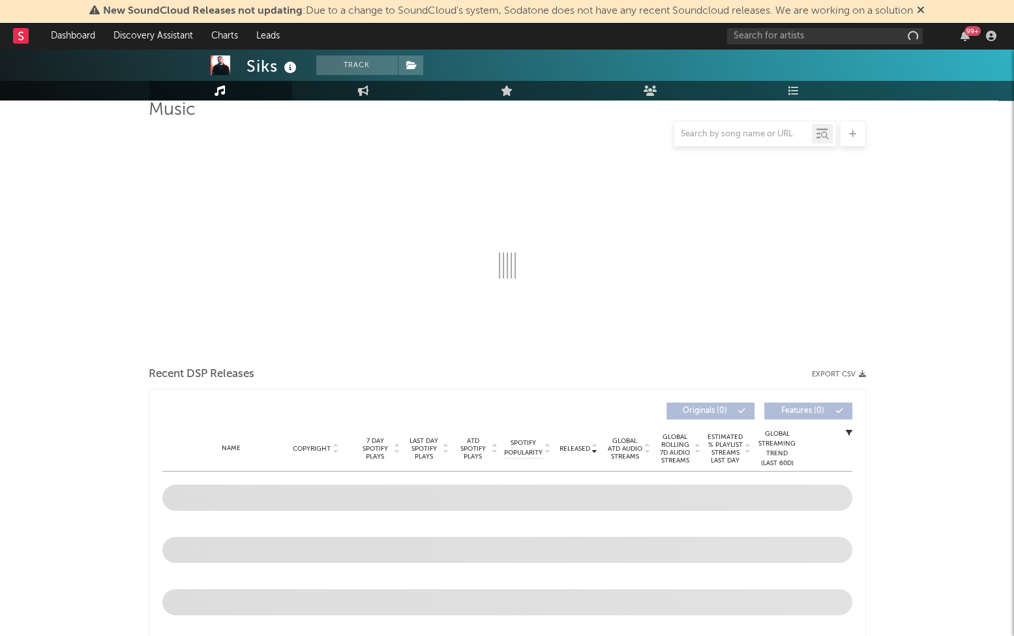
select select "6m"
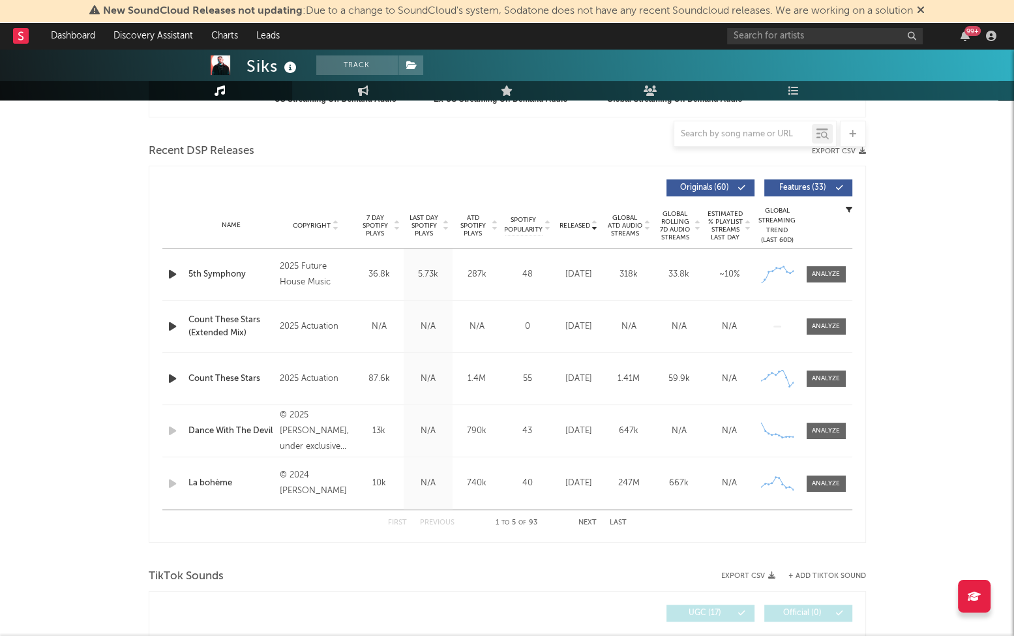
scroll to position [429, 0]
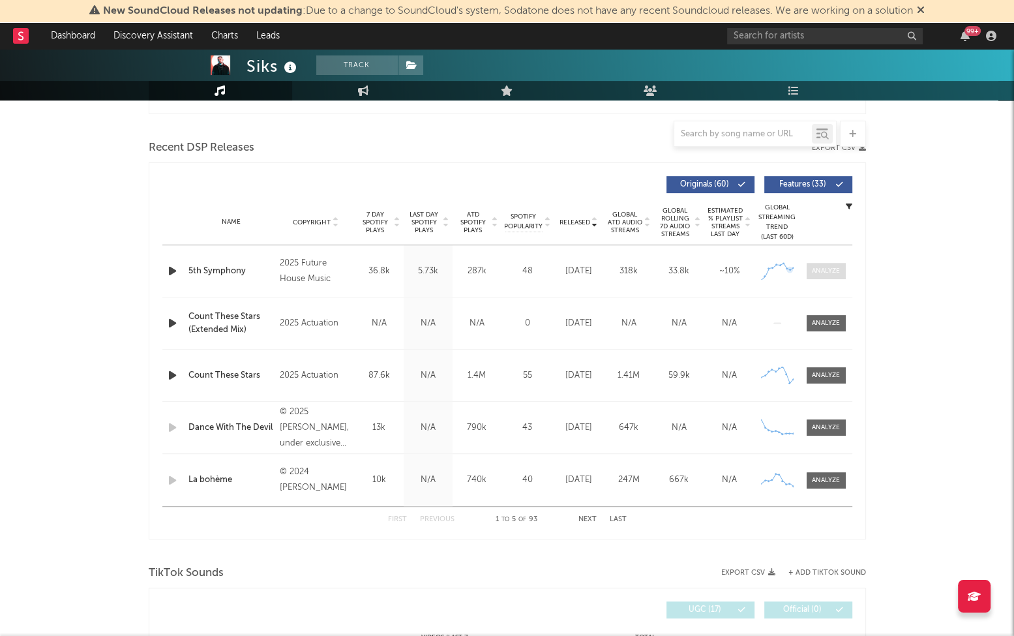
click at [839, 272] on div at bounding box center [826, 271] width 28 height 10
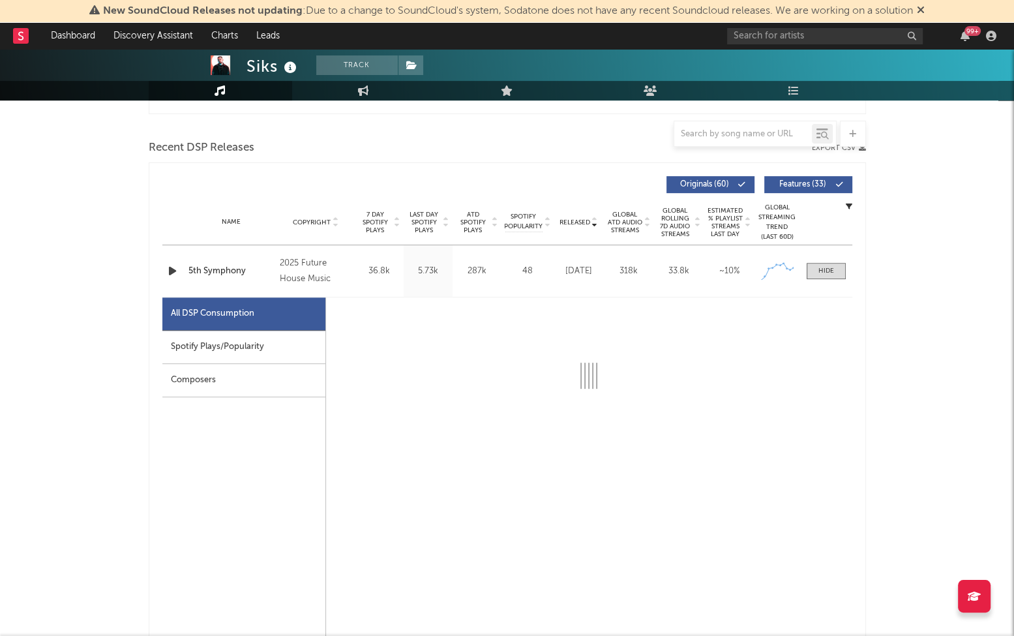
select select "1w"
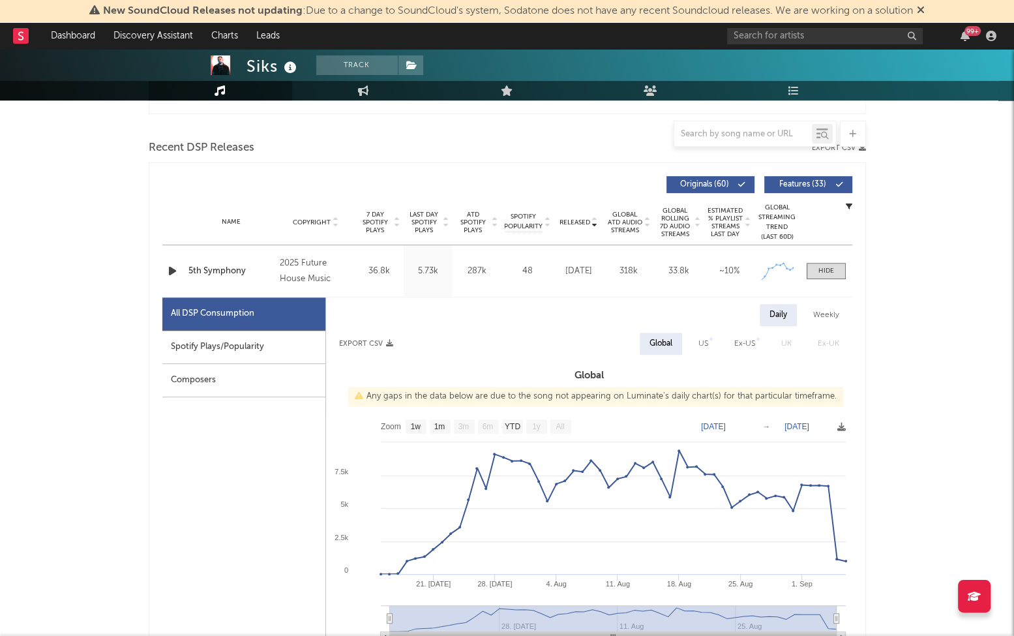
click at [217, 333] on div "Spotify Plays/Popularity" at bounding box center [243, 347] width 163 height 33
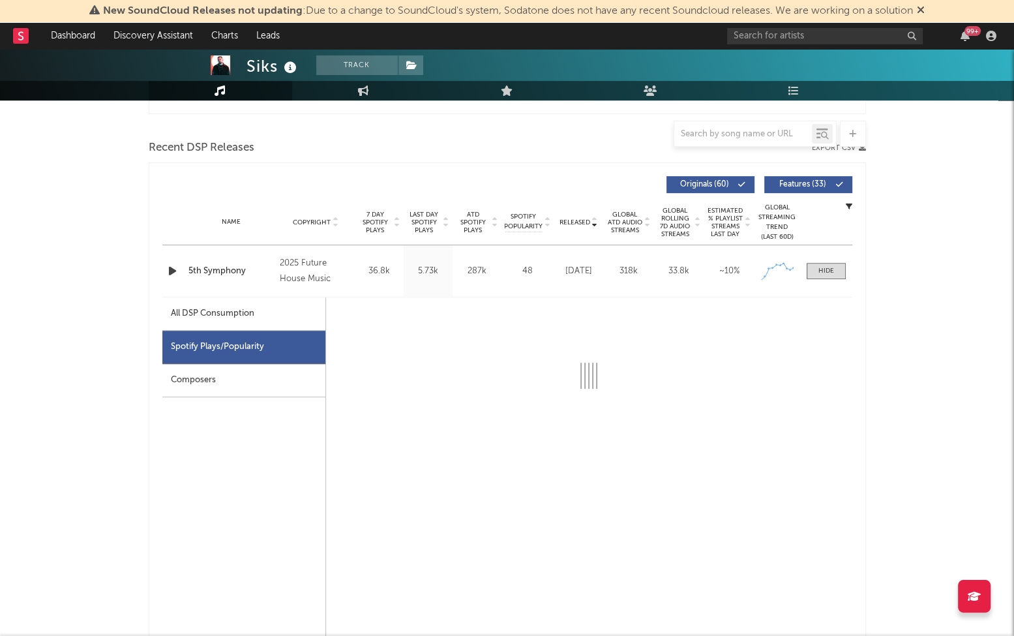
select select "1w"
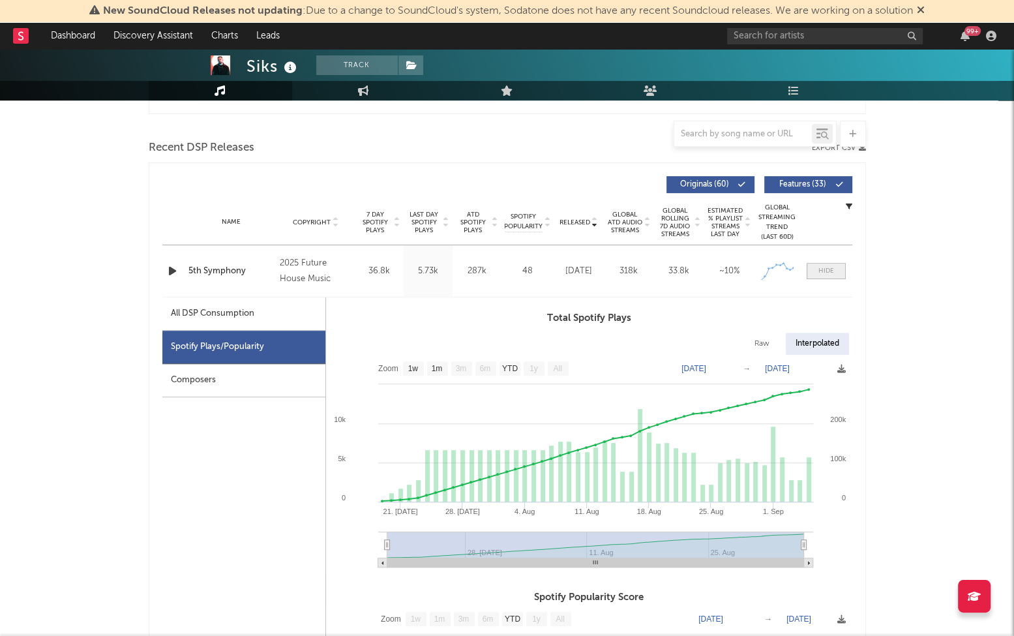
click at [835, 275] on span at bounding box center [826, 271] width 39 height 16
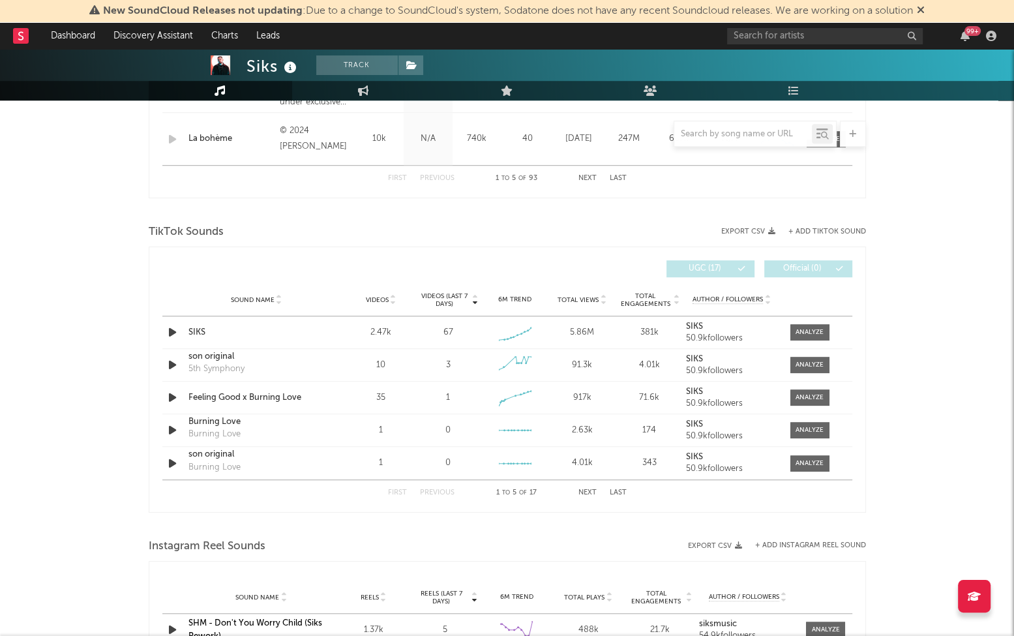
scroll to position [782, 0]
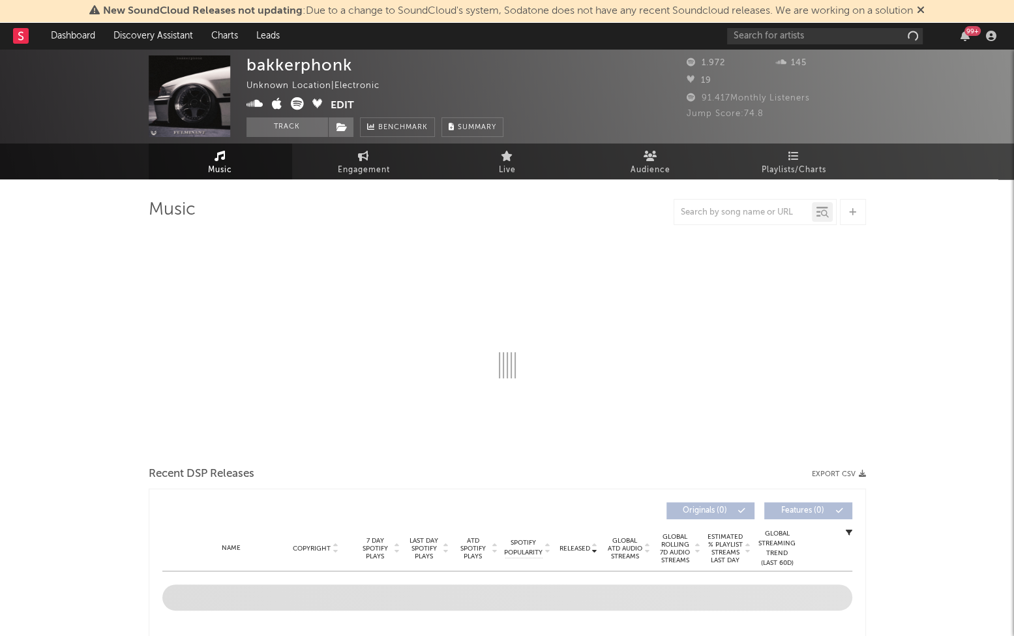
select select "6m"
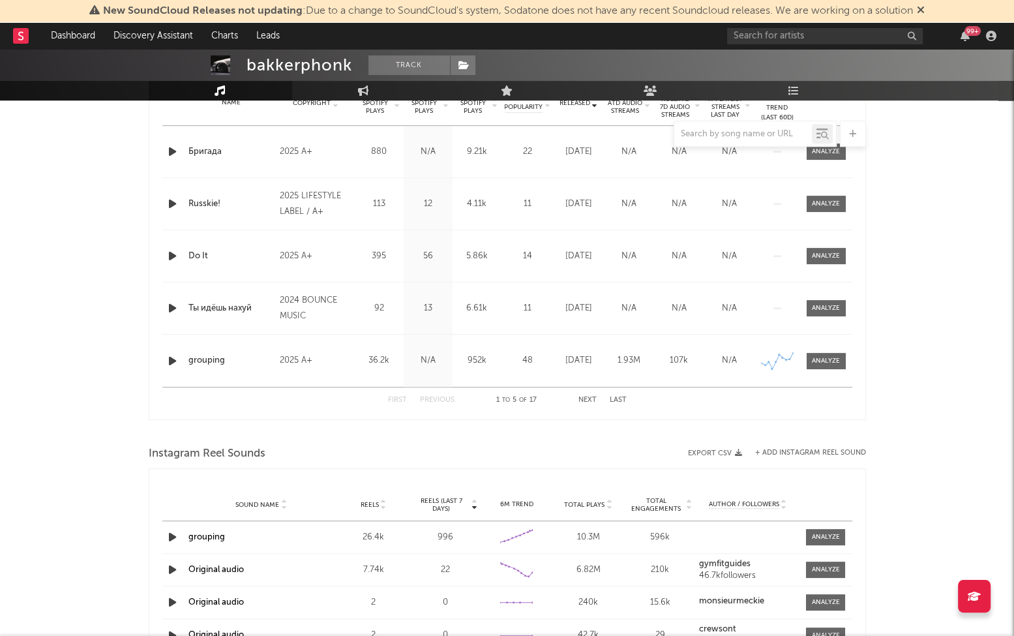
scroll to position [622, 0]
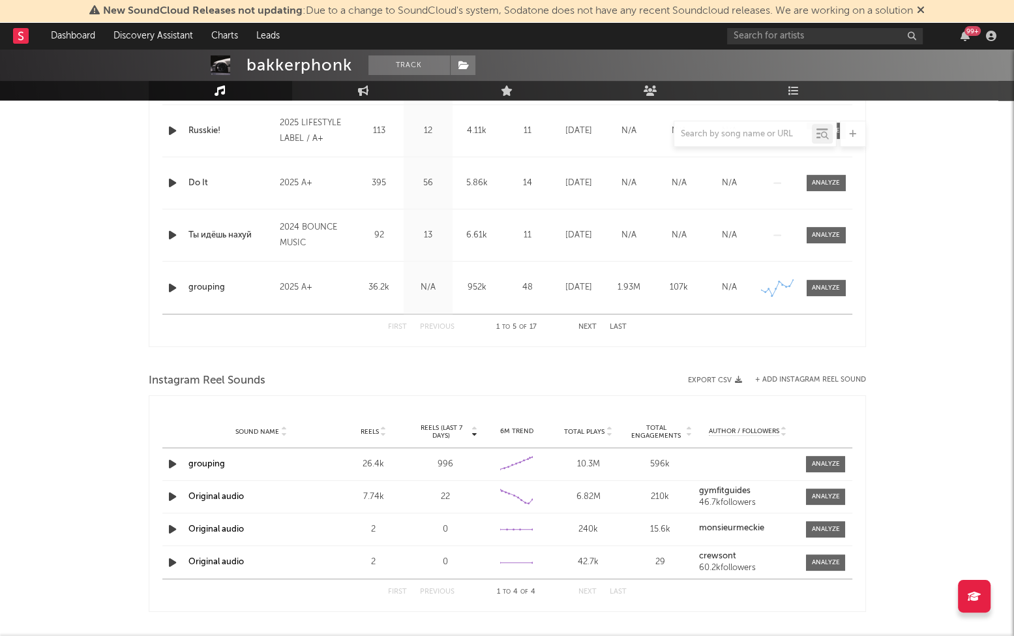
click at [211, 460] on link "grouping" at bounding box center [206, 464] width 37 height 8
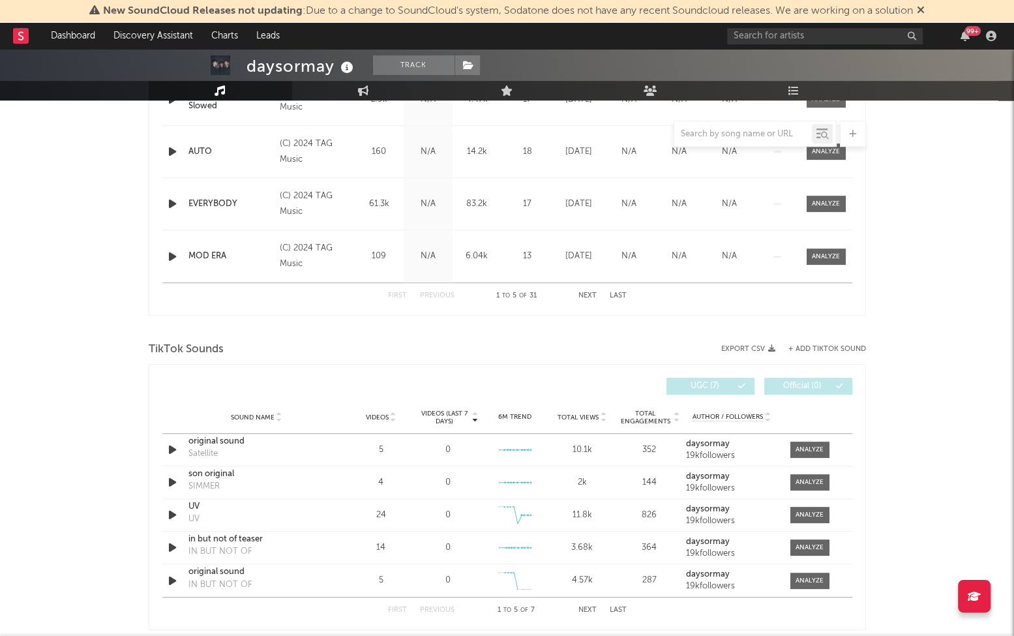
scroll to position [591, 0]
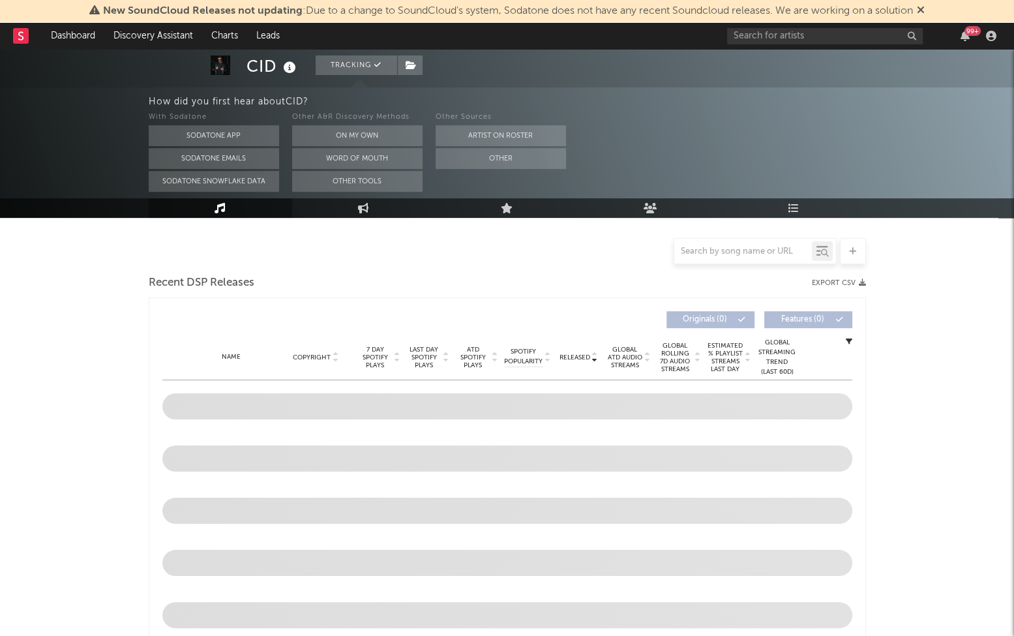
scroll to position [343, 0]
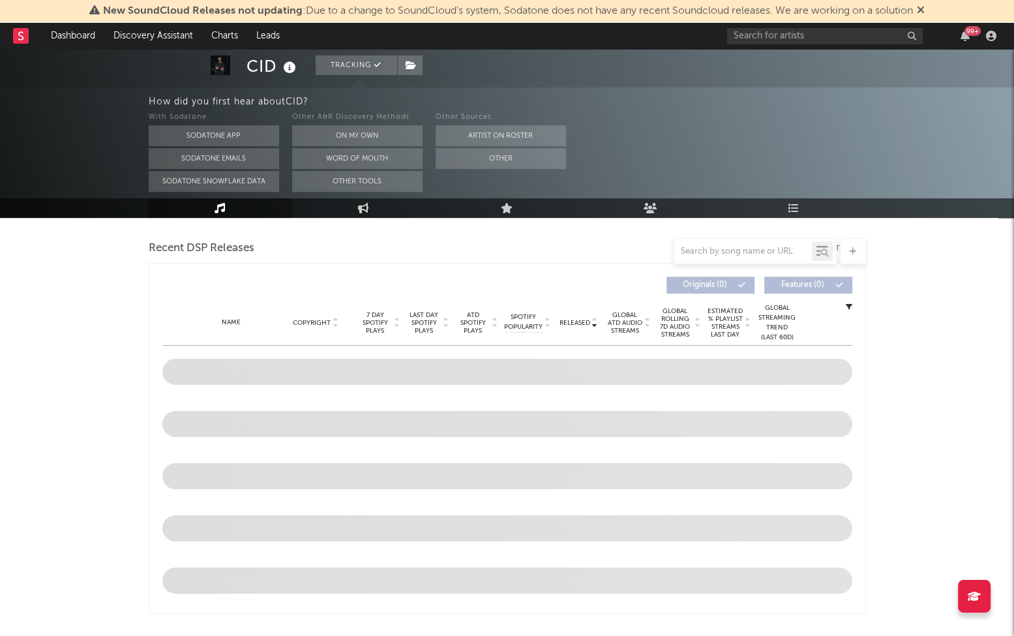
click at [216, 136] on button "Sodatone App" at bounding box center [214, 135] width 130 height 21
select select "6m"
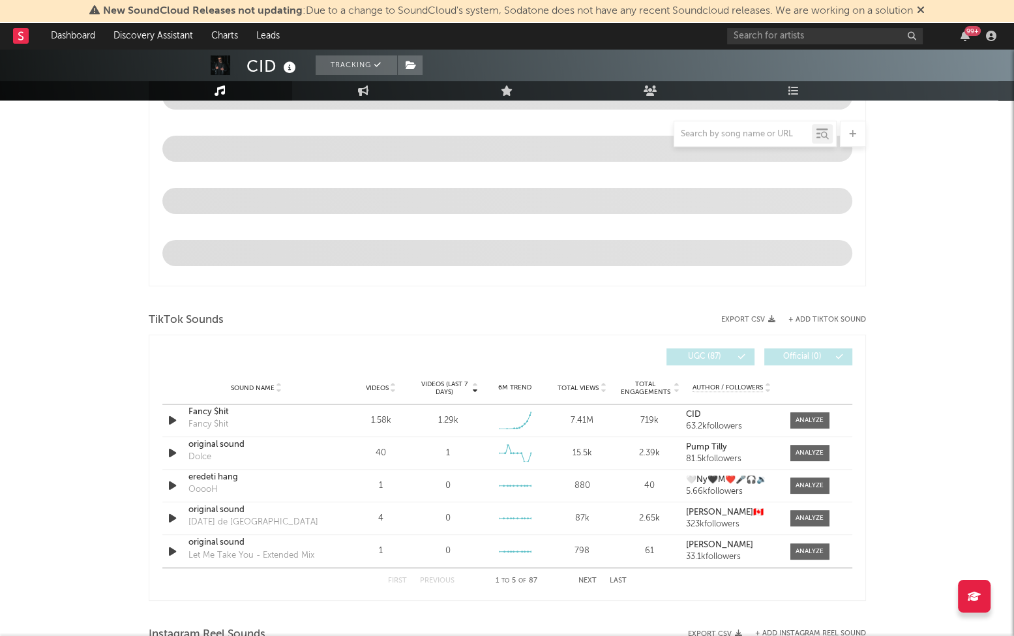
scroll to position [665, 0]
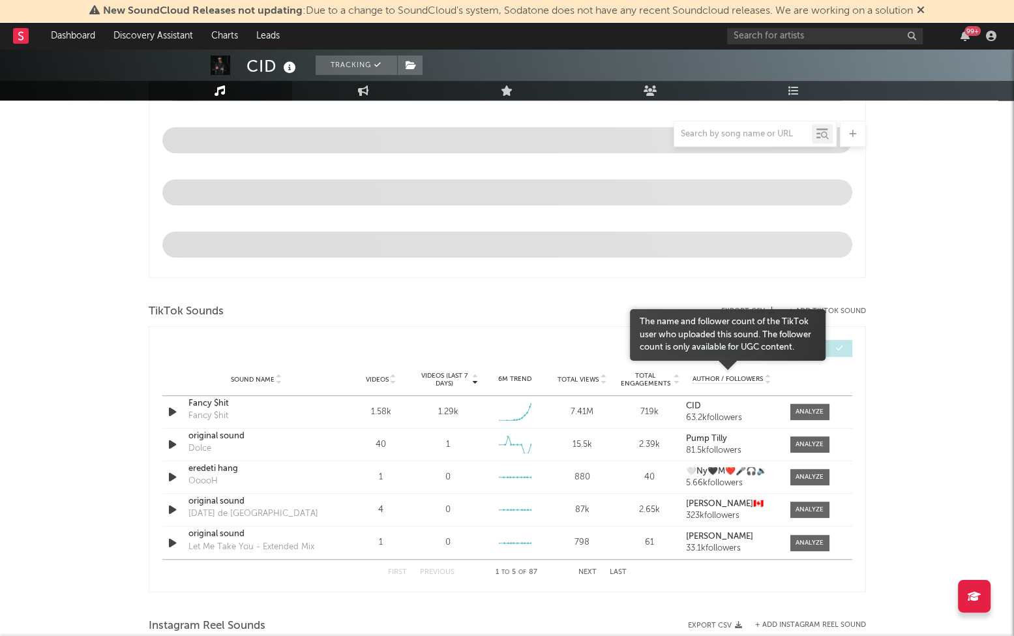
click at [798, 396] on div "Sound Name Videos Videos (last 7 days) Weekly Growth % 6M Trend Total Views Tot…" at bounding box center [507, 379] width 690 height 33
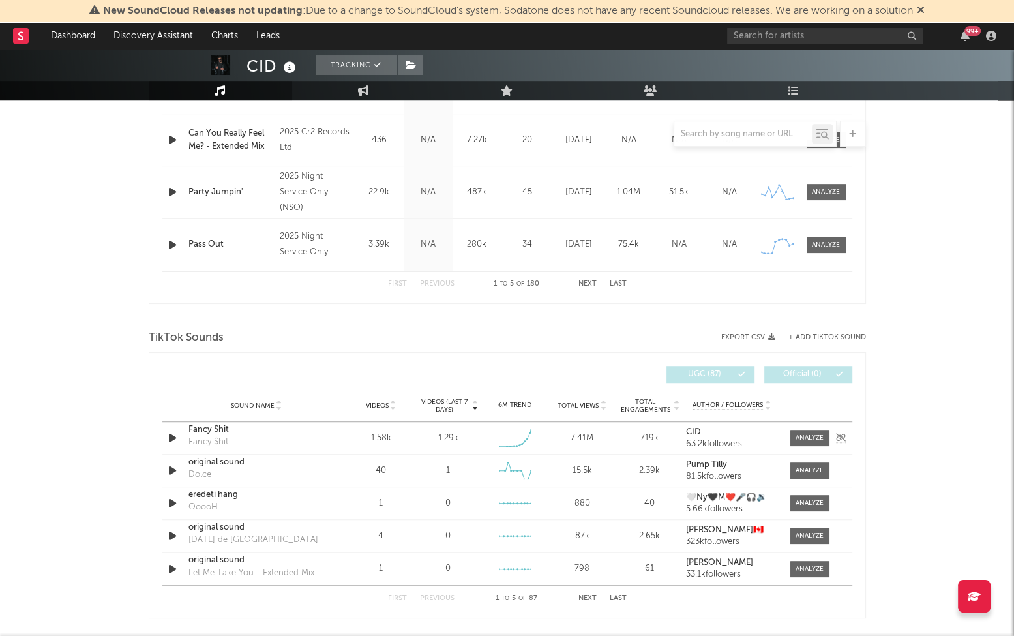
click at [809, 432] on div at bounding box center [840, 428] width 157 height 18
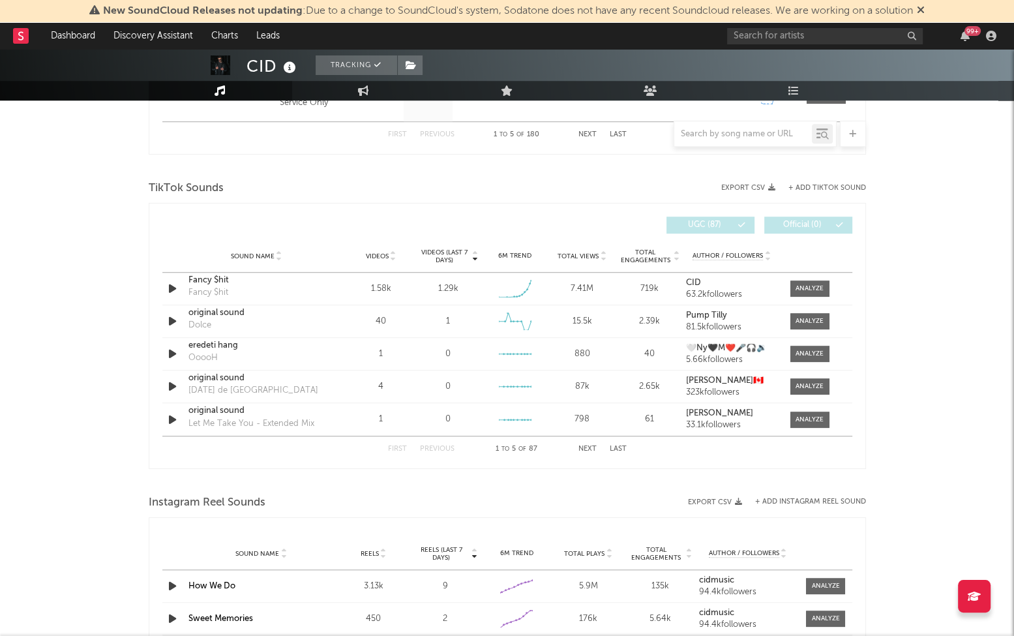
scroll to position [929, 0]
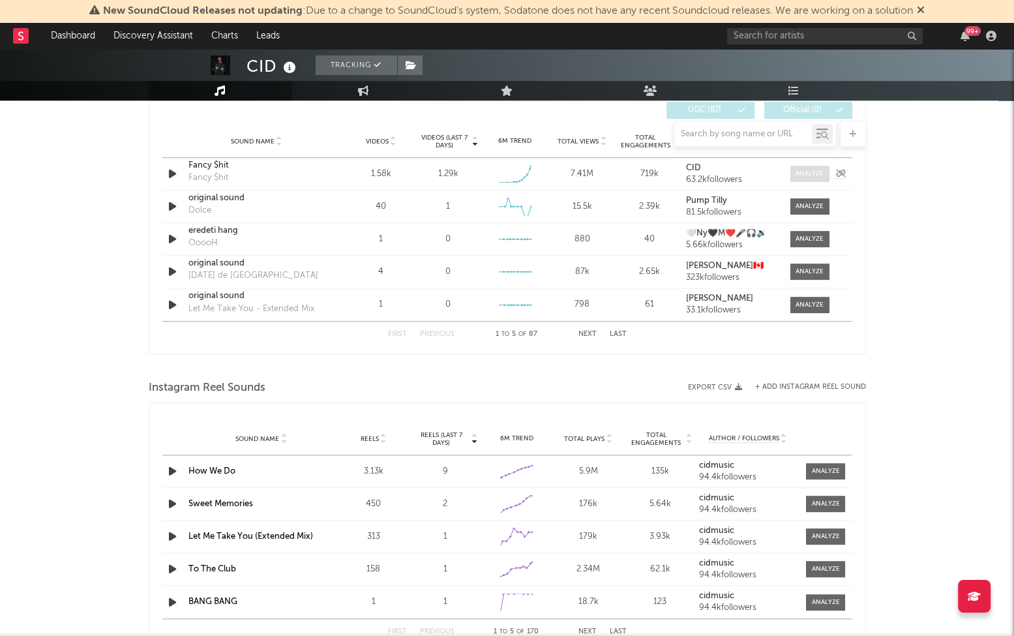
click at [809, 169] on div at bounding box center [810, 174] width 28 height 10
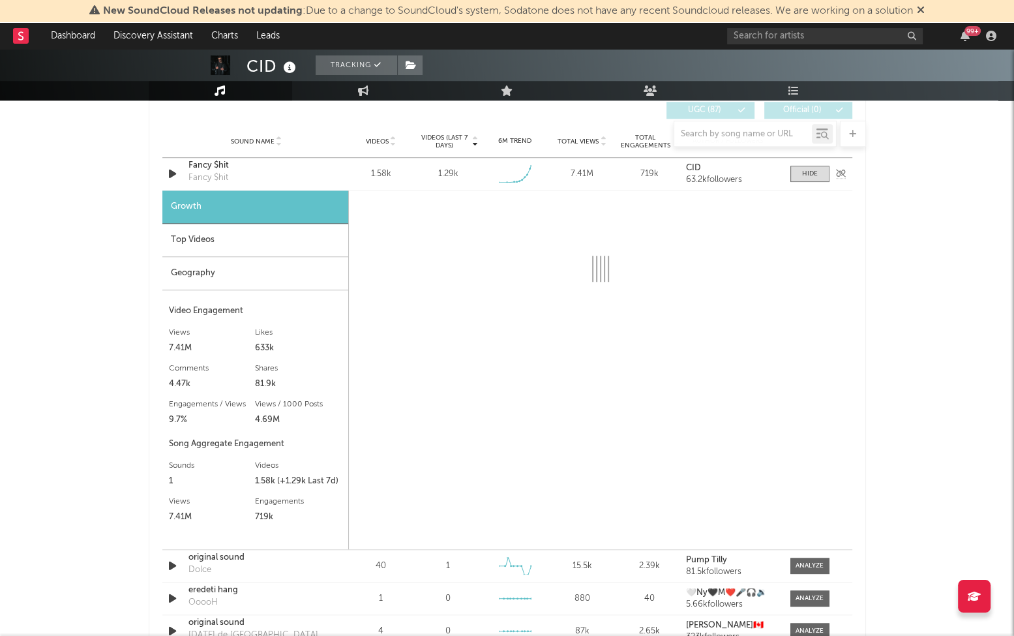
select select "1w"
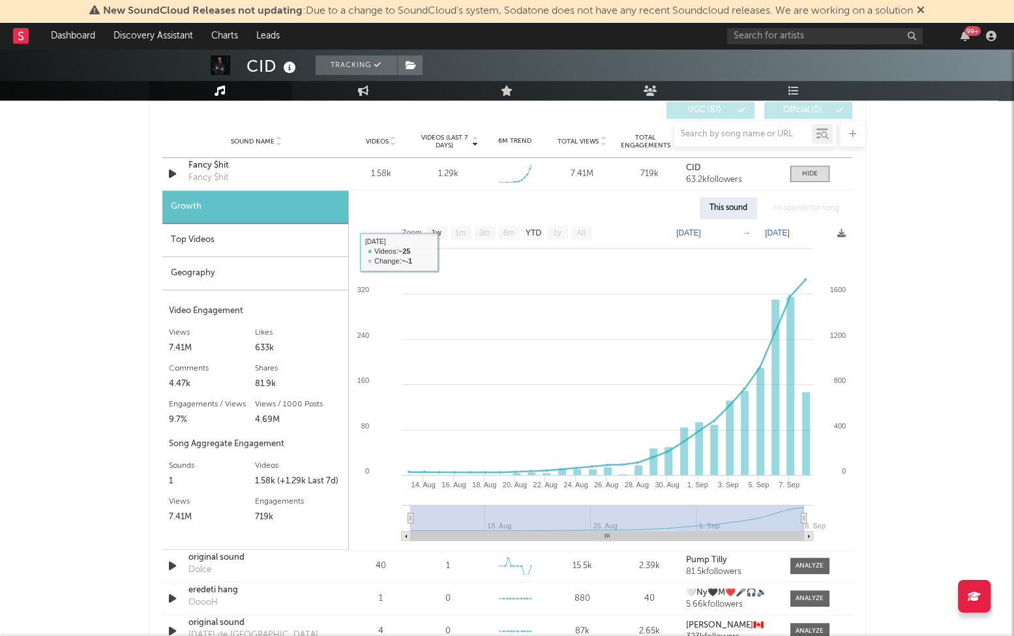
click at [256, 232] on div "Top Videos" at bounding box center [255, 240] width 186 height 33
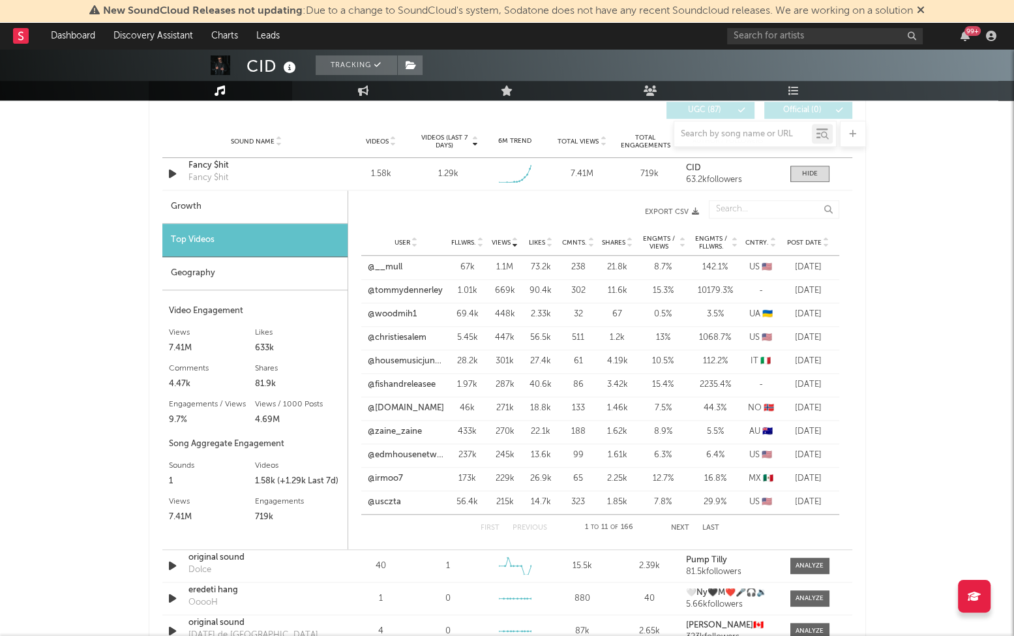
click at [793, 239] on span "Post Date" at bounding box center [804, 243] width 35 height 8
click at [805, 239] on span "Post Date" at bounding box center [804, 243] width 35 height 8
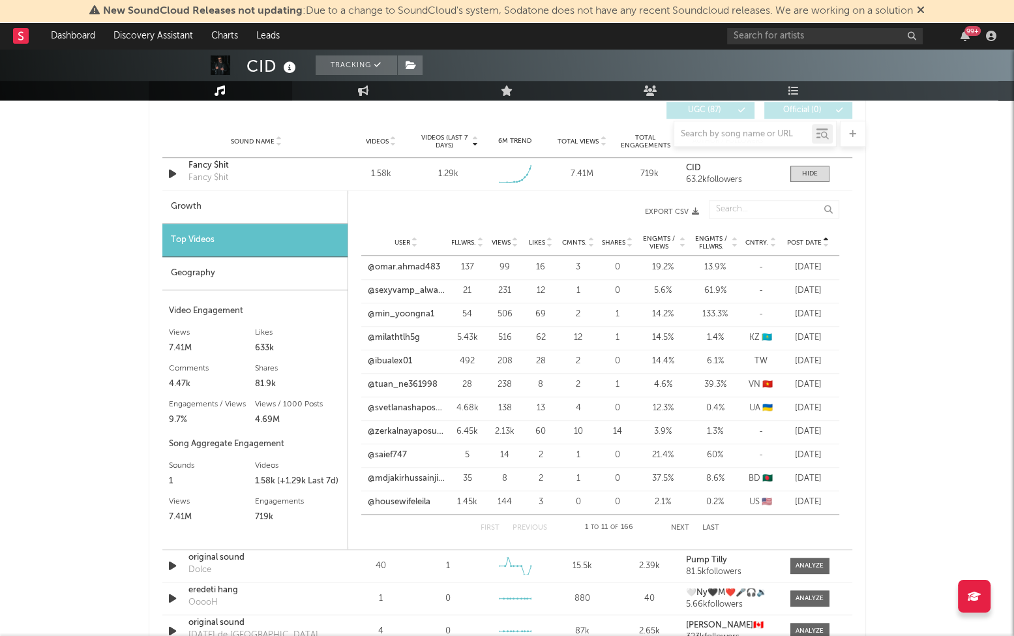
click at [805, 239] on span "Post Date" at bounding box center [804, 243] width 35 height 8
click at [492, 241] on span "Views" at bounding box center [501, 243] width 19 height 8
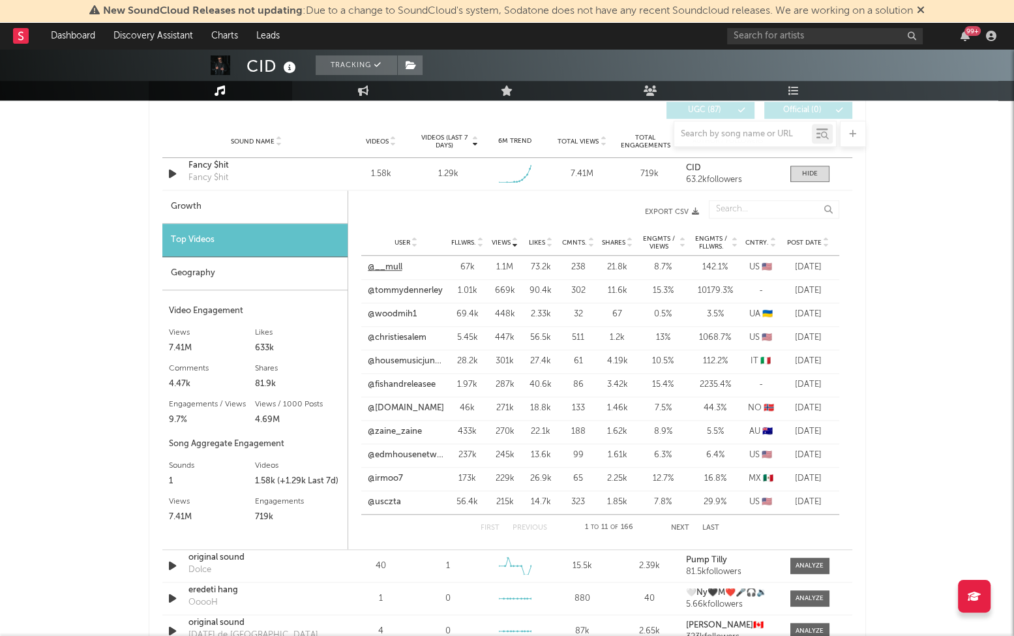
click at [395, 263] on link "@__mull" at bounding box center [385, 267] width 35 height 13
click at [395, 285] on link "@tommydennerley" at bounding box center [405, 290] width 75 height 13
click at [395, 308] on link "@woodmih1" at bounding box center [392, 314] width 49 height 13
drag, startPoint x: 396, startPoint y: 335, endPoint x: 397, endPoint y: 342, distance: 7.9
click at [396, 335] on link "@christiesalem" at bounding box center [397, 337] width 59 height 13
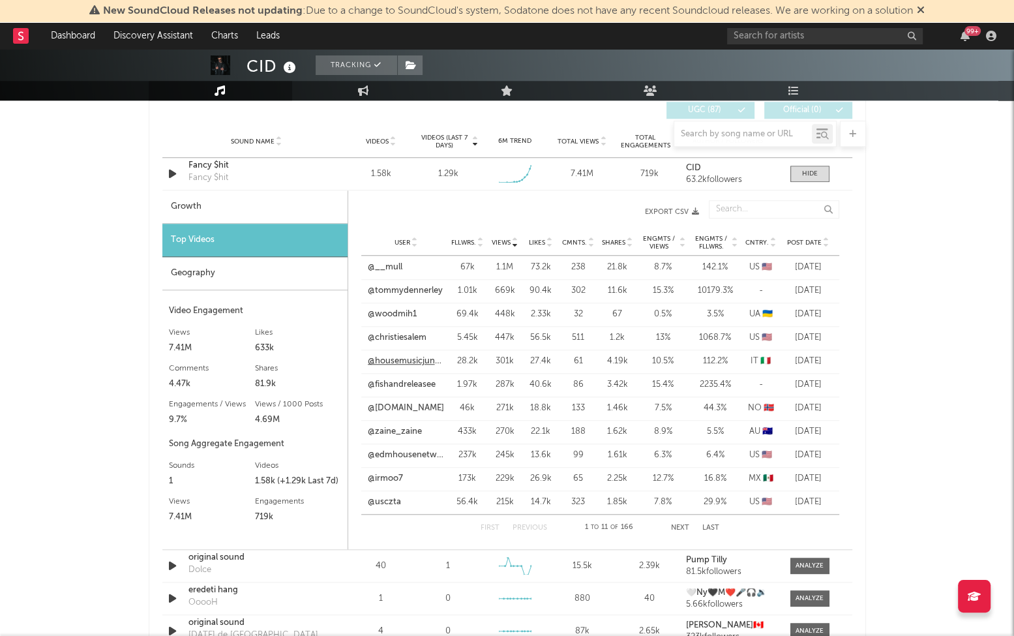
click at [398, 355] on link "@housemusicjunkies" at bounding box center [406, 361] width 77 height 13
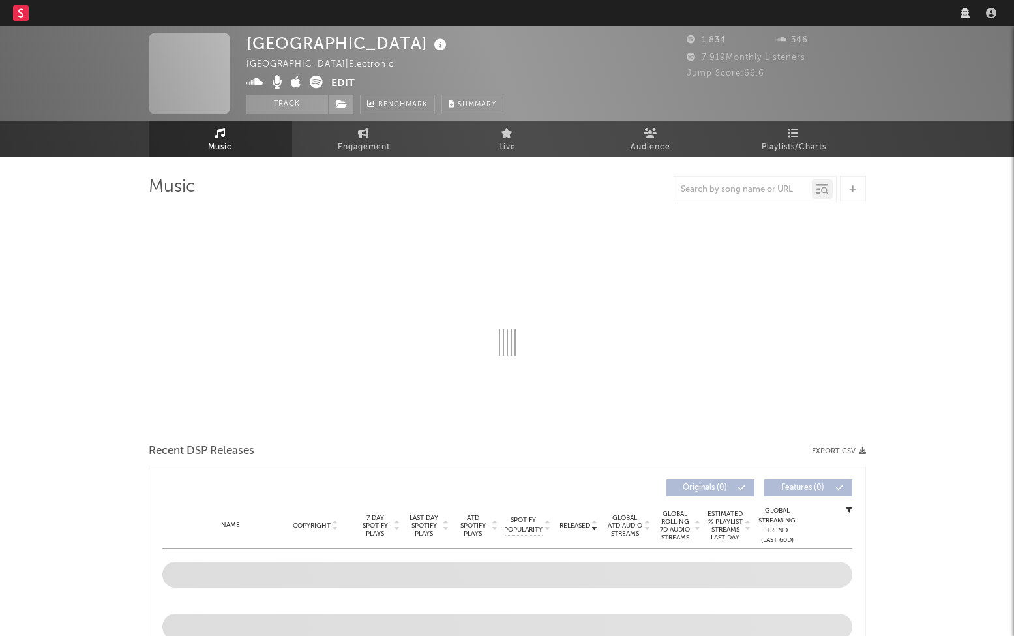
select select "6m"
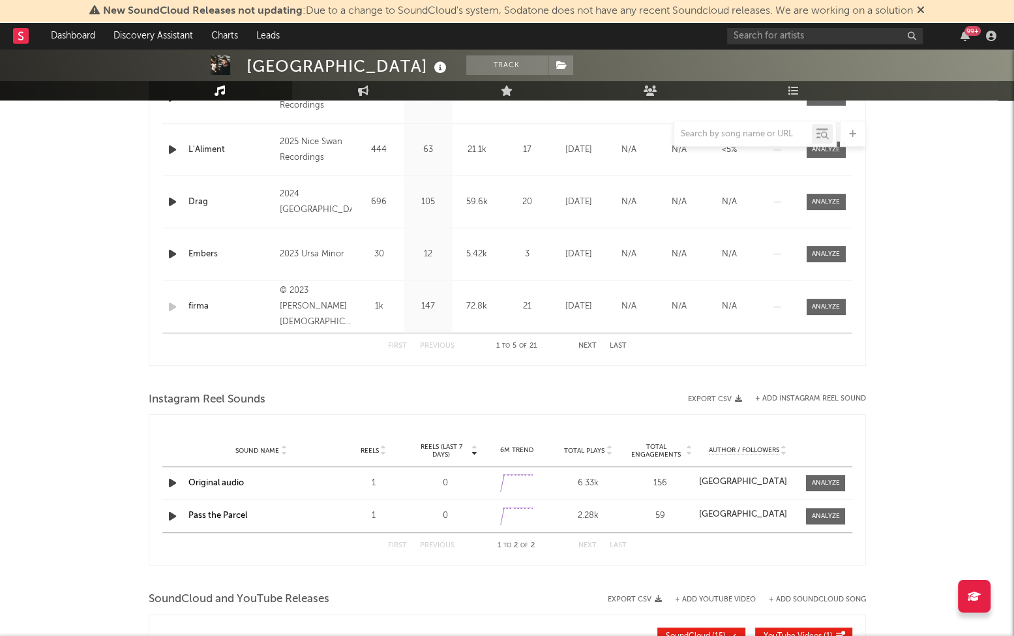
scroll to position [603, 1]
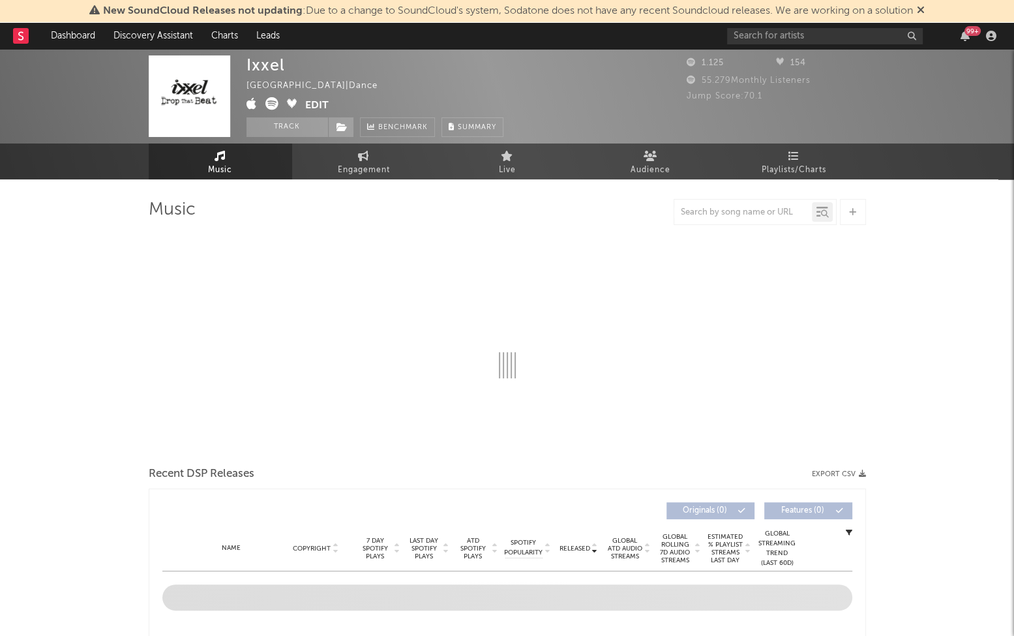
select select "6m"
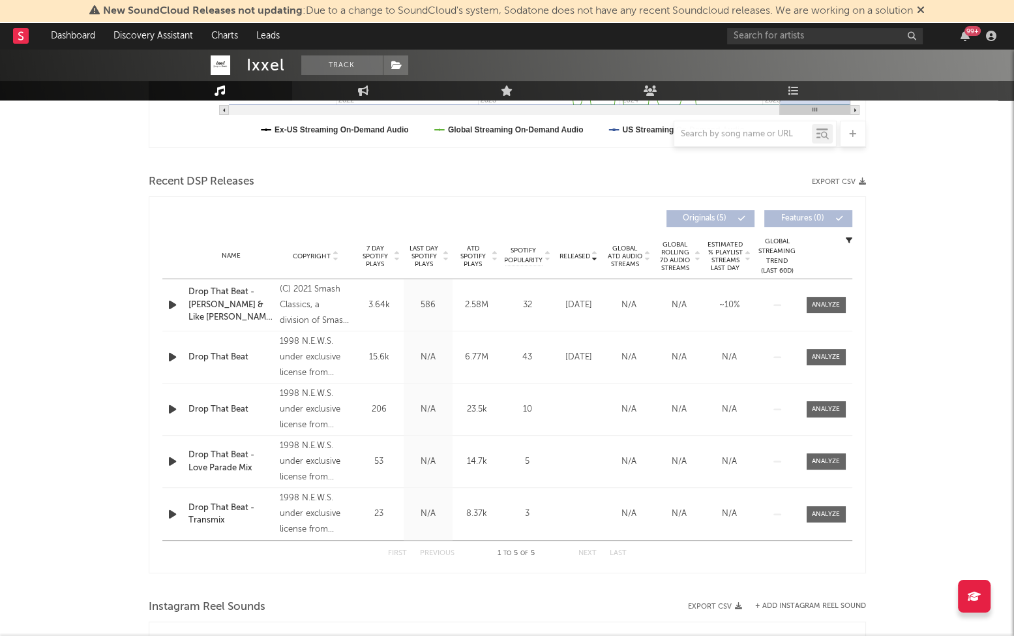
scroll to position [418, 0]
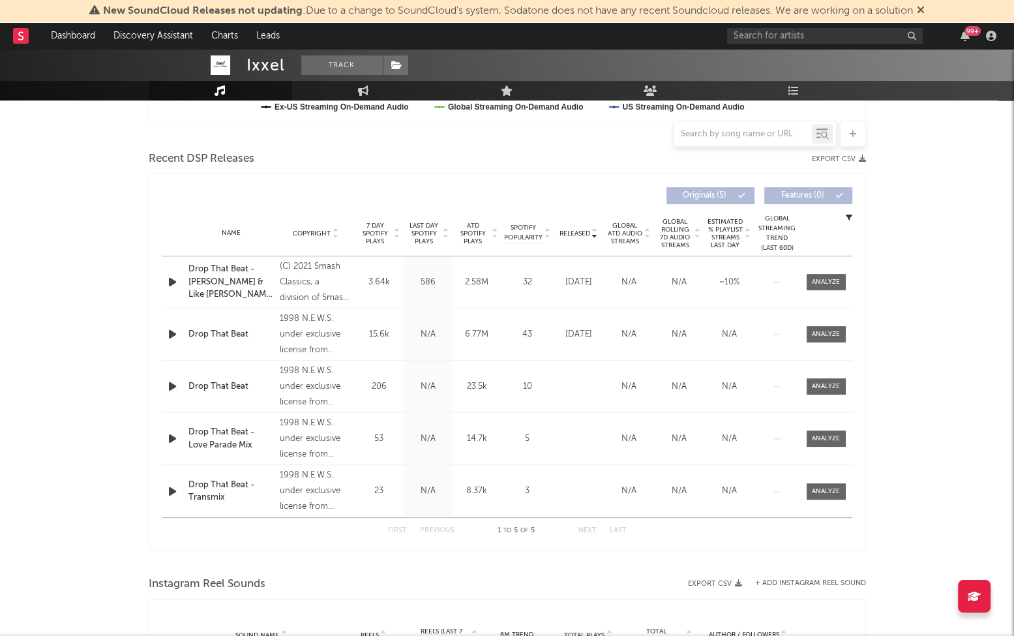
click at [578, 239] on div "Name Copyright Label Album Names Composer Names 7 Day Spotify Plays Last Day Sp…" at bounding box center [507, 234] width 690 height 46
click at [578, 230] on span "Released" at bounding box center [575, 234] width 31 height 8
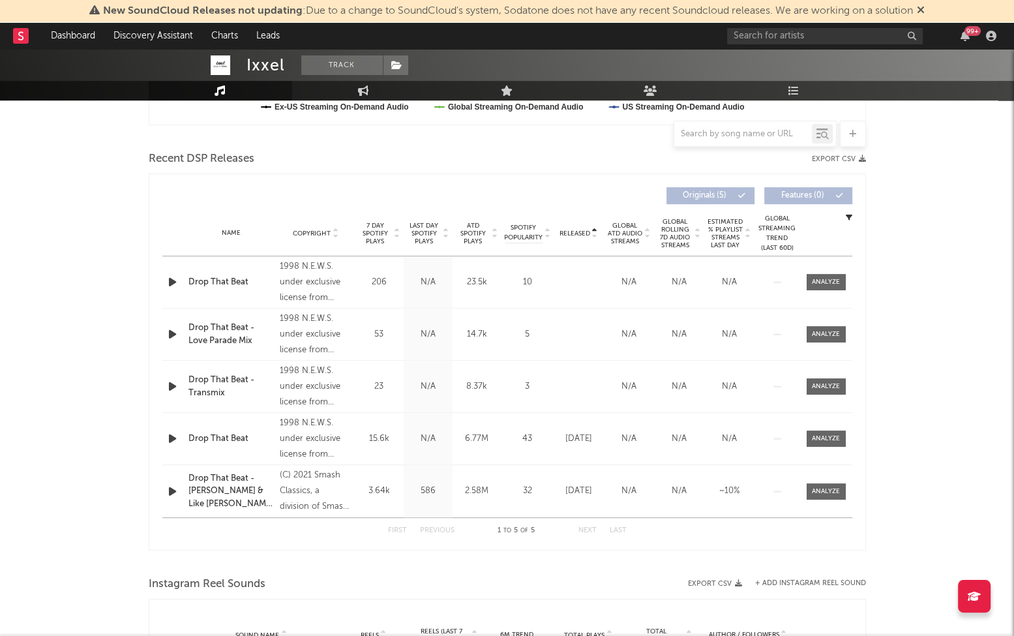
click at [578, 230] on span "Released" at bounding box center [575, 234] width 31 height 8
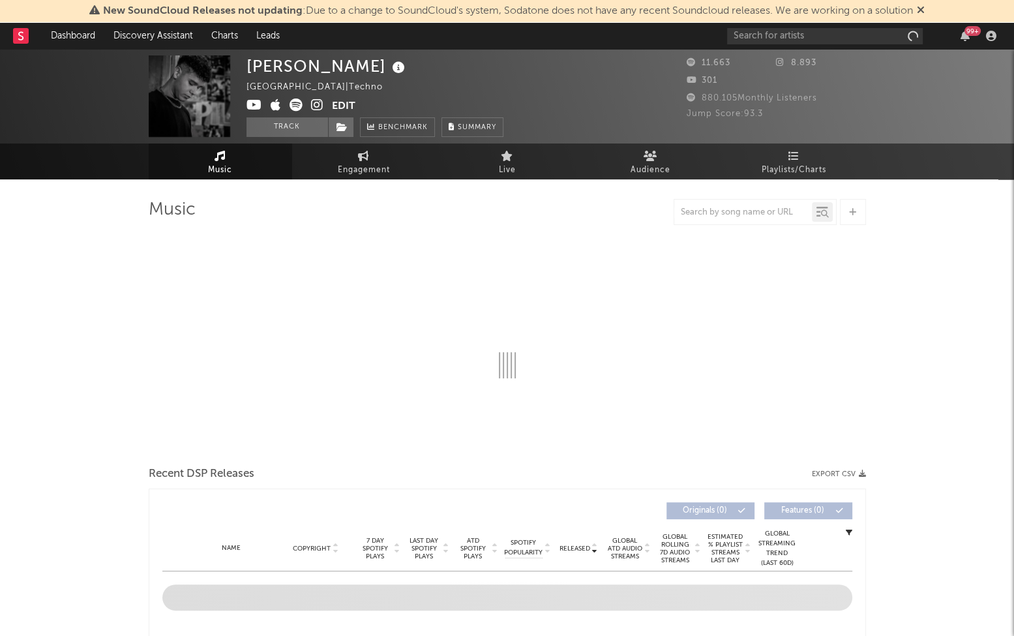
select select "1w"
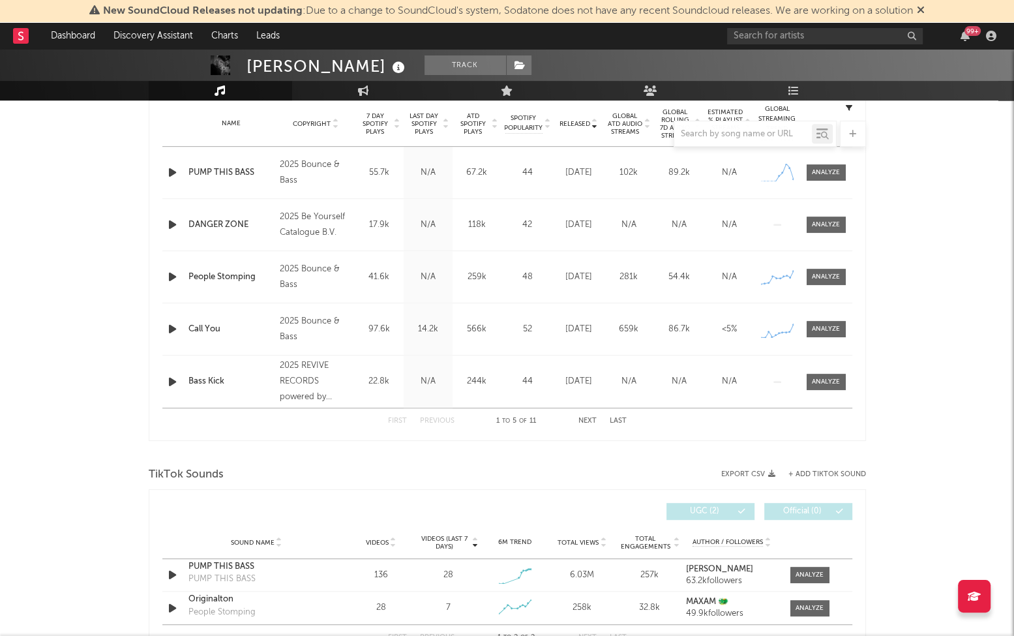
scroll to position [528, 0]
click at [232, 562] on div "PUMP THIS BASS" at bounding box center [256, 566] width 136 height 13
click at [173, 175] on icon "button" at bounding box center [173, 172] width 14 height 16
click at [173, 225] on icon "button" at bounding box center [173, 225] width 14 height 16
click at [513, 623] on div "00:00 00:24" at bounding box center [507, 619] width 228 height 33
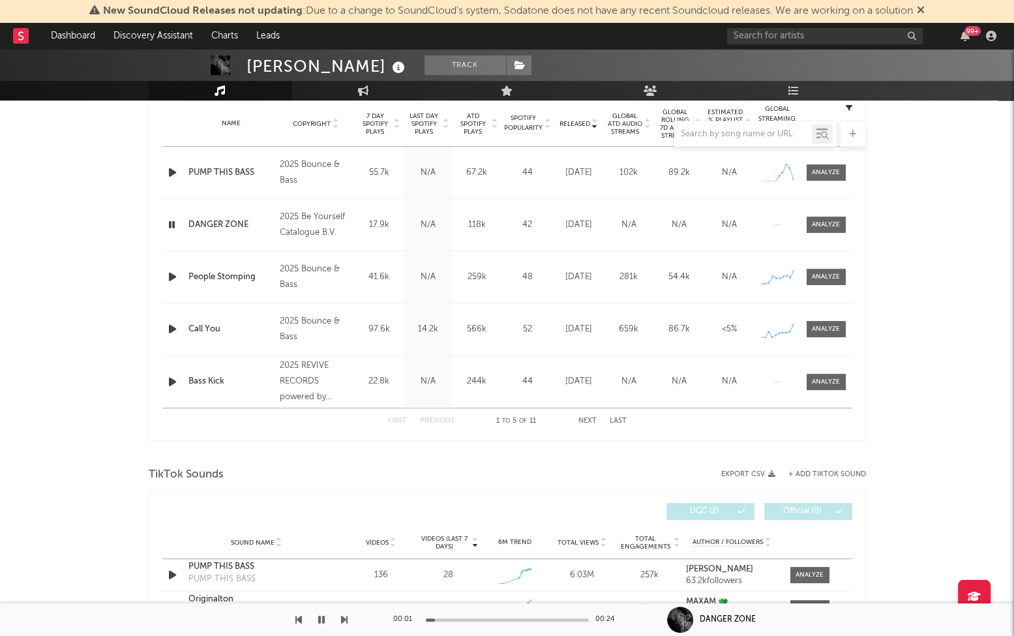
click at [522, 619] on div at bounding box center [507, 619] width 163 height 3
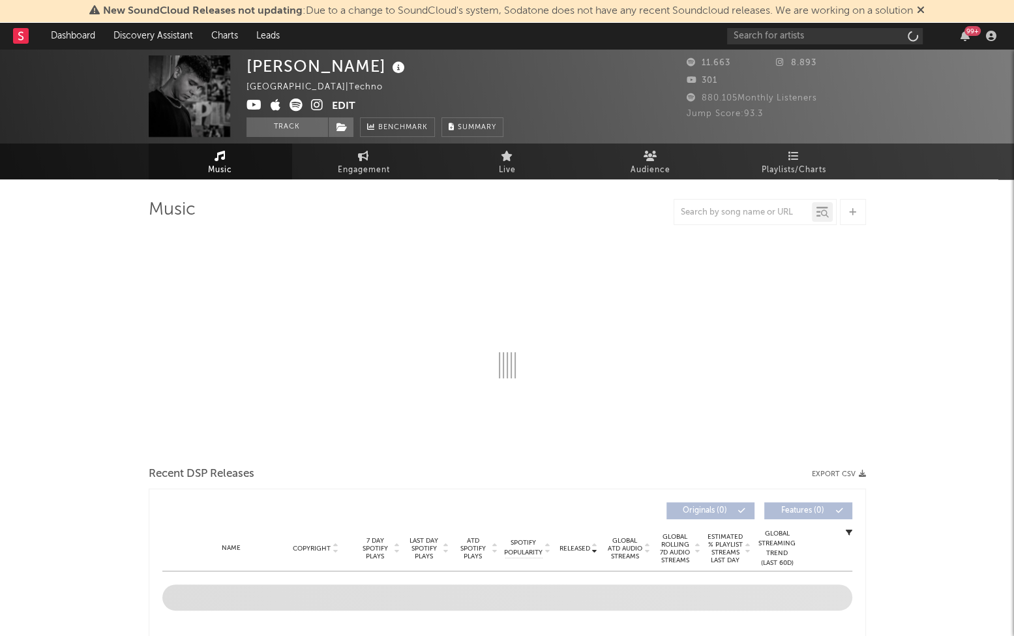
select select "1w"
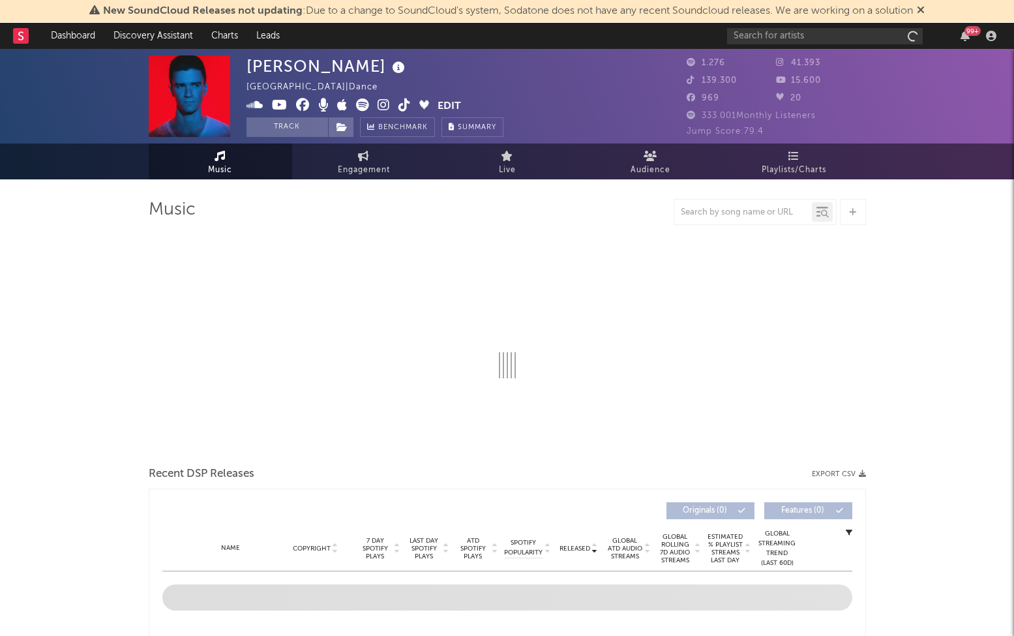
select select "6m"
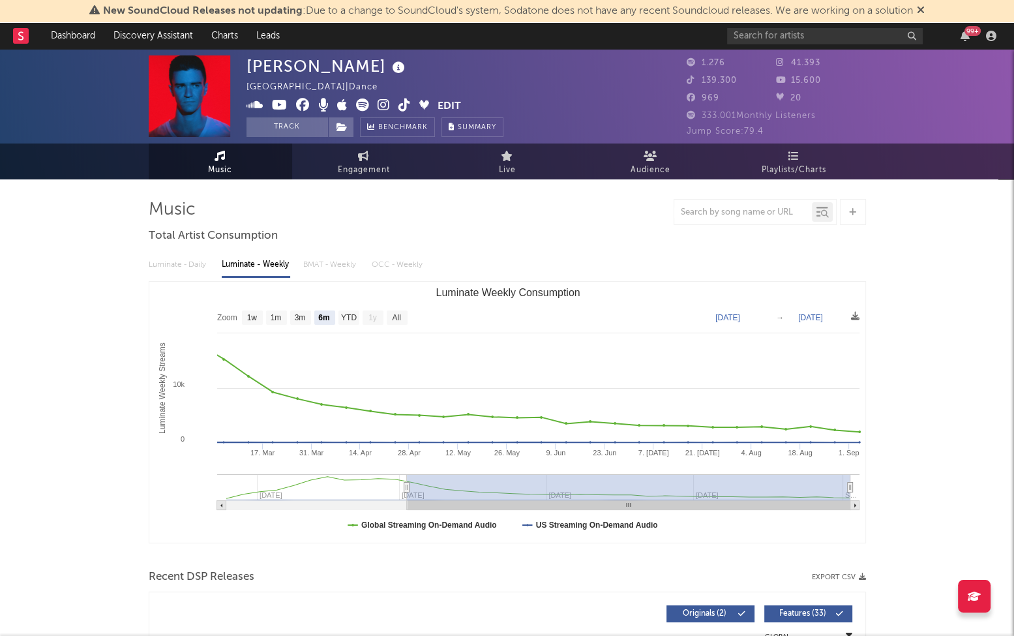
click at [394, 69] on icon at bounding box center [398, 68] width 19 height 18
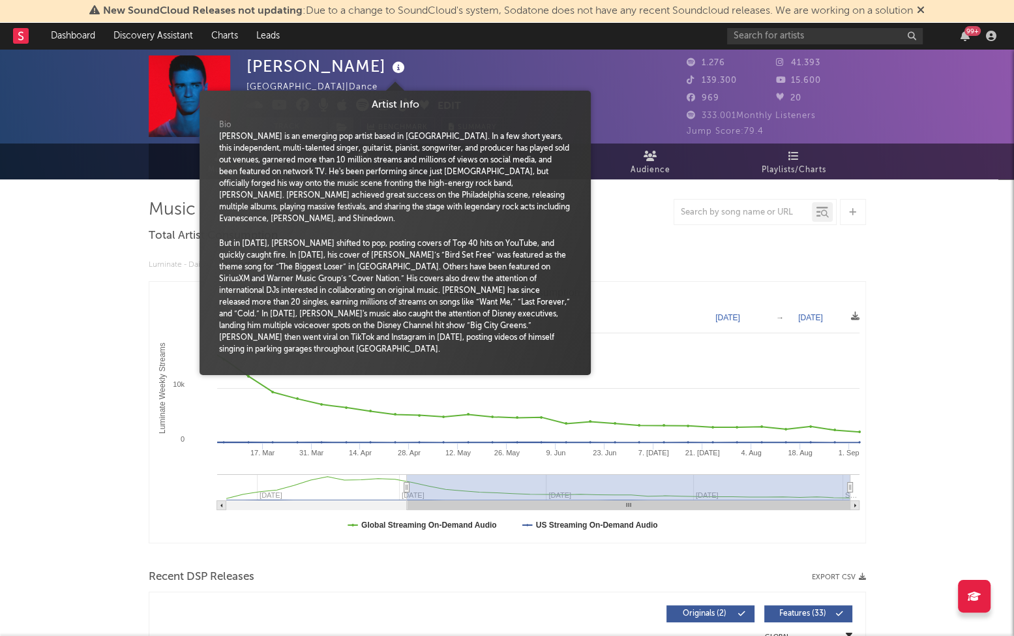
click at [395, 65] on icon at bounding box center [398, 68] width 19 height 18
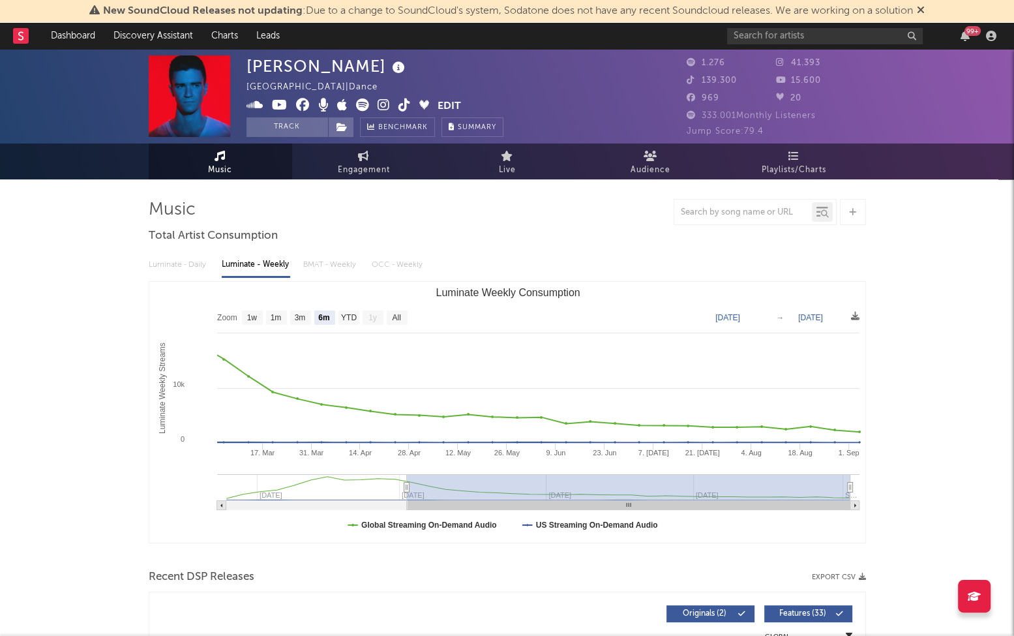
click at [380, 104] on icon at bounding box center [384, 104] width 12 height 13
click at [256, 104] on icon at bounding box center [255, 104] width 17 height 13
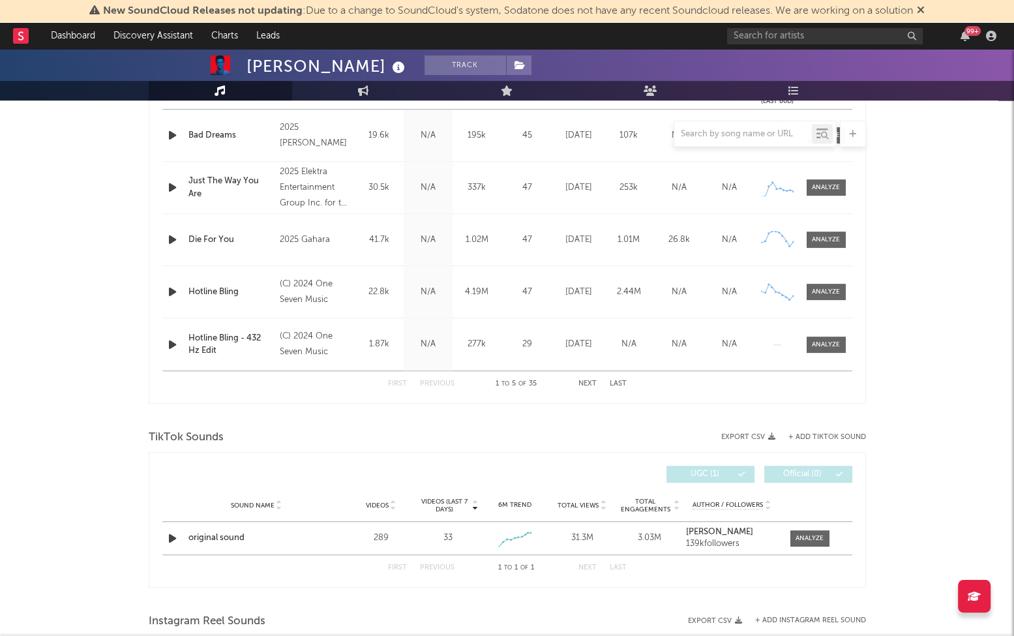
scroll to position [565, 0]
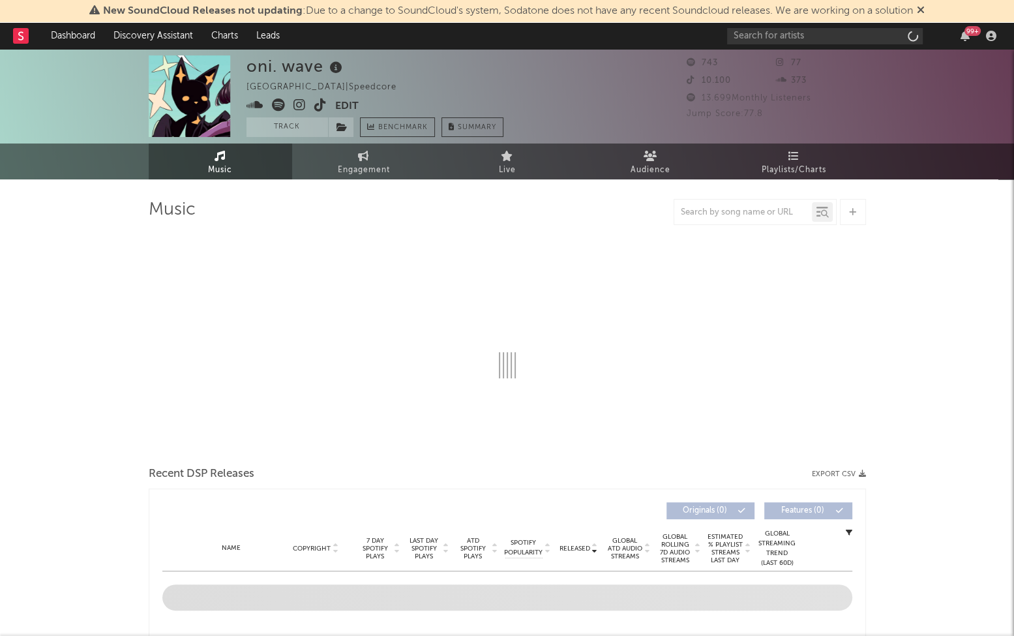
select select "1w"
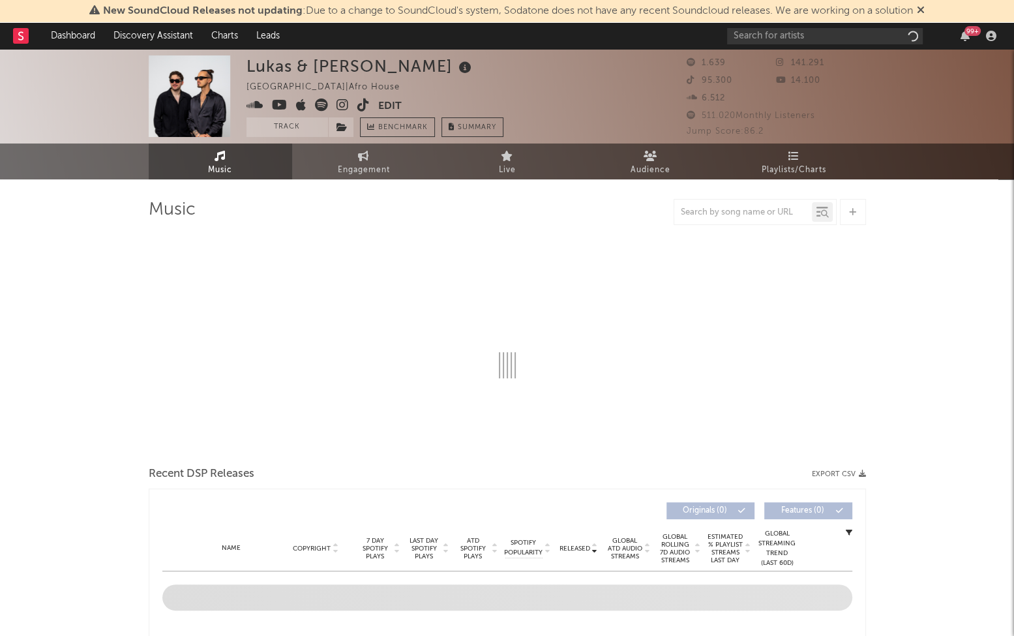
select select "1w"
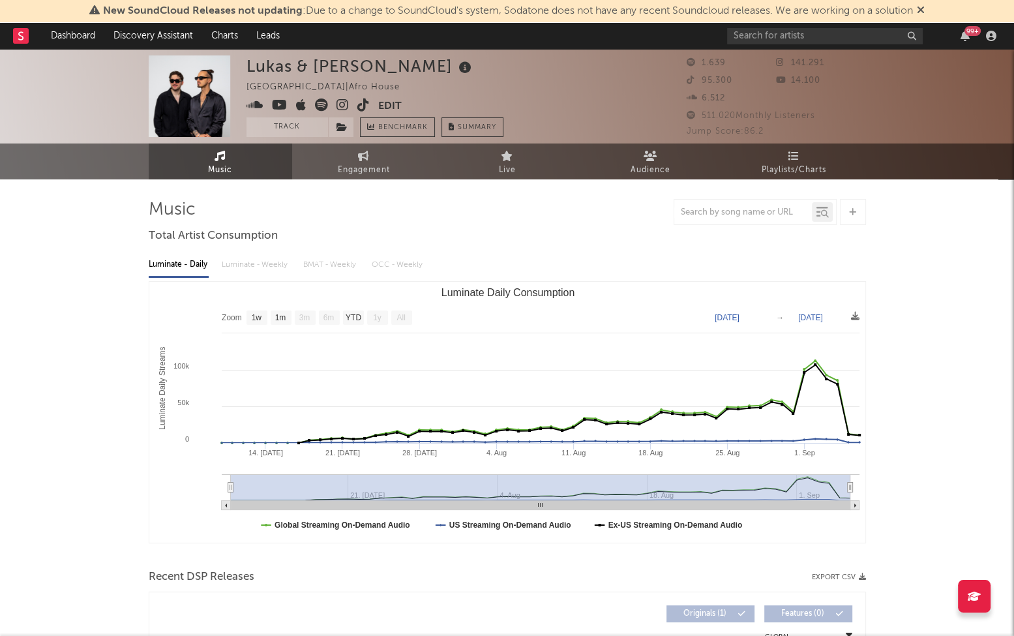
scroll to position [-1, 0]
click at [456, 61] on icon at bounding box center [465, 68] width 19 height 18
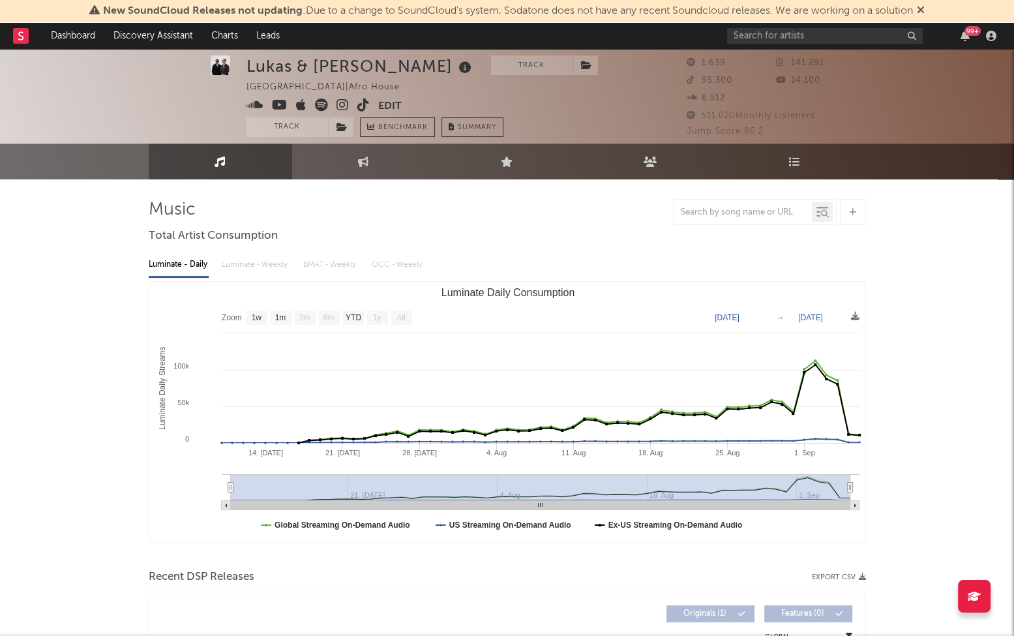
scroll to position [0, 0]
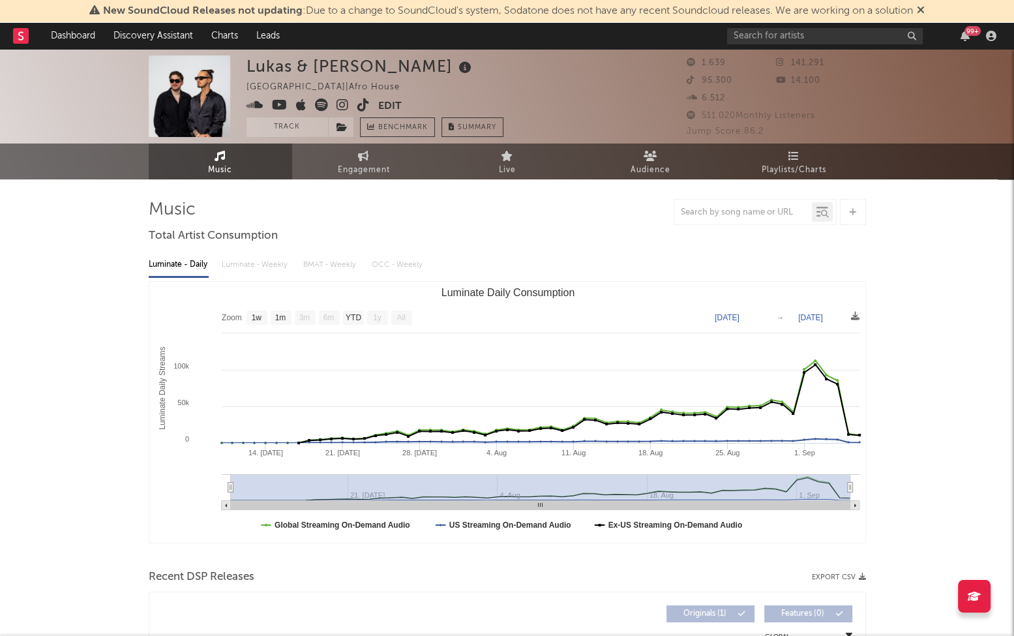
click at [258, 104] on icon at bounding box center [255, 104] width 17 height 13
click at [348, 106] on span at bounding box center [313, 106] width 132 height 16
click at [343, 106] on icon at bounding box center [343, 104] width 12 height 13
click at [279, 106] on icon at bounding box center [280, 104] width 16 height 13
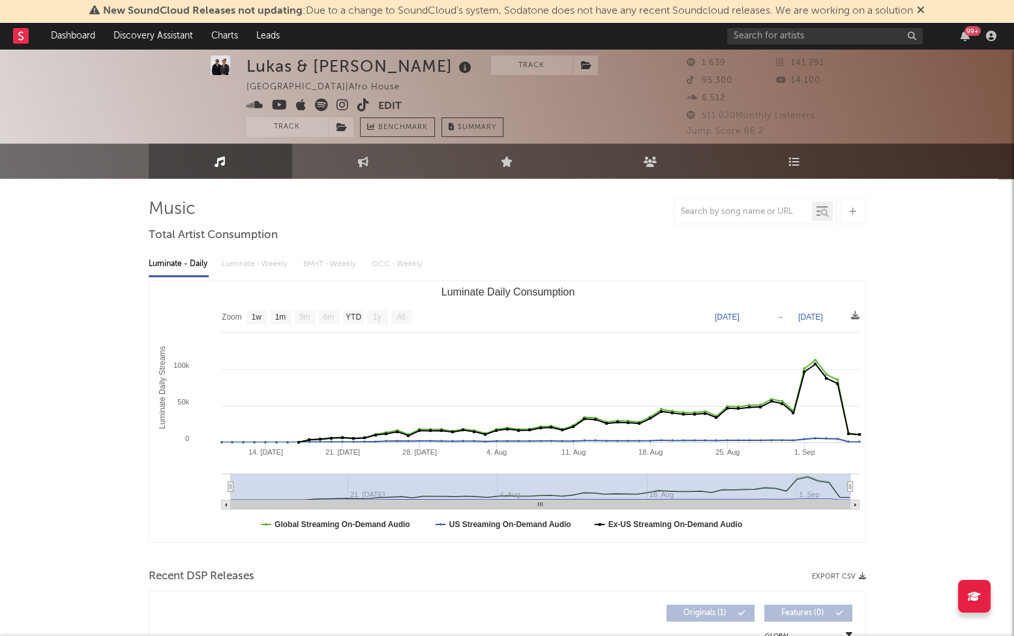
scroll to position [2, 0]
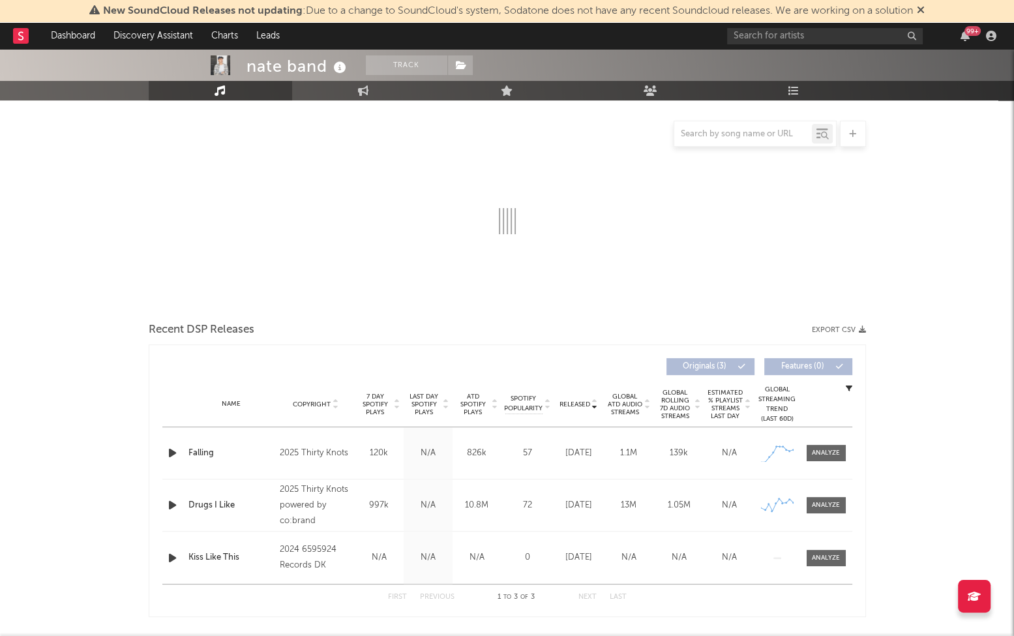
scroll to position [148, 0]
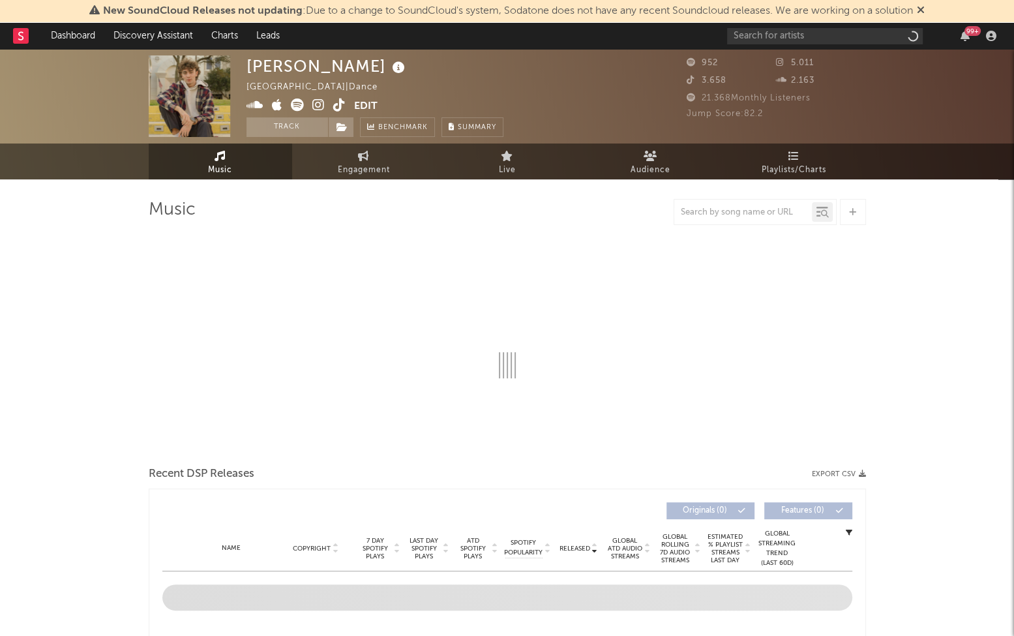
select select "1w"
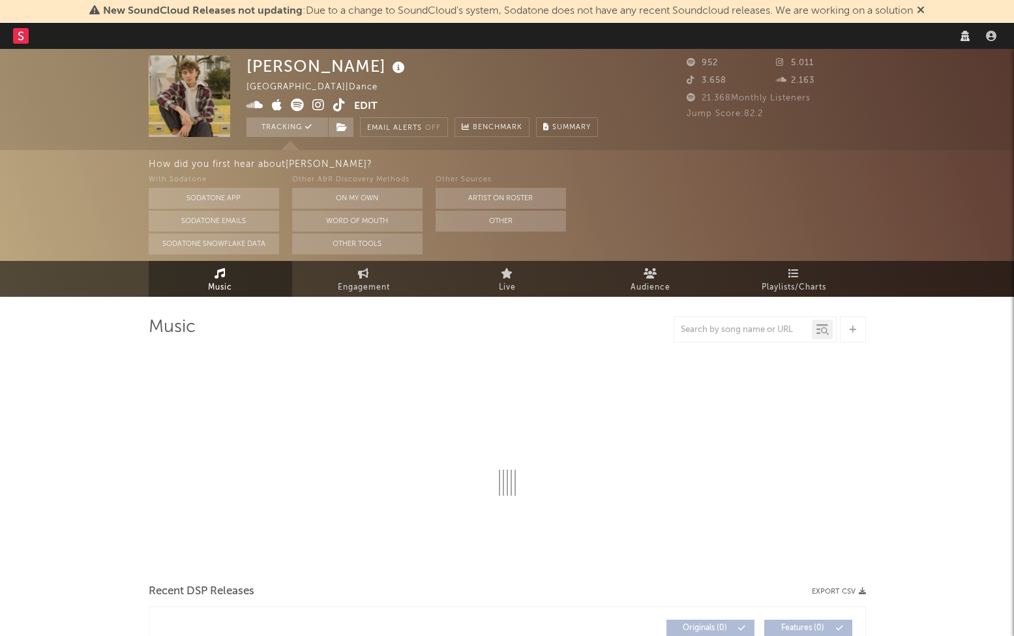
select select "1w"
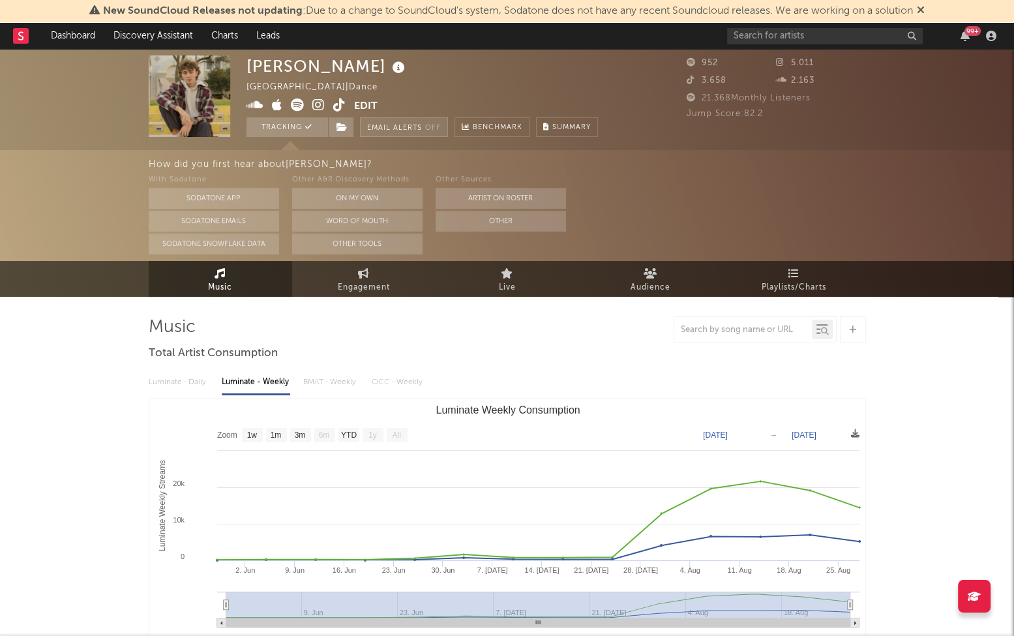
click at [412, 127] on button "Email Alerts Off" at bounding box center [404, 127] width 88 height 20
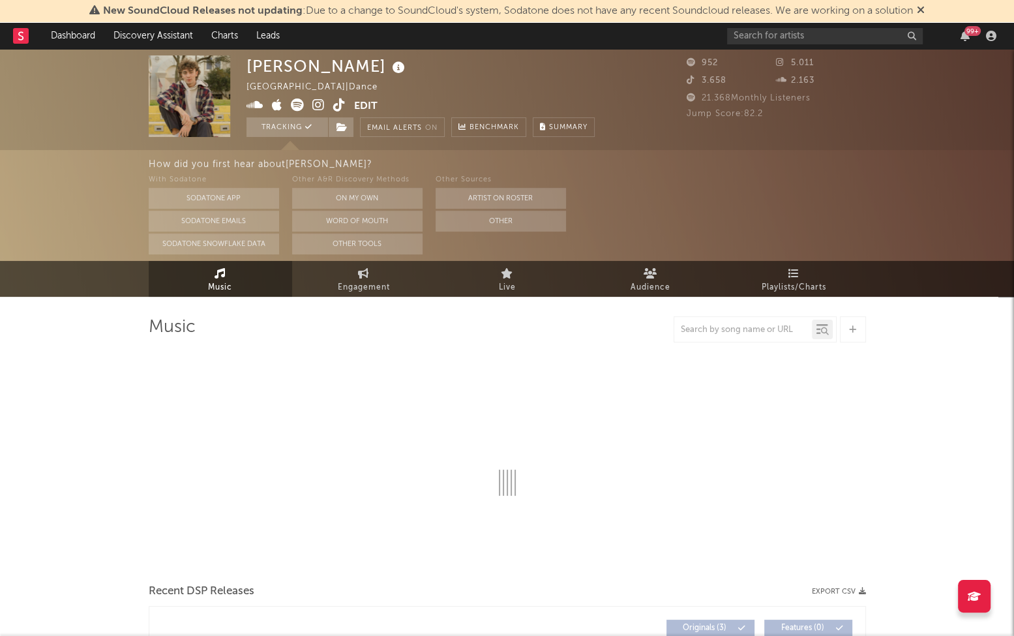
select select "1w"
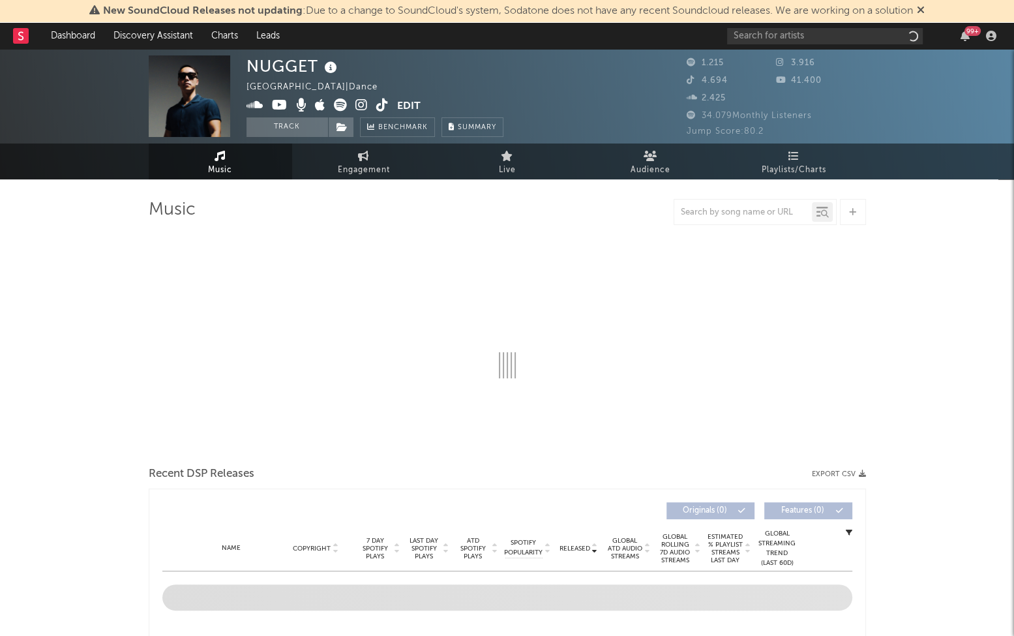
select select "1w"
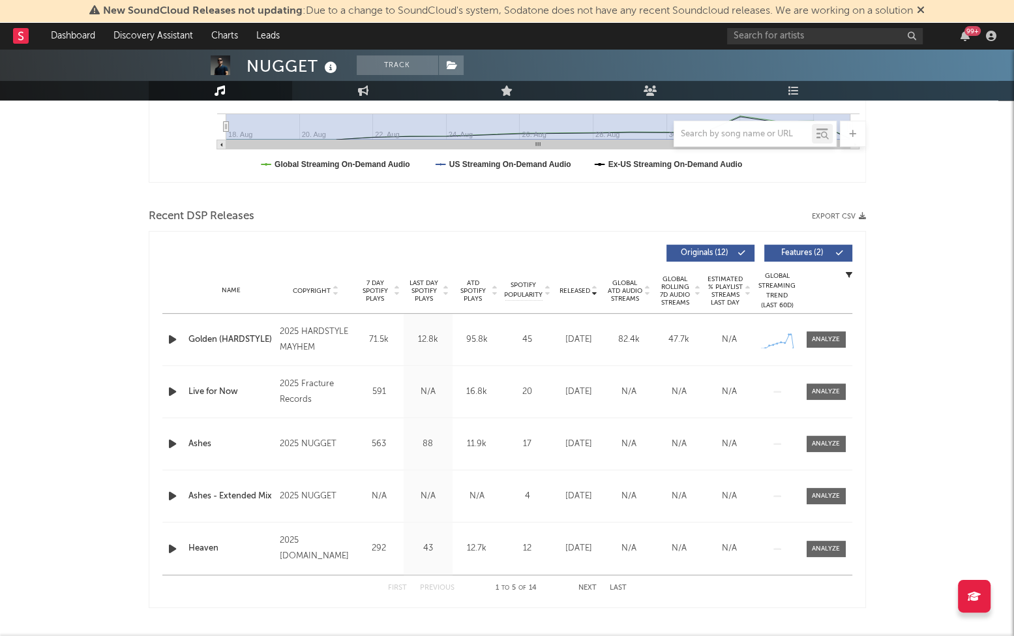
scroll to position [363, 0]
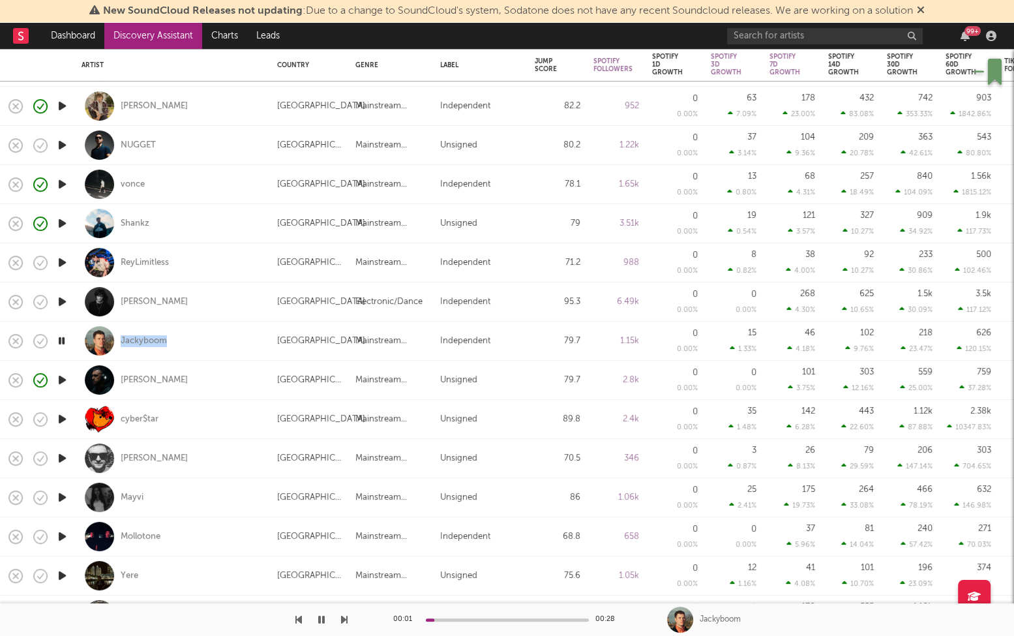
copy div "Jackyboom"
drag, startPoint x: 159, startPoint y: 339, endPoint x: 119, endPoint y: 340, distance: 40.5
click at [119, 340] on div "Jackyboom" at bounding box center [173, 341] width 183 height 38
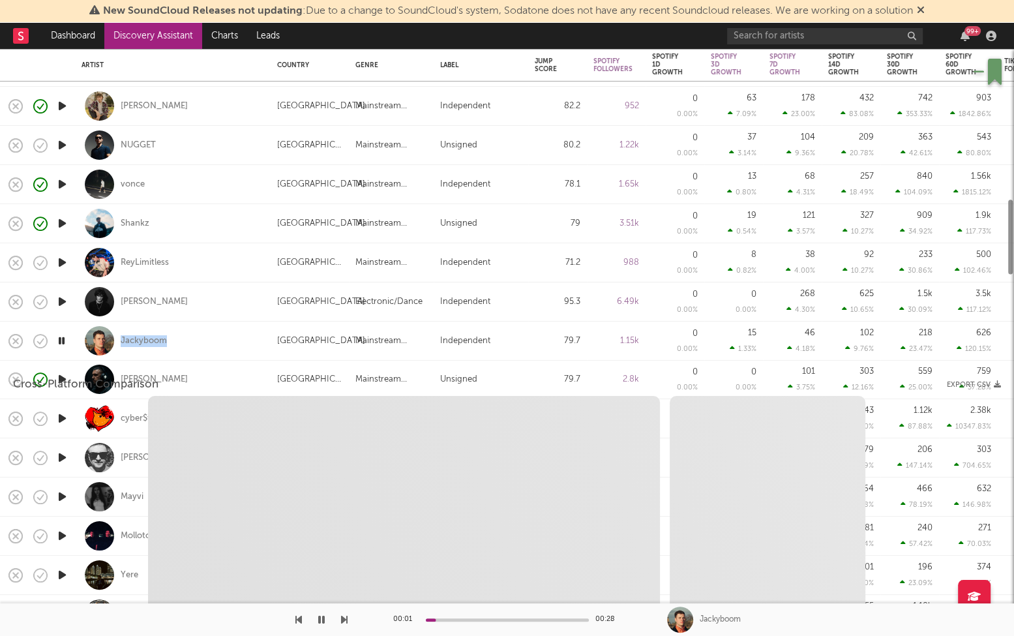
select select "1w"
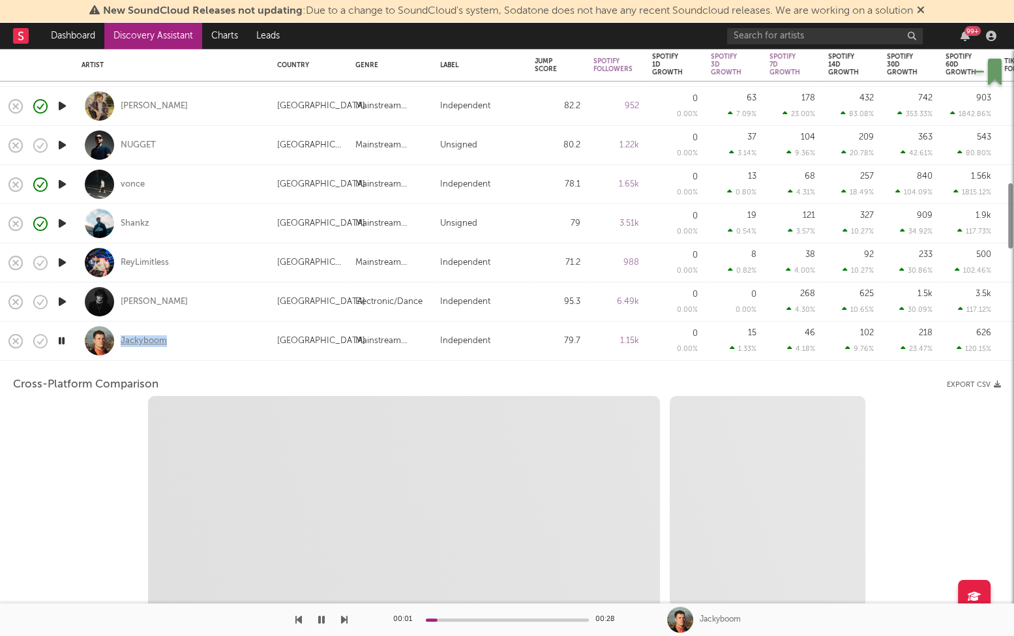
select select "1w"
select select "1m"
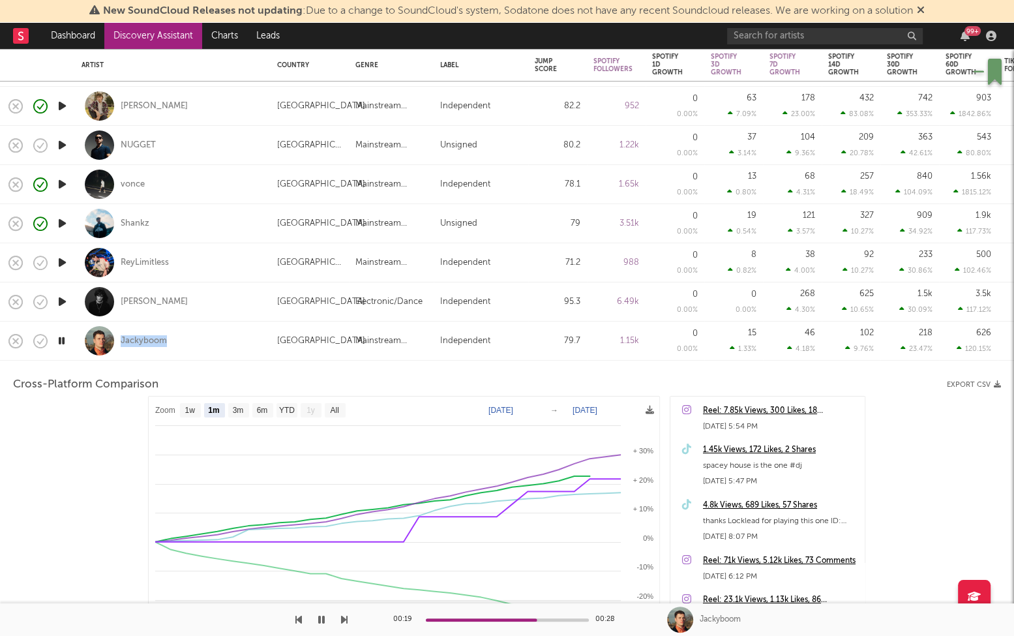
click at [222, 344] on div "Jackyboom" at bounding box center [173, 341] width 183 height 38
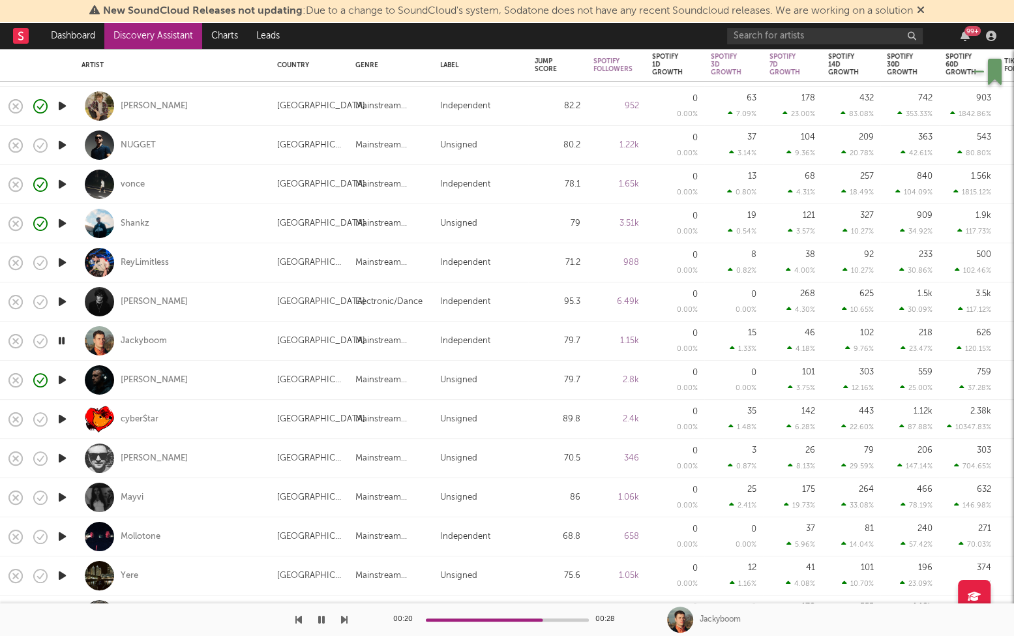
click at [231, 335] on div "Jackyboom" at bounding box center [173, 341] width 183 height 38
select select "1m"
select select "1w"
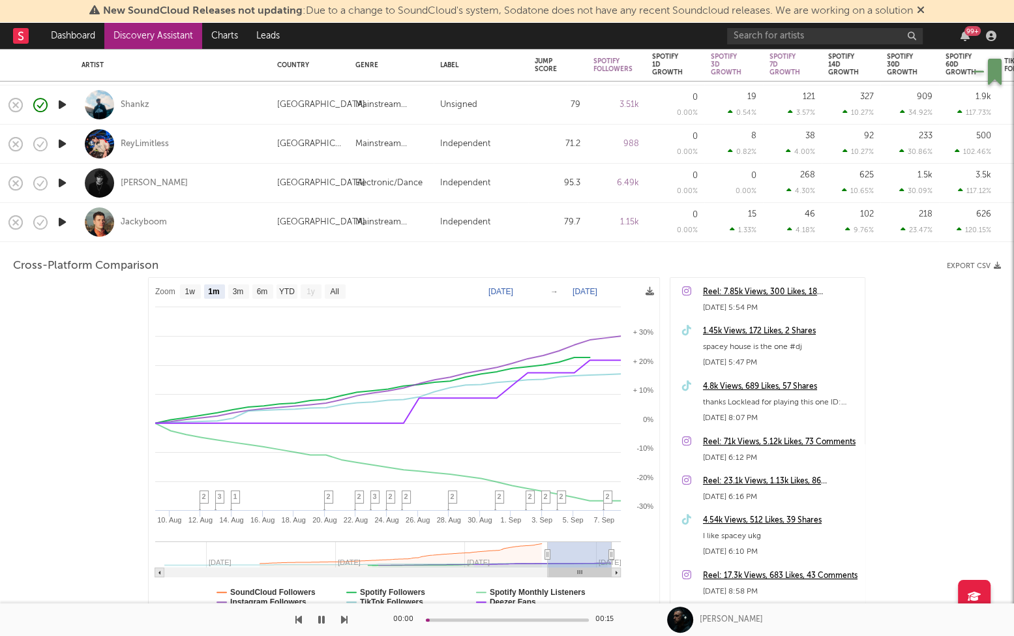
click at [228, 232] on div "Jackyboom" at bounding box center [173, 222] width 183 height 38
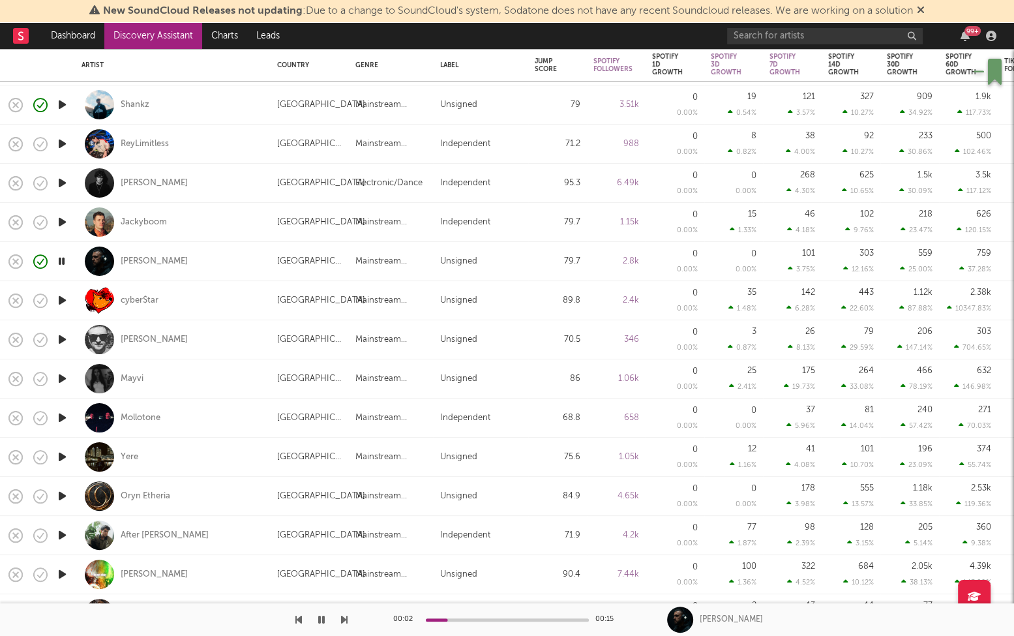
click at [59, 301] on icon "button" at bounding box center [62, 300] width 14 height 16
click at [61, 299] on icon "button" at bounding box center [61, 300] width 12 height 16
